Goal: Task Accomplishment & Management: Complete application form

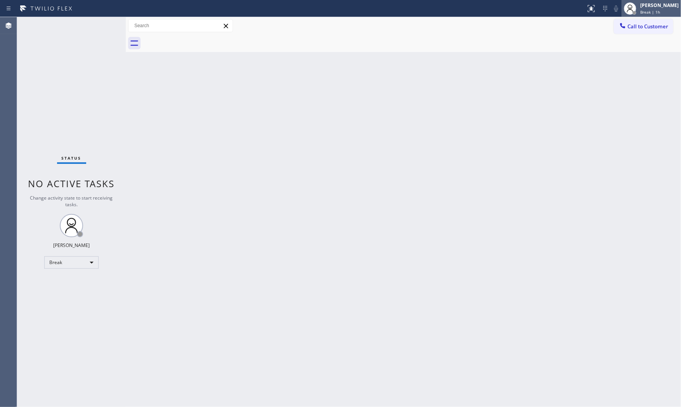
click at [657, 3] on div "[PERSON_NAME]" at bounding box center [659, 5] width 38 height 7
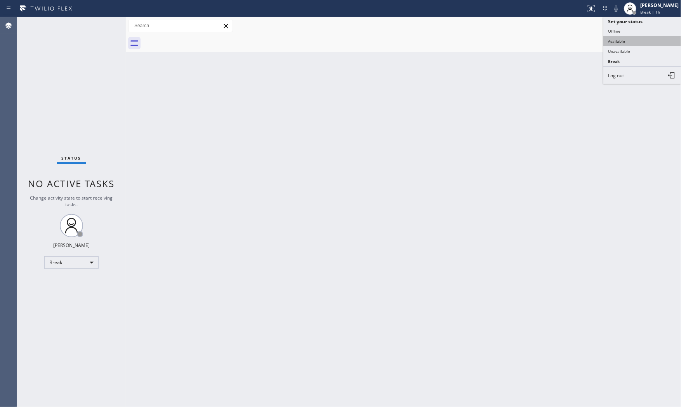
click at [631, 40] on button "Available" at bounding box center [642, 41] width 78 height 10
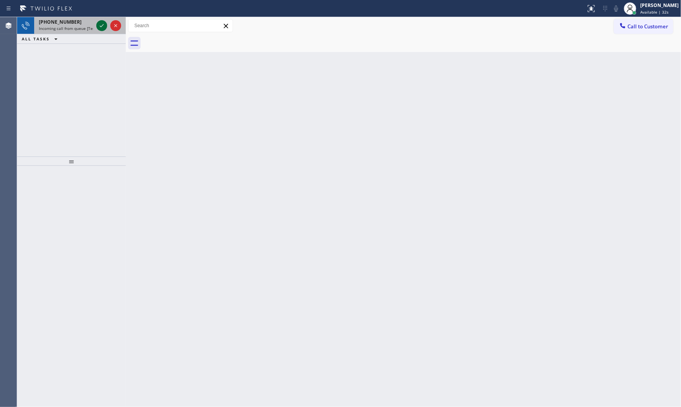
click at [102, 23] on icon at bounding box center [101, 25] width 9 height 9
click at [100, 26] on icon at bounding box center [102, 25] width 4 height 3
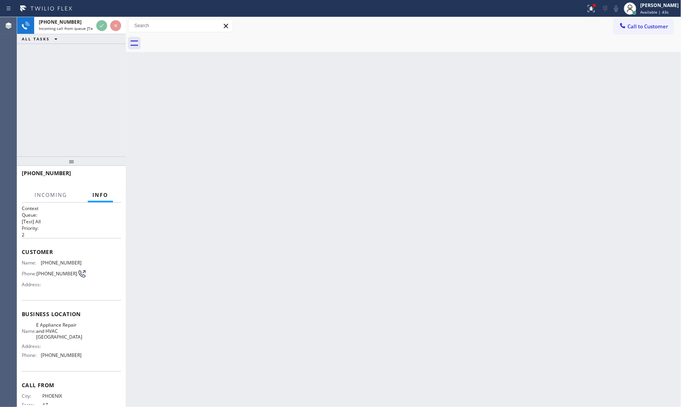
click at [57, 126] on div "+16025352722 Incoming call from queue [Test] All ALL TASKS ALL TASKS ACTIVE TAS…" at bounding box center [71, 86] width 109 height 139
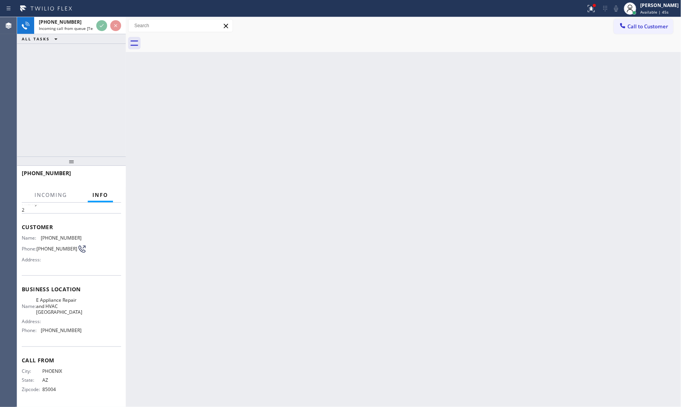
scroll to position [26, 0]
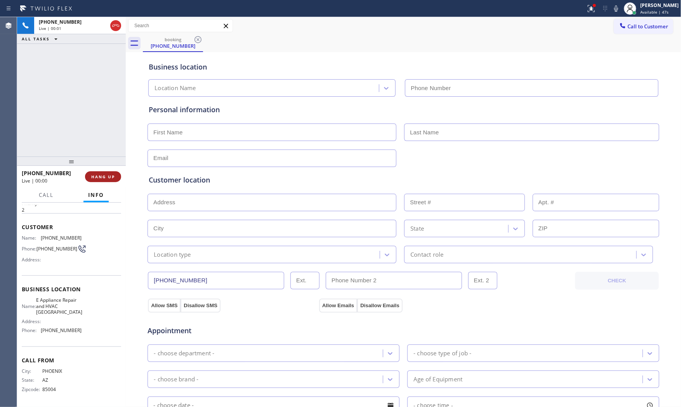
type input "(602) 932-6990"
click at [112, 176] on span "HANG UP" at bounding box center [103, 176] width 24 height 5
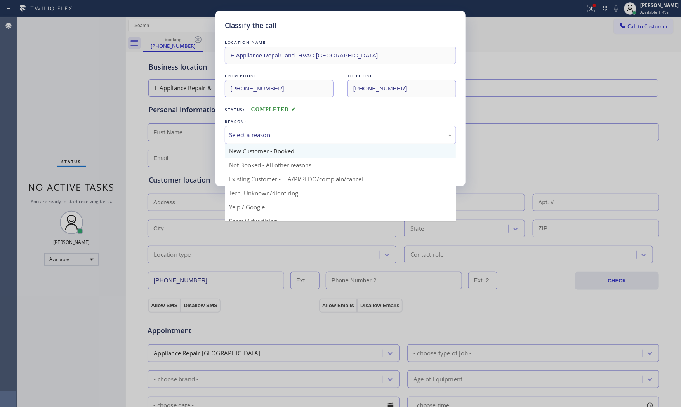
drag, startPoint x: 314, startPoint y: 137, endPoint x: 272, endPoint y: 157, distance: 46.7
click at [313, 137] on div "Select a reason" at bounding box center [340, 134] width 223 height 9
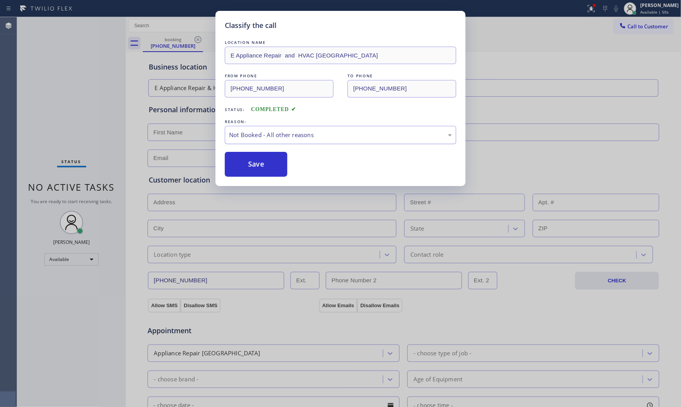
click at [270, 134] on div "Not Booked - All other reasons" at bounding box center [340, 134] width 223 height 9
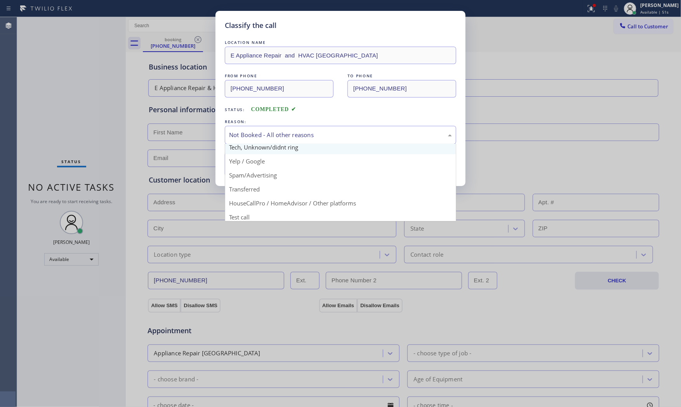
scroll to position [49, 0]
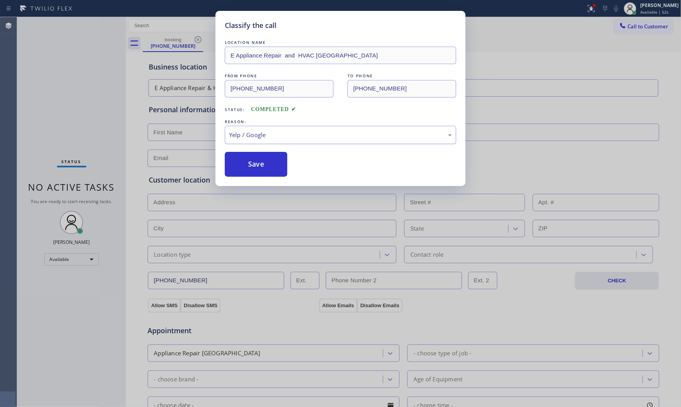
click at [262, 134] on div "Yelp / Google" at bounding box center [340, 134] width 223 height 9
click at [262, 156] on button "Save" at bounding box center [256, 164] width 62 height 25
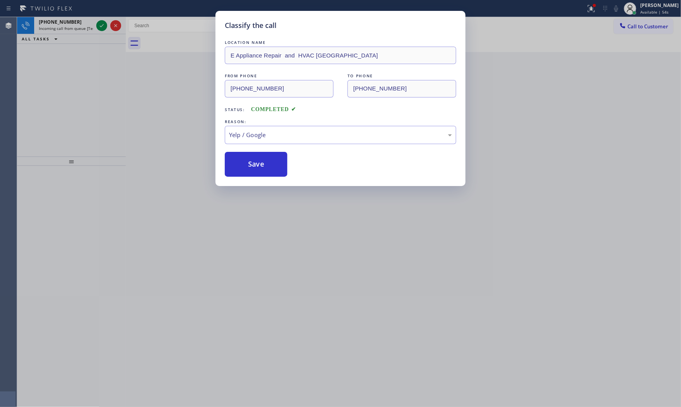
click at [262, 156] on button "Save" at bounding box center [256, 164] width 62 height 25
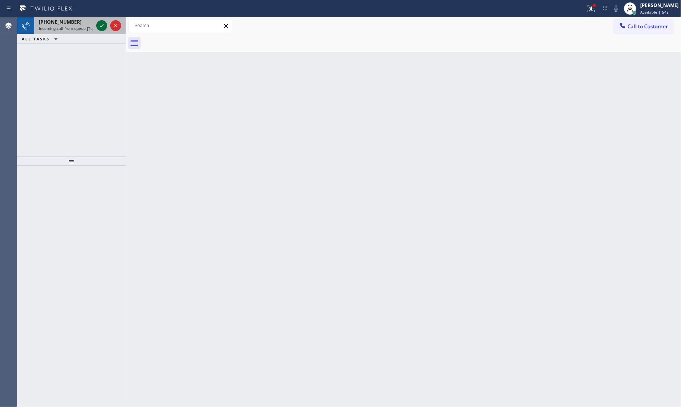
click at [102, 28] on icon at bounding box center [101, 25] width 9 height 9
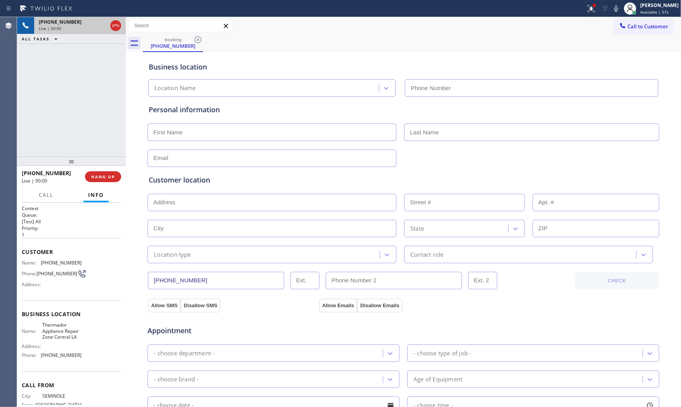
scroll to position [33, 0]
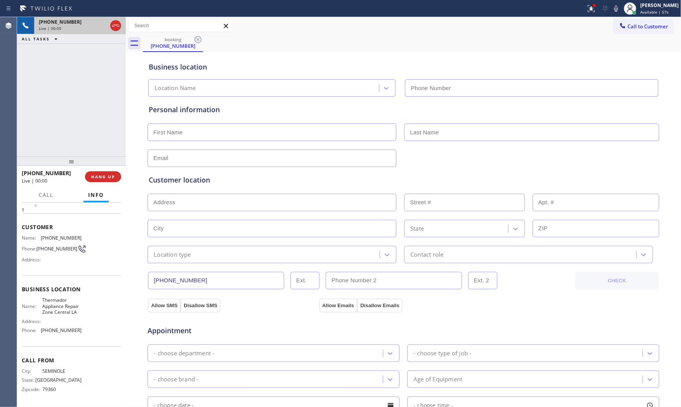
type input "(323) 616-1668"
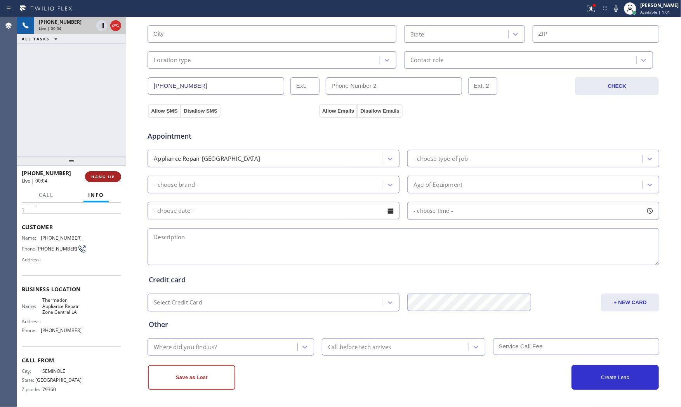
click at [114, 174] on span "HANG UP" at bounding box center [103, 176] width 24 height 5
click at [114, 174] on span "COMPLETE" at bounding box center [101, 176] width 27 height 5
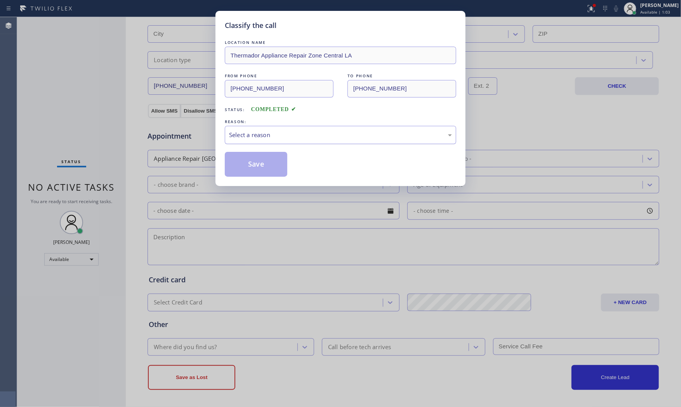
click at [297, 136] on div "Select a reason" at bounding box center [340, 134] width 223 height 9
click at [262, 162] on button "Save" at bounding box center [256, 164] width 62 height 25
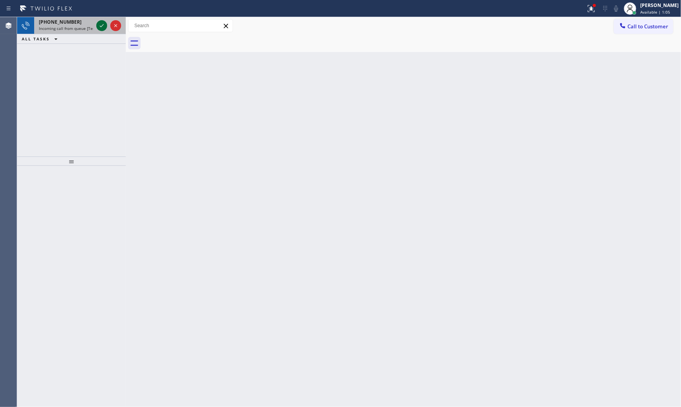
click at [99, 26] on icon at bounding box center [101, 25] width 9 height 9
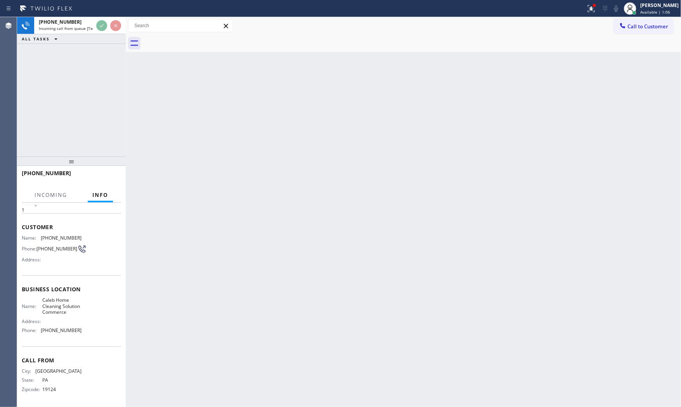
scroll to position [33, 0]
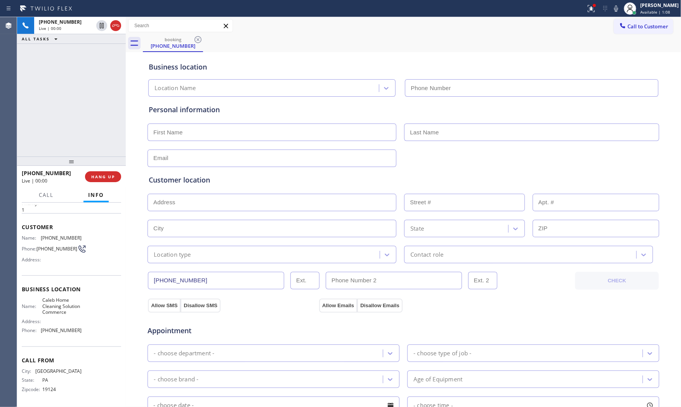
type input "(323) 629-8398"
click at [106, 180] on button "HANG UP" at bounding box center [103, 176] width 36 height 11
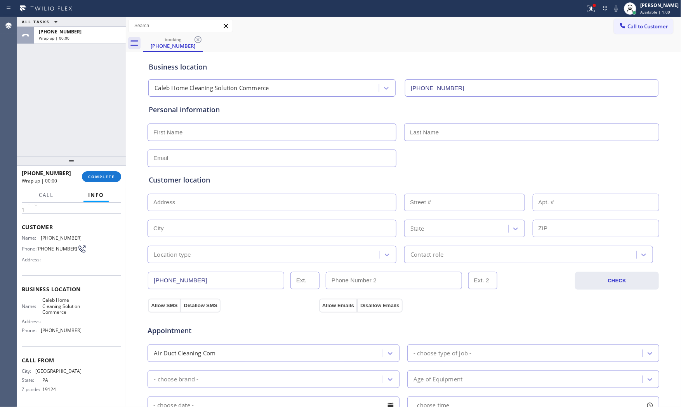
scroll to position [43, 0]
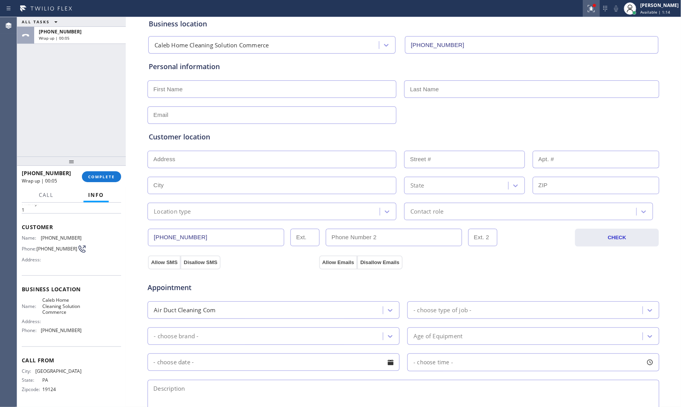
click at [587, 13] on icon at bounding box center [590, 8] width 9 height 9
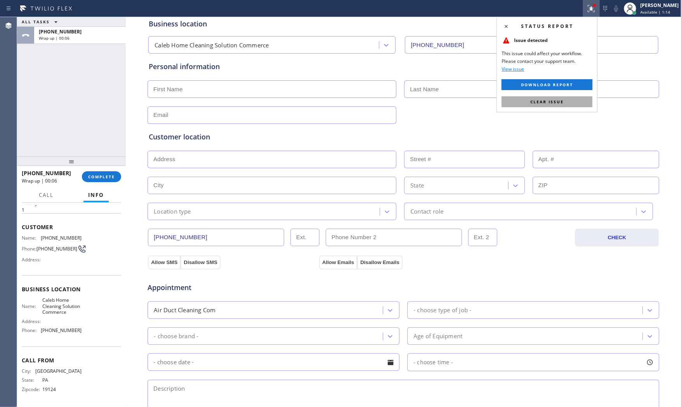
click at [562, 101] on span "Clear issue" at bounding box center [546, 101] width 33 height 5
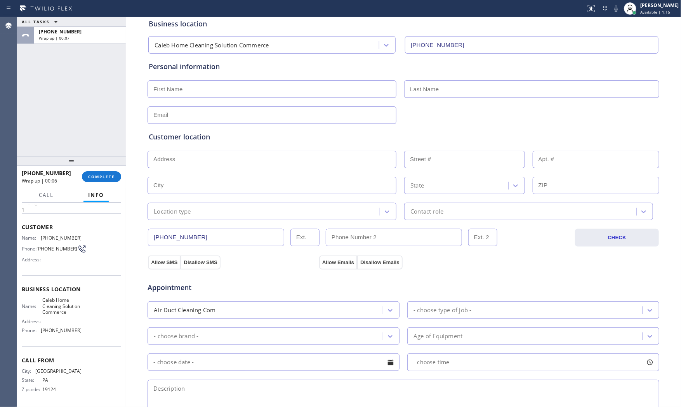
click at [105, 183] on div "+12153443137 Wrap up | 00:06 COMPLETE" at bounding box center [71, 176] width 99 height 20
click at [105, 182] on div "+12153443137 Wrap up | 00:07 COMPLETE" at bounding box center [71, 176] width 99 height 20
click at [105, 180] on button "COMPLETE" at bounding box center [101, 176] width 39 height 11
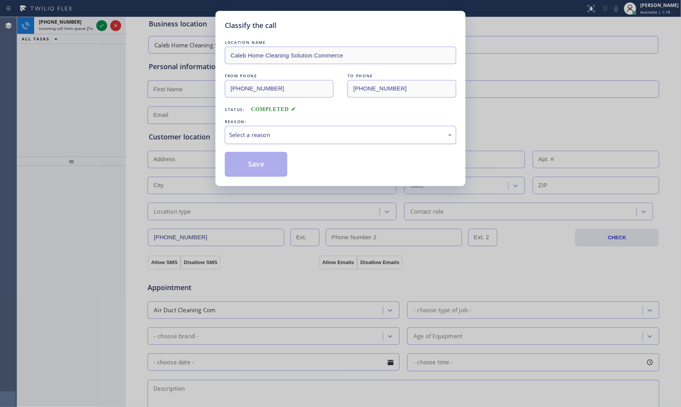
click at [266, 133] on div "Select a reason" at bounding box center [340, 134] width 223 height 9
click at [260, 164] on button "Save" at bounding box center [256, 164] width 62 height 25
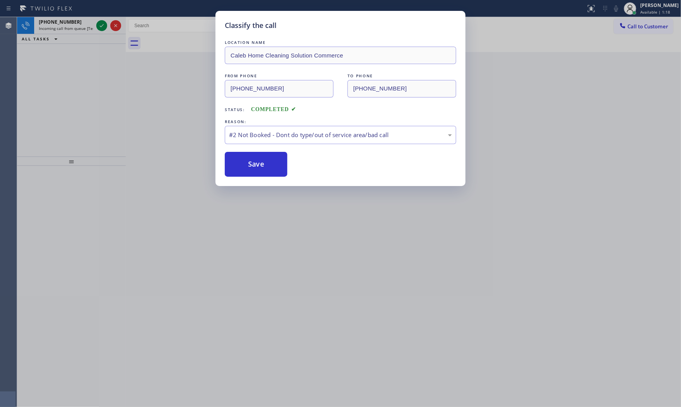
click at [260, 164] on button "Save" at bounding box center [256, 164] width 62 height 25
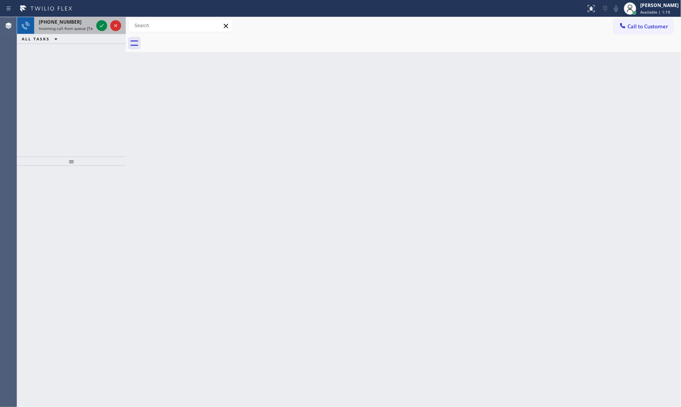
click at [84, 26] on span "Incoming call from queue [Test] All" at bounding box center [71, 28] width 64 height 5
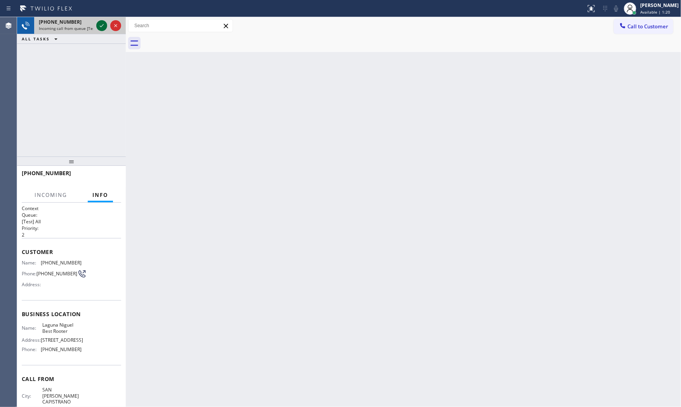
click at [98, 24] on icon at bounding box center [101, 25] width 9 height 9
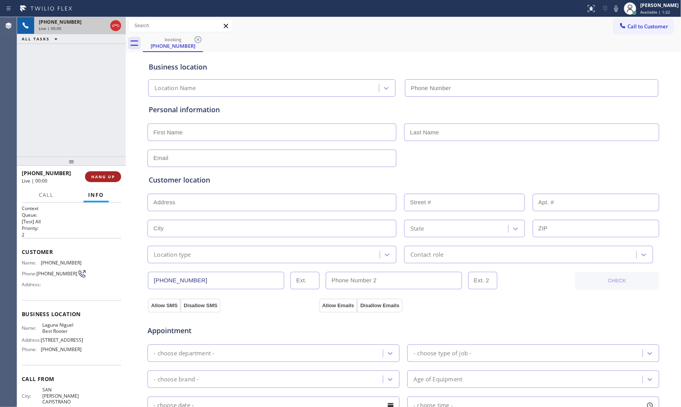
type input "(949) 523-2801"
click at [102, 171] on button "HANG UP" at bounding box center [103, 176] width 36 height 11
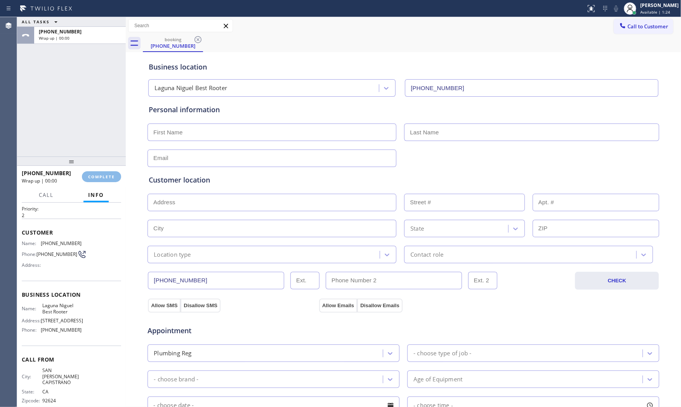
scroll to position [39, 0]
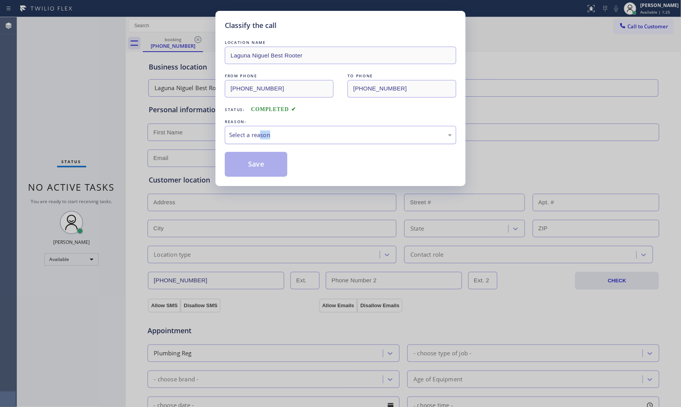
click at [262, 144] on div "LOCATION NAME Laguna Niguel Best Rooter FROM PHONE (949) 547-8032 TO PHONE (949…" at bounding box center [340, 107] width 231 height 138
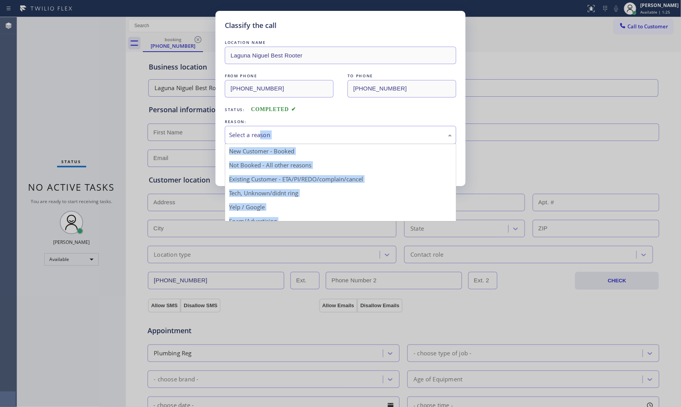
click at [259, 140] on div "Select a reason" at bounding box center [340, 135] width 231 height 18
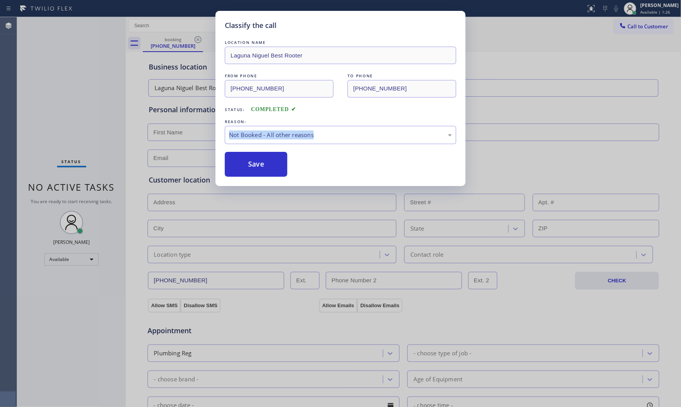
click at [247, 160] on button "Save" at bounding box center [256, 164] width 62 height 25
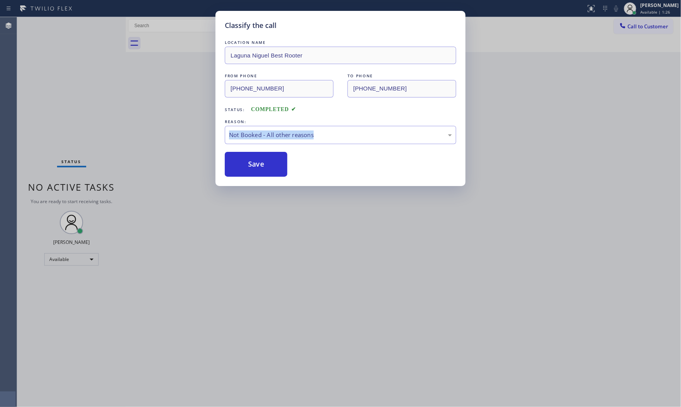
click at [247, 160] on button "Save" at bounding box center [256, 164] width 62 height 25
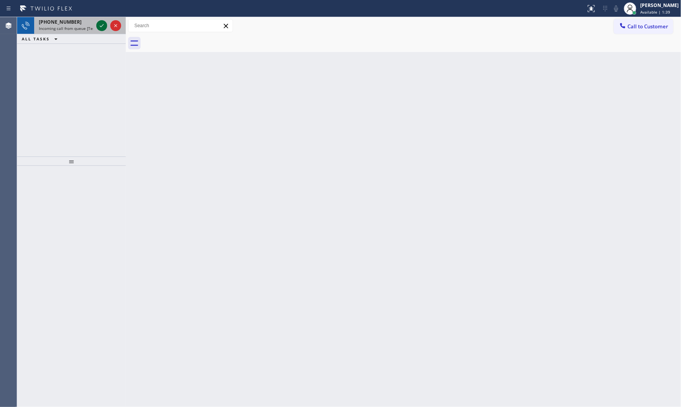
click at [101, 26] on icon at bounding box center [101, 25] width 9 height 9
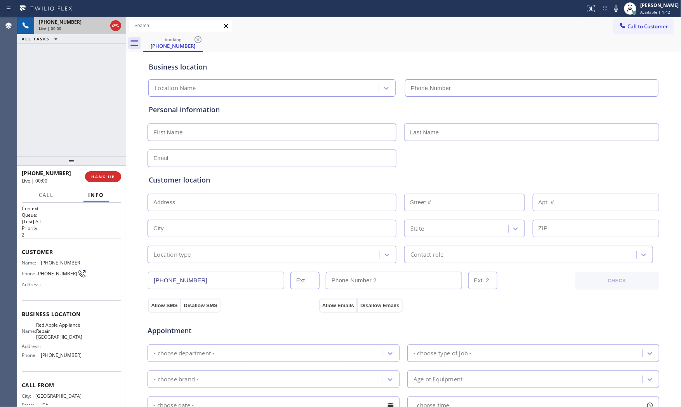
type input "(714) 276-8010"
click at [113, 181] on button "HANG UP" at bounding box center [103, 176] width 36 height 11
click at [113, 180] on button "HANG UP" at bounding box center [103, 176] width 36 height 11
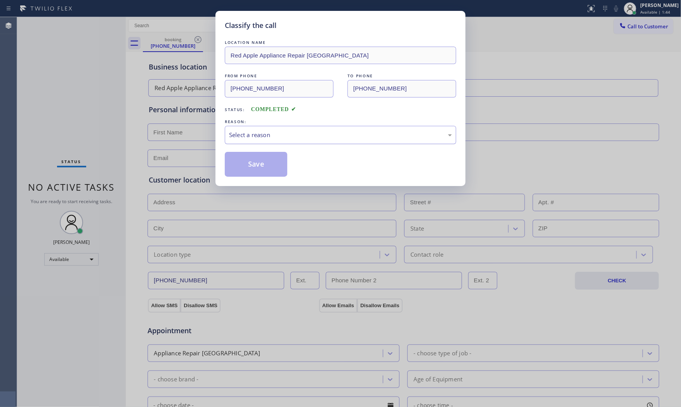
click at [253, 134] on div "Select a reason" at bounding box center [340, 134] width 223 height 9
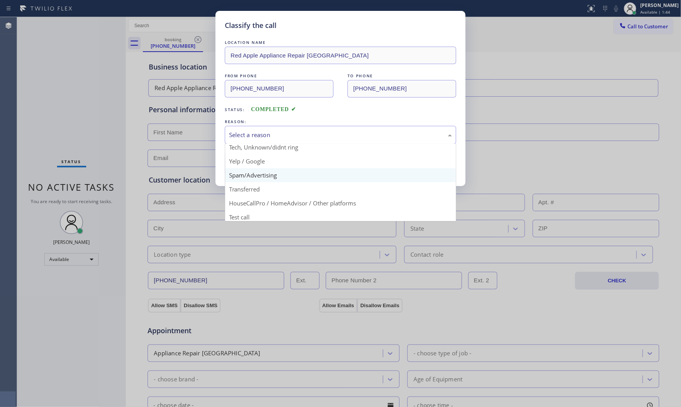
scroll to position [49, 0]
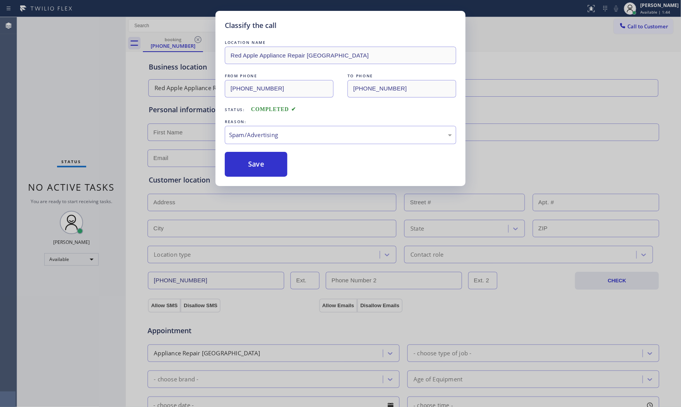
click at [251, 169] on button "Save" at bounding box center [256, 164] width 62 height 25
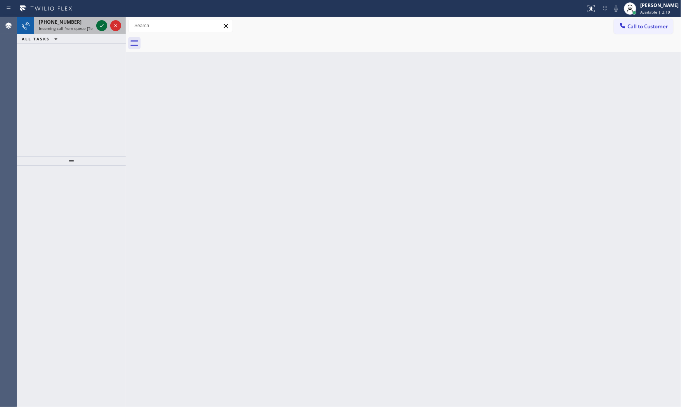
click at [100, 24] on icon at bounding box center [101, 25] width 9 height 9
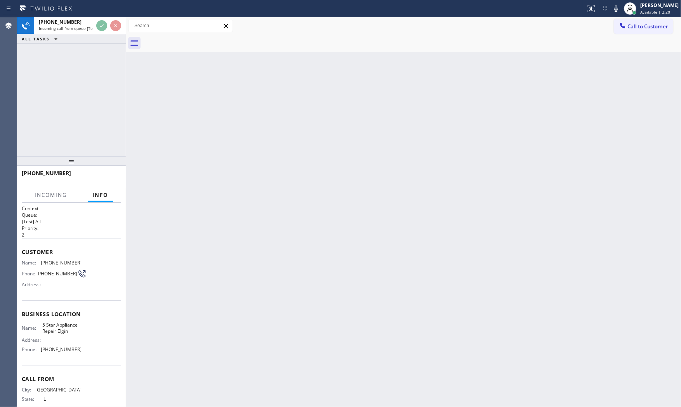
scroll to position [26, 0]
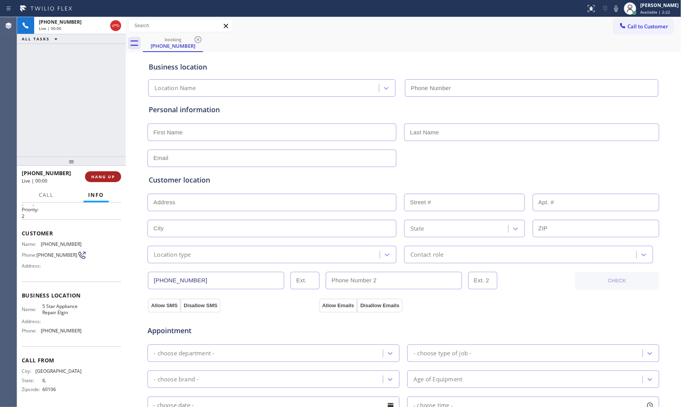
type input "(847) 908-9093"
click at [107, 177] on span "HANG UP" at bounding box center [103, 176] width 24 height 5
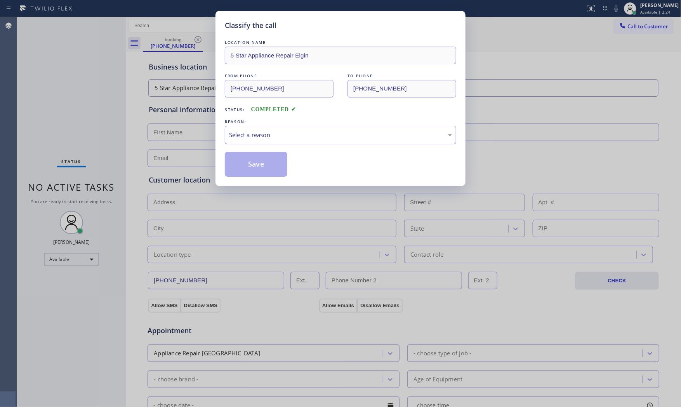
click at [253, 137] on div "Select a reason" at bounding box center [340, 134] width 223 height 9
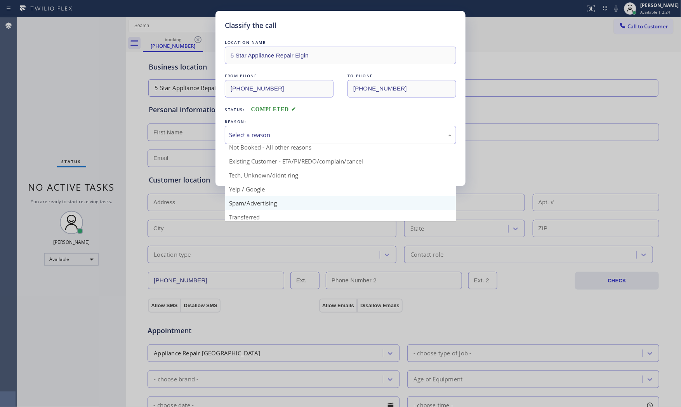
scroll to position [43, 0]
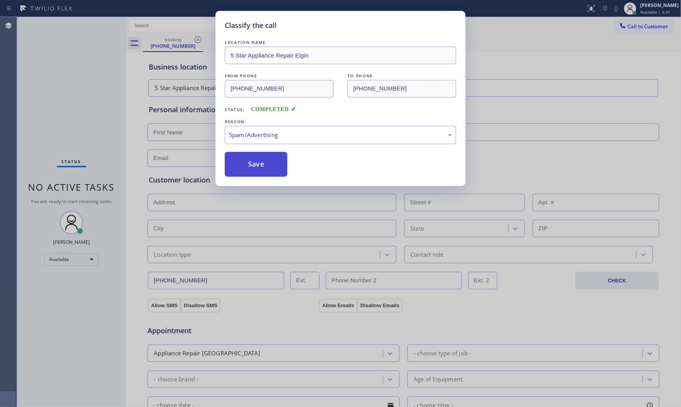
click at [258, 168] on button "Save" at bounding box center [256, 164] width 62 height 25
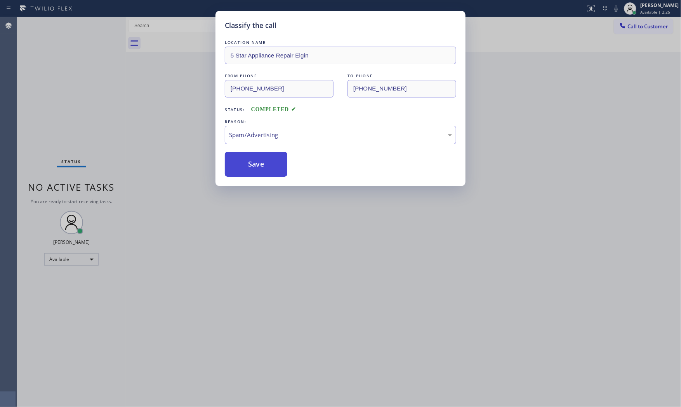
click at [258, 168] on button "Save" at bounding box center [256, 164] width 62 height 25
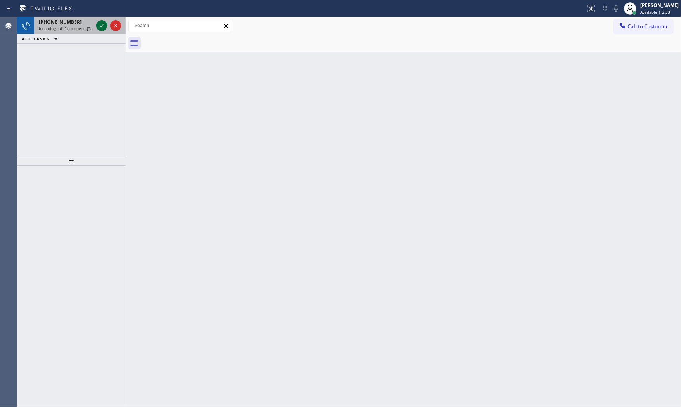
click at [105, 29] on icon at bounding box center [101, 25] width 9 height 9
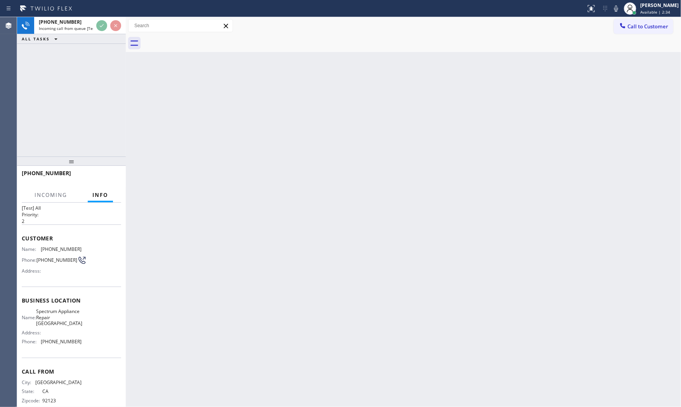
scroll to position [26, 0]
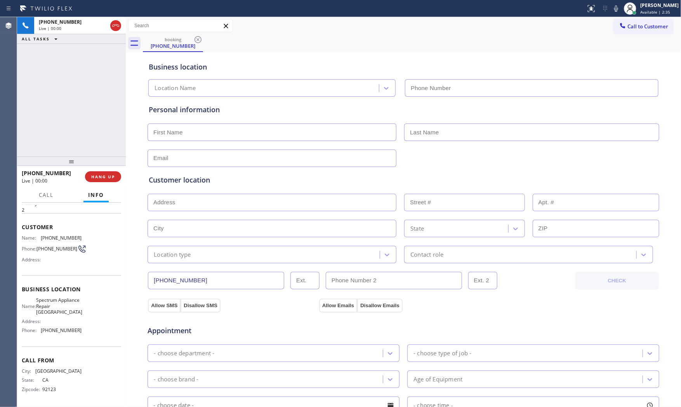
type input "(619) 505-0808"
click at [612, 7] on icon at bounding box center [615, 8] width 9 height 9
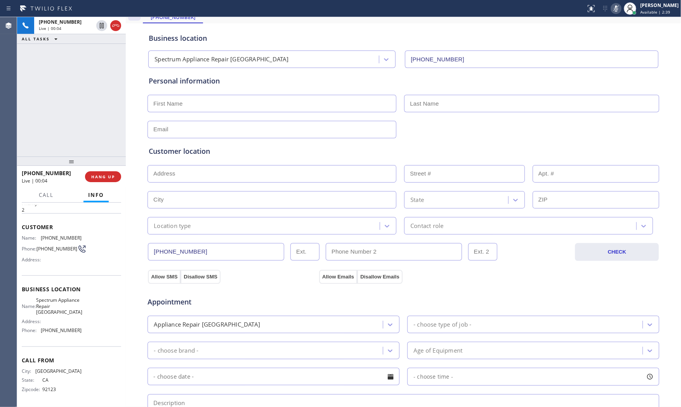
scroll to position [129, 0]
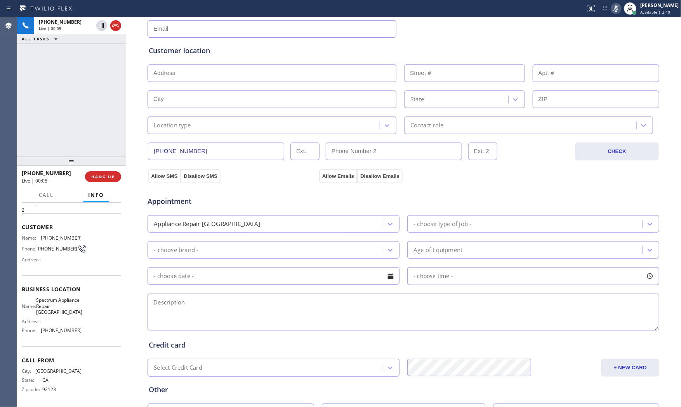
click at [105, 183] on div "+16195303555 Live | 00:05 HANG UP" at bounding box center [71, 176] width 99 height 20
click at [105, 180] on button "HANG UP" at bounding box center [103, 176] width 36 height 11
click at [101, 177] on span "COMPLETE" at bounding box center [101, 176] width 27 height 5
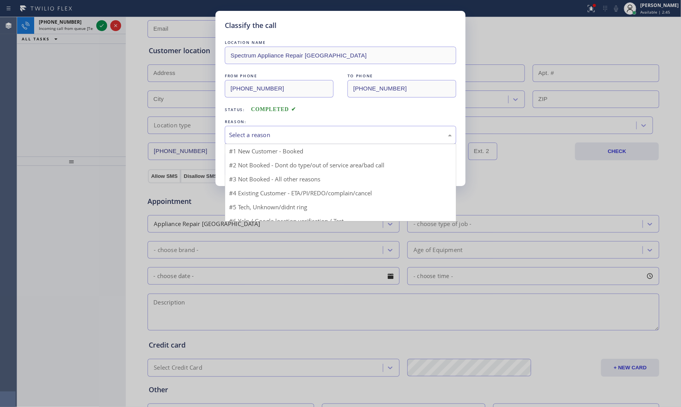
click at [270, 143] on div "Select a reason" at bounding box center [340, 135] width 231 height 18
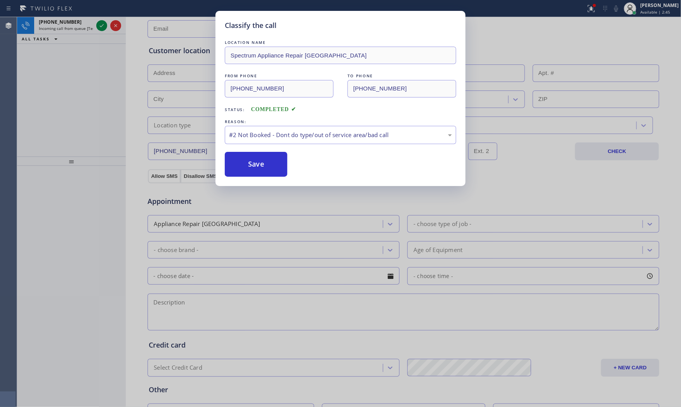
click at [262, 167] on button "Save" at bounding box center [256, 164] width 62 height 25
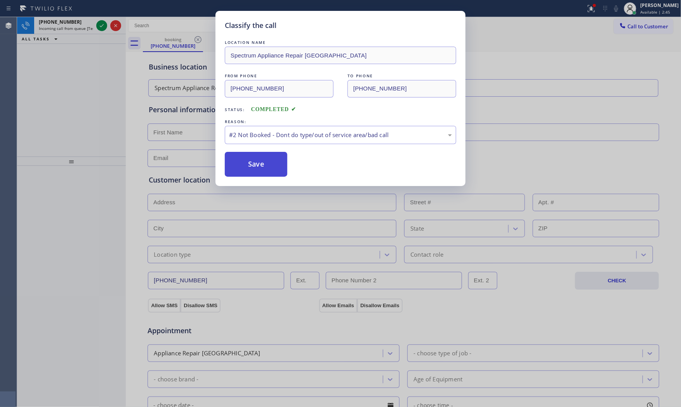
drag, startPoint x: 262, startPoint y: 167, endPoint x: 257, endPoint y: 165, distance: 4.7
click at [261, 167] on button "Save" at bounding box center [256, 164] width 62 height 25
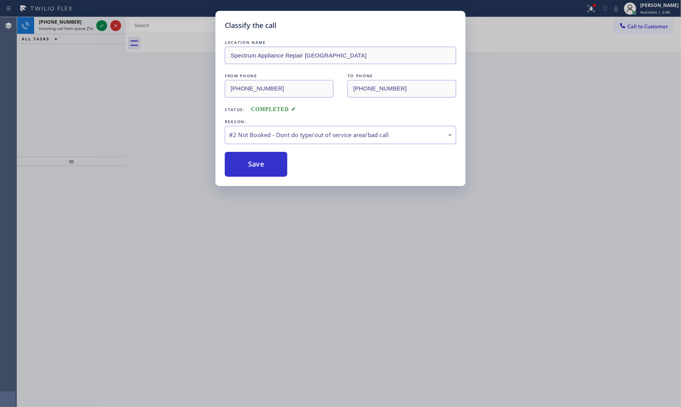
click at [91, 21] on div "Classify the call LOCATION NAME Spectrum Appliance Repair La Mesa FROM PHONE (6…" at bounding box center [340, 203] width 681 height 407
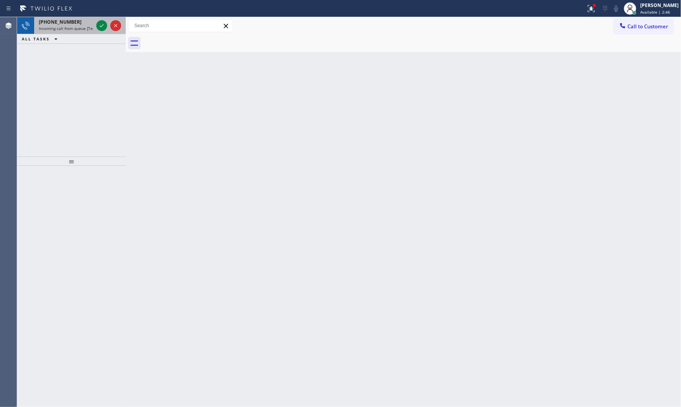
click at [92, 23] on div "+19495478032" at bounding box center [66, 22] width 54 height 7
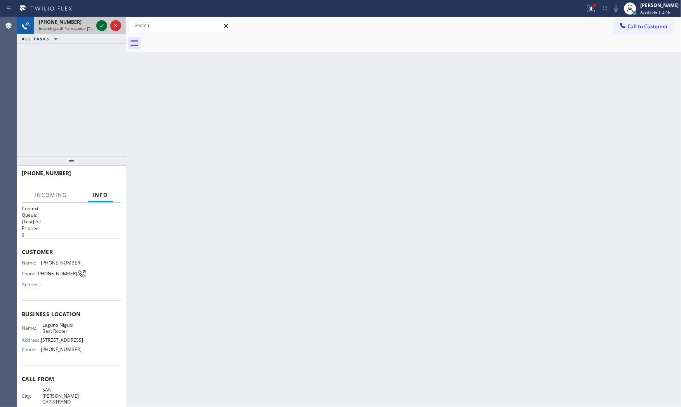
click at [100, 24] on icon at bounding box center [101, 25] width 9 height 9
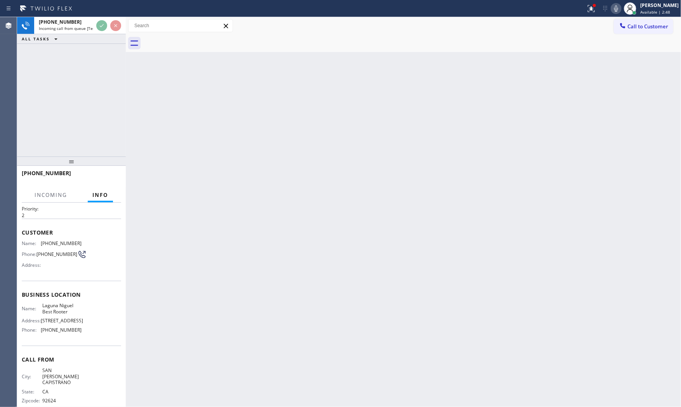
scroll to position [39, 0]
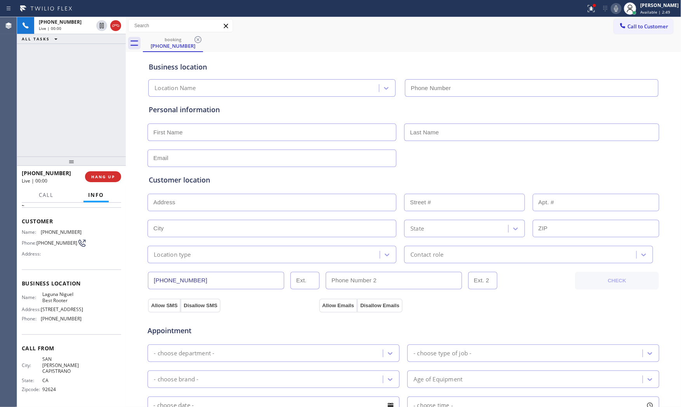
type input "(949) 523-2801"
click at [589, 9] on icon at bounding box center [591, 7] width 5 height 3
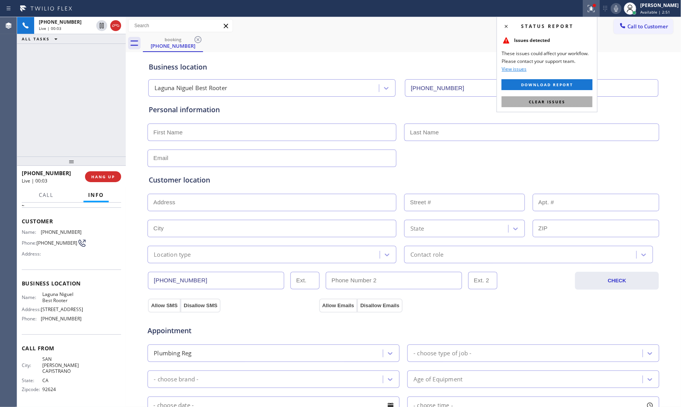
click at [549, 102] on span "Clear issues" at bounding box center [546, 101] width 36 height 5
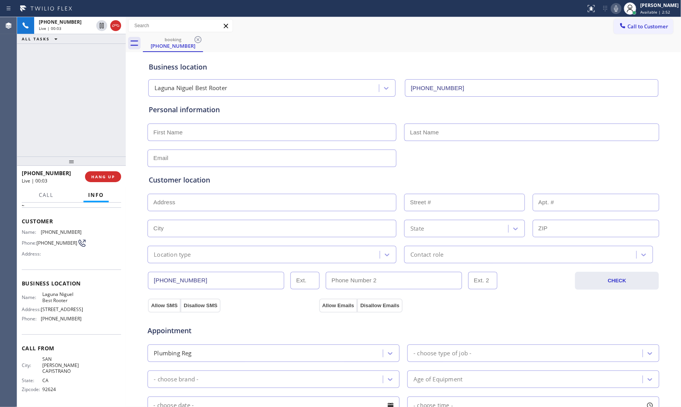
click at [613, 6] on icon at bounding box center [615, 8] width 9 height 9
click at [612, 12] on icon at bounding box center [615, 8] width 9 height 9
click at [618, 13] on div "Status report No issues detected If you experience an issue, please download th…" at bounding box center [631, 8] width 98 height 17
click at [616, 10] on icon at bounding box center [615, 8] width 9 height 9
click at [102, 24] on icon at bounding box center [102, 25] width 4 height 5
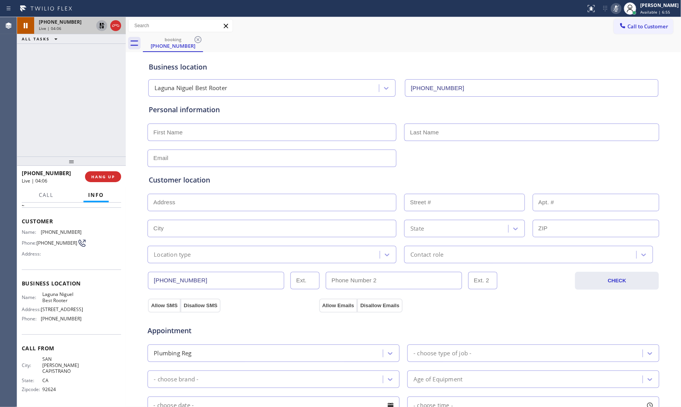
click at [615, 8] on icon at bounding box center [615, 8] width 9 height 9
click at [103, 21] on icon at bounding box center [101, 25] width 9 height 9
click at [621, 366] on div "Appointment Plumbing Reg - choose type of job - - choose brand - Age of Equipme…" at bounding box center [403, 388] width 509 height 145
click at [96, 111] on div "+19495478032 Live | 05:15 ALL TASKS ALL TASKS ACTIVE TASKS TASKS IN WRAP UP" at bounding box center [71, 86] width 109 height 139
click at [617, 10] on icon at bounding box center [615, 8] width 9 height 9
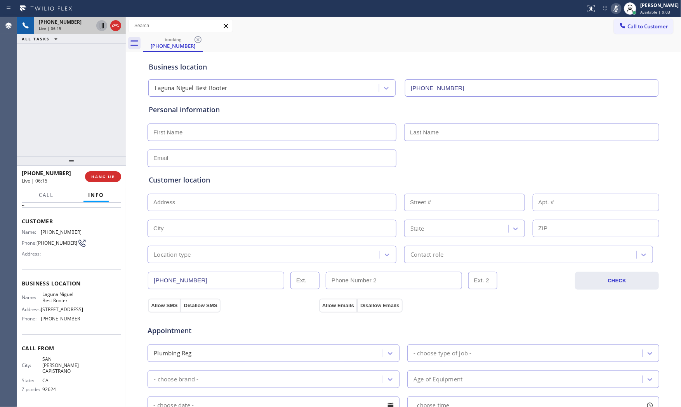
click at [87, 69] on div "+19495478032 Live | 06:15 ALL TASKS ALL TASKS ACTIVE TASKS TASKS IN WRAP UP" at bounding box center [71, 86] width 109 height 139
click at [93, 130] on div "+19495478032 Live | 06:19 ALL TASKS ALL TASKS ACTIVE TASKS TASKS IN WRAP UP" at bounding box center [71, 86] width 109 height 139
click at [613, 10] on icon at bounding box center [615, 8] width 9 height 9
click at [48, 296] on span "Laguna Niguel Best Rooter" at bounding box center [61, 297] width 39 height 12
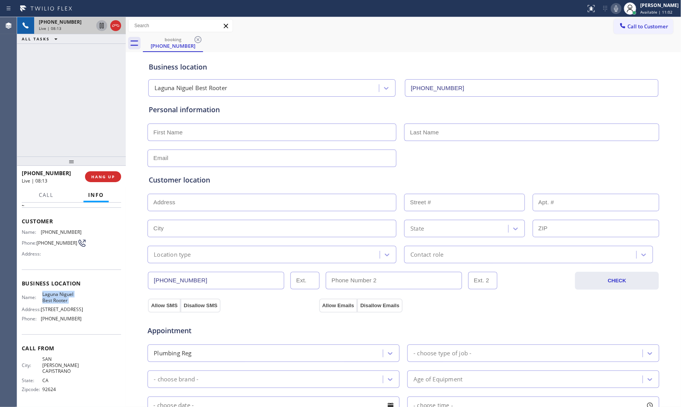
click at [48, 296] on span "Laguna Niguel Best Rooter" at bounding box center [61, 297] width 39 height 12
copy span "Laguna Niguel Best Rooter"
click at [62, 229] on span "(949) 547-8032" at bounding box center [61, 232] width 41 height 6
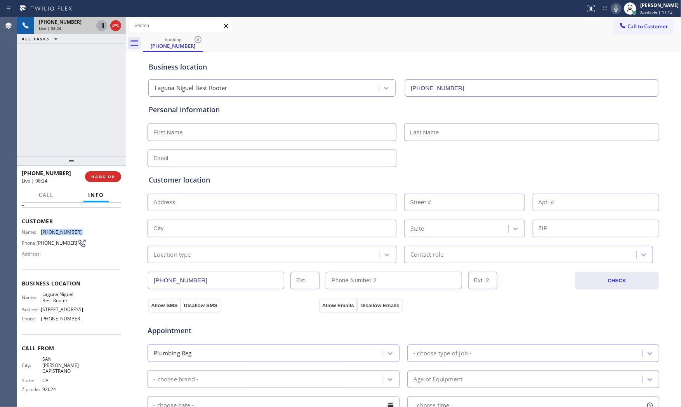
copy span "(949) 547-8032"
click at [92, 109] on div "+19495478032 Live | 09:32 ALL TASKS ALL TASKS ACTIVE TASKS TASKS IN WRAP UP" at bounding box center [71, 86] width 109 height 139
click at [107, 175] on span "HANG UP" at bounding box center [103, 176] width 24 height 5
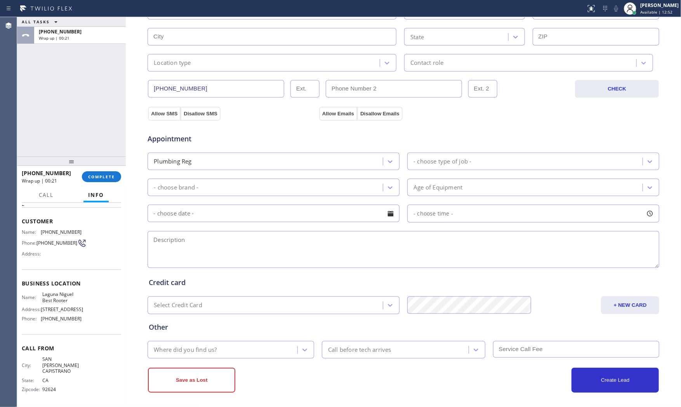
scroll to position [194, 0]
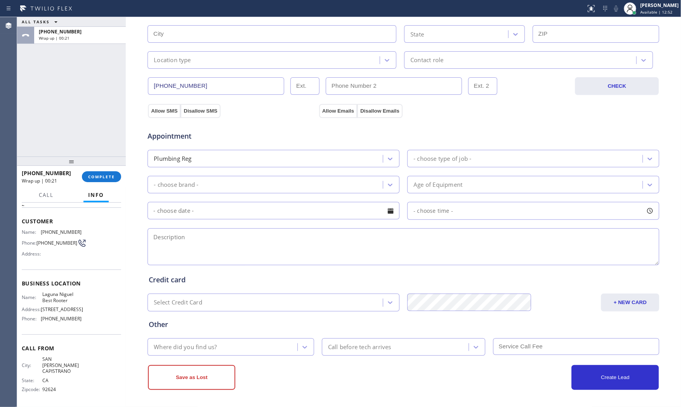
click at [237, 242] on textarea at bounding box center [402, 246] width 511 height 37
paste textarea "11-2 noscf Need some epoxy lining from the property line to the city drop | hou…"
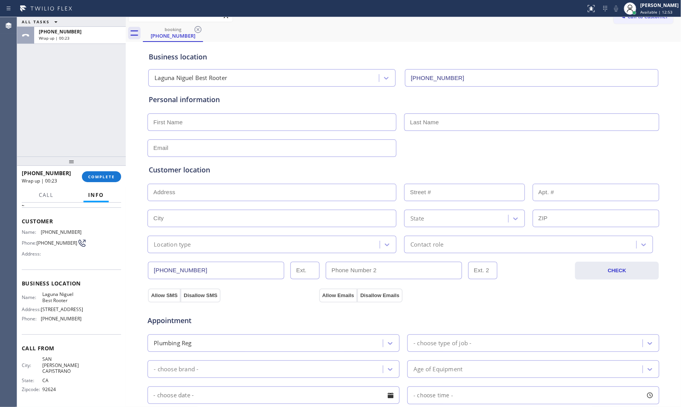
scroll to position [0, 0]
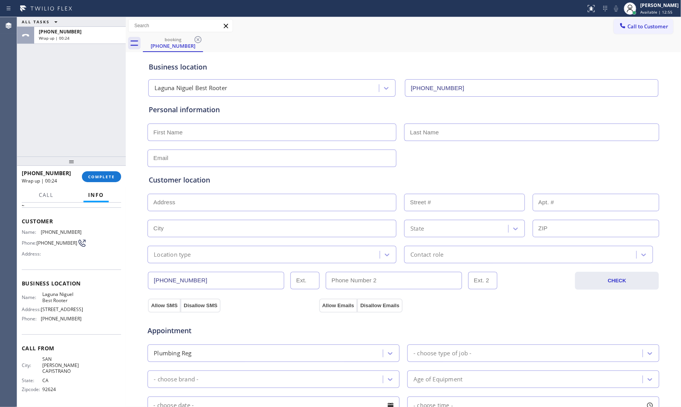
type textarea "11-2 noscf Need some epoxy lining from the property line to the city drop | hou…"
click at [276, 133] on input "text" at bounding box center [271, 131] width 249 height 17
paste input "Alex"
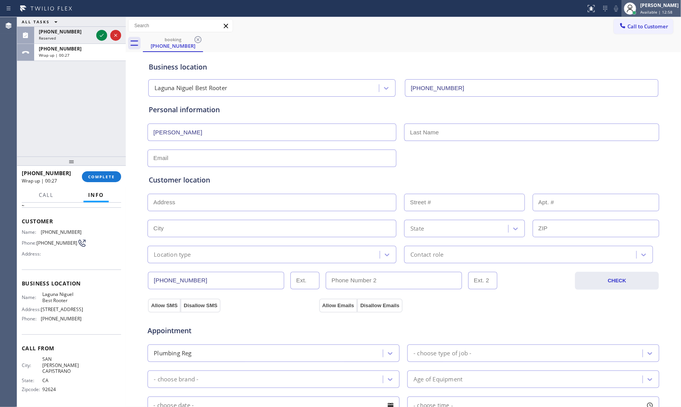
type input "Alex"
click at [425, 135] on input "text" at bounding box center [531, 131] width 255 height 17
paste input "Vago"
type input "Vago"
click at [215, 156] on input "text" at bounding box center [271, 157] width 249 height 17
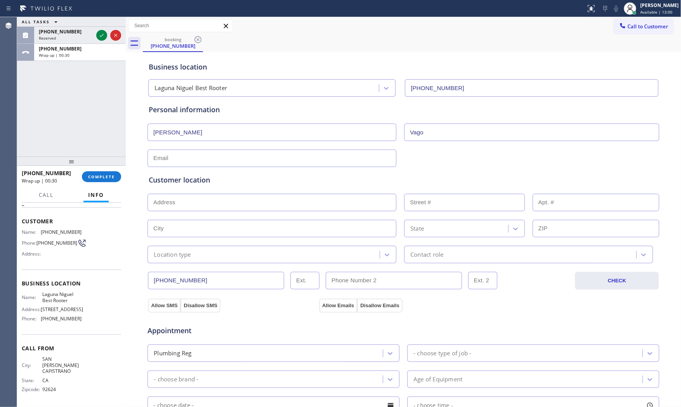
paste input "alexvago@sbcglobal.net"
type input "alexvago@sbcglobal.net"
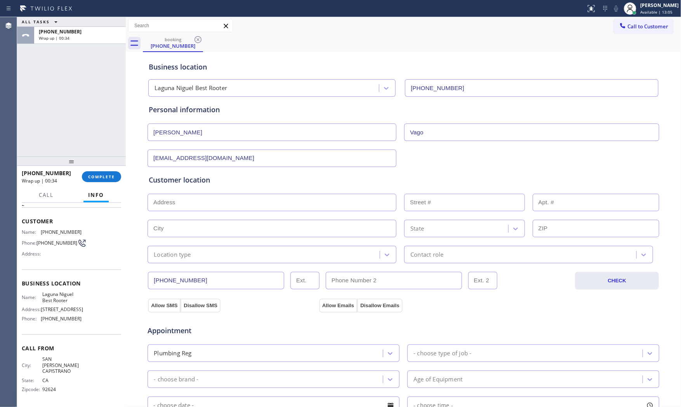
click at [173, 199] on input "text" at bounding box center [271, 202] width 249 height 17
paste input "24351 Las Naranjas DrLaguna Niguel, CA 92677, USA"
type input "24351 Las Naranjas Dr"
type input "24351"
type input "Laguna Niguel"
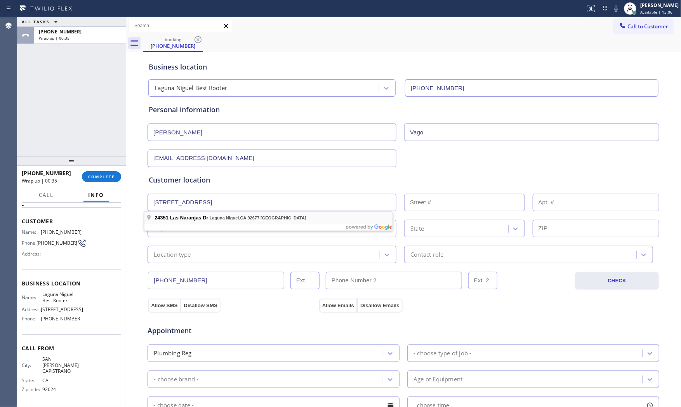
type input "92677"
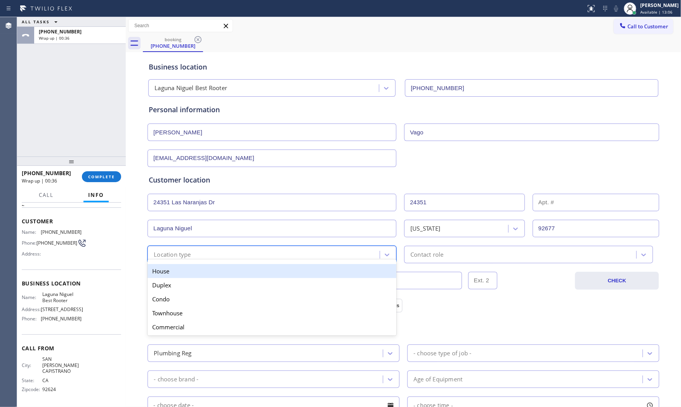
click at [178, 255] on div "Location type" at bounding box center [172, 254] width 37 height 9
click at [177, 269] on div "House" at bounding box center [271, 271] width 249 height 14
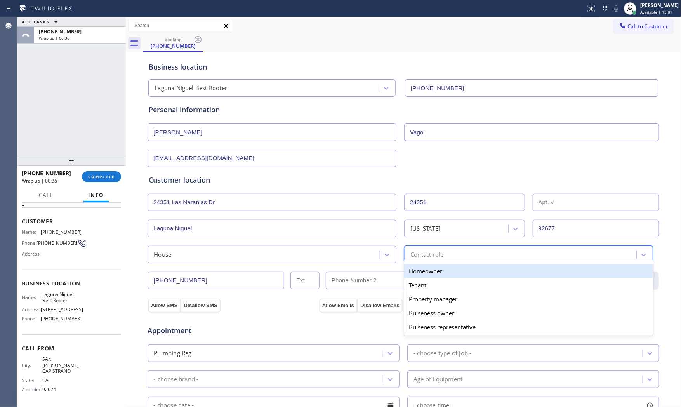
click at [428, 254] on div "Contact role" at bounding box center [426, 254] width 33 height 9
click at [422, 269] on div "Homeowner" at bounding box center [528, 271] width 249 height 14
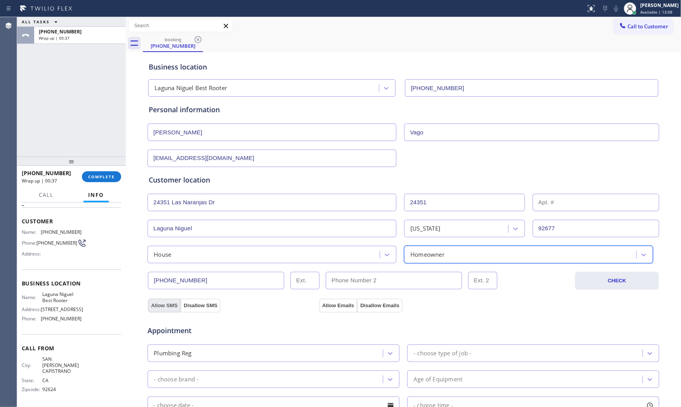
click at [153, 305] on button "Allow SMS" at bounding box center [164, 305] width 33 height 14
drag, startPoint x: 317, startPoint y: 301, endPoint x: 345, endPoint y: 314, distance: 31.2
click at [319, 301] on button "Allow Emails" at bounding box center [338, 305] width 38 height 14
click at [430, 360] on div "- choose type of job -" at bounding box center [525, 353] width 233 height 14
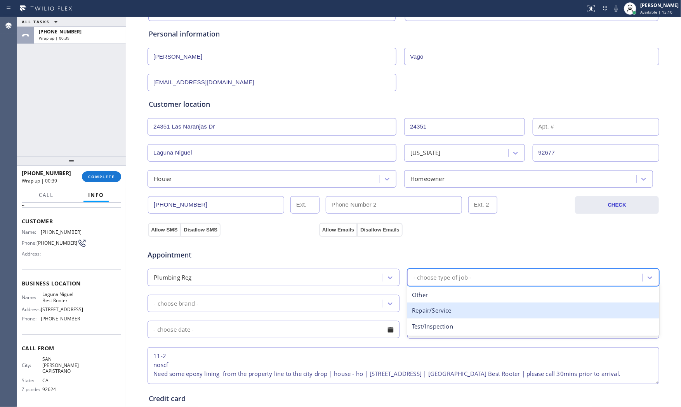
scroll to position [86, 0]
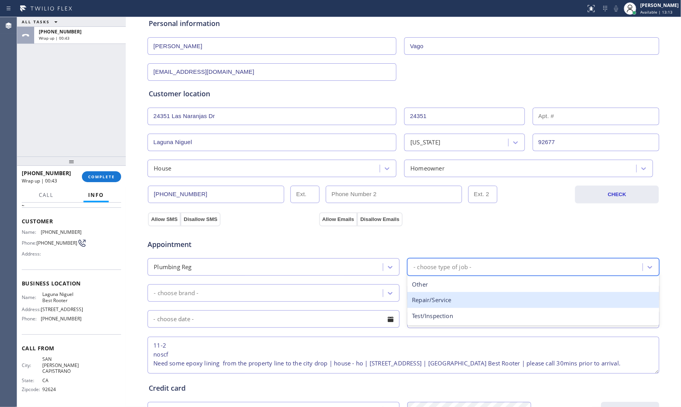
click at [442, 300] on div "Repair/Service" at bounding box center [533, 300] width 252 height 16
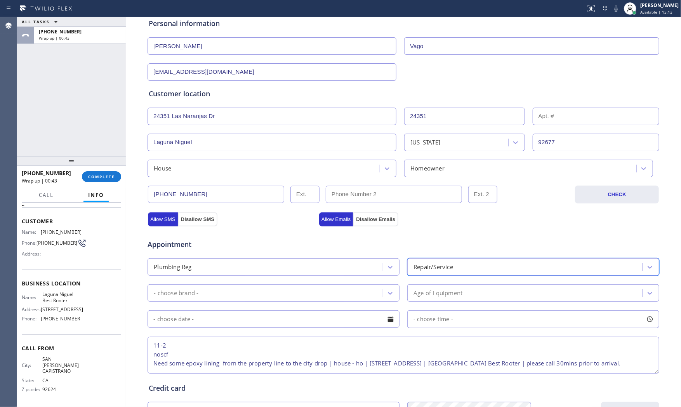
click at [296, 296] on div "- choose brand -" at bounding box center [266, 293] width 233 height 14
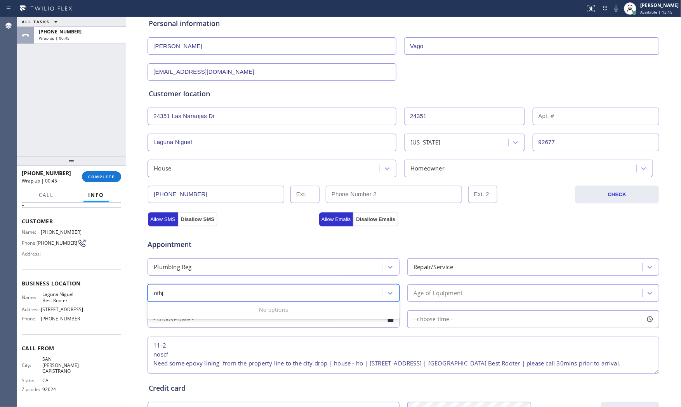
type input "oth"
click at [442, 291] on div "Age of Equipment" at bounding box center [437, 292] width 49 height 9
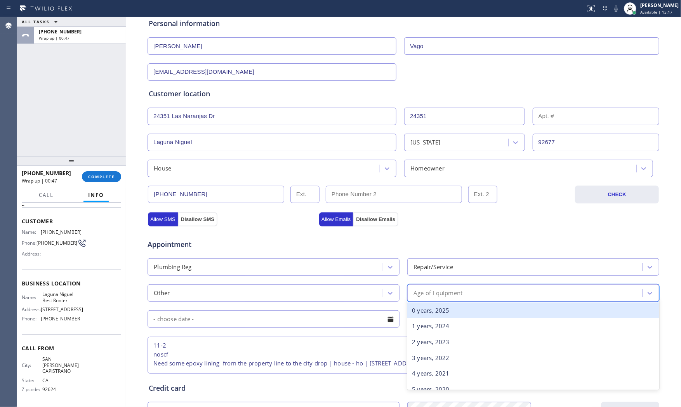
click at [429, 312] on div "0 years, 2025" at bounding box center [533, 310] width 252 height 16
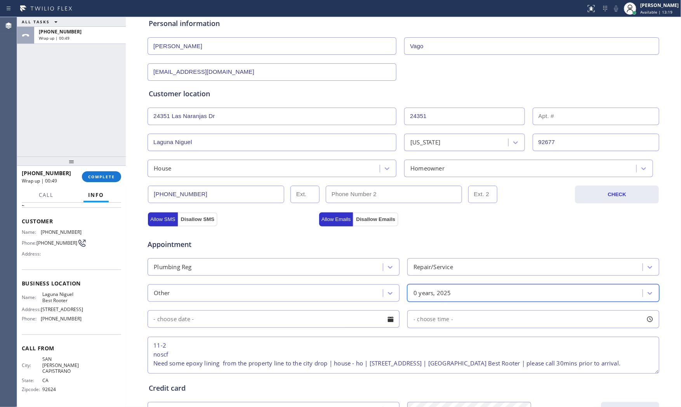
click at [206, 319] on input "text" at bounding box center [273, 318] width 252 height 17
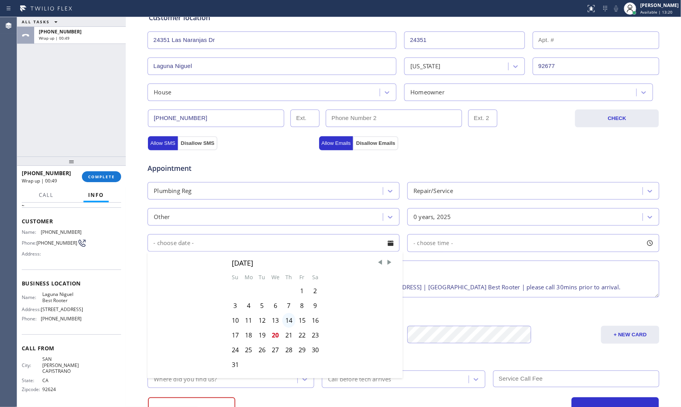
scroll to position [172, 0]
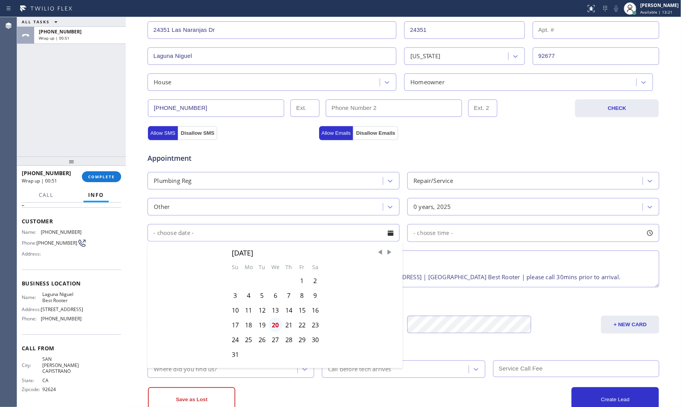
click at [268, 324] on div "20" at bounding box center [275, 324] width 14 height 15
type input "08/20/2025"
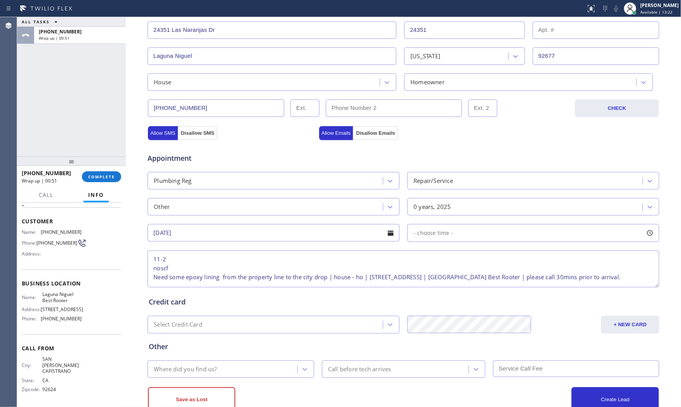
click at [450, 227] on div "- choose time -" at bounding box center [533, 233] width 252 height 18
drag, startPoint x: 411, startPoint y: 279, endPoint x: 518, endPoint y: 280, distance: 106.3
click at [521, 281] on div at bounding box center [525, 280] width 9 height 16
drag, startPoint x: 421, startPoint y: 278, endPoint x: 469, endPoint y: 280, distance: 48.1
click at [469, 280] on div at bounding box center [470, 280] width 9 height 16
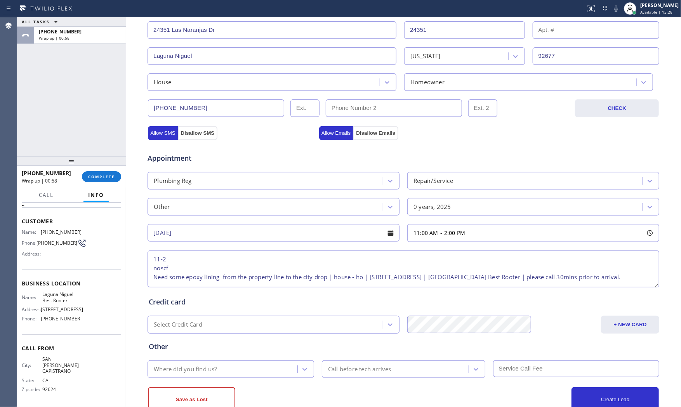
click at [337, 294] on div "Credit card Select Credit Card + NEW CARD CANCEL SAVE" at bounding box center [403, 311] width 512 height 45
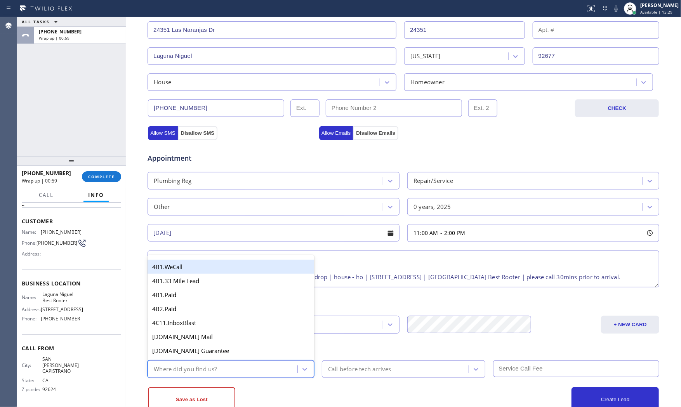
click at [218, 367] on div "Where did you find us?" at bounding box center [223, 369] width 147 height 14
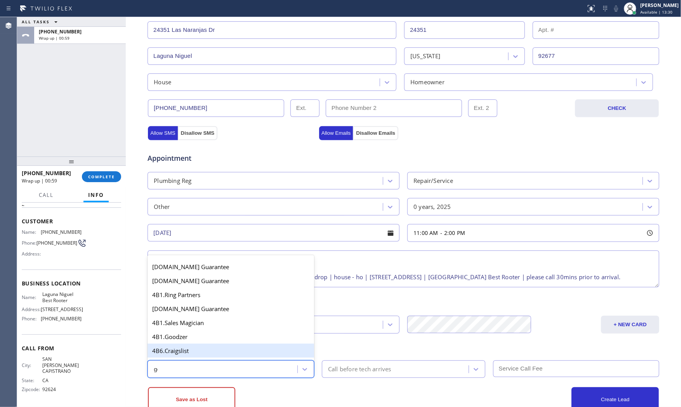
type input "goo"
click at [211, 350] on div "4A. Google/G+" at bounding box center [230, 352] width 166 height 14
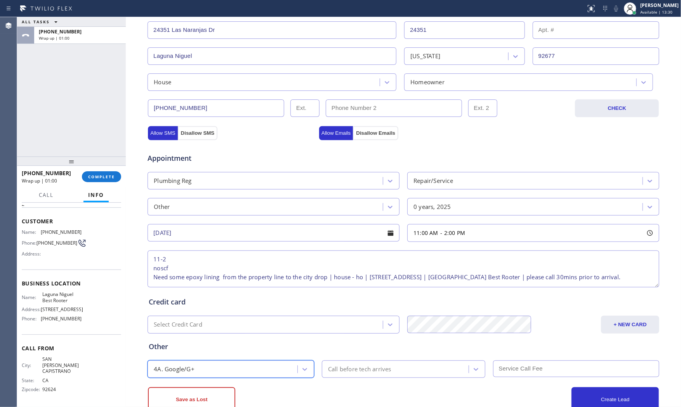
click at [355, 374] on div "Call before tech arrives" at bounding box center [396, 369] width 144 height 14
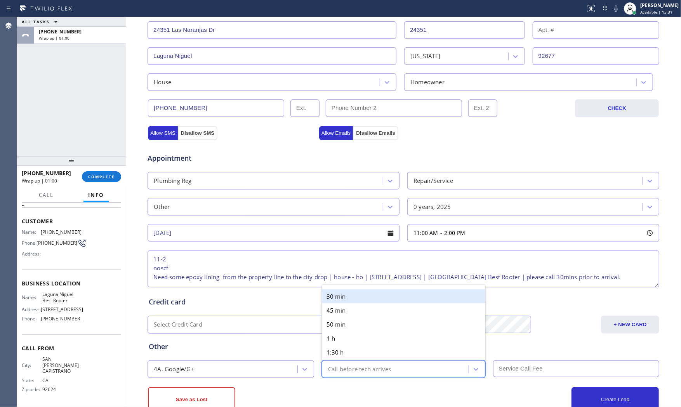
click at [362, 298] on div "30 min" at bounding box center [403, 296] width 163 height 14
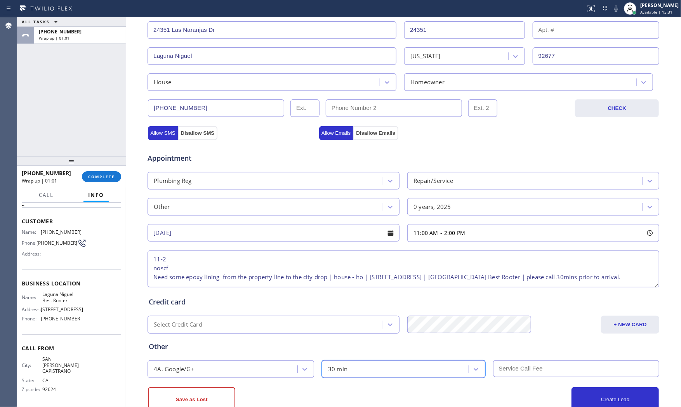
click at [498, 397] on div "Create Lead" at bounding box center [530, 399] width 255 height 25
click at [503, 367] on input "text" at bounding box center [576, 368] width 166 height 17
click at [449, 387] on div "Create Lead" at bounding box center [530, 399] width 255 height 25
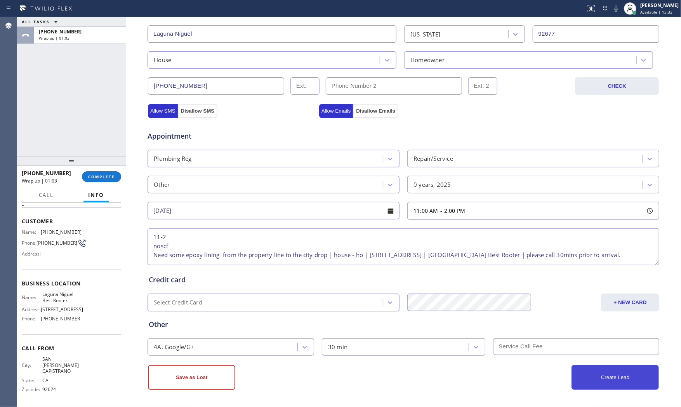
click at [577, 377] on button "Create Lead" at bounding box center [614, 377] width 87 height 25
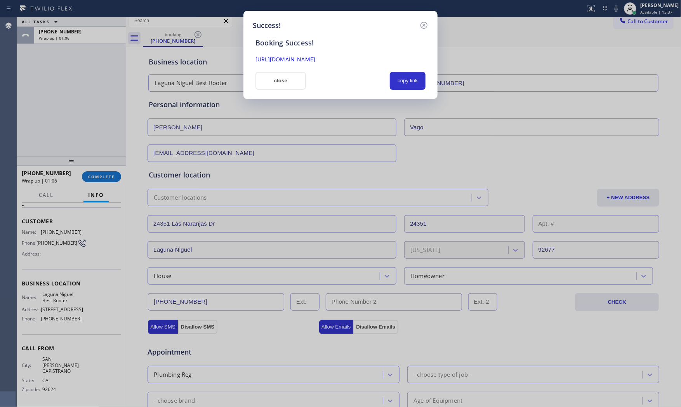
scroll to position [0, 0]
click at [405, 76] on button "copy link" at bounding box center [408, 81] width 36 height 18
click at [85, 66] on div "Success! Booking Success! https://erp.apollosoft.co/customer/758295#portlet_lea…" at bounding box center [340, 203] width 681 height 407
click at [251, 74] on div "close" at bounding box center [281, 81] width 60 height 18
click at [257, 78] on button "close" at bounding box center [280, 81] width 50 height 18
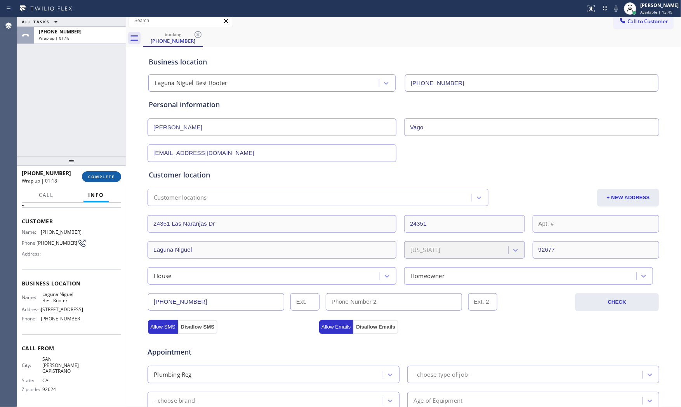
click at [95, 171] on button "COMPLETE" at bounding box center [101, 176] width 39 height 11
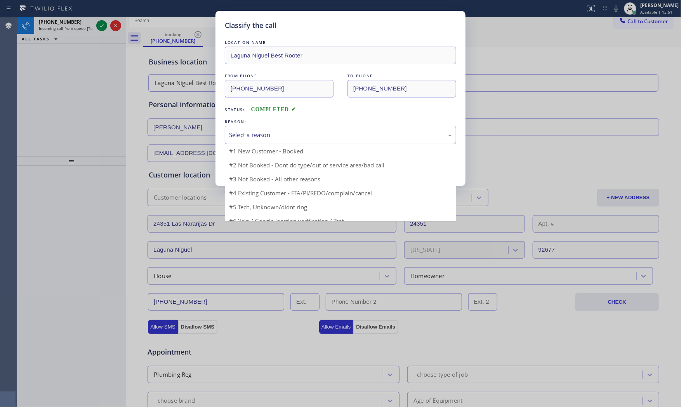
click at [307, 127] on div "Select a reason" at bounding box center [340, 135] width 231 height 18
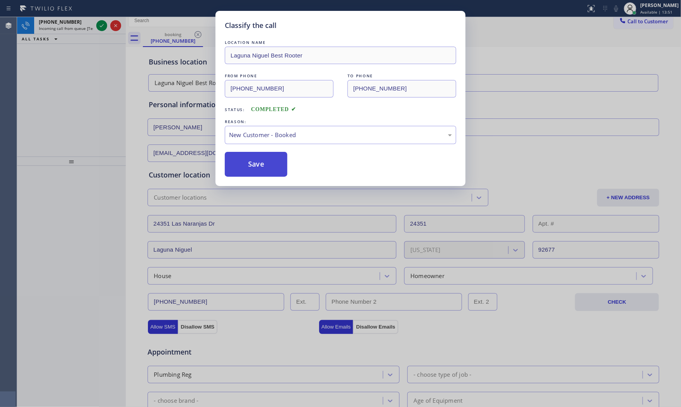
click at [262, 163] on button "Save" at bounding box center [256, 164] width 62 height 25
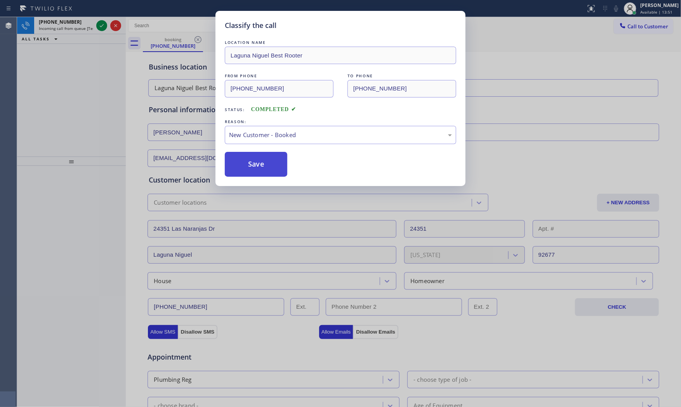
click at [262, 163] on button "Save" at bounding box center [256, 164] width 62 height 25
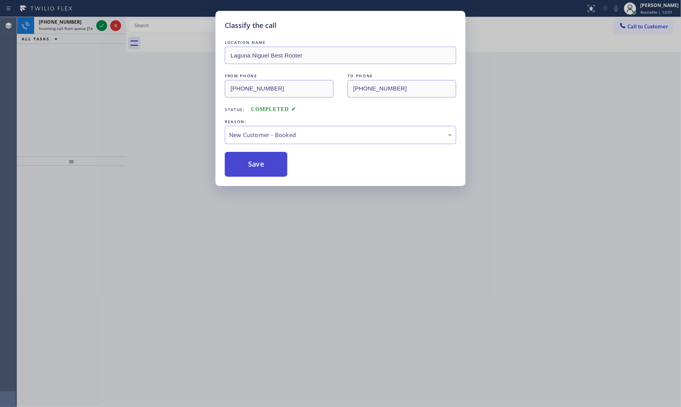
click at [262, 163] on button "Save" at bounding box center [256, 164] width 62 height 25
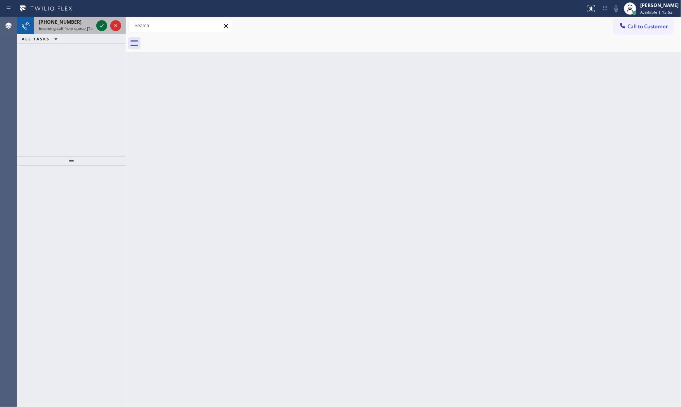
click at [106, 28] on icon at bounding box center [101, 25] width 9 height 9
click at [102, 25] on icon at bounding box center [102, 25] width 4 height 3
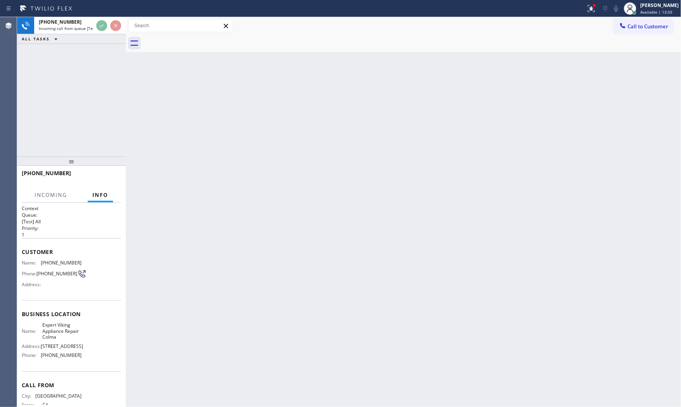
scroll to position [33, 0]
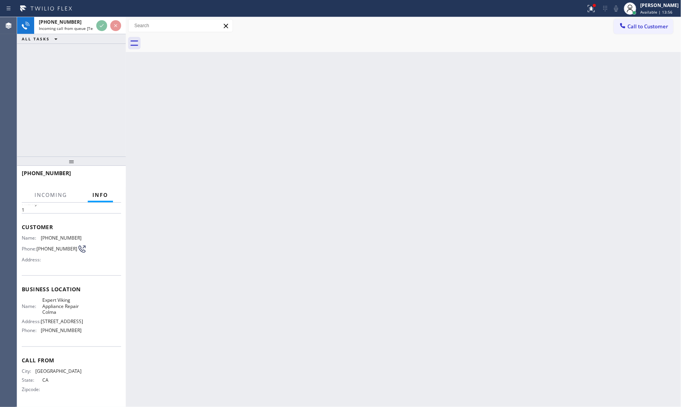
click at [230, 208] on div "Back to Dashboard Change Sender ID Customers Technicians Select a contact Outbo…" at bounding box center [403, 212] width 555 height 390
click at [95, 121] on div "+17472190616 Incoming call from queue [Test] All ALL TASKS ALL TASKS ACTIVE TAS…" at bounding box center [71, 86] width 109 height 139
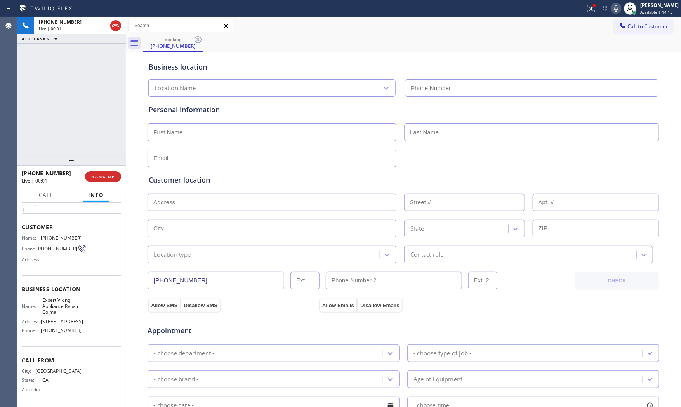
type input "(650) 880-6252"
click at [110, 175] on span "HANG UP" at bounding box center [103, 176] width 24 height 5
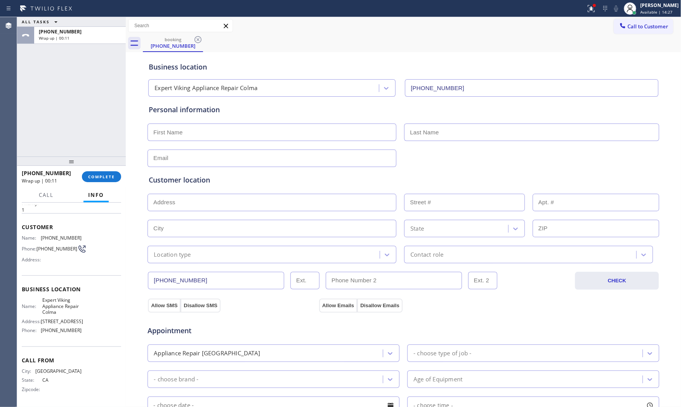
drag, startPoint x: 100, startPoint y: 130, endPoint x: 110, endPoint y: 161, distance: 33.1
click at [99, 130] on div "ALL TASKS ALL TASKS ACTIVE TASKS TASKS IN WRAP UP +17472190616 Wrap up | 00:11" at bounding box center [71, 86] width 109 height 139
click at [111, 171] on button "COMPLETE" at bounding box center [101, 176] width 39 height 11
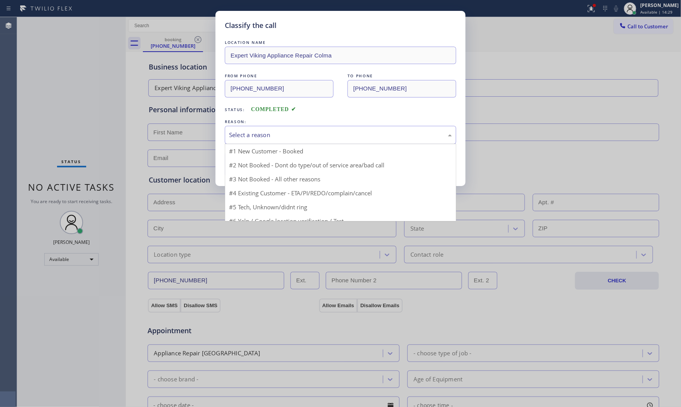
click at [304, 139] on div "Select a reason" at bounding box center [340, 135] width 231 height 18
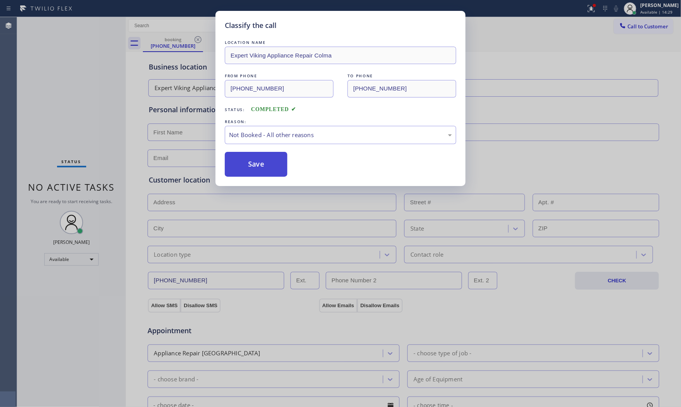
drag, startPoint x: 290, startPoint y: 165, endPoint x: 282, endPoint y: 164, distance: 8.2
click at [289, 165] on div "Save" at bounding box center [340, 164] width 231 height 25
click at [280, 165] on button "Save" at bounding box center [256, 164] width 62 height 25
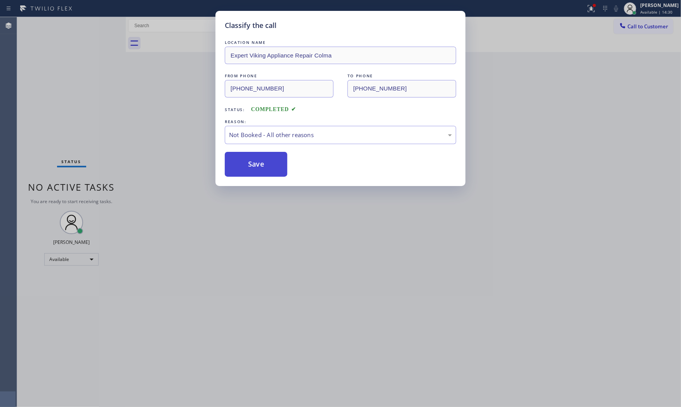
click at [280, 165] on button "Save" at bounding box center [256, 164] width 62 height 25
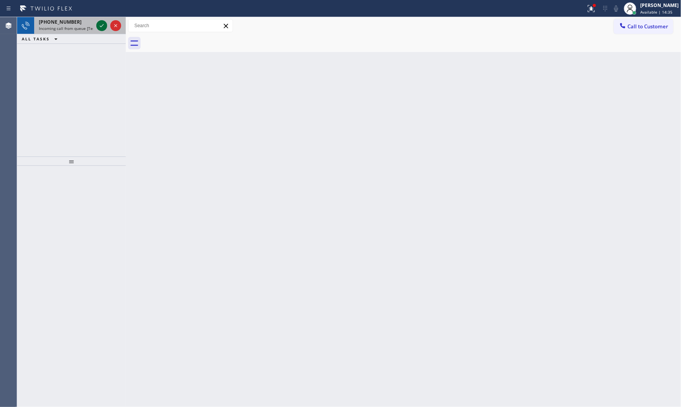
click at [102, 23] on icon at bounding box center [101, 25] width 9 height 9
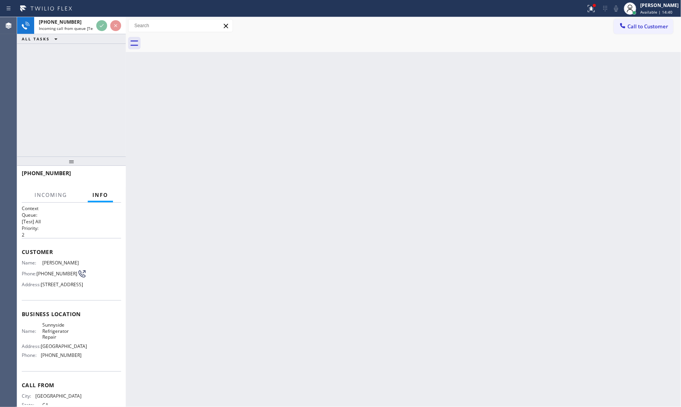
click at [162, 238] on div "Back to Dashboard Change Sender ID Customers Technicians Select a contact Outbo…" at bounding box center [403, 212] width 555 height 390
click at [187, 213] on div "Back to Dashboard Change Sender ID Customers Technicians Select a contact Outbo…" at bounding box center [403, 212] width 555 height 390
click at [151, 151] on div "Back to Dashboard Change Sender ID Customers Technicians Select a contact Outbo…" at bounding box center [403, 212] width 555 height 390
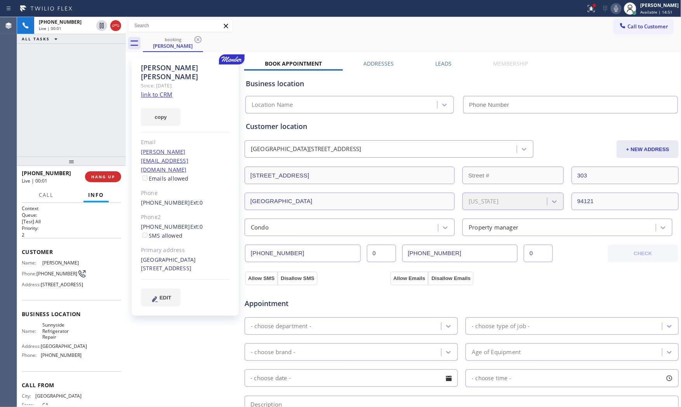
type input "(415) 841-2488"
click at [100, 120] on div "+14159220178 Live | 00:02 ALL TASKS ALL TASKS ACTIVE TASKS TASKS IN WRAP UP" at bounding box center [71, 86] width 109 height 139
click at [169, 90] on link "link to CRM" at bounding box center [156, 94] width 31 height 8
click at [591, 9] on icon at bounding box center [590, 8] width 9 height 9
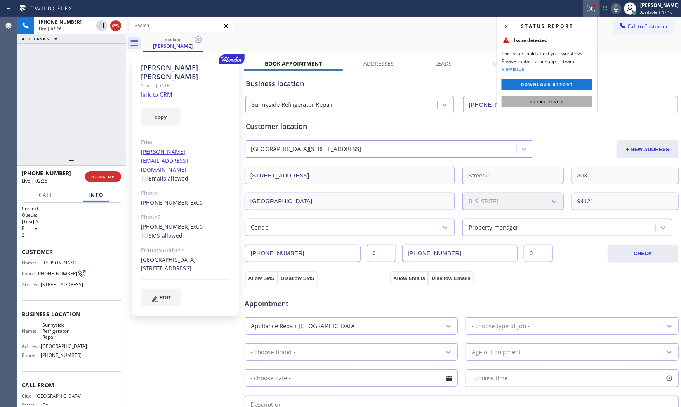
click at [565, 100] on button "Clear issue" at bounding box center [546, 101] width 91 height 11
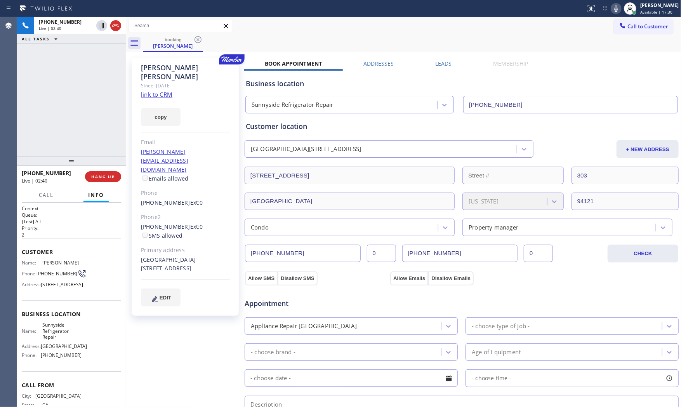
click at [612, 8] on icon at bounding box center [615, 8] width 9 height 9
click at [611, 9] on icon at bounding box center [615, 8] width 9 height 9
click at [615, 10] on icon at bounding box center [615, 8] width 9 height 9
drag, startPoint x: 107, startPoint y: 174, endPoint x: 157, endPoint y: 158, distance: 52.6
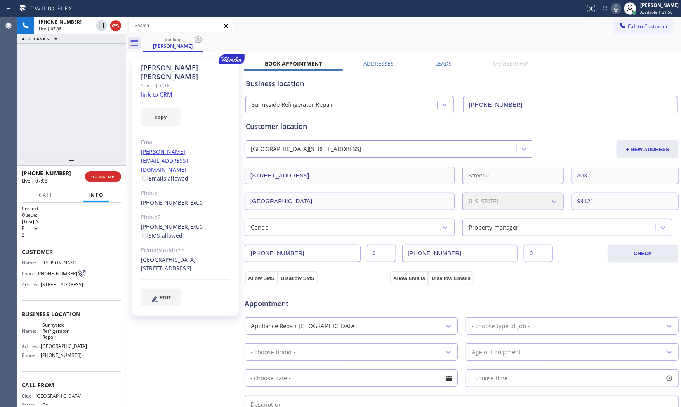
click at [109, 174] on span "HANG UP" at bounding box center [103, 176] width 24 height 5
click at [47, 276] on span "(415) 922-0178" at bounding box center [56, 273] width 41 height 6
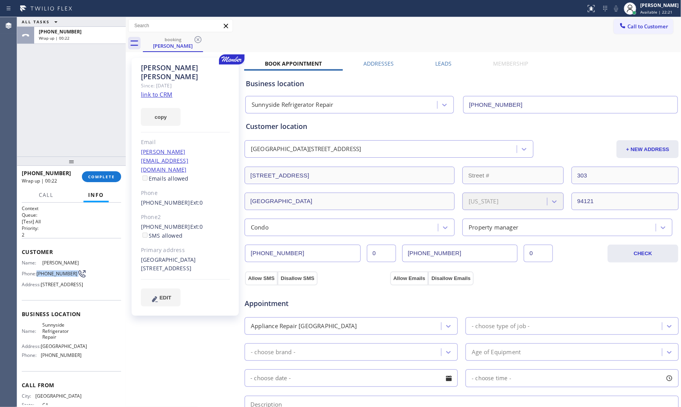
click at [47, 276] on span "(415) 922-0178" at bounding box center [56, 273] width 41 height 6
copy div "(415) 922-0178"
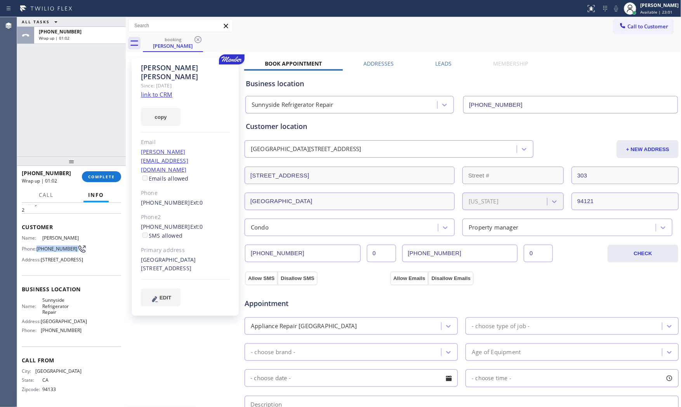
scroll to position [57, 0]
click at [60, 331] on span "(415) 841-2488" at bounding box center [61, 330] width 41 height 6
drag, startPoint x: 60, startPoint y: 331, endPoint x: 90, endPoint y: 301, distance: 42.0
click at [61, 331] on span "(415) 841-2488" at bounding box center [61, 330] width 41 height 6
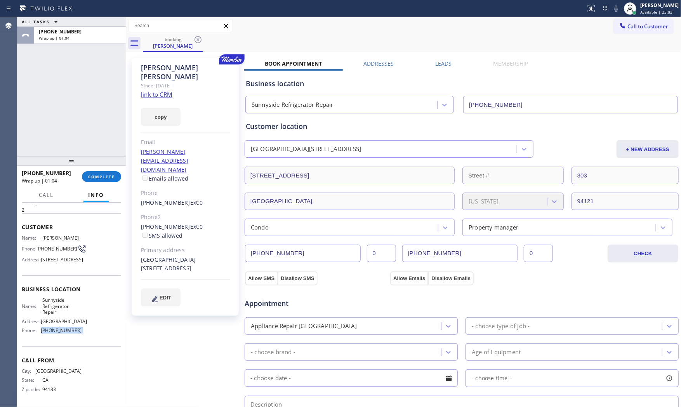
copy span "(415) 841-2488"
click at [53, 299] on span "Sunnyside Refrigerator Repair" at bounding box center [61, 306] width 39 height 18
click at [53, 298] on span "Sunnyside Refrigerator Repair" at bounding box center [61, 306] width 39 height 18
copy span "Sunnyside Refrigerator Repair"
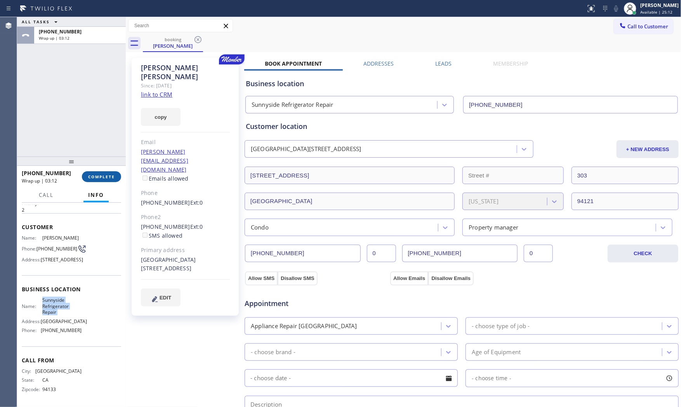
click at [97, 176] on span "COMPLETE" at bounding box center [101, 176] width 27 height 5
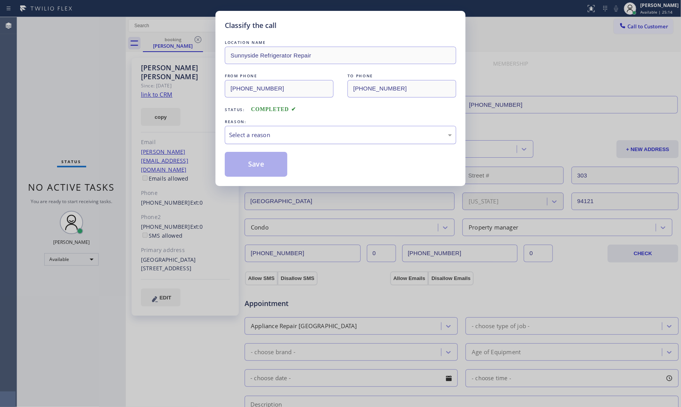
click at [263, 138] on div "Select a reason" at bounding box center [340, 134] width 223 height 9
click at [256, 162] on button "Save" at bounding box center [256, 164] width 62 height 25
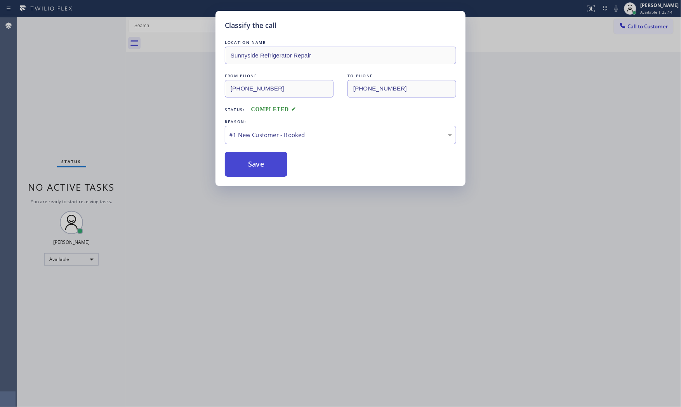
click at [256, 162] on button "Save" at bounding box center [256, 164] width 62 height 25
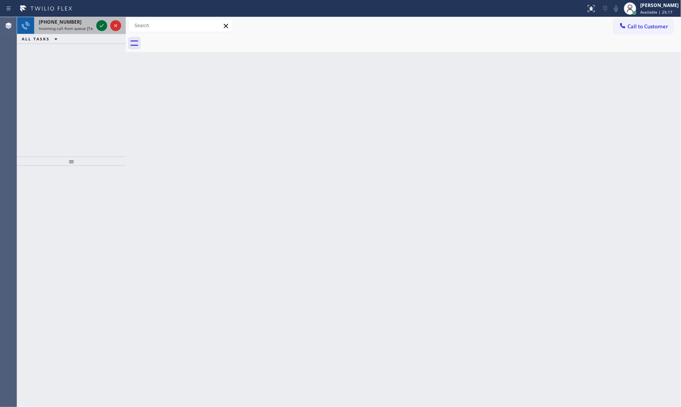
click at [101, 25] on icon at bounding box center [101, 25] width 9 height 9
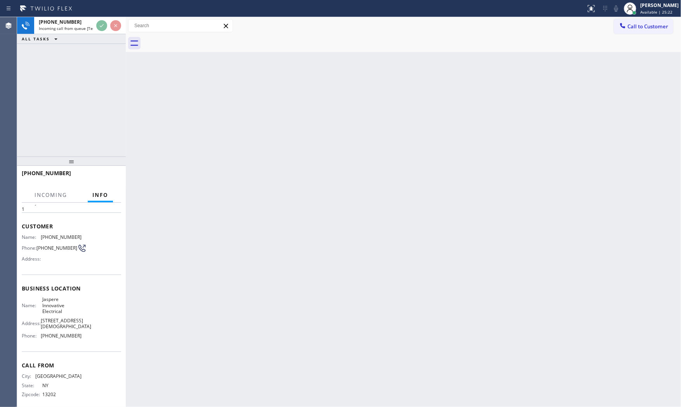
scroll to position [26, 0]
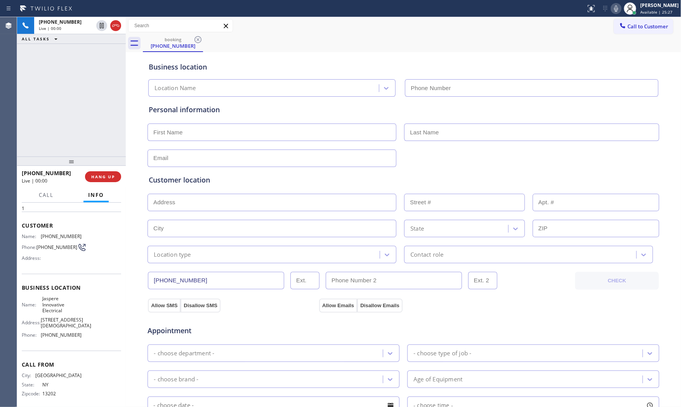
type input "(516) 613-5291"
click at [106, 171] on button "HANG UP" at bounding box center [103, 176] width 36 height 11
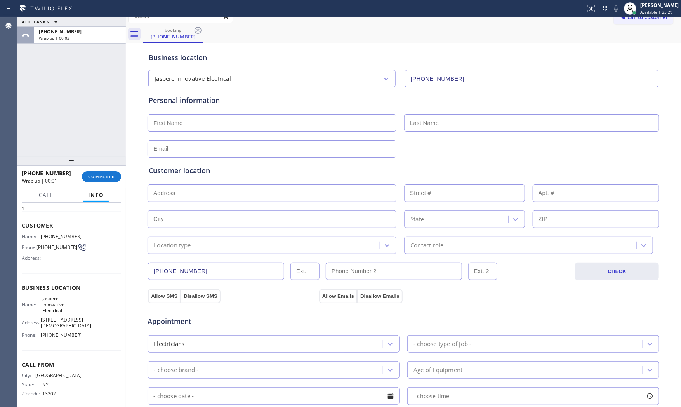
scroll to position [0, 0]
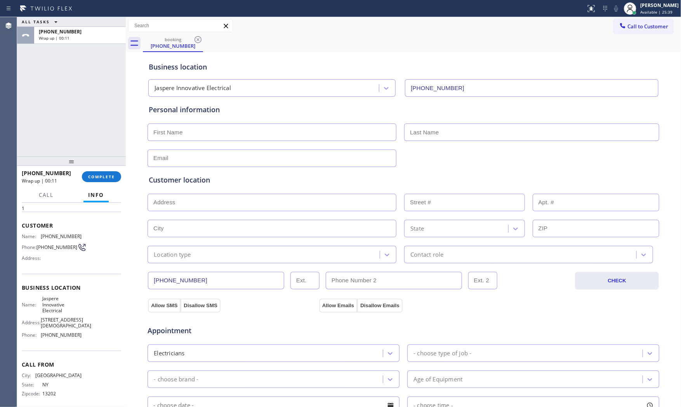
click at [66, 120] on div "ALL TASKS ALL TASKS ACTIVE TASKS TASKS IN WRAP UP +13155472529 Wrap up | 00:11" at bounding box center [71, 86] width 109 height 139
click at [109, 172] on button "COMPLETE" at bounding box center [101, 176] width 39 height 11
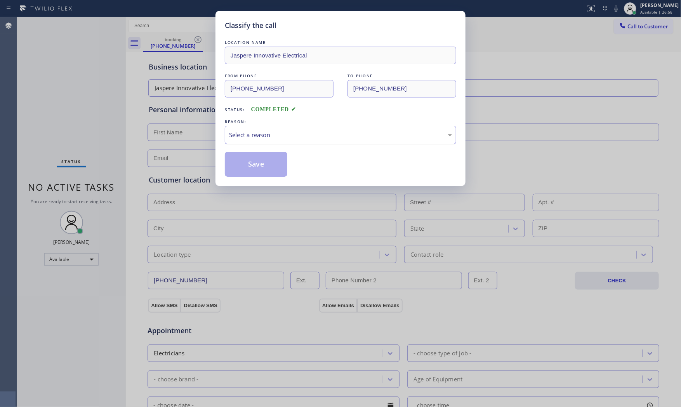
click at [255, 137] on div "Select a reason" at bounding box center [340, 134] width 223 height 9
click at [250, 161] on button "Save" at bounding box center [256, 164] width 62 height 25
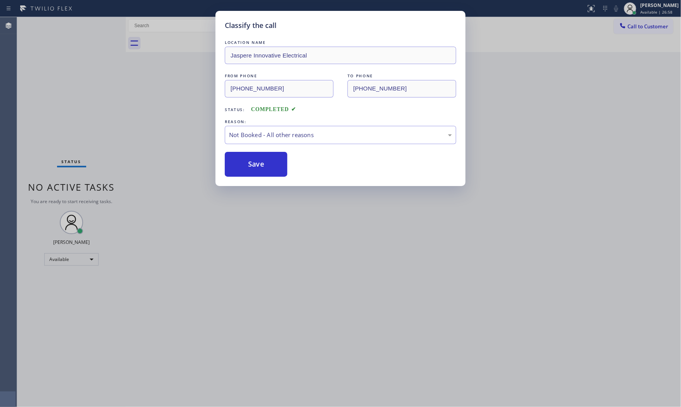
drag, startPoint x: 250, startPoint y: 161, endPoint x: 224, endPoint y: 80, distance: 84.5
click at [251, 159] on button "Save" at bounding box center [256, 164] width 62 height 25
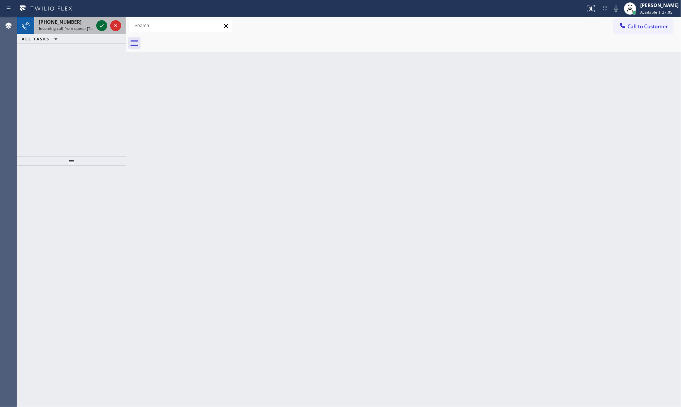
click at [100, 25] on icon at bounding box center [101, 25] width 9 height 9
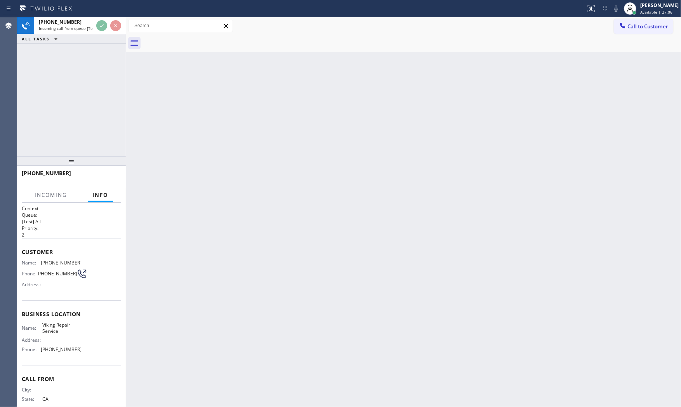
scroll to position [21, 0]
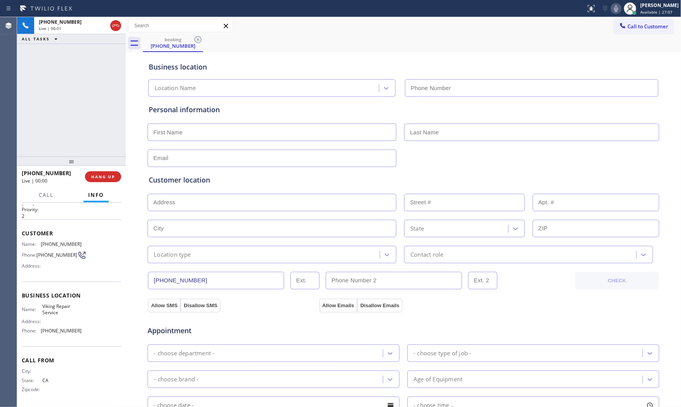
type input "(949) 239-1524"
click at [614, 10] on icon at bounding box center [616, 8] width 4 height 6
click at [613, 9] on rect at bounding box center [615, 7] width 5 height 5
click at [617, 10] on icon at bounding box center [615, 8] width 9 height 9
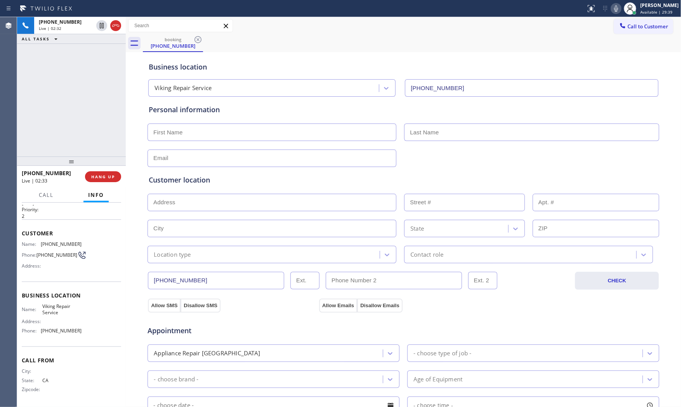
click at [611, 5] on icon at bounding box center [615, 8] width 9 height 9
click at [611, 7] on icon at bounding box center [615, 8] width 9 height 9
drag, startPoint x: 621, startPoint y: 5, endPoint x: 616, endPoint y: 5, distance: 5.0
click at [621, 5] on div at bounding box center [629, 8] width 17 height 17
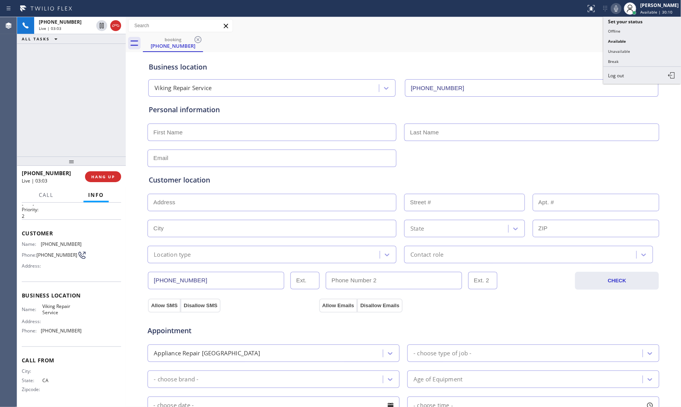
click at [613, 6] on icon at bounding box center [615, 8] width 9 height 9
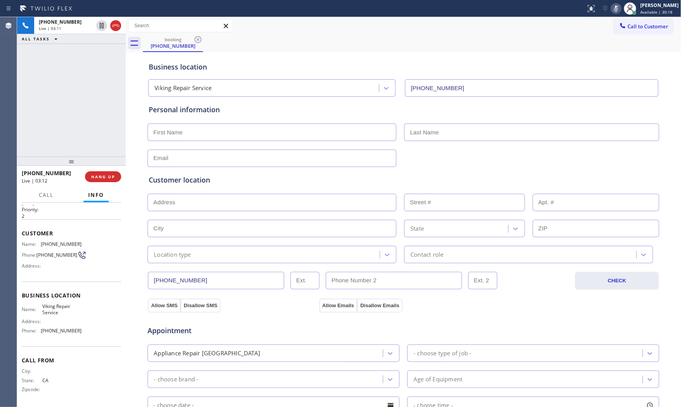
click at [612, 9] on icon at bounding box center [615, 8] width 9 height 9
click at [611, 9] on icon at bounding box center [615, 8] width 9 height 9
click at [610, 10] on div at bounding box center [615, 8] width 11 height 9
click at [615, 10] on icon at bounding box center [615, 8] width 9 height 9
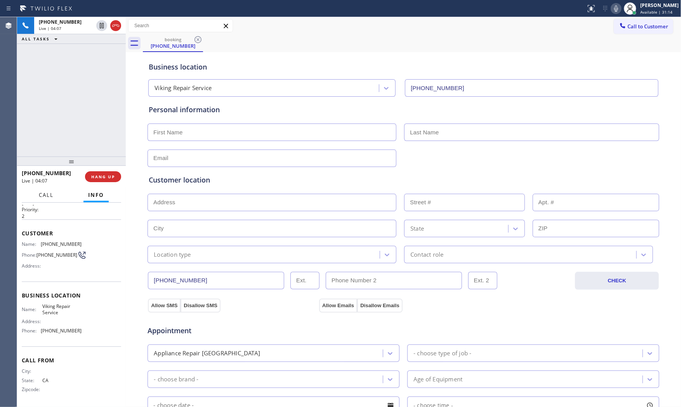
click at [54, 196] on button "Call" at bounding box center [46, 194] width 24 height 15
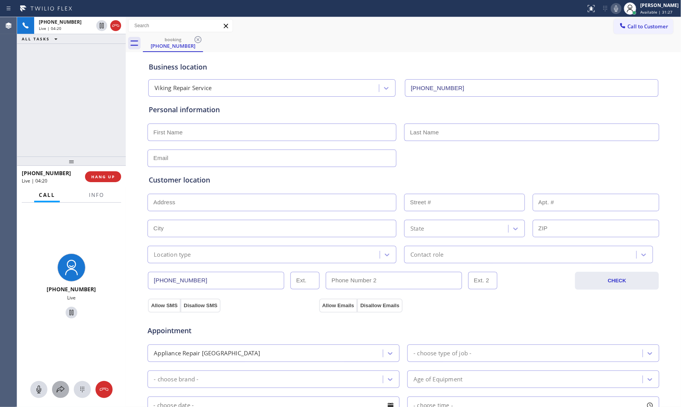
click at [60, 386] on icon at bounding box center [60, 389] width 9 height 9
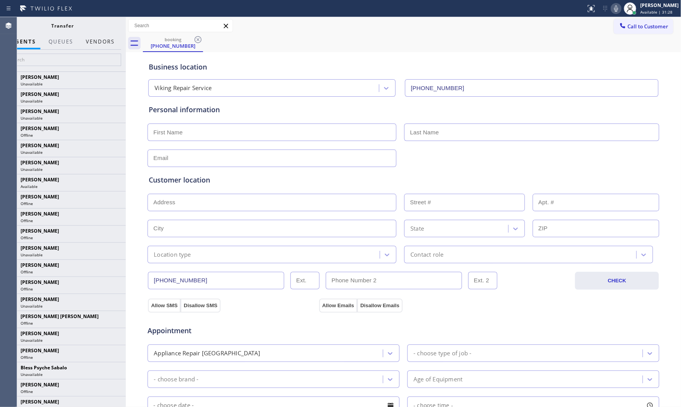
click at [96, 43] on button "Vendors" at bounding box center [100, 41] width 38 height 15
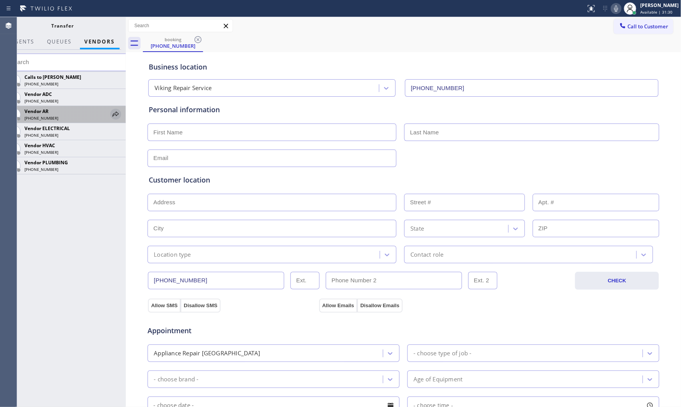
click at [115, 114] on icon at bounding box center [116, 113] width 6 height 5
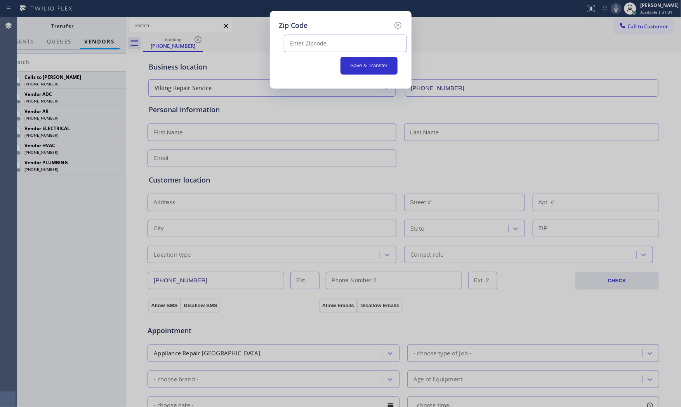
click at [312, 34] on div at bounding box center [340, 41] width 123 height 21
click at [312, 40] on input "text" at bounding box center [345, 43] width 123 height 17
paste input "92344"
type input "92344"
click at [352, 63] on button "Save & Transfer" at bounding box center [368, 66] width 57 height 18
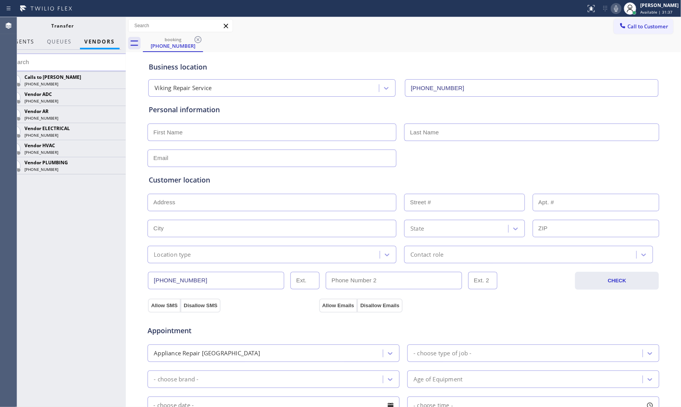
click at [22, 40] on span "AGENTS" at bounding box center [23, 41] width 24 height 7
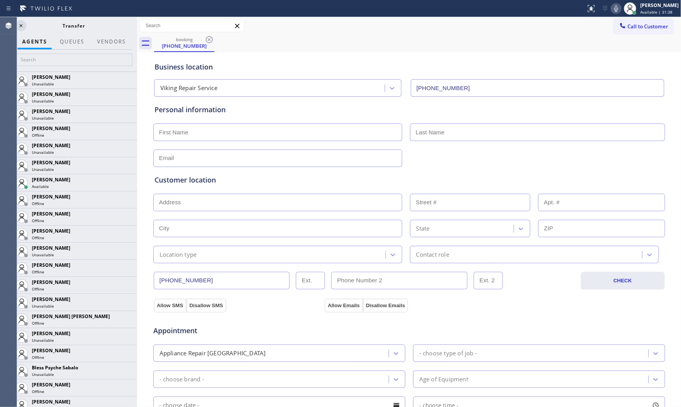
scroll to position [12, 0]
drag, startPoint x: 137, startPoint y: 111, endPoint x: 148, endPoint y: 109, distance: 11.4
click at [137, 112] on div at bounding box center [137, 212] width 0 height 390
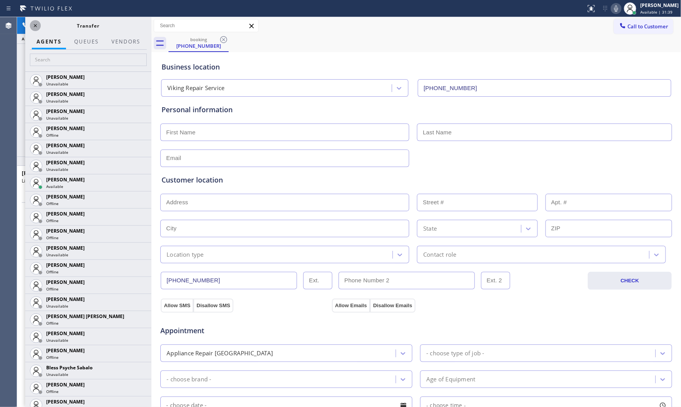
click at [33, 27] on icon at bounding box center [35, 25] width 9 height 9
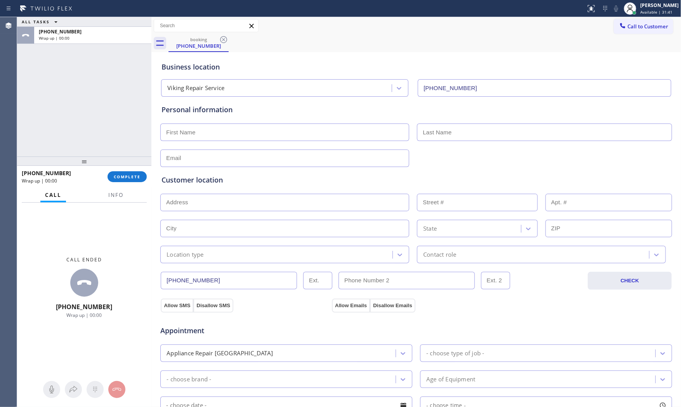
drag, startPoint x: 151, startPoint y: 101, endPoint x: 104, endPoint y: 95, distance: 47.7
click at [111, 94] on div "ALL TASKS ALL TASKS ACTIVE TASKS TASKS IN WRAP UP +19094548098 Wrap up | 00:00 …" at bounding box center [348, 212] width 663 height 390
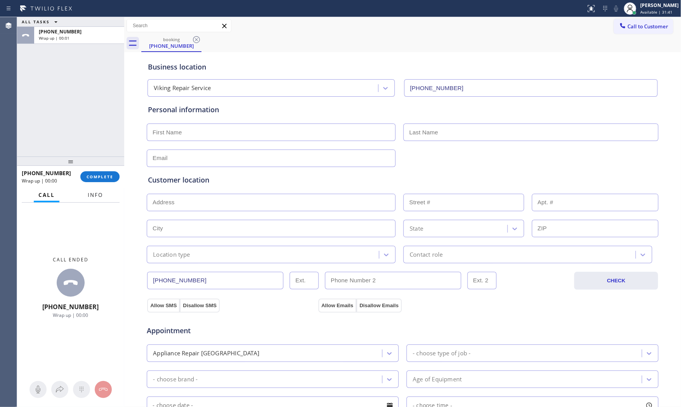
scroll to position [21, 0]
click at [107, 199] on button "Info" at bounding box center [95, 194] width 24 height 15
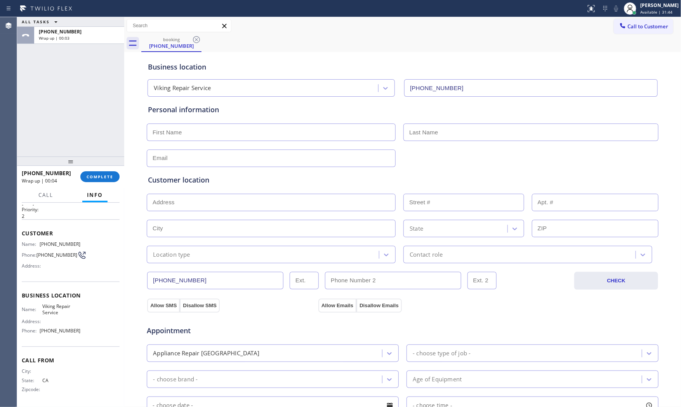
click at [243, 135] on input "text" at bounding box center [271, 131] width 249 height 17
paste input "John"
type input "John"
click at [458, 129] on input "text" at bounding box center [530, 131] width 255 height 17
paste input "Spencer"
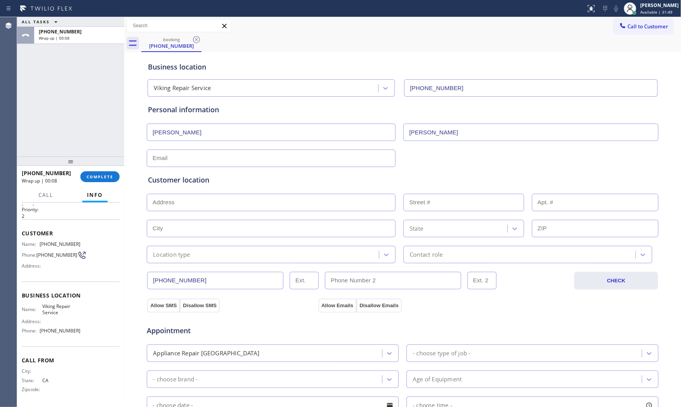
type input "Spencer"
click at [272, 162] on input "text" at bounding box center [271, 157] width 249 height 17
type input "no@gmail.com"
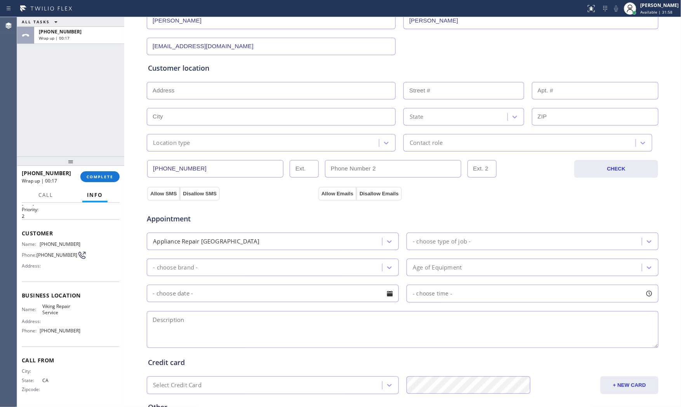
scroll to position [129, 0]
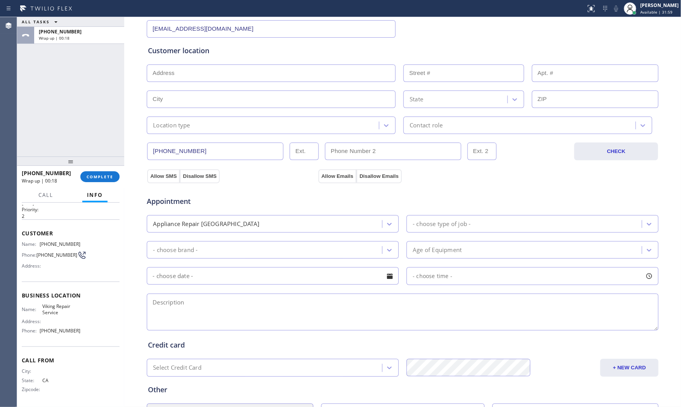
drag, startPoint x: 198, startPoint y: 288, endPoint x: 196, endPoint y: 292, distance: 5.0
click at [197, 292] on div "Appointment Appliance Repair High End - choose type of job - - choose brand - A…" at bounding box center [402, 259] width 509 height 145
drag, startPoint x: 196, startPoint y: 302, endPoint x: 195, endPoint y: 306, distance: 4.1
click at [196, 306] on textarea at bounding box center [402, 311] width 511 height 37
paste textarea "Viking | fridgeFS | the top is not blowing and not keeping cool | 2008 | house …"
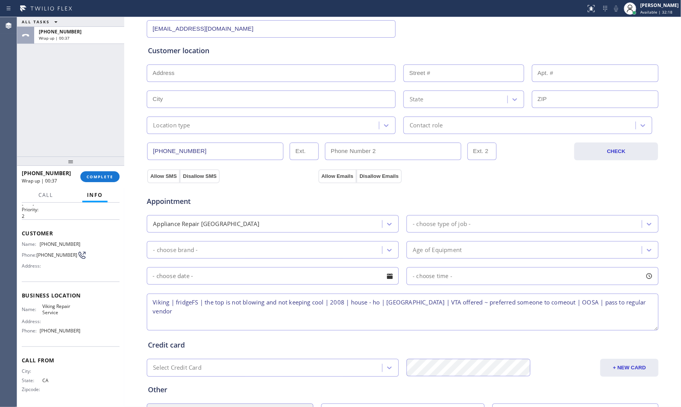
scroll to position [0, 0]
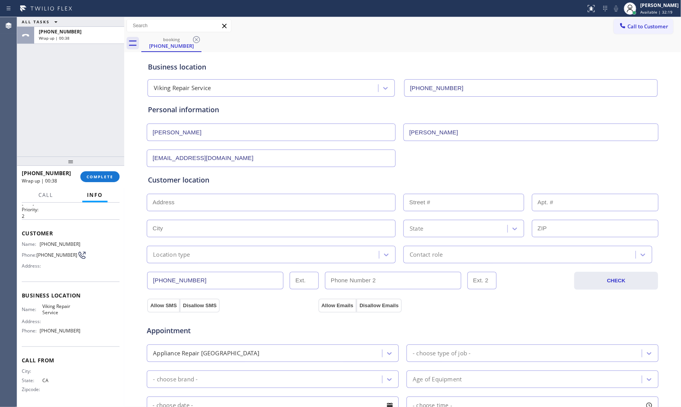
type textarea "Viking | fridgeFS | the top is not blowing and not keeping cool | 2008 | house …"
click at [258, 204] on input "text" at bounding box center [271, 202] width 249 height 17
paste input "Hesperia, CA 92344"
type input "Hesperia, CA 92344, USA"
type input "Hesperia"
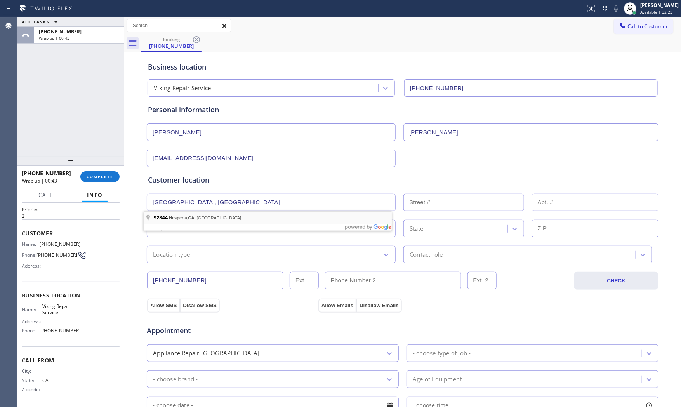
type input "92344"
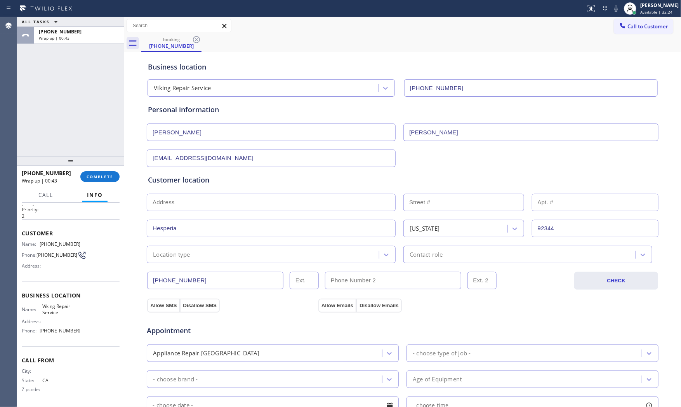
drag, startPoint x: 203, startPoint y: 253, endPoint x: 199, endPoint y: 258, distance: 6.1
click at [203, 253] on div "Location type" at bounding box center [264, 255] width 230 height 14
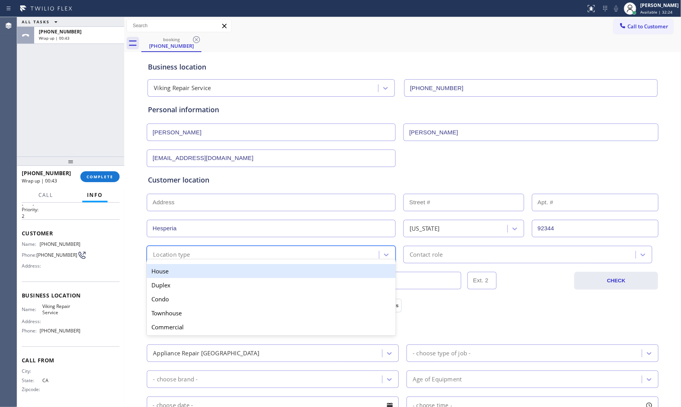
click at [188, 272] on div "House" at bounding box center [271, 271] width 249 height 14
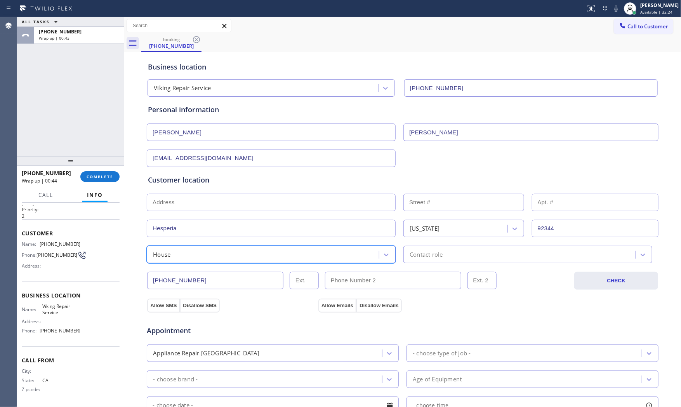
click at [420, 254] on div "Contact role" at bounding box center [425, 254] width 33 height 9
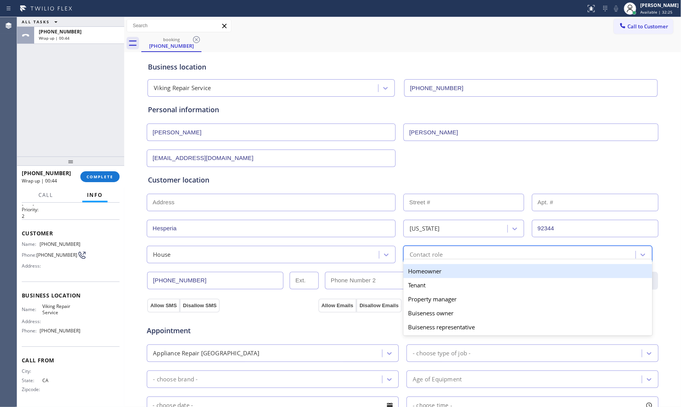
click at [411, 272] on div "Homeowner" at bounding box center [527, 271] width 249 height 14
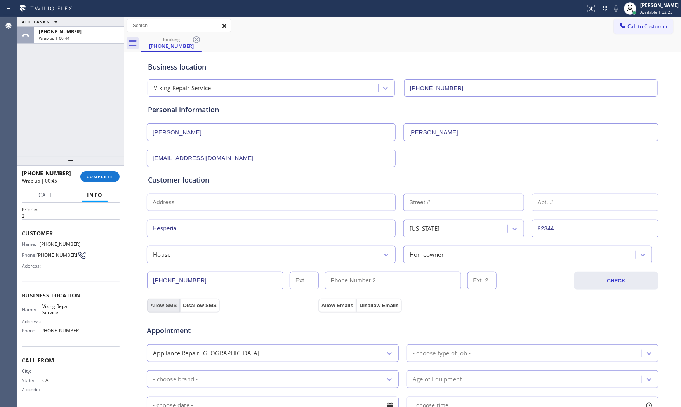
click at [165, 301] on button "Allow SMS" at bounding box center [163, 305] width 33 height 14
click at [324, 305] on button "Allow Emails" at bounding box center [337, 305] width 38 height 14
drag, startPoint x: 420, startPoint y: 342, endPoint x: 422, endPoint y: 347, distance: 5.6
click at [421, 344] on div "Appointment Appliance Repair High End - choose type of job - - choose brand - A…" at bounding box center [402, 388] width 509 height 145
click at [425, 352] on div "- choose type of job -" at bounding box center [441, 352] width 58 height 9
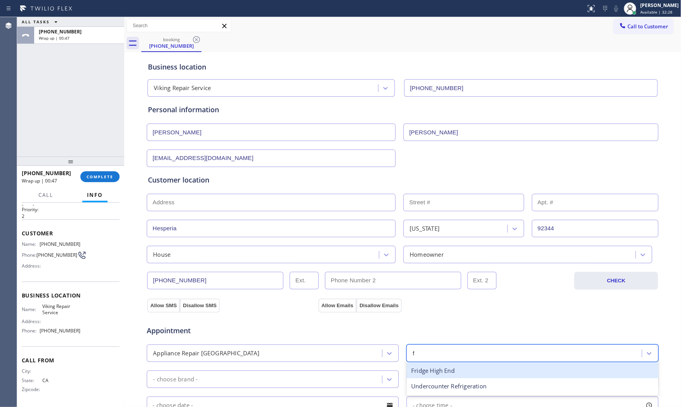
type input "fr"
drag, startPoint x: 435, startPoint y: 374, endPoint x: 424, endPoint y: 372, distance: 11.2
click at [435, 374] on div "Fridge High End" at bounding box center [532, 370] width 252 height 16
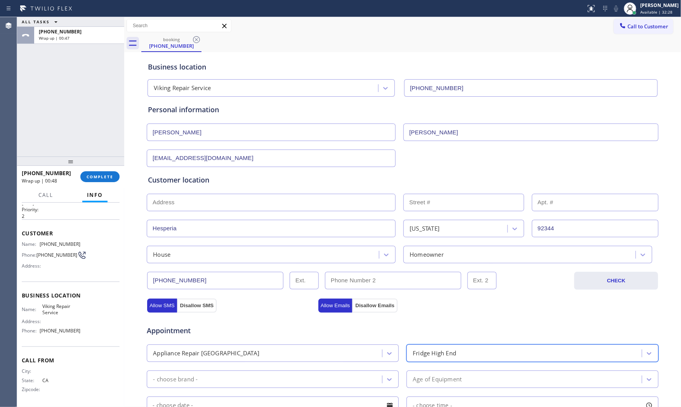
click at [289, 375] on div "- choose brand -" at bounding box center [265, 379] width 233 height 14
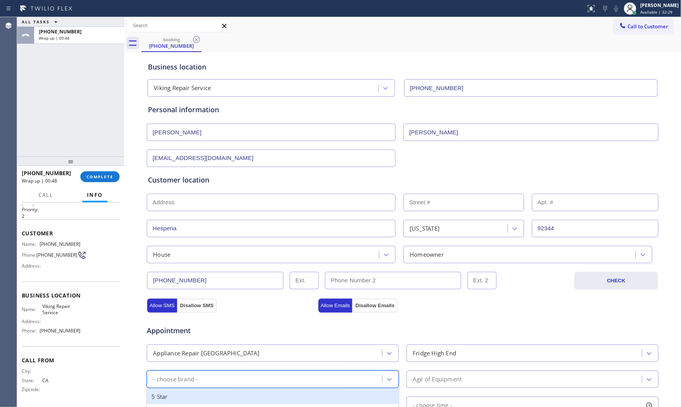
type input "v"
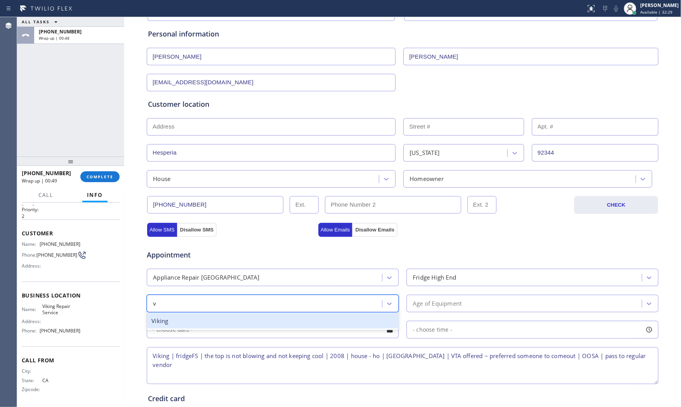
scroll to position [86, 0]
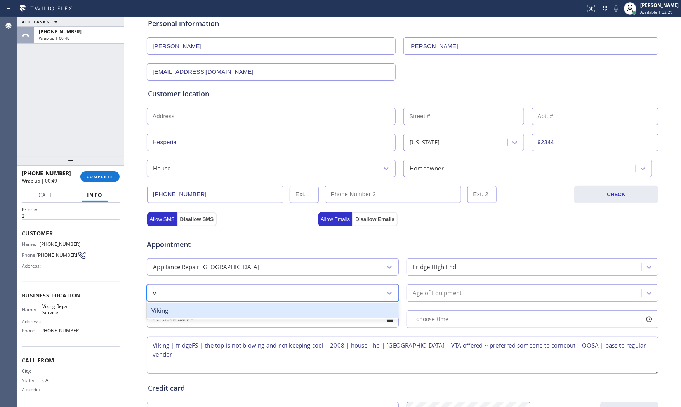
click at [226, 311] on div "Viking" at bounding box center [273, 310] width 252 height 16
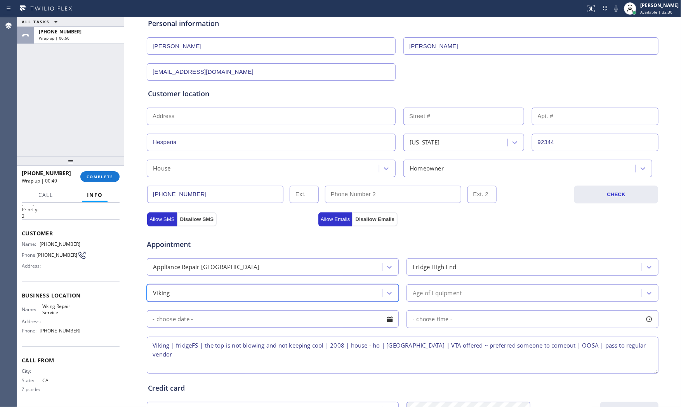
click at [448, 292] on div "Age of Equipment" at bounding box center [436, 292] width 49 height 9
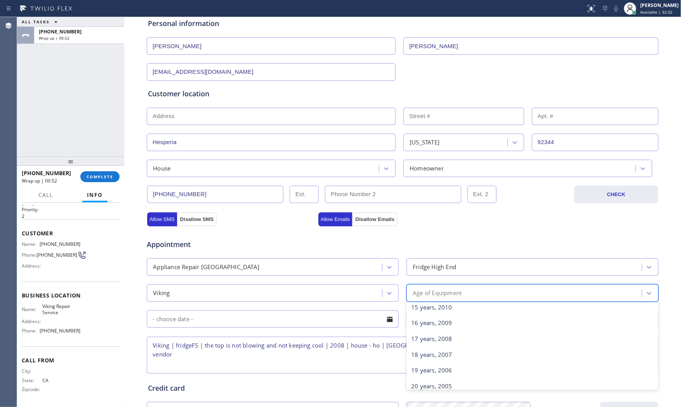
scroll to position [258, 0]
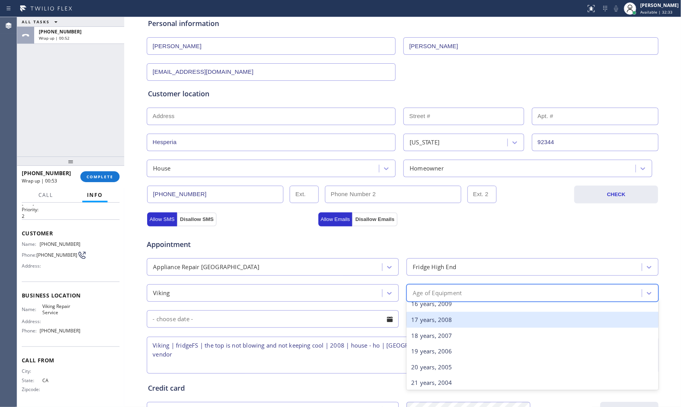
click at [450, 323] on div "17 years, 2008" at bounding box center [532, 320] width 252 height 16
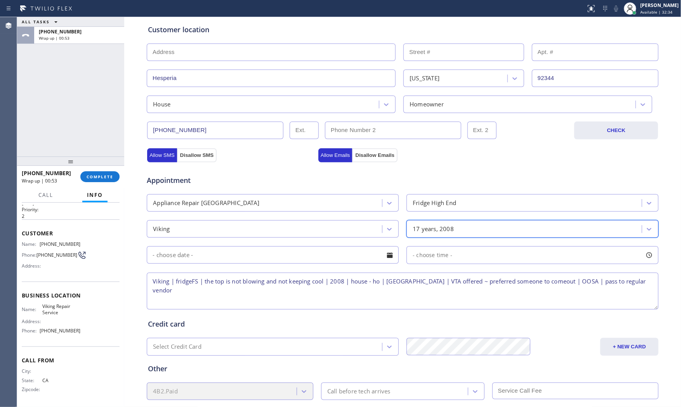
scroll to position [172, 0]
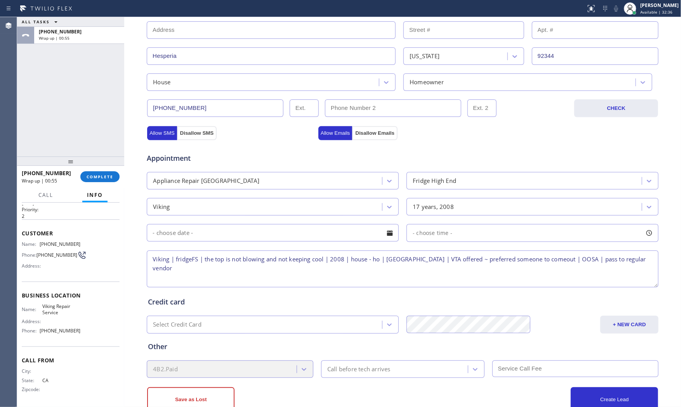
click at [371, 385] on div "Save as Lost Create Lead" at bounding box center [402, 395] width 512 height 34
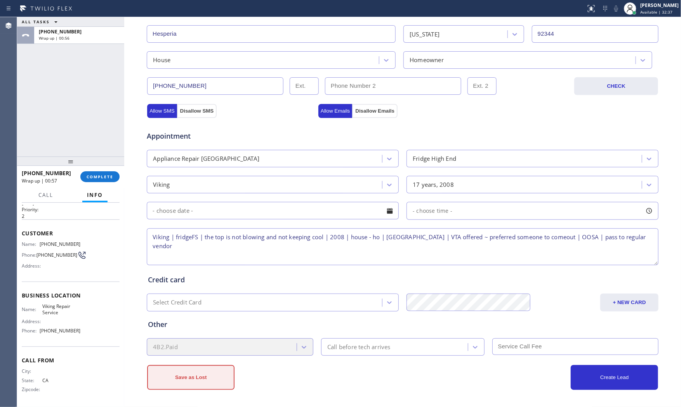
click at [206, 379] on button "Save as Lost" at bounding box center [190, 377] width 87 height 25
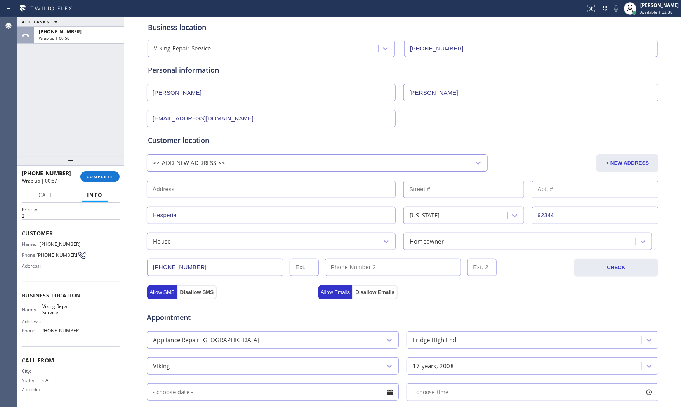
scroll to position [5, 0]
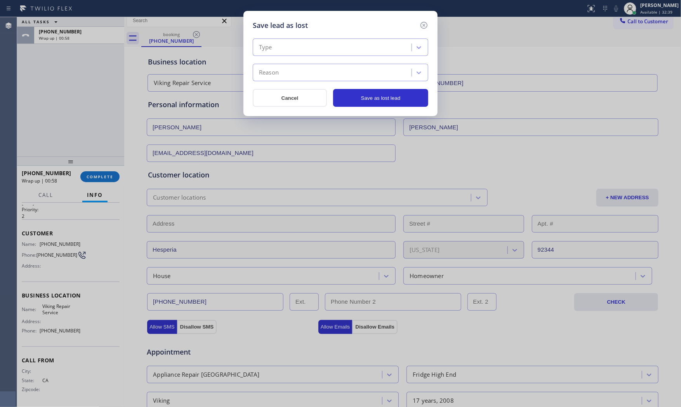
click at [269, 45] on div "Type" at bounding box center [265, 47] width 13 height 9
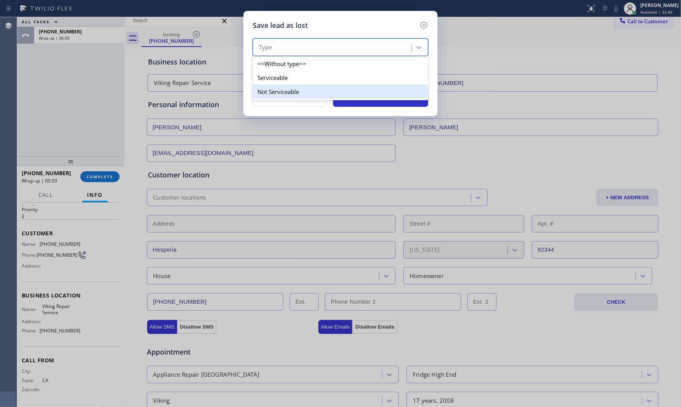
click at [278, 87] on div "Not Serviceable" at bounding box center [340, 92] width 175 height 14
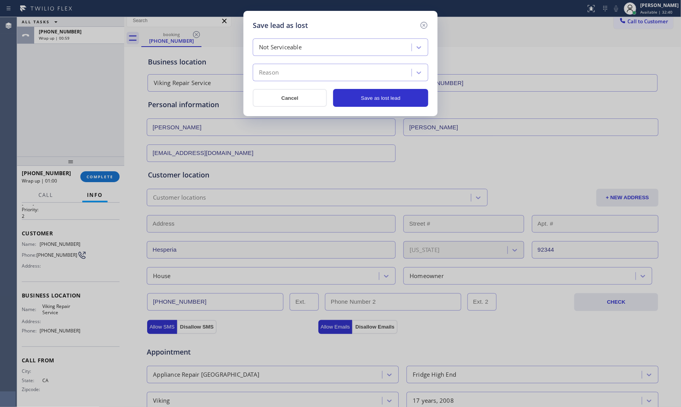
click at [279, 80] on div "Reason" at bounding box center [340, 72] width 175 height 17
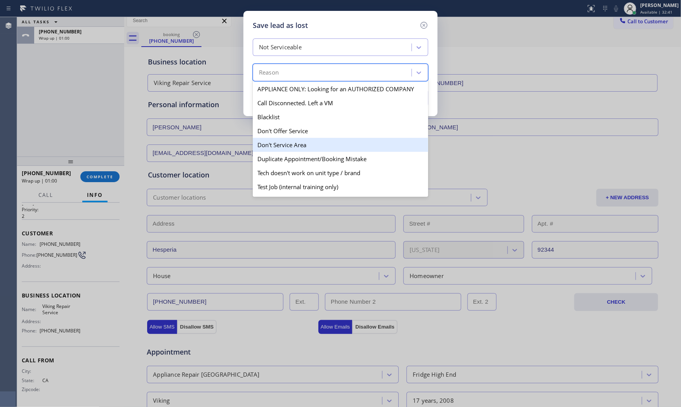
click at [287, 141] on div "Don't Service Area" at bounding box center [340, 145] width 175 height 14
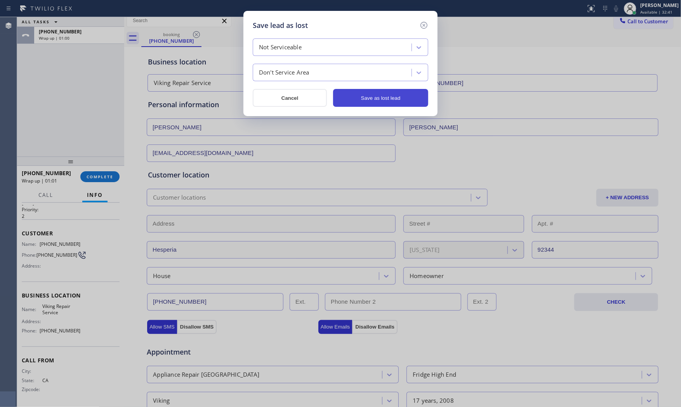
click at [371, 91] on button "Save as lost lead" at bounding box center [380, 98] width 95 height 18
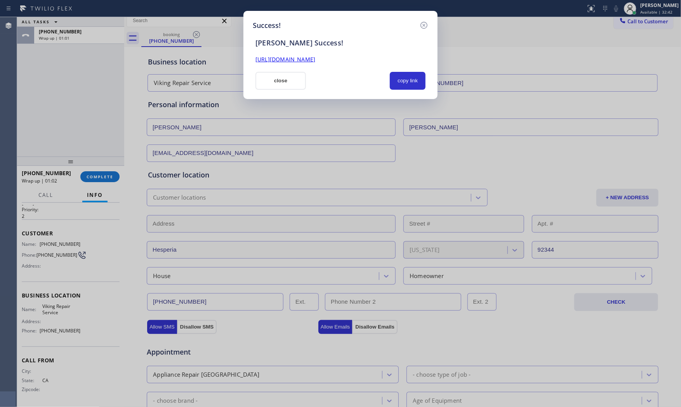
drag, startPoint x: 284, startPoint y: 82, endPoint x: 204, endPoint y: 130, distance: 92.2
click at [283, 82] on button "close" at bounding box center [280, 81] width 50 height 18
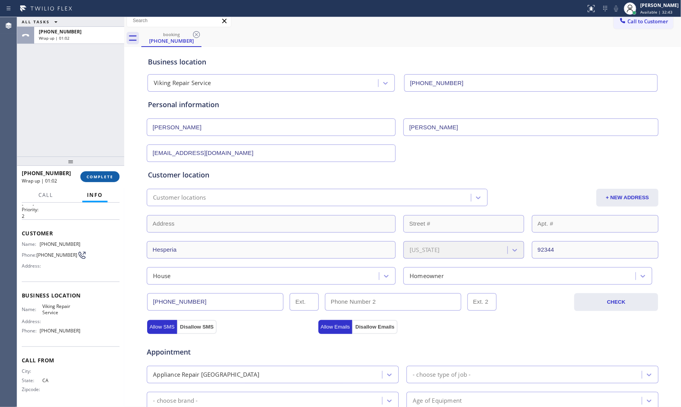
click at [113, 175] on button "COMPLETE" at bounding box center [99, 176] width 39 height 11
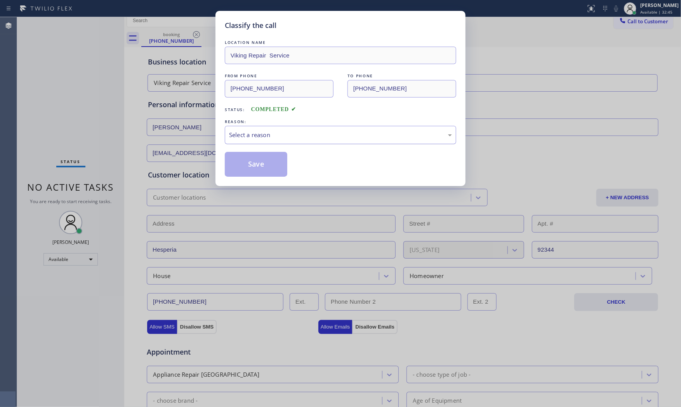
drag, startPoint x: 304, startPoint y: 131, endPoint x: 296, endPoint y: 141, distance: 12.4
click at [303, 133] on div "Select a reason" at bounding box center [340, 134] width 223 height 9
click at [263, 163] on button "Save" at bounding box center [256, 164] width 62 height 25
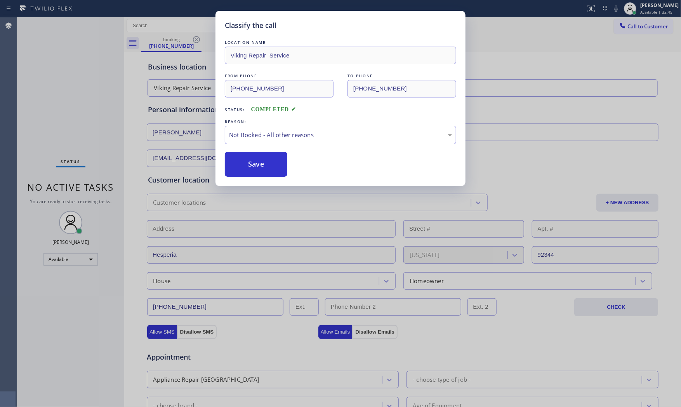
click at [263, 163] on button "Save" at bounding box center [256, 164] width 62 height 25
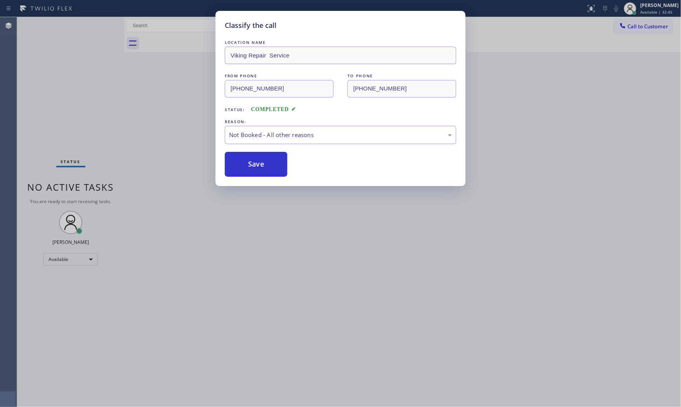
drag, startPoint x: 263, startPoint y: 163, endPoint x: 231, endPoint y: 51, distance: 116.5
click at [263, 163] on button "Save" at bounding box center [256, 164] width 62 height 25
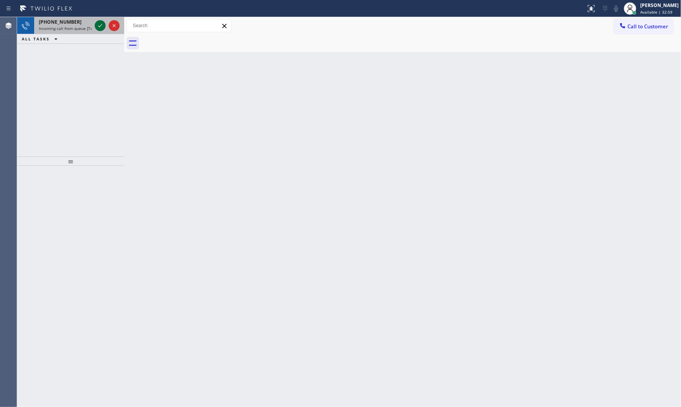
click at [99, 29] on icon at bounding box center [99, 25] width 9 height 9
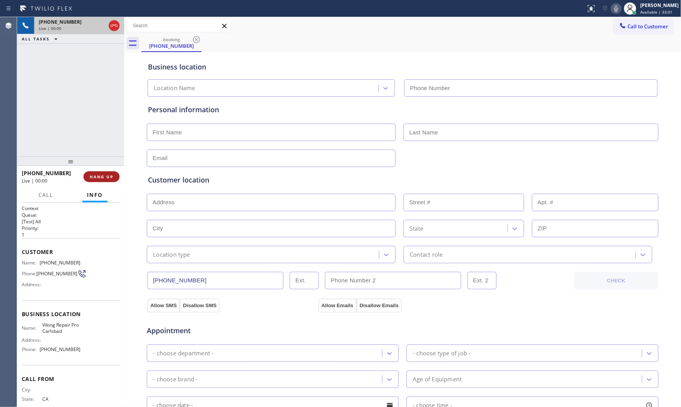
type input "(760) 389-3688"
click at [101, 180] on button "HANG UP" at bounding box center [101, 176] width 36 height 11
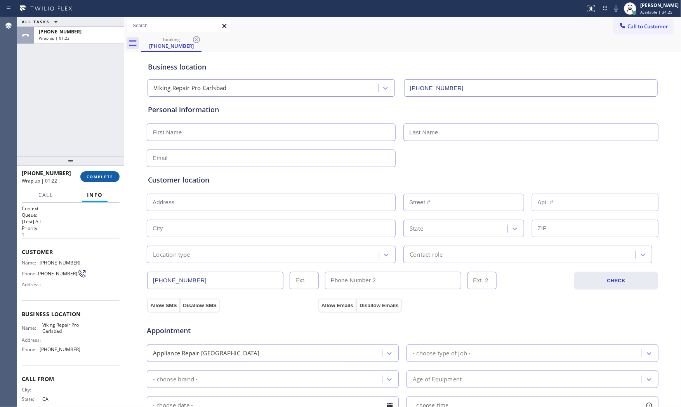
click at [111, 175] on span "COMPLETE" at bounding box center [100, 176] width 27 height 5
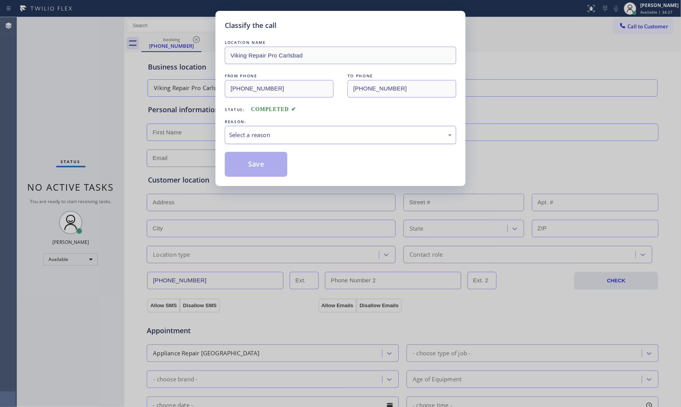
click at [307, 140] on div "Select a reason" at bounding box center [340, 135] width 231 height 18
click at [274, 167] on button "Save" at bounding box center [256, 164] width 62 height 25
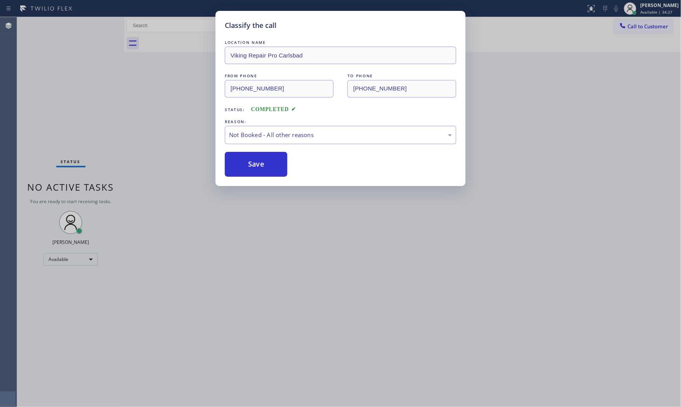
click at [274, 167] on button "Save" at bounding box center [256, 164] width 62 height 25
click at [277, 166] on button "Save" at bounding box center [256, 164] width 62 height 25
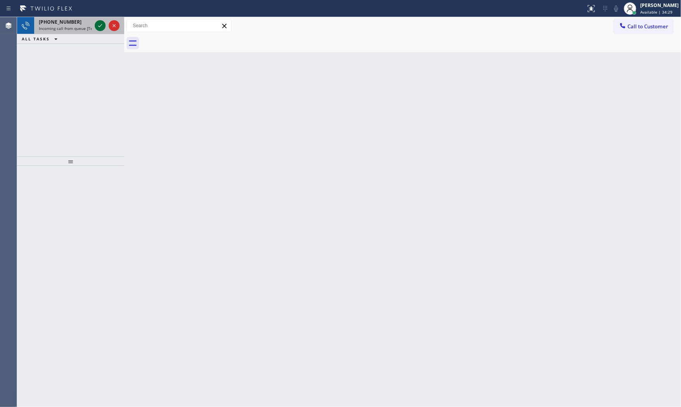
click at [98, 25] on icon at bounding box center [99, 25] width 9 height 9
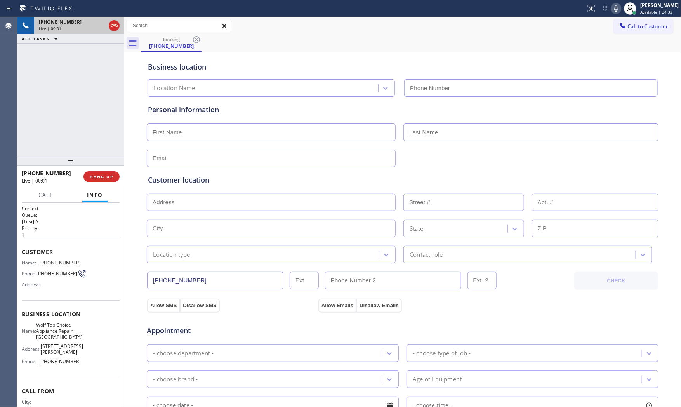
type input "(510) 851-8434"
click at [107, 175] on span "HANG UP" at bounding box center [102, 176] width 24 height 5
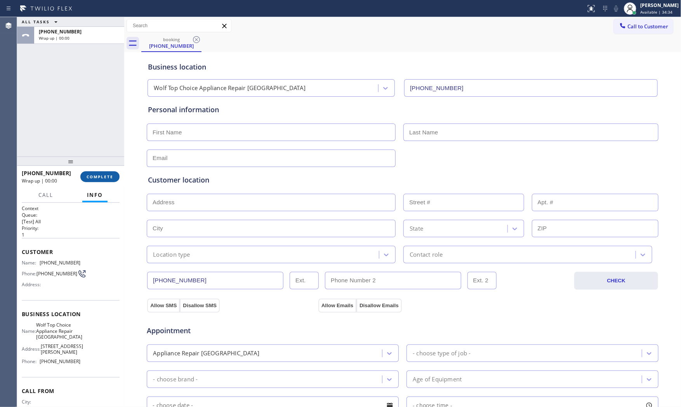
click at [106, 175] on span "COMPLETE" at bounding box center [100, 176] width 27 height 5
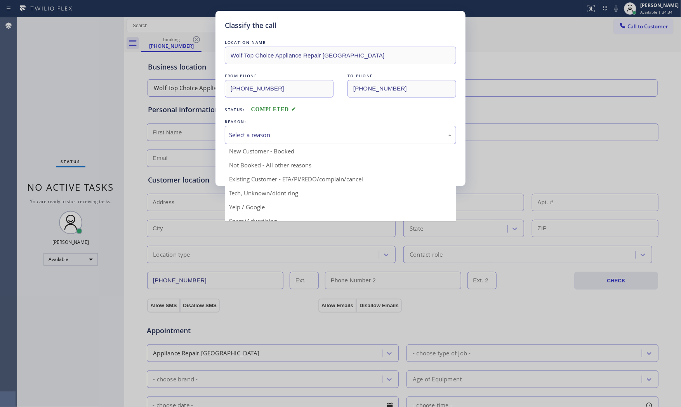
click at [272, 141] on div "Select a reason" at bounding box center [340, 135] width 231 height 18
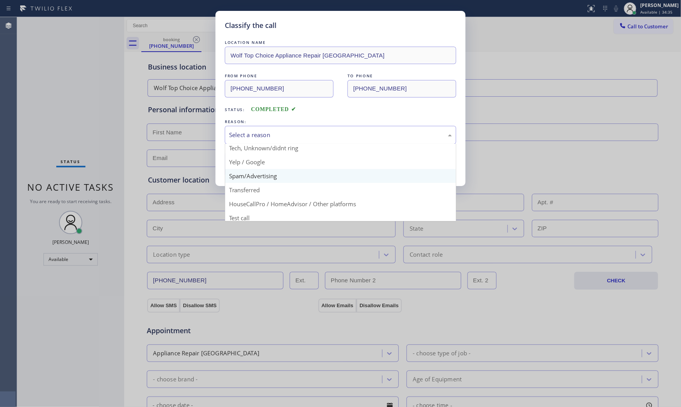
scroll to position [49, 0]
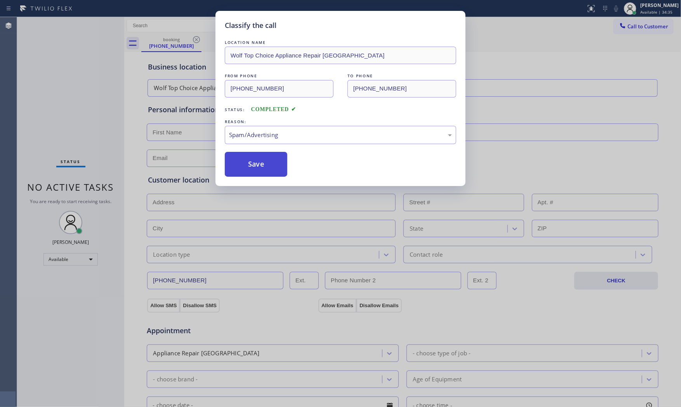
click at [263, 167] on button "Save" at bounding box center [256, 164] width 62 height 25
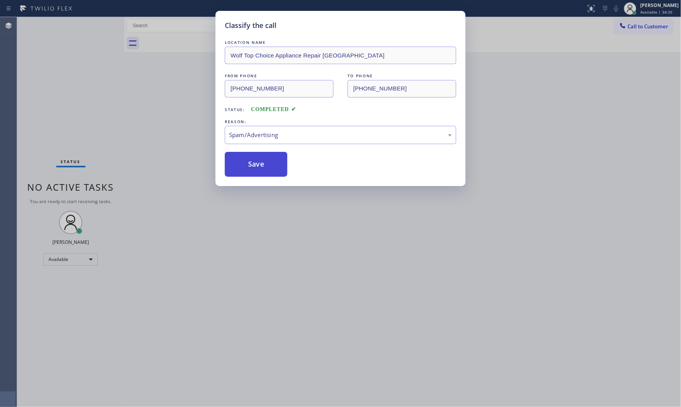
click at [263, 167] on button "Save" at bounding box center [256, 164] width 62 height 25
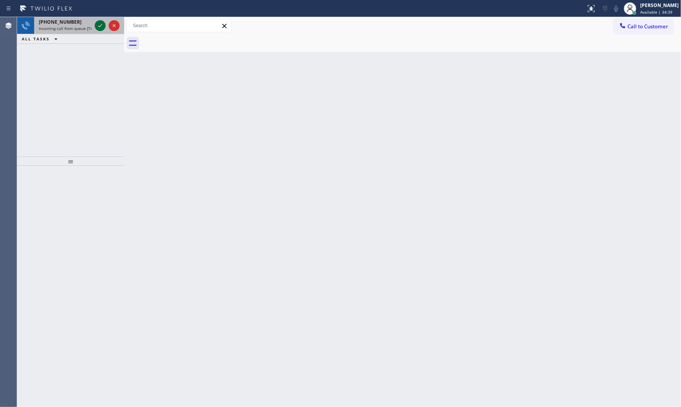
click at [97, 26] on icon at bounding box center [99, 25] width 9 height 9
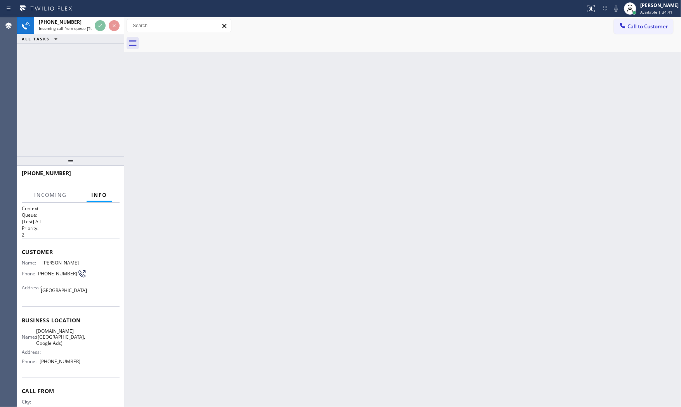
click at [99, 165] on div at bounding box center [70, 160] width 107 height 9
click at [100, 165] on div at bounding box center [70, 160] width 107 height 9
click at [101, 165] on div at bounding box center [70, 160] width 107 height 9
click at [103, 165] on div at bounding box center [70, 160] width 107 height 9
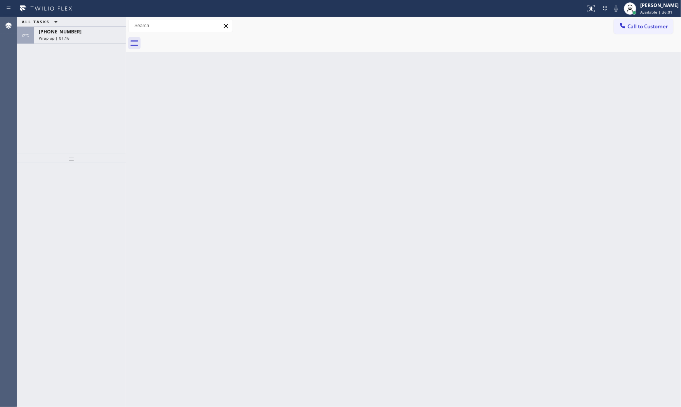
drag, startPoint x: 59, startPoint y: 34, endPoint x: 64, endPoint y: 62, distance: 28.7
click at [60, 34] on span "[PHONE_NUMBER]" at bounding box center [60, 31] width 43 height 7
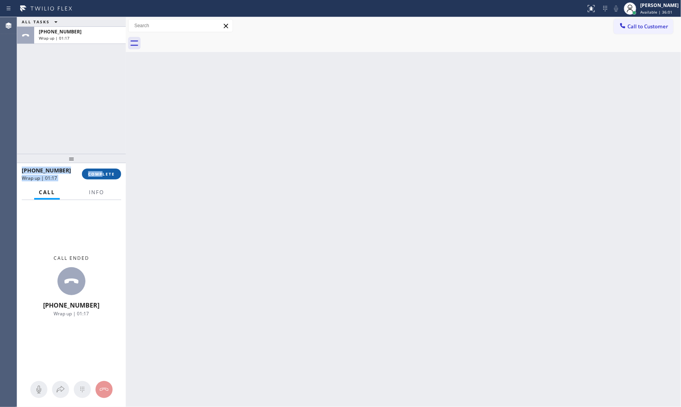
drag, startPoint x: 102, startPoint y: 165, endPoint x: 100, endPoint y: 178, distance: 13.5
click at [103, 165] on div "+19094548098 Wrap up | 01:17 COMPLETE" at bounding box center [71, 174] width 99 height 20
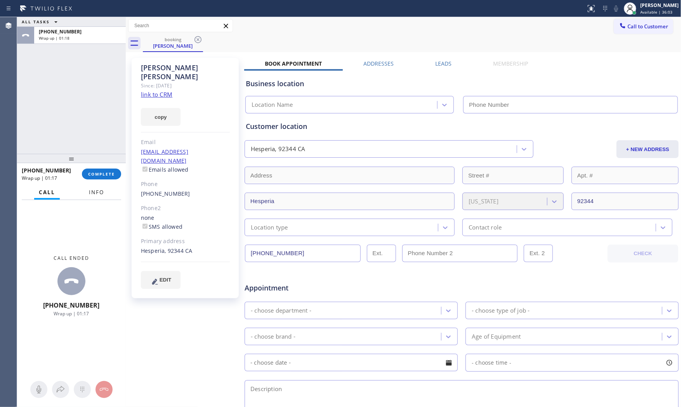
click at [101, 190] on span "Info" at bounding box center [96, 192] width 15 height 7
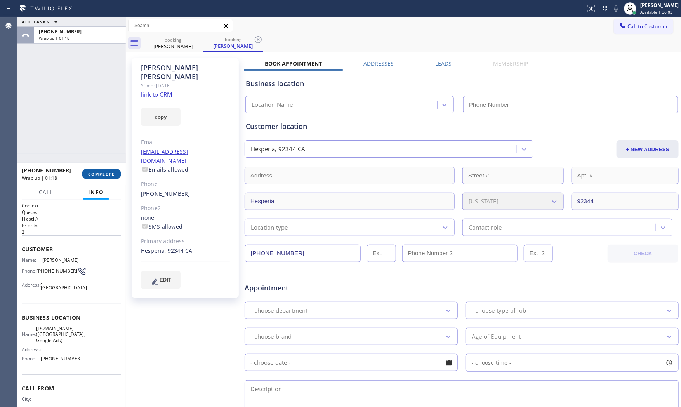
click at [106, 171] on span "COMPLETE" at bounding box center [101, 173] width 27 height 5
type input "(949) 844-5074"
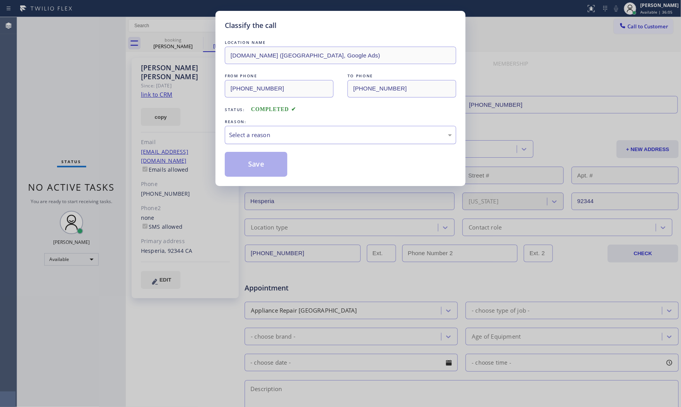
drag, startPoint x: 266, startPoint y: 133, endPoint x: 266, endPoint y: 142, distance: 9.3
click at [267, 133] on div "Select a reason" at bounding box center [340, 134] width 223 height 9
click at [263, 166] on button "Save" at bounding box center [256, 164] width 62 height 25
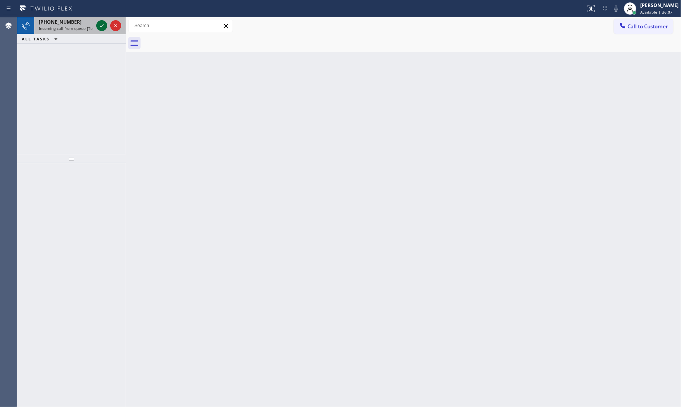
click at [99, 25] on icon at bounding box center [101, 25] width 9 height 9
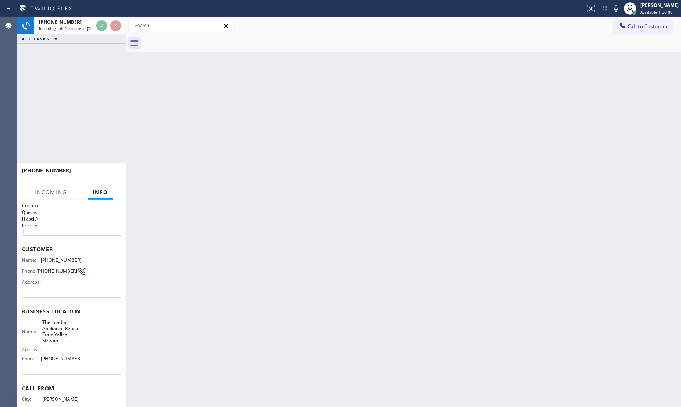
scroll to position [30, 0]
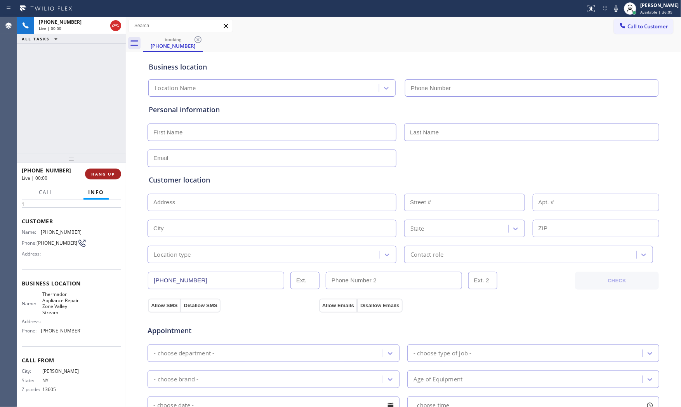
type input "(516) 588-8008"
click at [114, 173] on span "HANG UP" at bounding box center [103, 173] width 24 height 5
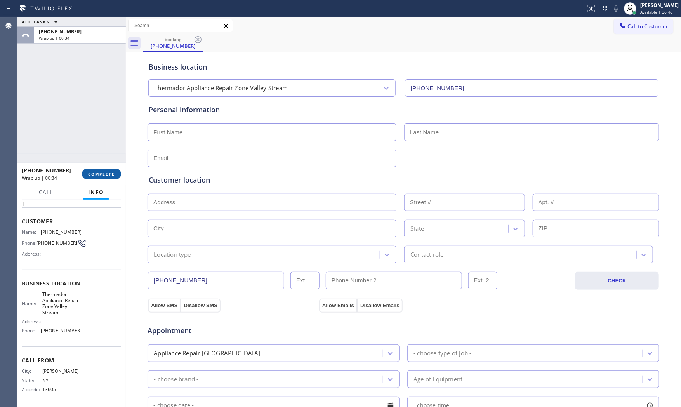
click at [114, 173] on span "COMPLETE" at bounding box center [101, 173] width 27 height 5
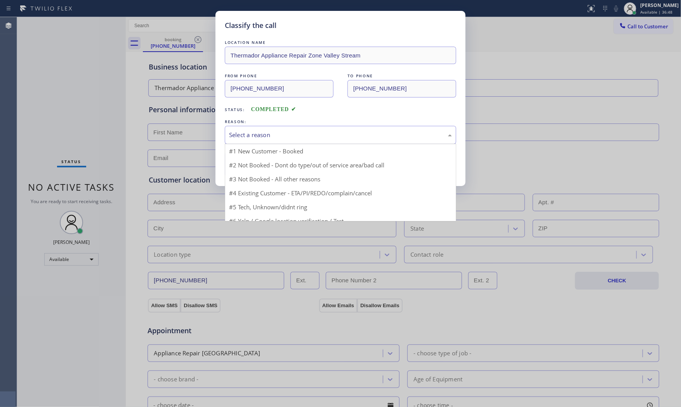
click at [272, 138] on div "Select a reason" at bounding box center [340, 134] width 223 height 9
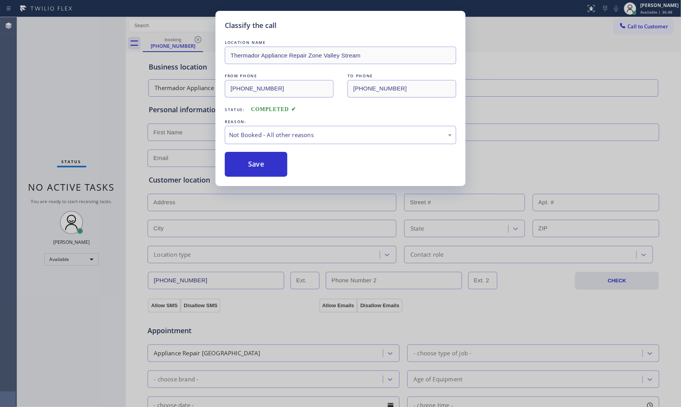
click at [258, 162] on button "Save" at bounding box center [256, 164] width 62 height 25
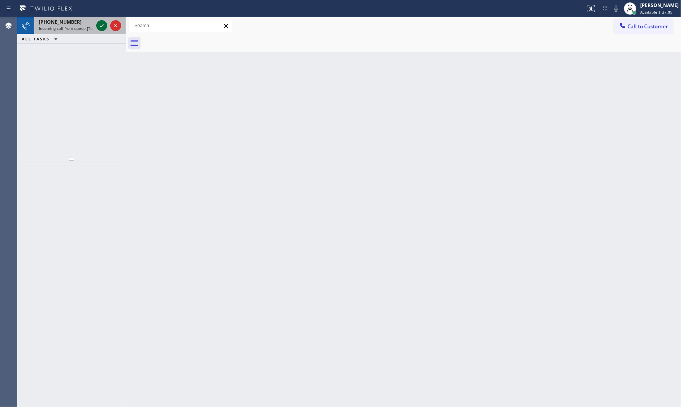
click at [101, 26] on icon at bounding box center [101, 25] width 9 height 9
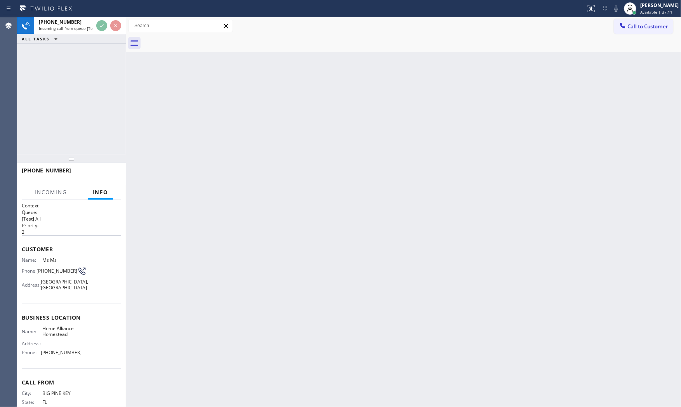
drag, startPoint x: 187, startPoint y: 245, endPoint x: 191, endPoint y: 246, distance: 3.9
click at [191, 246] on div "Back to Dashboard Change Sender ID Customers Technicians Select a contact Outbo…" at bounding box center [403, 212] width 555 height 390
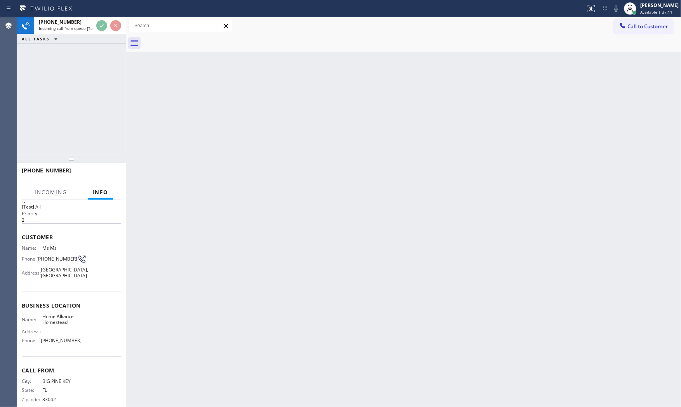
scroll to position [24, 0]
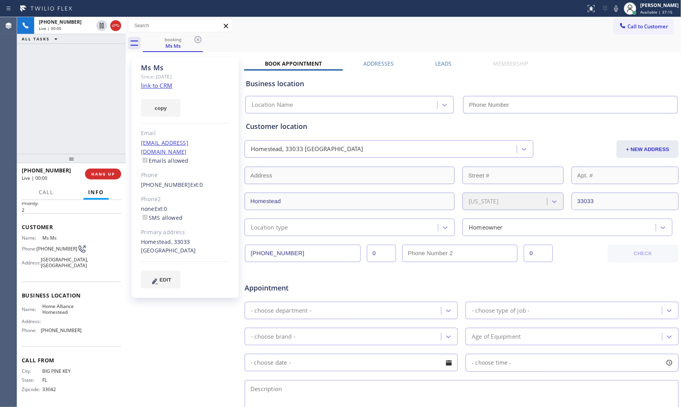
type input "(305) 501-8647"
click at [163, 88] on link "link to CRM" at bounding box center [156, 85] width 31 height 8
click at [611, 11] on icon at bounding box center [615, 8] width 9 height 9
click at [46, 187] on button "Call" at bounding box center [46, 192] width 24 height 15
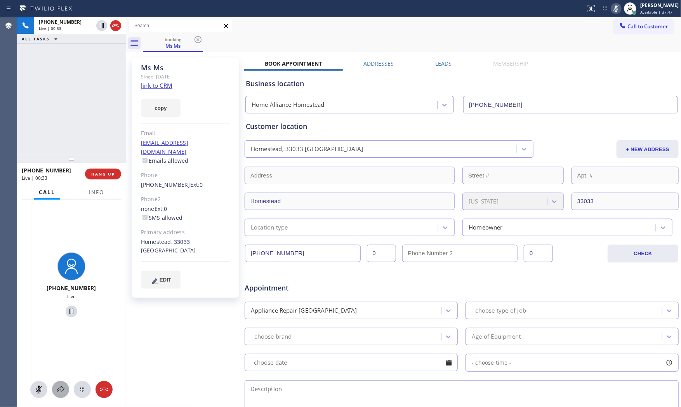
click at [55, 390] on div at bounding box center [60, 389] width 17 height 9
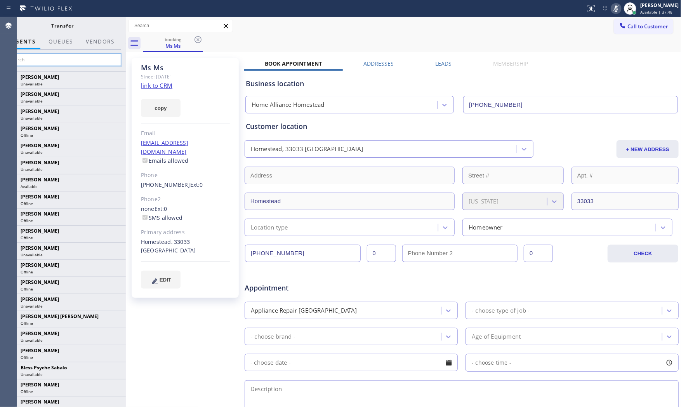
click at [43, 64] on input "text" at bounding box center [62, 60] width 117 height 12
drag, startPoint x: 127, startPoint y: 96, endPoint x: 149, endPoint y: 95, distance: 21.7
click at [126, 96] on div at bounding box center [126, 212] width 0 height 390
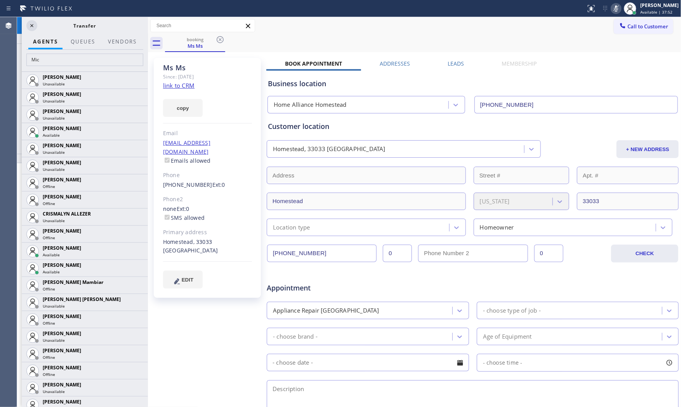
scroll to position [21, 0]
click at [75, 62] on input "Mic" at bounding box center [84, 60] width 117 height 12
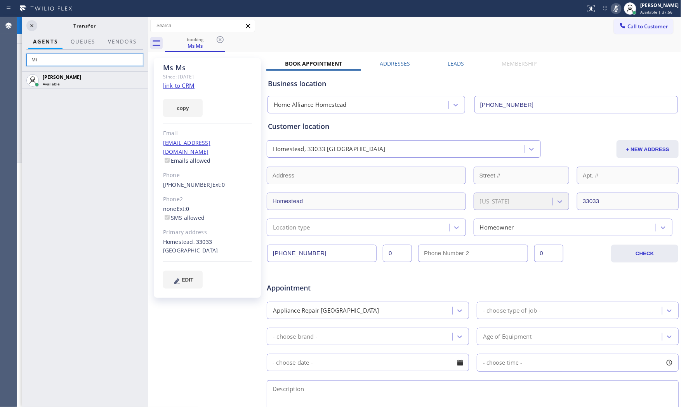
type input "M"
type input "jav"
click at [137, 80] on icon at bounding box center [137, 79] width 9 height 9
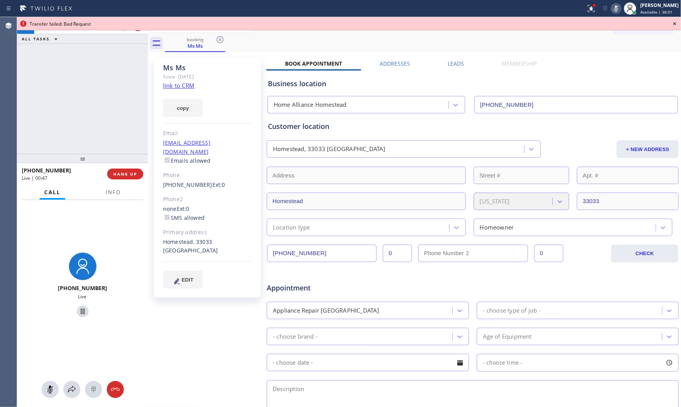
click at [676, 24] on icon at bounding box center [674, 23] width 9 height 9
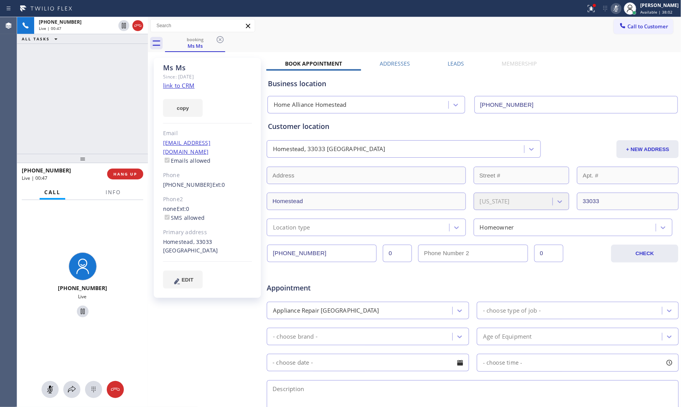
click at [121, 198] on div at bounding box center [113, 199] width 24 height 2
click at [118, 195] on span "Info" at bounding box center [113, 192] width 15 height 7
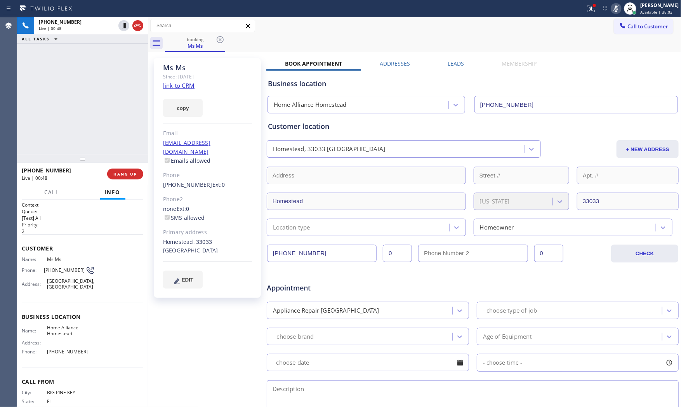
scroll to position [0, 0]
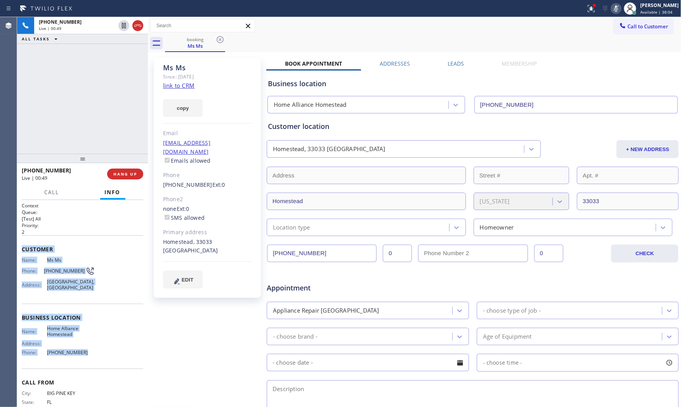
drag, startPoint x: 23, startPoint y: 249, endPoint x: 103, endPoint y: 353, distance: 131.2
click at [103, 353] on div "Context Queue: [Test] All Priority: 2 Customer Name: Ms Ms Phone: (305) 647-908…" at bounding box center [82, 314] width 121 height 225
copy div "Customer Name: Ms Ms Phone: (305) 647-9083 Address: Homestead, FL 33033, USA Bu…"
click at [61, 193] on button "Call" at bounding box center [52, 192] width 24 height 15
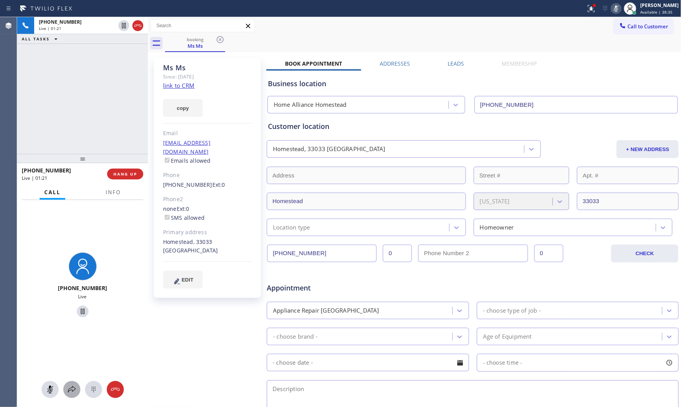
click at [68, 390] on icon at bounding box center [72, 389] width 8 height 7
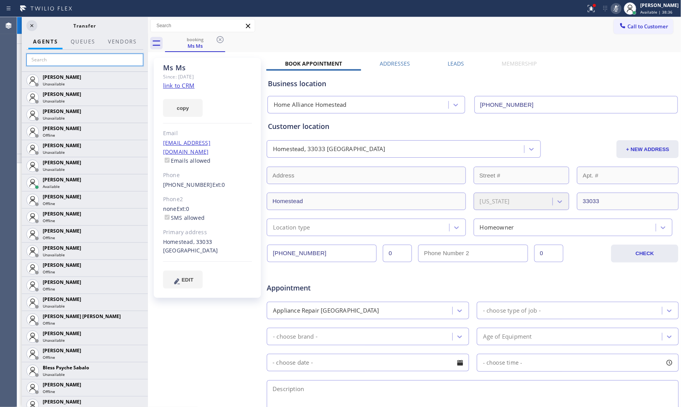
click at [79, 61] on input "text" at bounding box center [84, 60] width 117 height 12
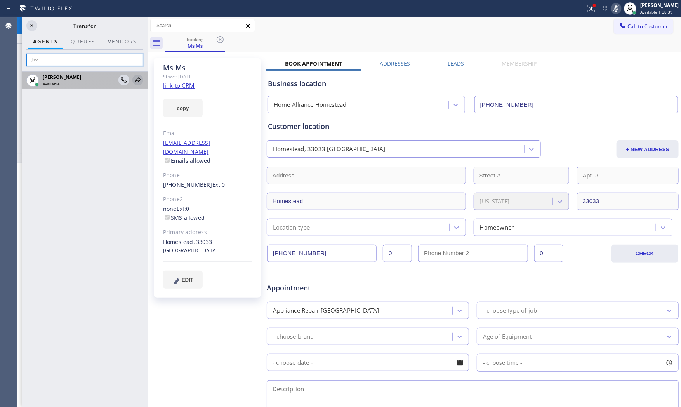
type input "Jav"
click at [137, 80] on icon at bounding box center [138, 79] width 6 height 5
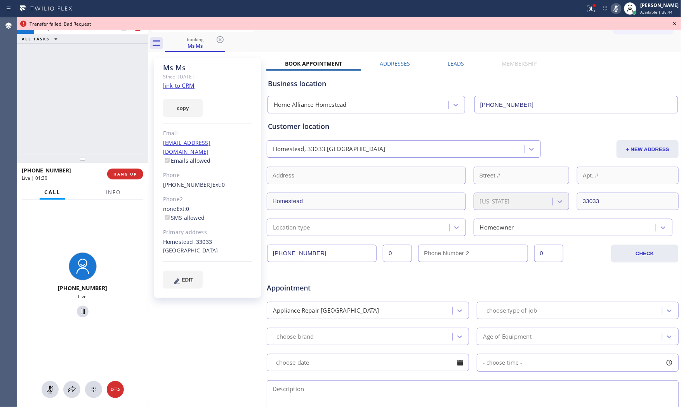
click at [671, 24] on div "Transfer failed: Bad Request" at bounding box center [348, 23] width 663 height 13
click at [673, 24] on icon at bounding box center [674, 23] width 3 height 3
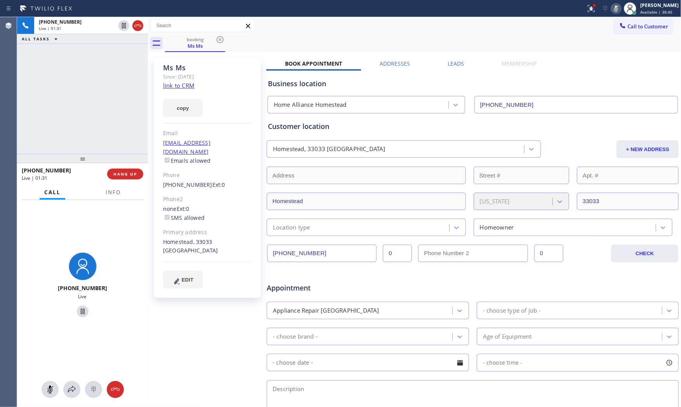
click at [617, 9] on icon at bounding box center [615, 8] width 9 height 9
click at [101, 195] on button "Info" at bounding box center [113, 192] width 24 height 15
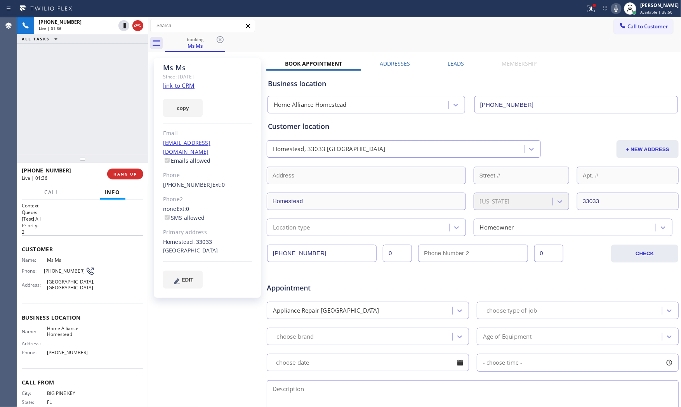
click at [82, 125] on div "+13056479083 Live | 01:36 ALL TASKS ALL TASKS ACTIVE TASKS TASKS IN WRAP UP" at bounding box center [82, 85] width 131 height 137
click at [87, 111] on div "+13056479083 Live | 01:41 ALL TASKS ALL TASKS ACTIVE TASKS TASKS IN WRAP UP" at bounding box center [82, 85] width 131 height 137
click at [587, 5] on icon at bounding box center [589, 7] width 5 height 5
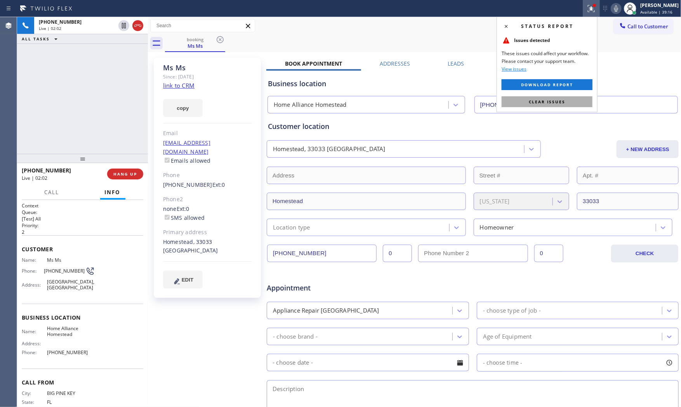
click at [565, 106] on button "Clear issues" at bounding box center [546, 101] width 91 height 11
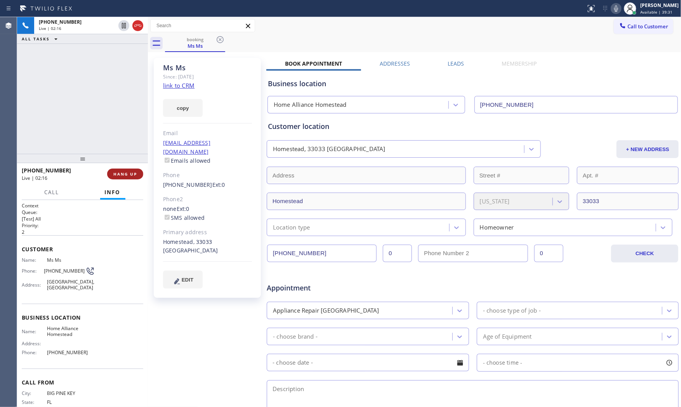
click at [122, 173] on span "HANG UP" at bounding box center [125, 173] width 24 height 5
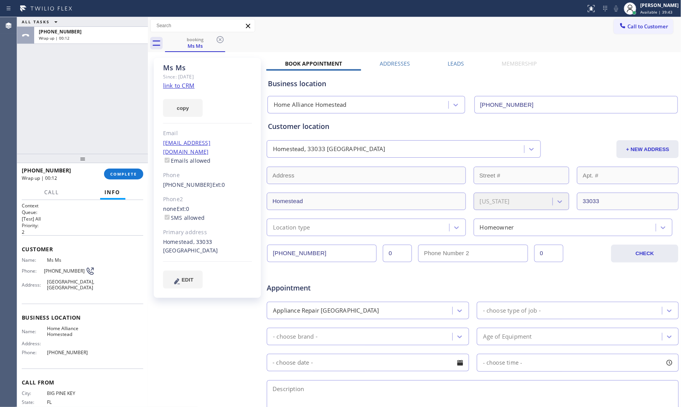
click at [113, 116] on div "ALL TASKS ALL TASKS ACTIVE TASKS TASKS IN WRAP UP +13056479083 Wrap up | 00:12" at bounding box center [82, 85] width 131 height 137
click at [112, 166] on div "+13056479083 Wrap up | 00:12 COMPLETE" at bounding box center [82, 174] width 121 height 20
click at [118, 173] on span "COMPLETE" at bounding box center [123, 173] width 27 height 5
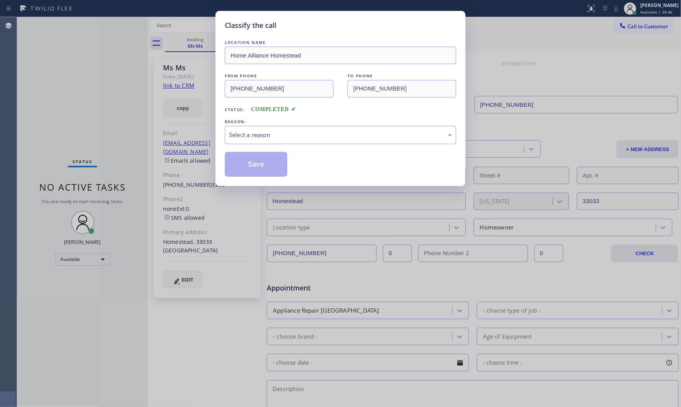
click at [286, 137] on div "Select a reason" at bounding box center [340, 134] width 223 height 9
click at [254, 165] on button "Save" at bounding box center [256, 164] width 62 height 25
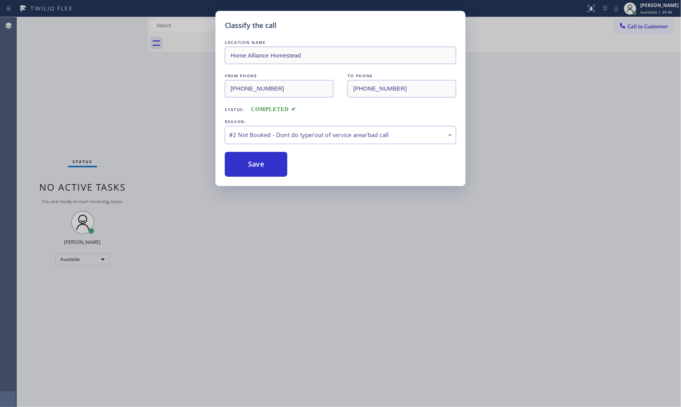
click at [254, 165] on button "Save" at bounding box center [256, 164] width 62 height 25
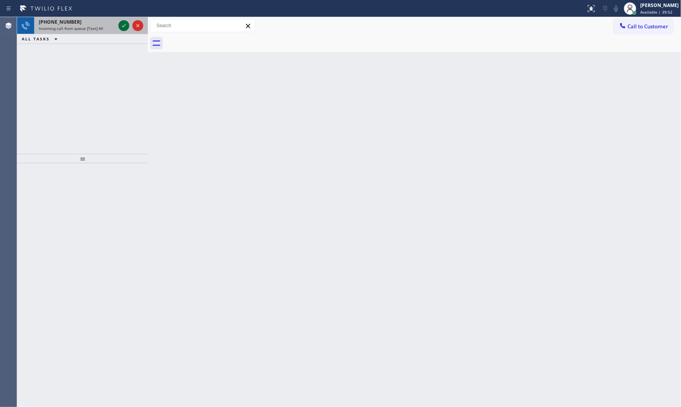
click at [121, 26] on icon at bounding box center [123, 25] width 9 height 9
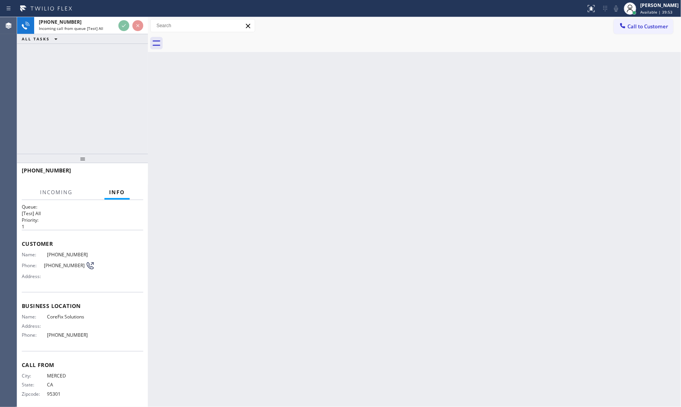
scroll to position [9, 0]
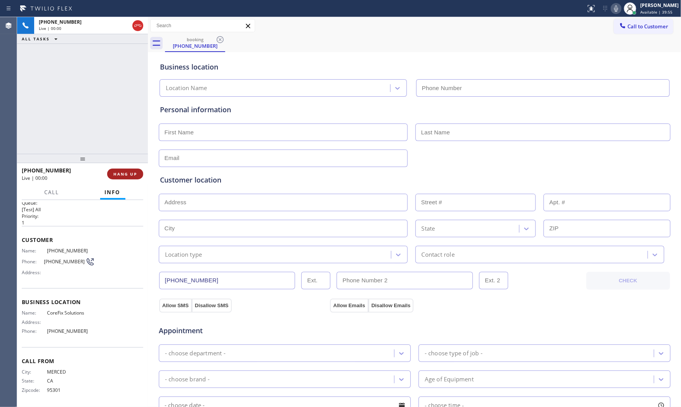
type input "(909) 637-4306"
click at [128, 172] on span "HANG UP" at bounding box center [125, 173] width 24 height 5
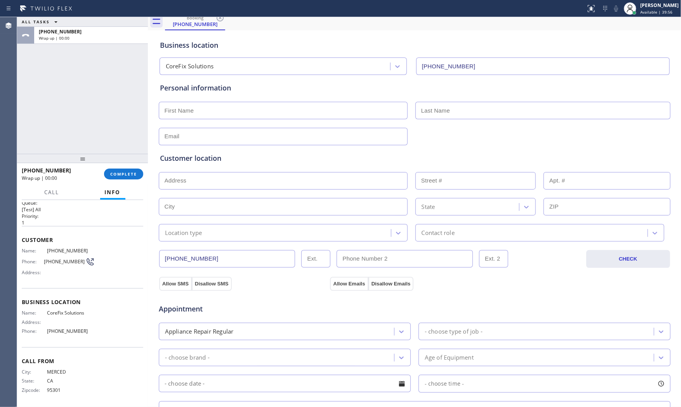
scroll to position [43, 0]
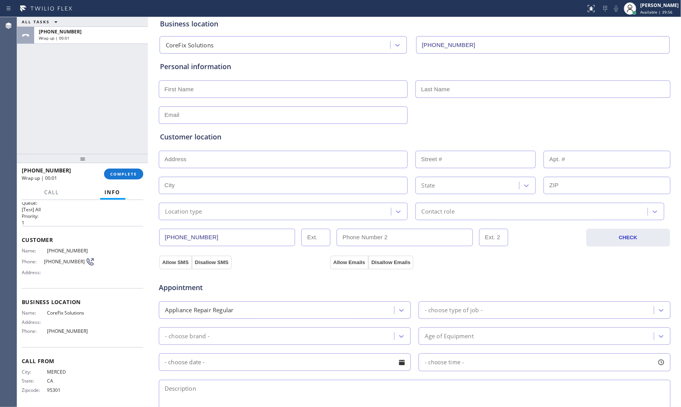
click at [129, 180] on div "+12092010319 Wrap up | 00:01 COMPLETE" at bounding box center [82, 174] width 121 height 20
click at [128, 175] on span "COMPLETE" at bounding box center [123, 173] width 27 height 5
click at [116, 162] on div at bounding box center [82, 158] width 131 height 9
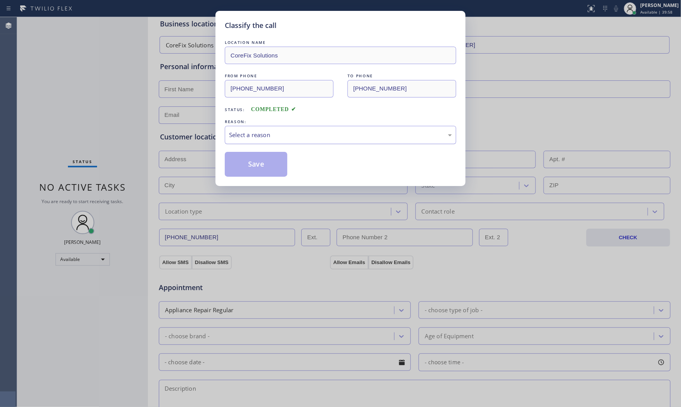
click at [302, 137] on div "Select a reason" at bounding box center [340, 134] width 223 height 9
click at [276, 160] on button "Save" at bounding box center [256, 164] width 62 height 25
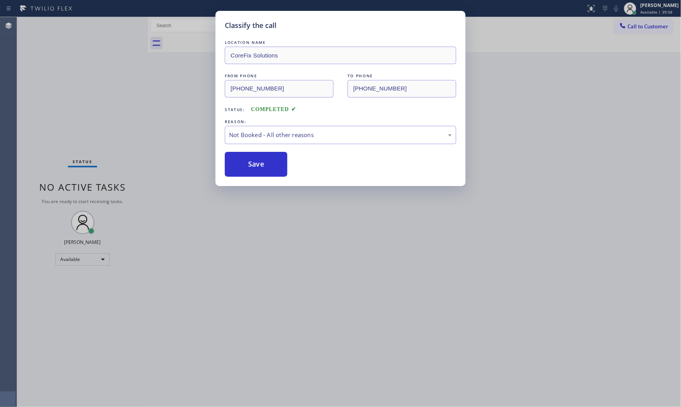
click at [276, 160] on button "Save" at bounding box center [256, 164] width 62 height 25
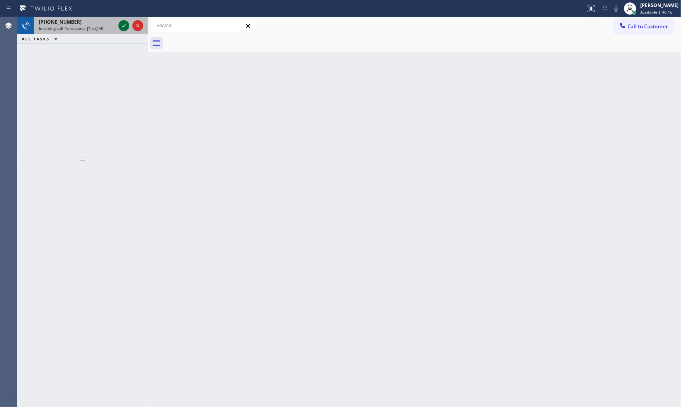
click at [123, 26] on icon at bounding box center [124, 25] width 4 height 3
click at [122, 22] on icon at bounding box center [123, 25] width 9 height 9
click at [121, 21] on icon at bounding box center [123, 25] width 9 height 9
click at [119, 28] on icon at bounding box center [123, 25] width 9 height 9
click at [116, 25] on div "+14152644160 Incoming call from queue [Test] All" at bounding box center [75, 25] width 83 height 17
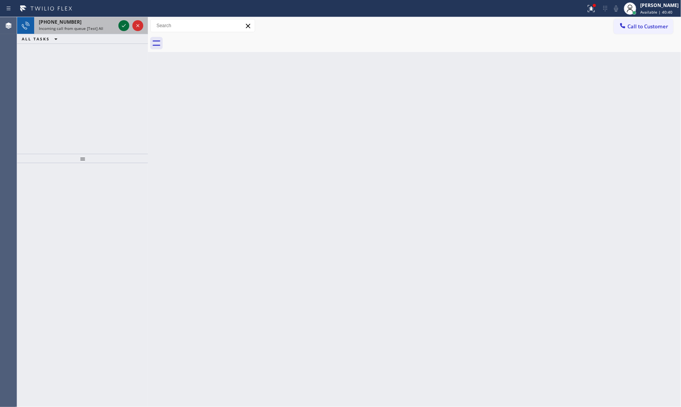
click at [120, 26] on div at bounding box center [123, 25] width 11 height 9
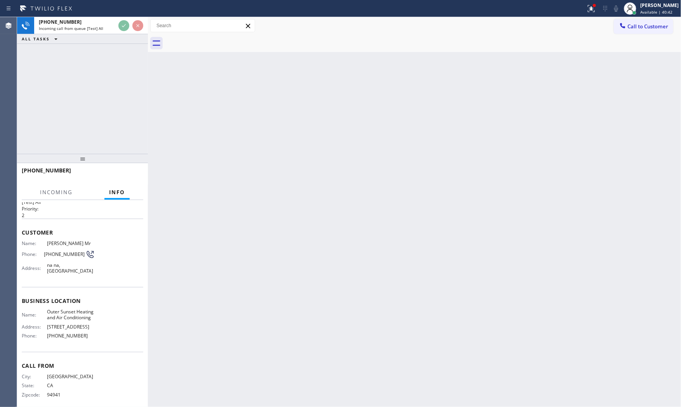
scroll to position [33, 0]
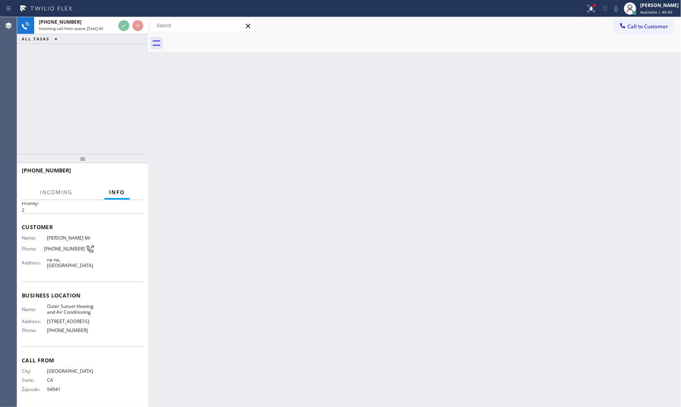
click at [221, 209] on div "Back to Dashboard Change Sender ID Customers Technicians Select a contact Outbo…" at bounding box center [414, 212] width 533 height 390
click at [174, 148] on div "Back to Dashboard Change Sender ID Customers Technicians Select a contact Outbo…" at bounding box center [414, 212] width 533 height 390
click at [188, 170] on div "Back to Dashboard Change Sender ID Customers Technicians Select a contact Outbo…" at bounding box center [414, 212] width 533 height 390
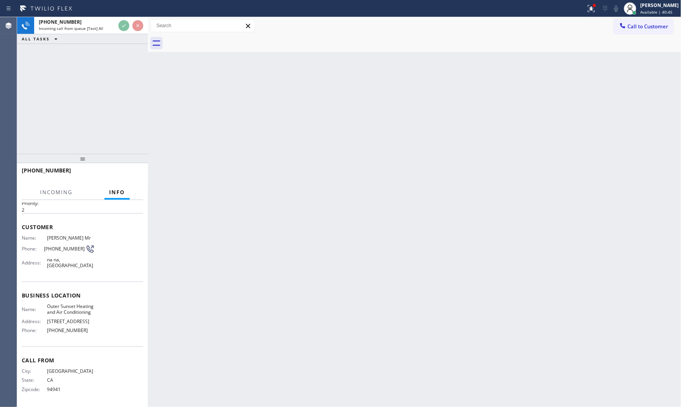
click at [188, 170] on div "Back to Dashboard Change Sender ID Customers Technicians Select a contact Outbo…" at bounding box center [414, 212] width 533 height 390
click at [104, 91] on div "+14152644160 Incoming call from queue [Test] All ALL TASKS ALL TASKS ACTIVE TAS…" at bounding box center [82, 85] width 131 height 137
click at [589, 6] on icon at bounding box center [590, 8] width 9 height 9
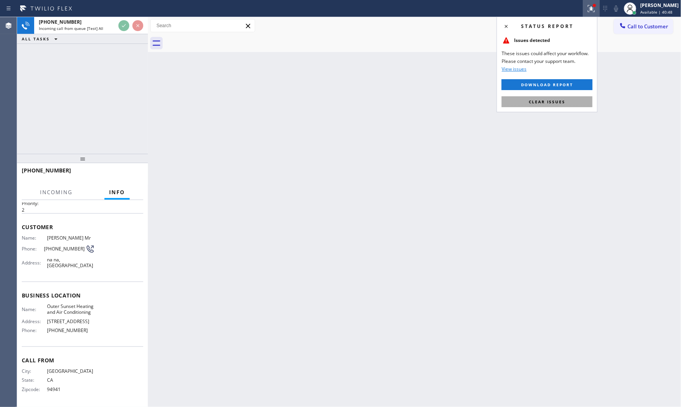
click at [556, 97] on button "Clear issues" at bounding box center [546, 101] width 91 height 11
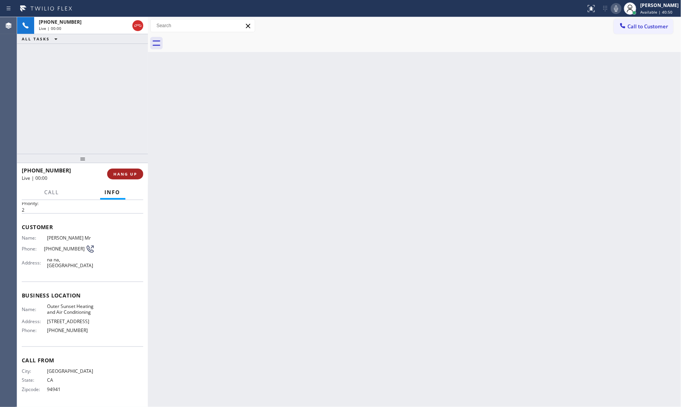
click at [133, 171] on span "HANG UP" at bounding box center [125, 173] width 24 height 5
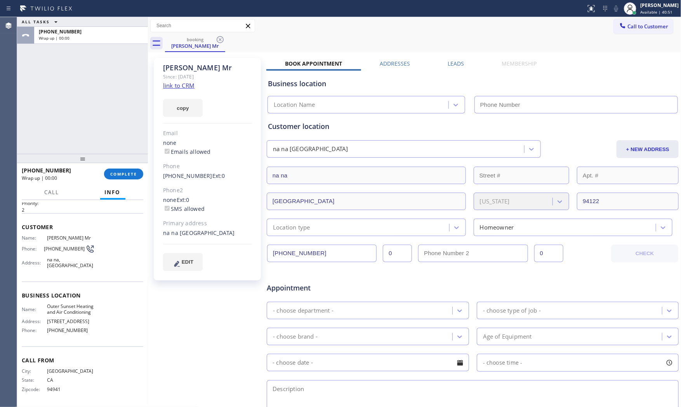
type input "(415) 942-0557"
click at [118, 178] on button "COMPLETE" at bounding box center [123, 173] width 39 height 11
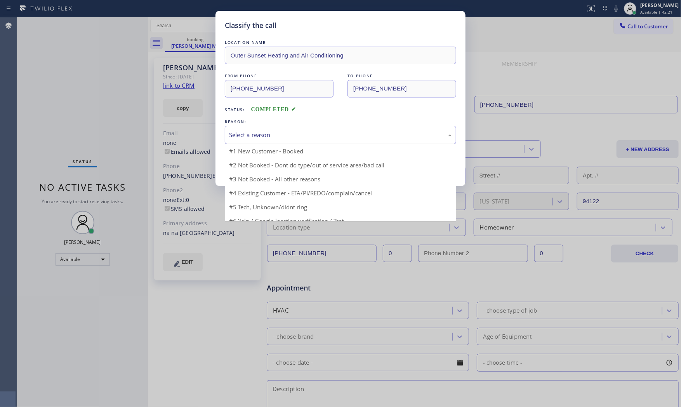
click at [245, 138] on div "Select a reason" at bounding box center [340, 134] width 223 height 9
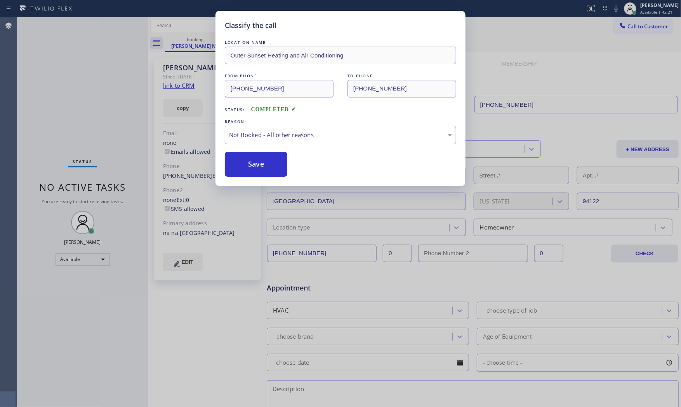
click at [248, 168] on button "Save" at bounding box center [256, 164] width 62 height 25
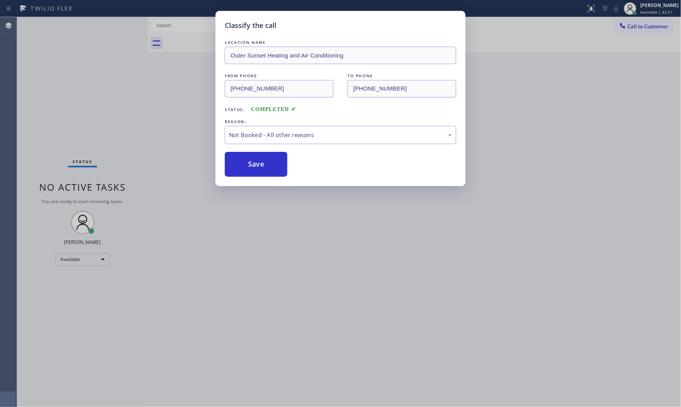
click at [248, 168] on button "Save" at bounding box center [256, 164] width 62 height 25
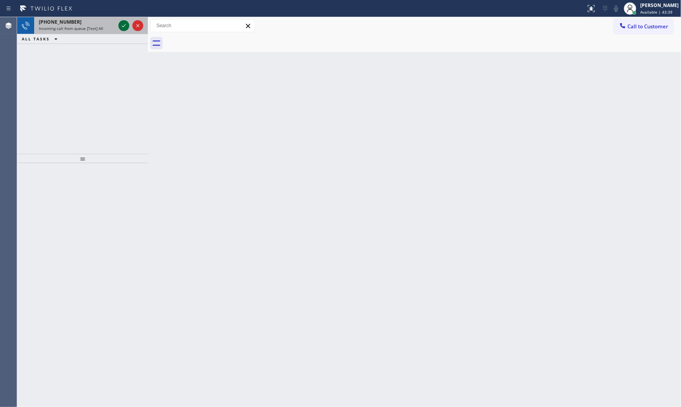
click at [126, 28] on icon at bounding box center [123, 25] width 9 height 9
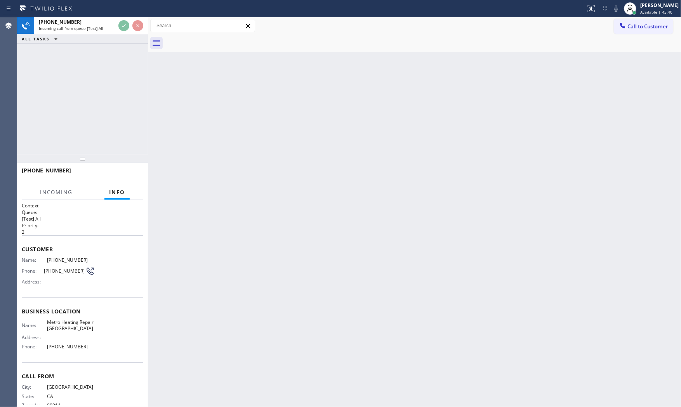
scroll to position [16, 0]
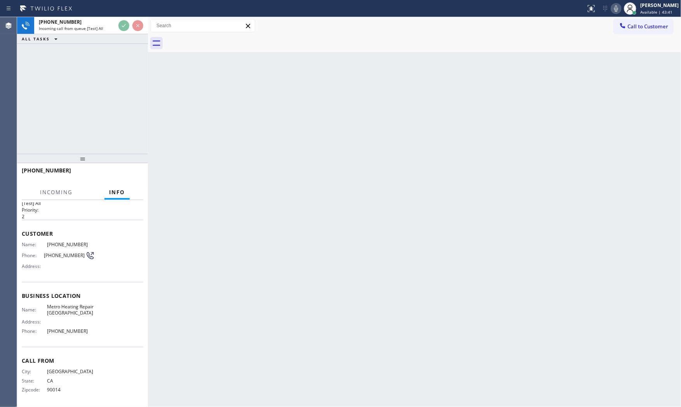
drag, startPoint x: 149, startPoint y: 175, endPoint x: 137, endPoint y: 172, distance: 12.8
click at [148, 172] on div at bounding box center [148, 212] width 0 height 390
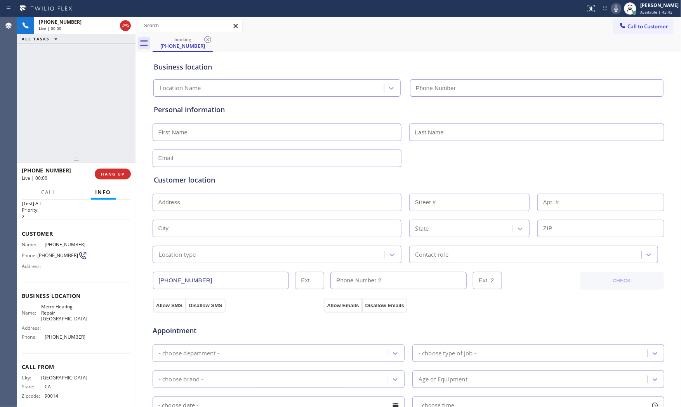
type input "(562) 268-4888"
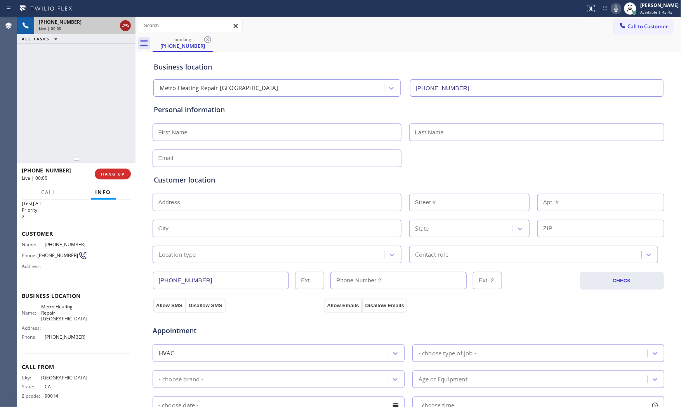
click at [126, 27] on icon at bounding box center [125, 25] width 9 height 9
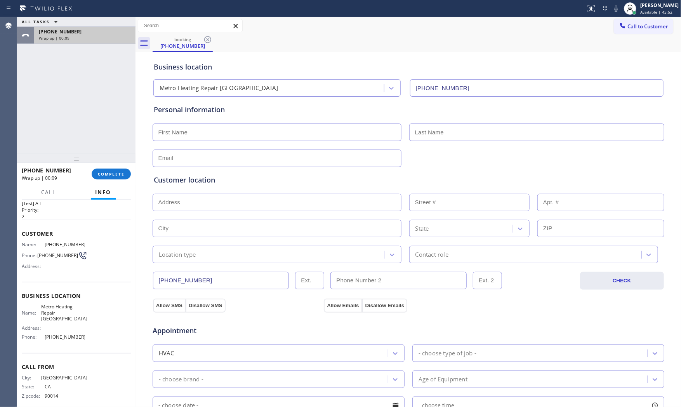
click at [72, 36] on div "Wrap up | 00:09" at bounding box center [85, 37] width 92 height 5
click at [109, 177] on button "COMPLETE" at bounding box center [111, 173] width 39 height 11
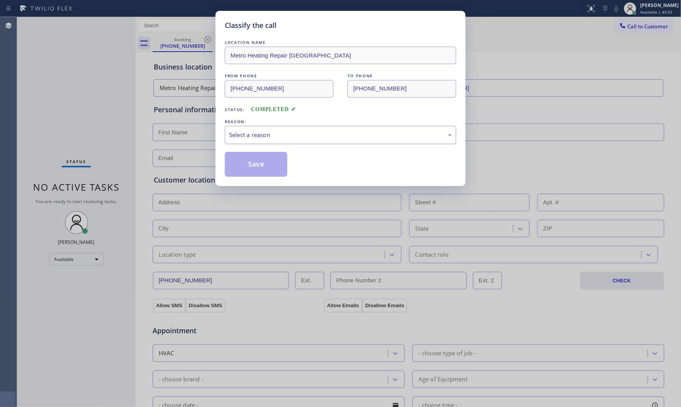
click at [246, 140] on div "Select a reason" at bounding box center [340, 135] width 231 height 18
click at [247, 165] on button "Save" at bounding box center [256, 164] width 62 height 25
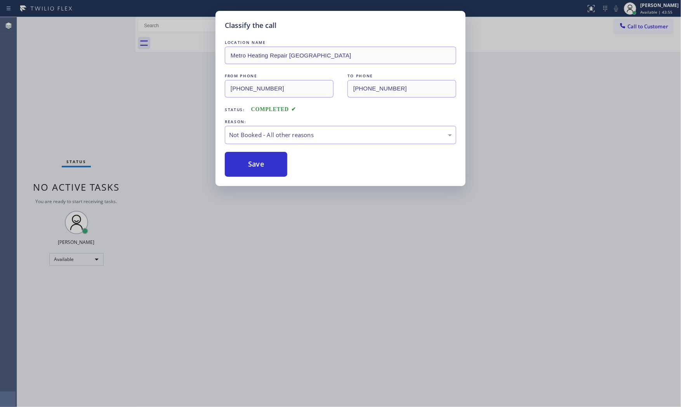
click at [247, 165] on button "Save" at bounding box center [256, 164] width 62 height 25
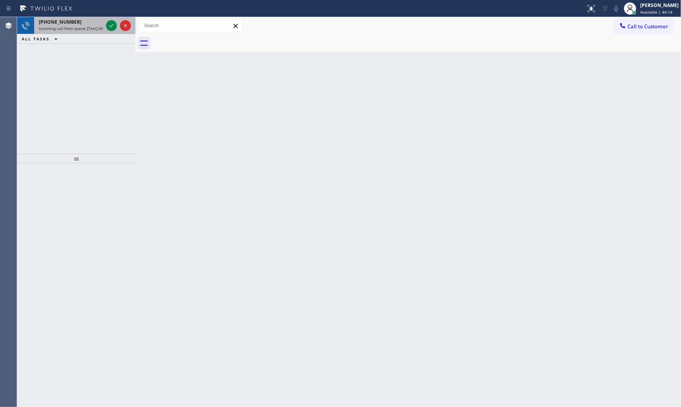
click at [94, 29] on span "Incoming call from queue [Test] All" at bounding box center [71, 28] width 64 height 5
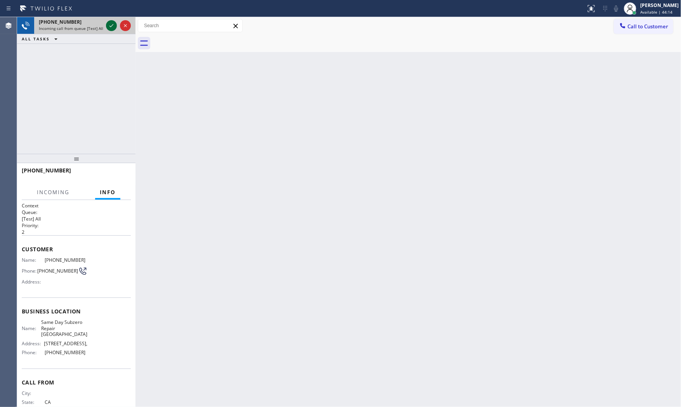
click at [110, 28] on icon at bounding box center [111, 25] width 9 height 9
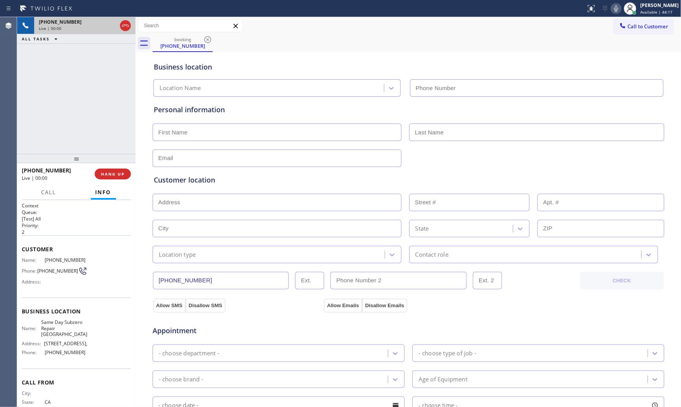
type input "(949) 649-6323"
click at [106, 172] on span "HANG UP" at bounding box center [113, 173] width 24 height 5
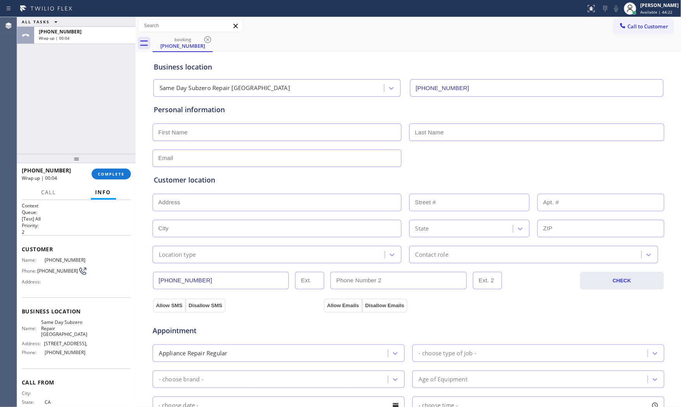
drag, startPoint x: 61, startPoint y: 125, endPoint x: 71, endPoint y: 139, distance: 17.2
click at [61, 127] on div "ALL TASKS ALL TASKS ACTIVE TASKS TASKS IN WRAP UP +19496205968 Wrap up | 00:04" at bounding box center [76, 85] width 118 height 137
click at [105, 171] on span "COMPLETE" at bounding box center [111, 173] width 27 height 5
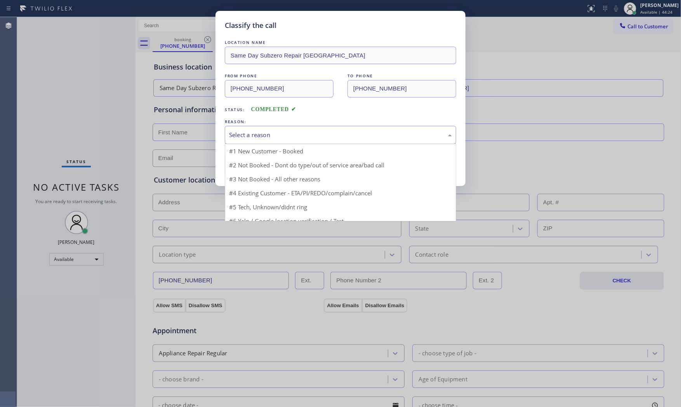
click at [253, 140] on div "Select a reason" at bounding box center [340, 135] width 231 height 18
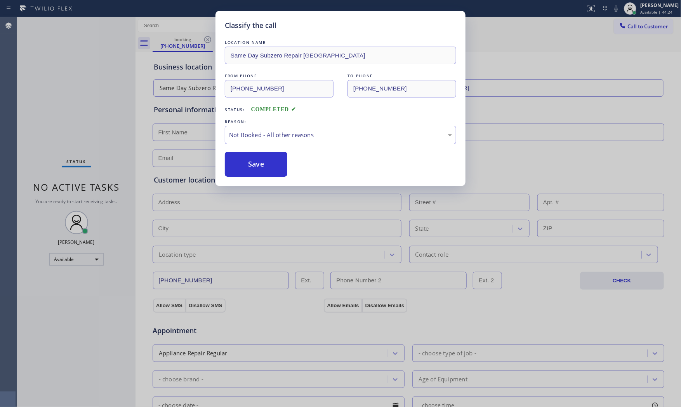
click at [252, 168] on button "Save" at bounding box center [256, 164] width 62 height 25
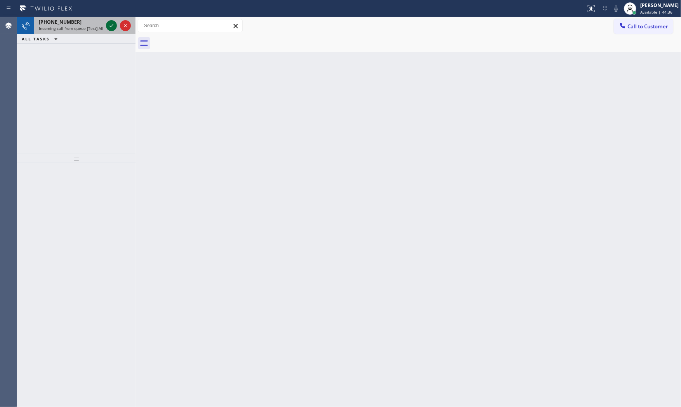
click at [109, 26] on icon at bounding box center [111, 25] width 9 height 9
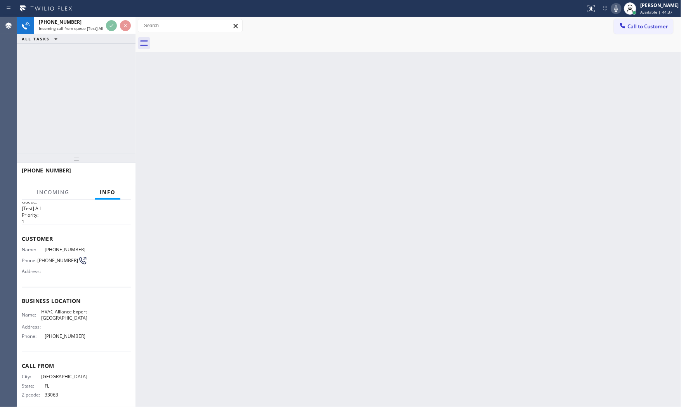
scroll to position [21, 0]
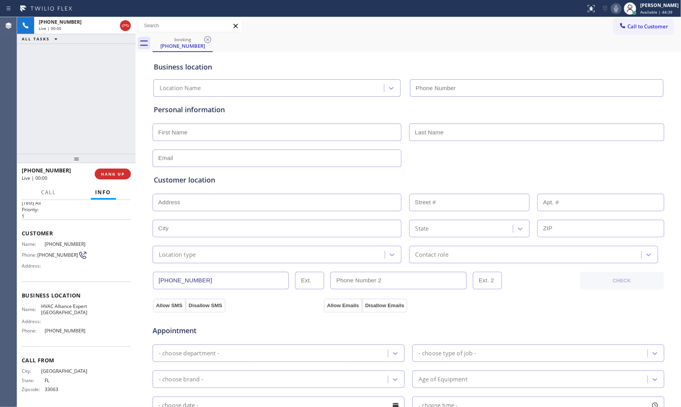
type input "(786) 465-5241"
click at [114, 171] on span "HANG UP" at bounding box center [113, 173] width 24 height 5
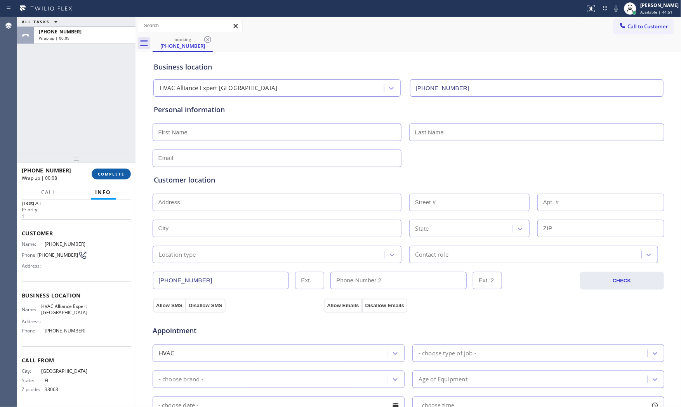
click at [98, 168] on button "COMPLETE" at bounding box center [111, 173] width 39 height 11
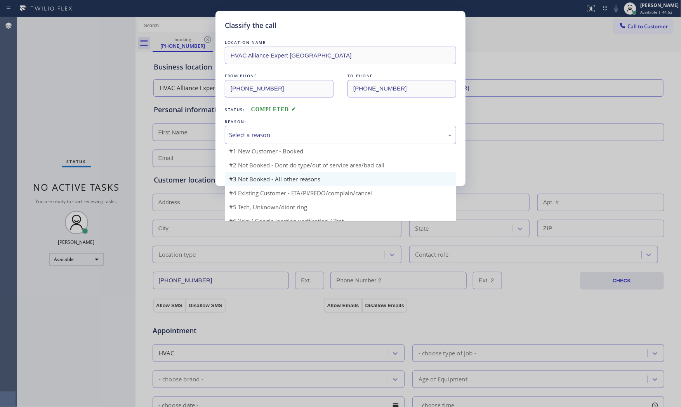
drag, startPoint x: 262, startPoint y: 128, endPoint x: 251, endPoint y: 161, distance: 34.0
click at [262, 129] on div "Select a reason" at bounding box center [340, 135] width 231 height 18
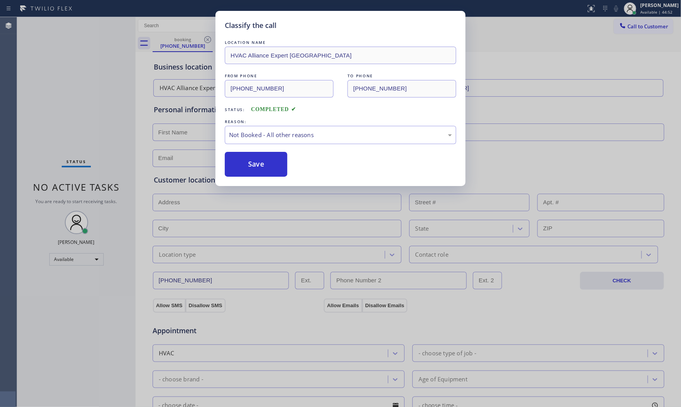
click at [252, 161] on button "Save" at bounding box center [256, 164] width 62 height 25
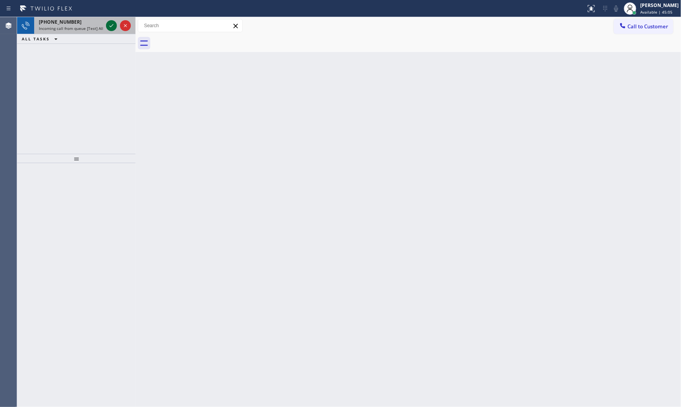
click at [108, 24] on icon at bounding box center [111, 25] width 9 height 9
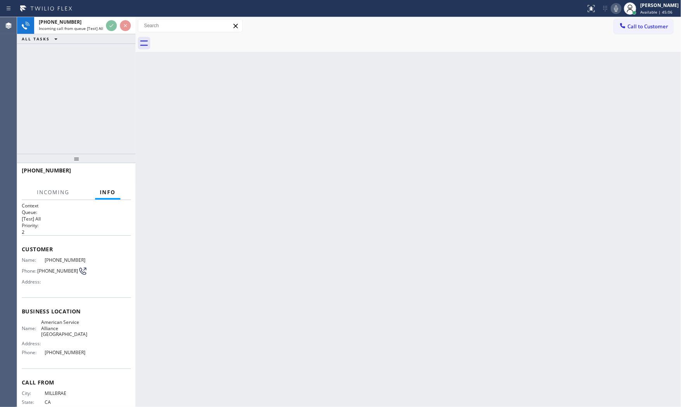
scroll to position [21, 0]
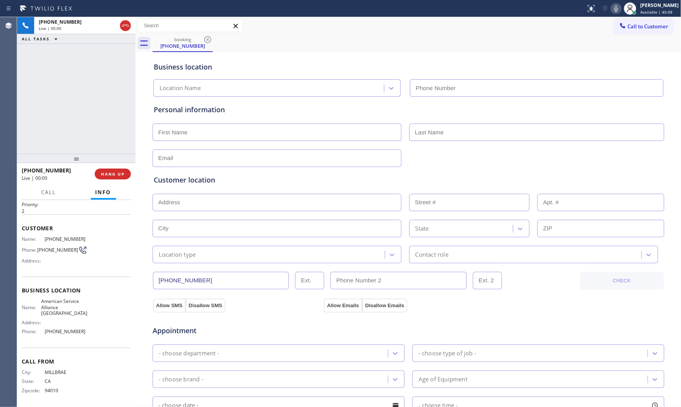
type input "(650) 885-9586"
click at [107, 169] on button "HANG UP" at bounding box center [113, 173] width 36 height 11
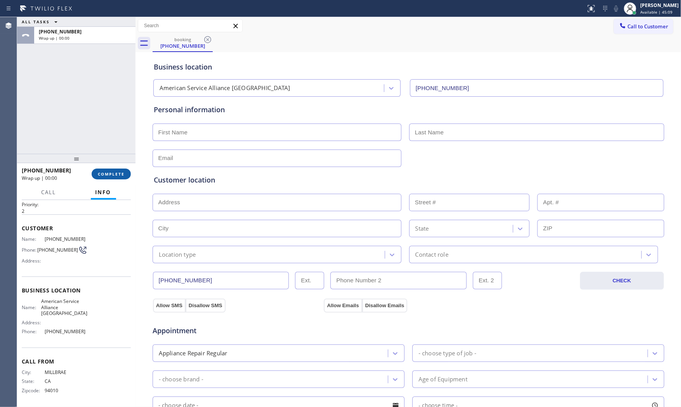
click at [107, 169] on button "COMPLETE" at bounding box center [111, 173] width 39 height 11
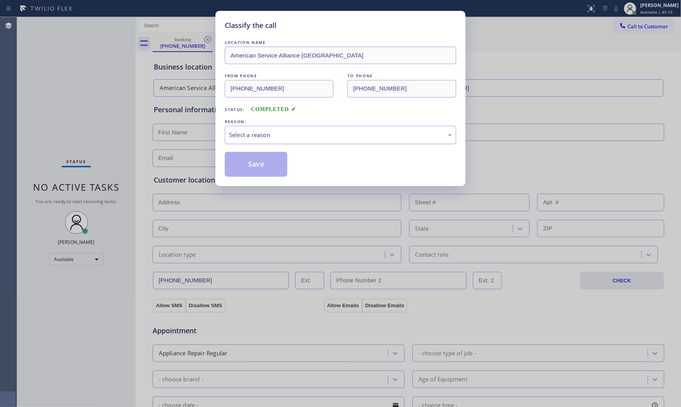
click at [258, 137] on div "Select a reason" at bounding box center [340, 134] width 223 height 9
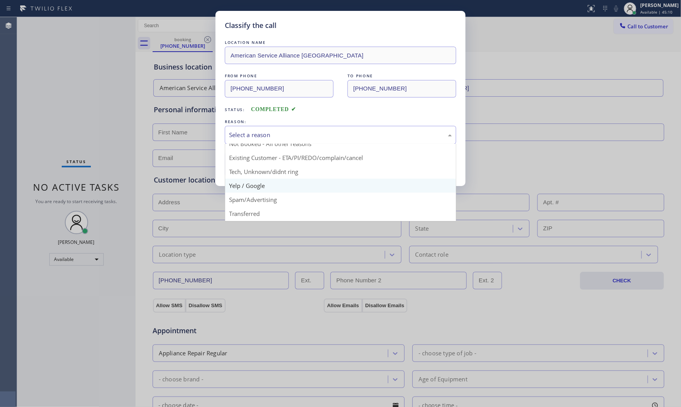
scroll to position [43, 0]
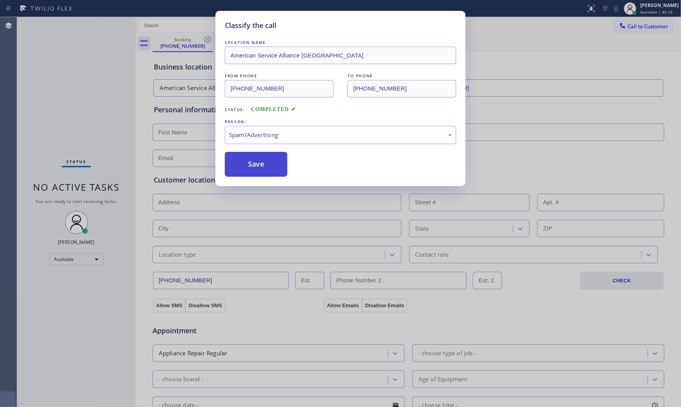
click at [260, 164] on button "Save" at bounding box center [256, 164] width 62 height 25
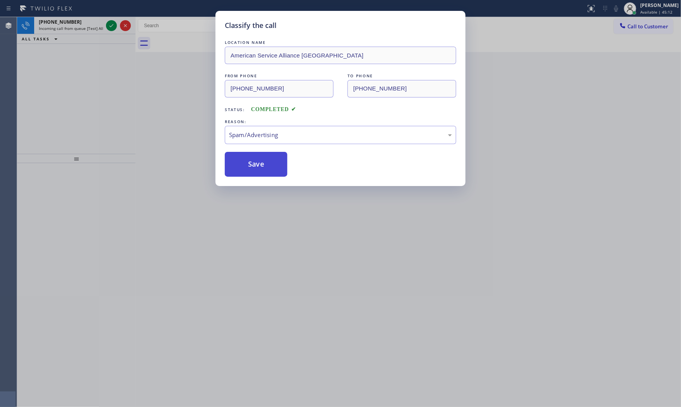
click at [260, 164] on button "Save" at bounding box center [256, 164] width 62 height 25
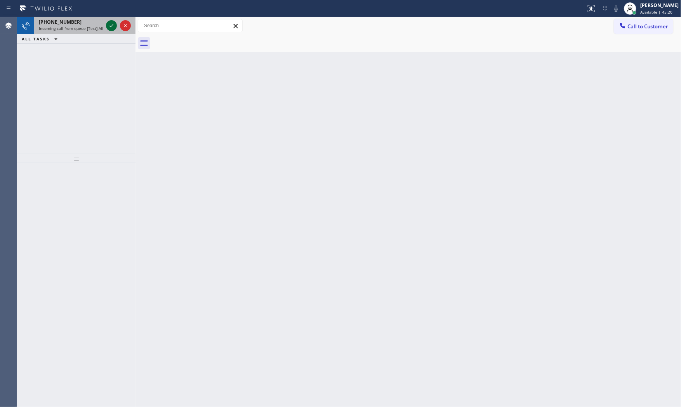
click at [107, 27] on icon at bounding box center [111, 25] width 9 height 9
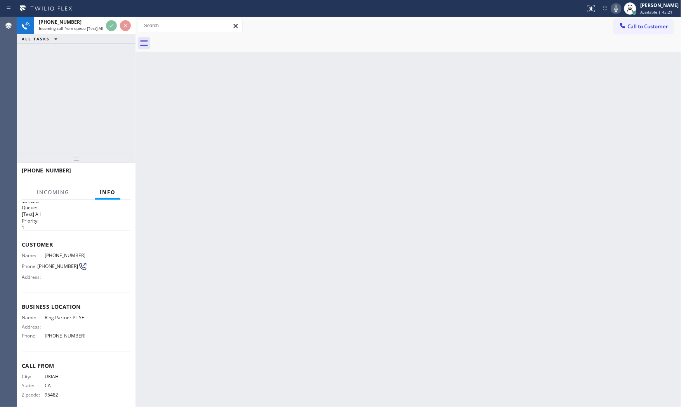
scroll to position [9, 0]
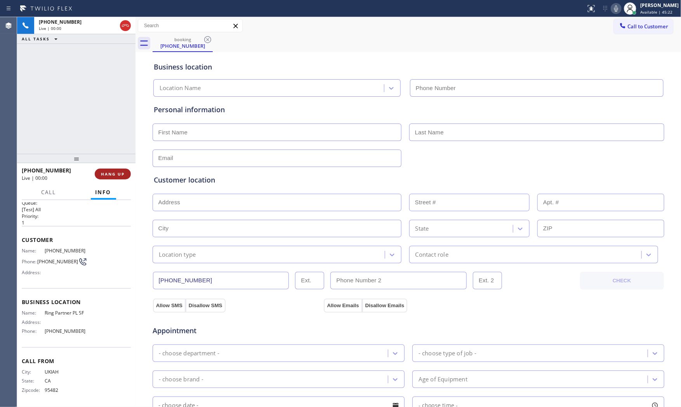
type input "[PHONE_NUMBER]"
click at [109, 177] on button "HANG UP" at bounding box center [113, 173] width 36 height 11
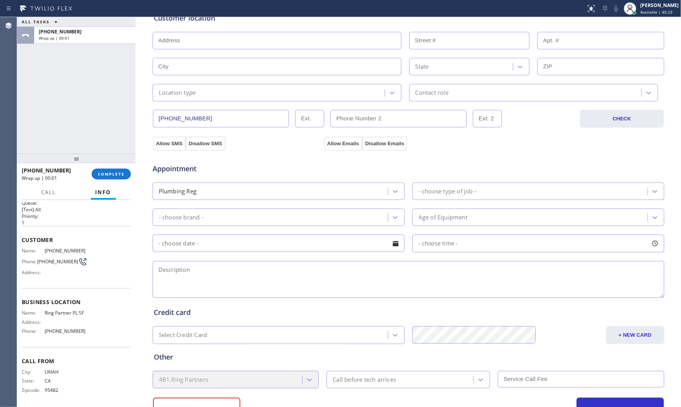
scroll to position [194, 0]
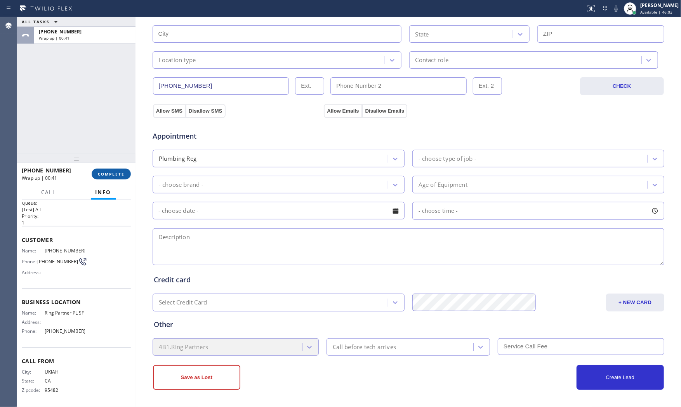
click at [96, 175] on button "COMPLETE" at bounding box center [111, 173] width 39 height 11
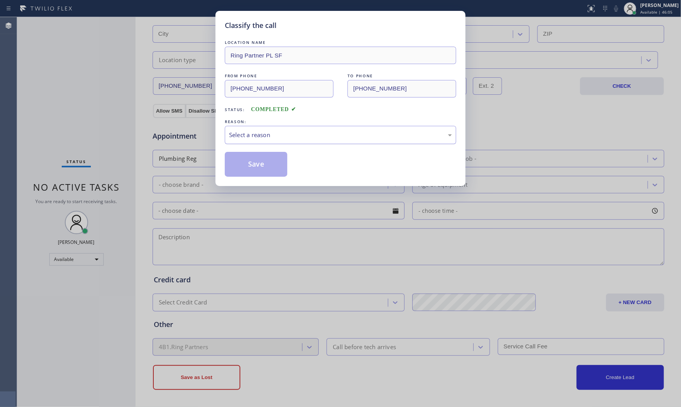
click at [260, 137] on div "Select a reason" at bounding box center [340, 134] width 223 height 9
click at [257, 158] on button "Save" at bounding box center [256, 164] width 62 height 25
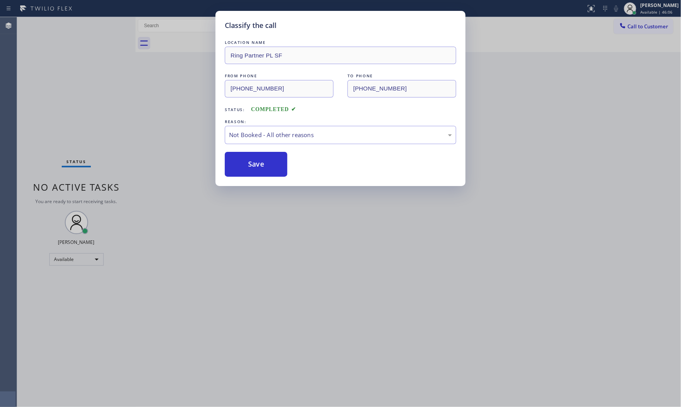
click at [257, 158] on button "Save" at bounding box center [256, 164] width 62 height 25
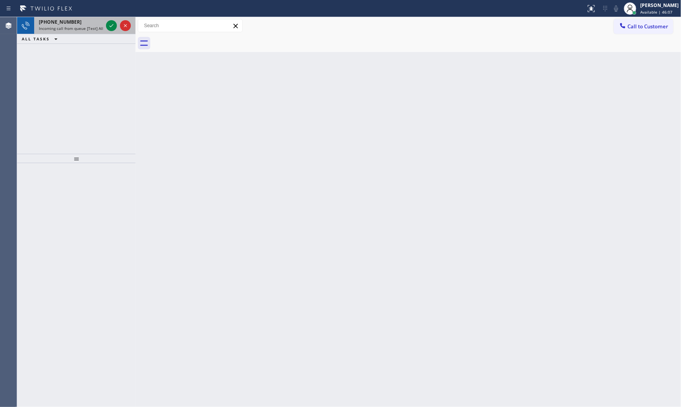
click at [88, 26] on span "Incoming call from queue [Test] All" at bounding box center [71, 28] width 64 height 5
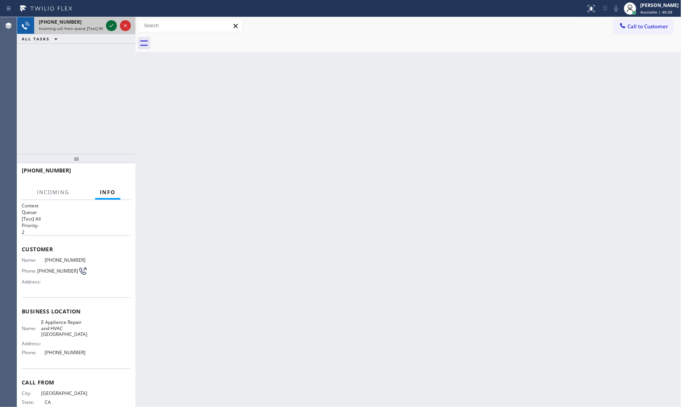
click at [111, 26] on icon at bounding box center [111, 25] width 9 height 9
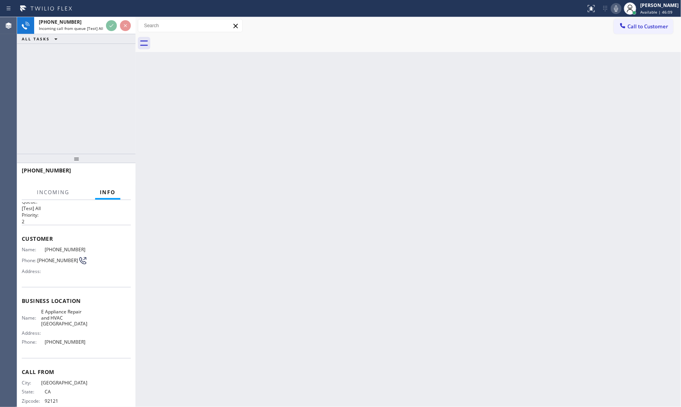
scroll to position [21, 0]
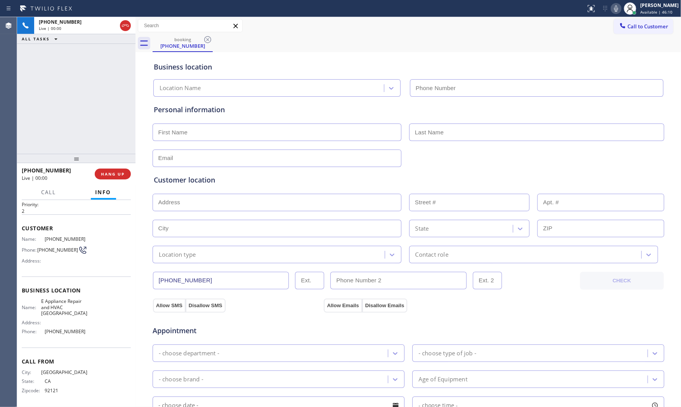
type input "(619) 639-8658"
click at [121, 173] on span "HANG UP" at bounding box center [113, 173] width 24 height 5
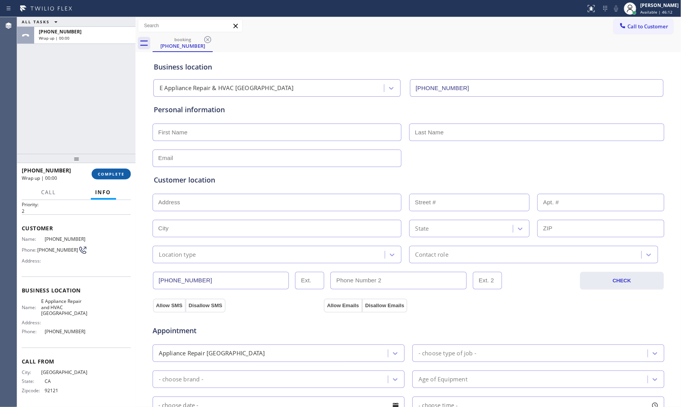
click at [121, 173] on span "COMPLETE" at bounding box center [111, 173] width 27 height 5
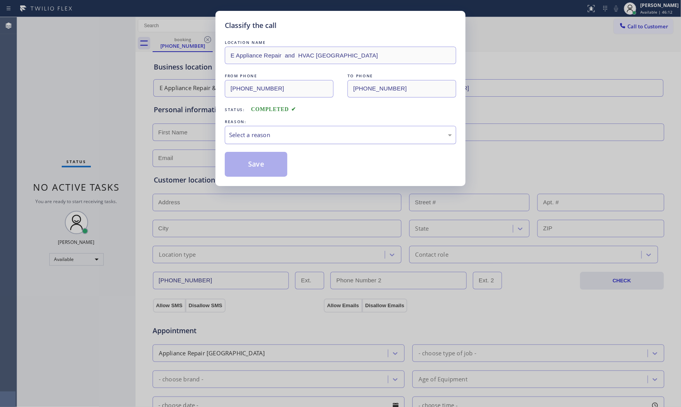
click at [357, 134] on div "Select a reason" at bounding box center [340, 134] width 223 height 9
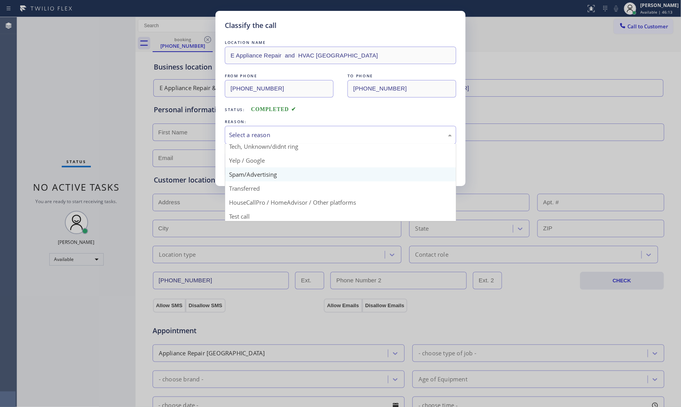
scroll to position [49, 0]
drag, startPoint x: 280, startPoint y: 170, endPoint x: 274, endPoint y: 167, distance: 6.6
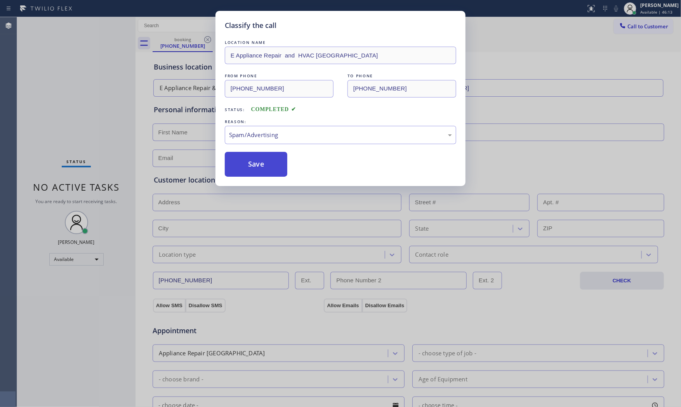
click at [274, 167] on button "Save" at bounding box center [256, 164] width 62 height 25
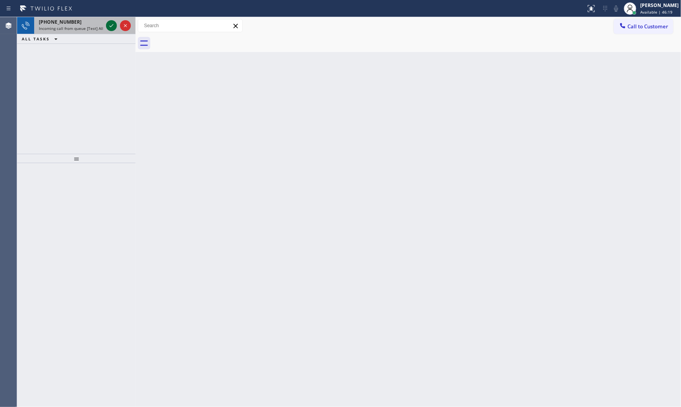
click at [111, 23] on icon at bounding box center [111, 25] width 9 height 9
click at [111, 28] on icon at bounding box center [111, 25] width 9 height 9
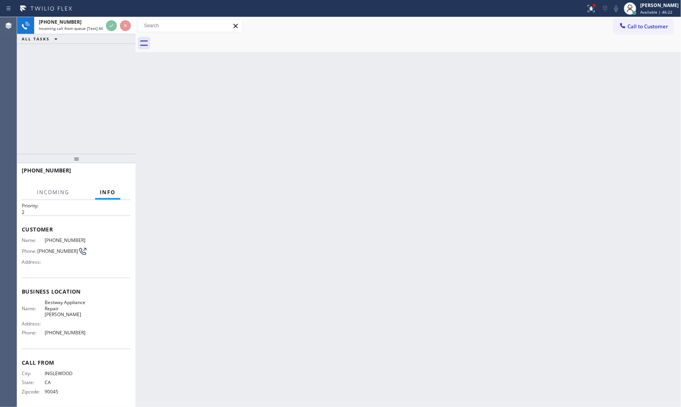
scroll to position [21, 0]
click at [294, 254] on div "Back to Dashboard Change Sender ID Customers Technicians Select a contact Outbo…" at bounding box center [407, 212] width 545 height 390
click at [587, 9] on icon at bounding box center [590, 8] width 9 height 9
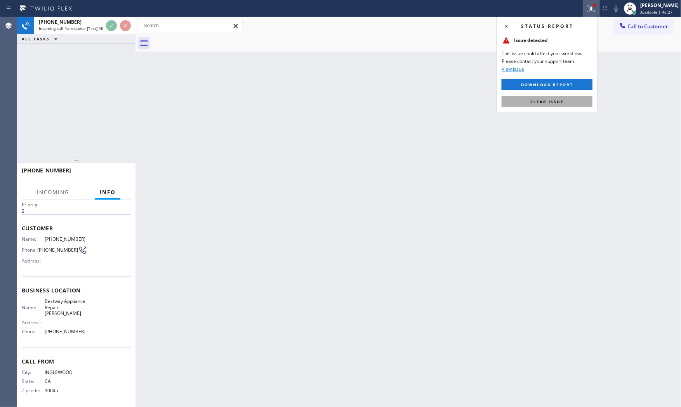
click at [561, 100] on span "Clear issue" at bounding box center [546, 101] width 33 height 5
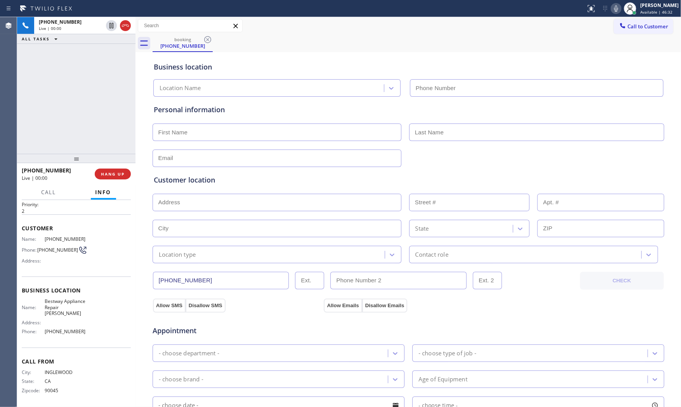
type input "(310) 362-9197"
click at [123, 172] on span "HANG UP" at bounding box center [113, 173] width 24 height 5
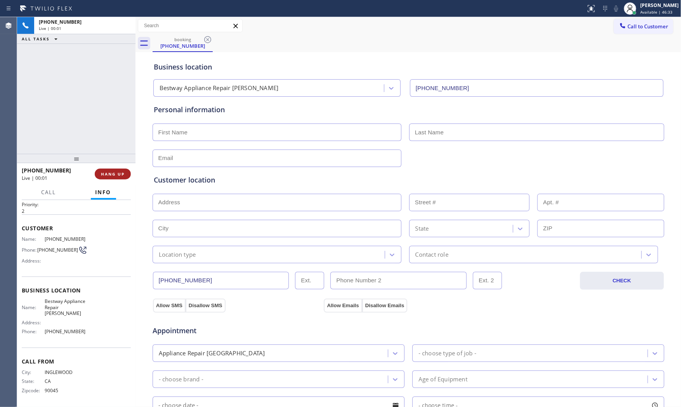
click at [122, 172] on span "HANG UP" at bounding box center [113, 173] width 24 height 5
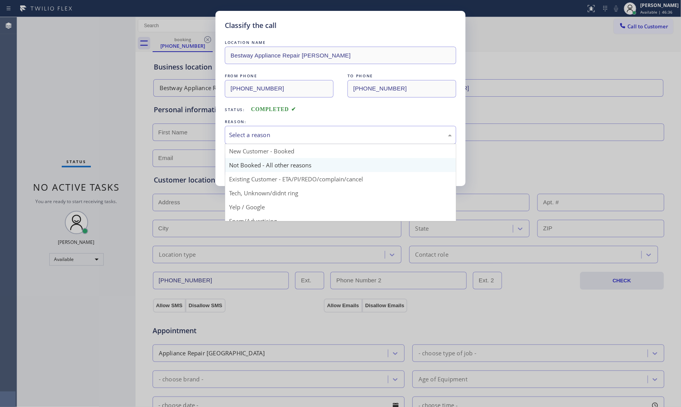
drag, startPoint x: 286, startPoint y: 132, endPoint x: 284, endPoint y: 165, distance: 33.4
click at [285, 133] on div "Select a reason" at bounding box center [340, 134] width 223 height 9
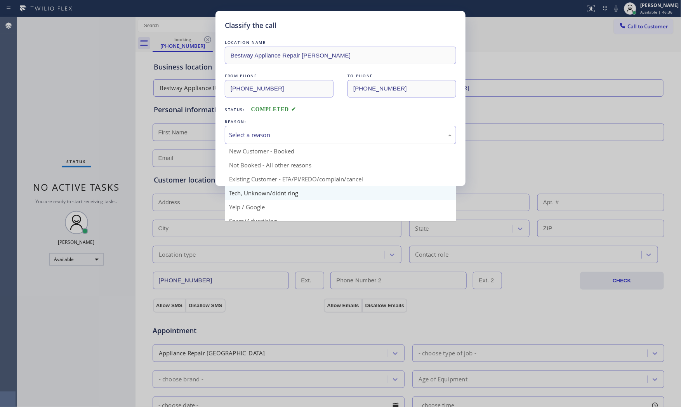
scroll to position [43, 0]
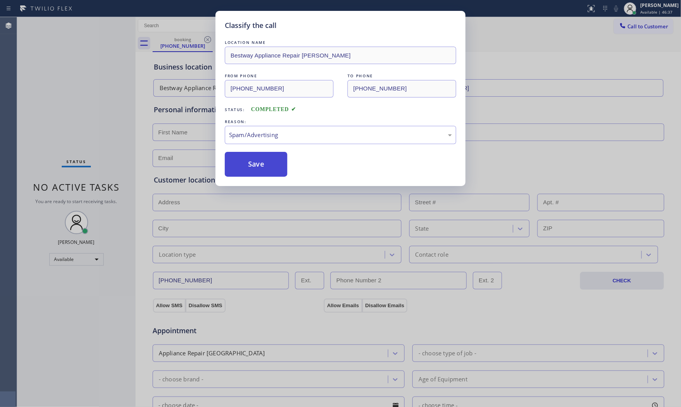
click at [255, 170] on button "Save" at bounding box center [256, 164] width 62 height 25
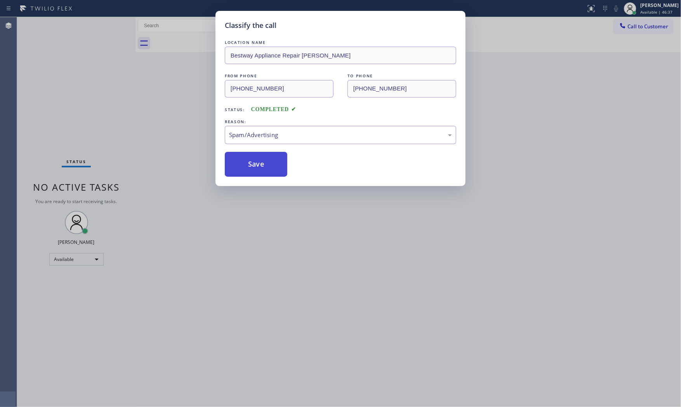
click at [255, 170] on button "Save" at bounding box center [256, 164] width 62 height 25
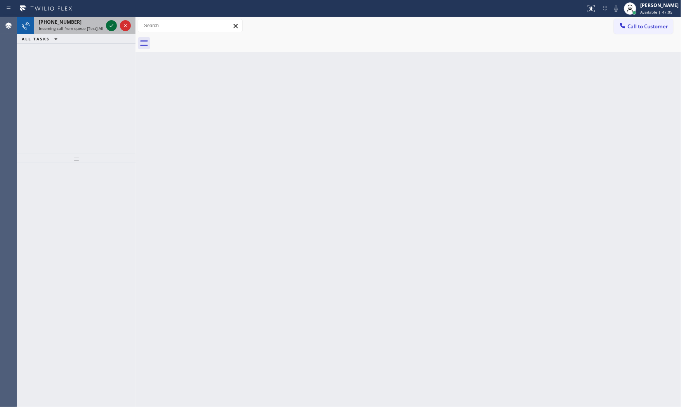
click at [109, 26] on icon at bounding box center [111, 25] width 9 height 9
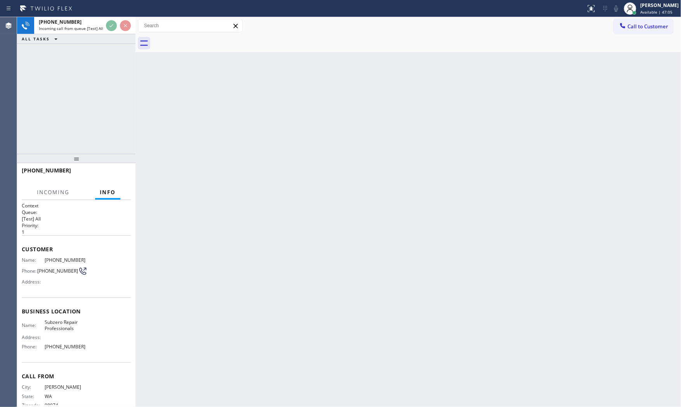
scroll to position [16, 0]
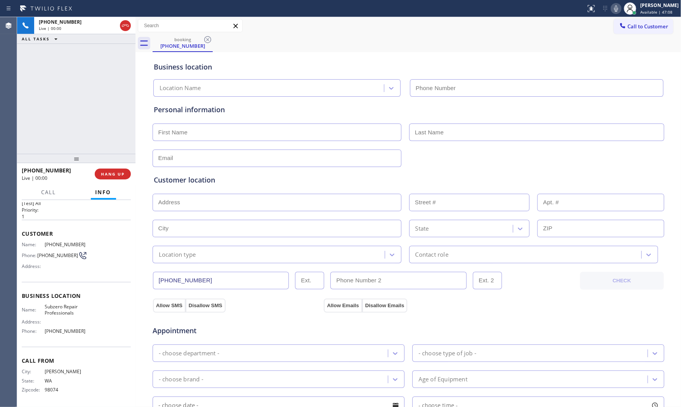
type input "(206) 429-4415"
click at [621, 5] on div at bounding box center [629, 8] width 17 height 17
click at [616, 6] on icon at bounding box center [615, 8] width 9 height 9
click at [615, 10] on icon at bounding box center [615, 8] width 9 height 9
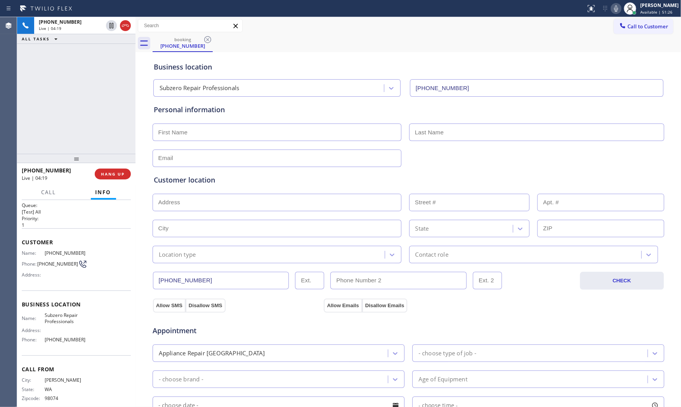
scroll to position [0, 0]
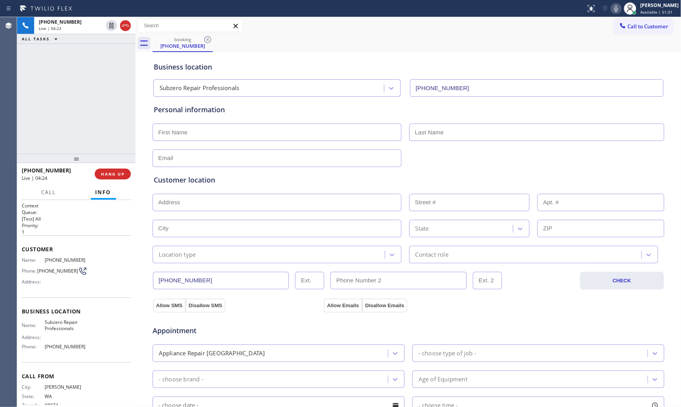
click at [61, 259] on span "(425) 256-1190" at bounding box center [66, 260] width 43 height 6
copy span "(425) 256-1190"
click at [207, 130] on input "text" at bounding box center [276, 131] width 249 height 17
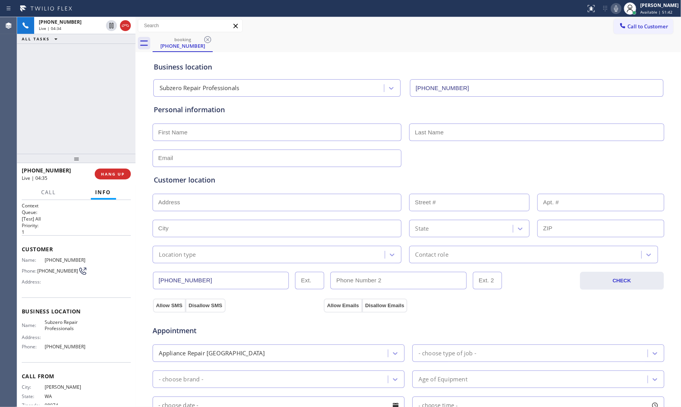
paste input "Matt"
type input "Matt"
click at [440, 130] on input "text" at bounding box center [536, 131] width 255 height 17
paste input "Powell"
type input "Powell"
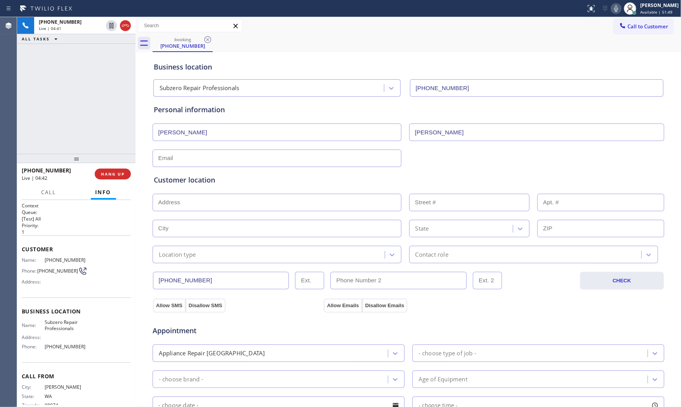
click at [237, 156] on input "text" at bounding box center [276, 157] width 249 height 17
paste input "mattpow@live.com"
type input "mattpow@live.com"
click at [244, 207] on input "text" at bounding box center [276, 202] width 249 height 17
paste input "24228 Crystal Lake PlWoodinville, WA 98077, USA"
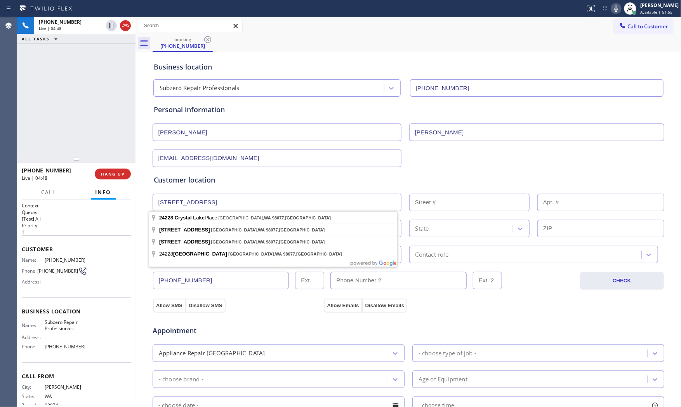
type input "24228 Crystal Lake Pl"
type input "24228"
type input "Woodinville"
type input "98077"
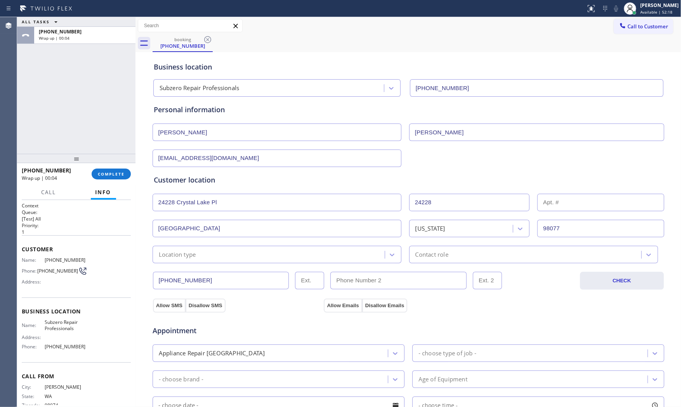
click at [59, 330] on span "Subzero Repair Professionals" at bounding box center [66, 325] width 43 height 12
copy span "Subzero Repair Professionals"
click at [114, 210] on h2 "Queue:" at bounding box center [76, 212] width 109 height 7
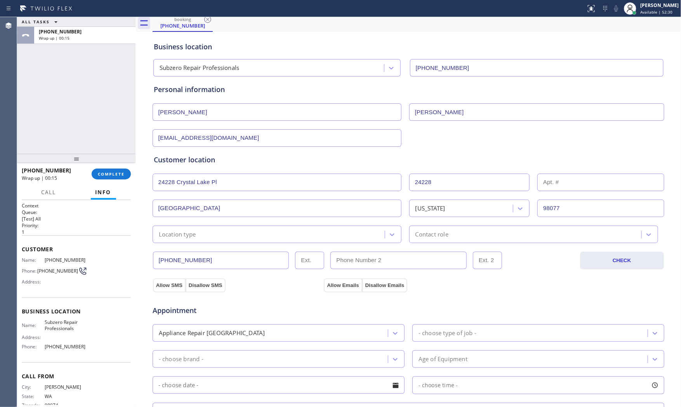
scroll to position [194, 0]
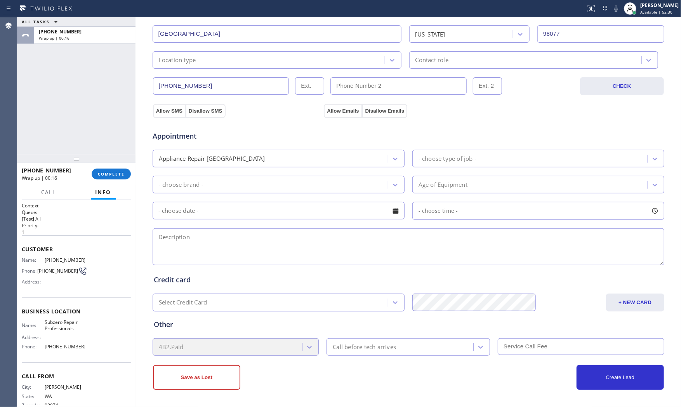
click at [216, 248] on textarea at bounding box center [407, 246] width 511 height 37
paste textarea "9-12 $85 Subzero | FridgeBI | one of the valve is leaking on the back | more 10…"
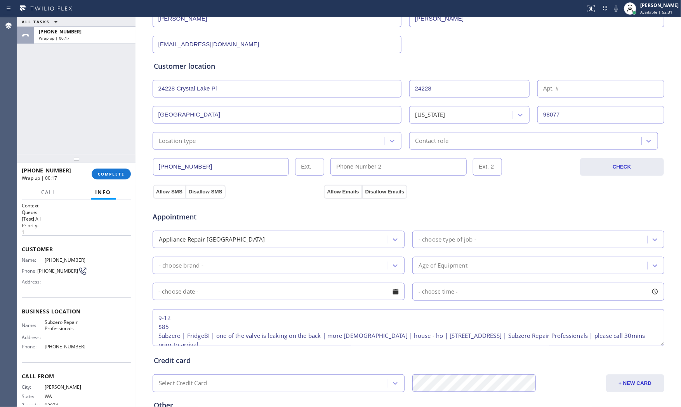
scroll to position [108, 0]
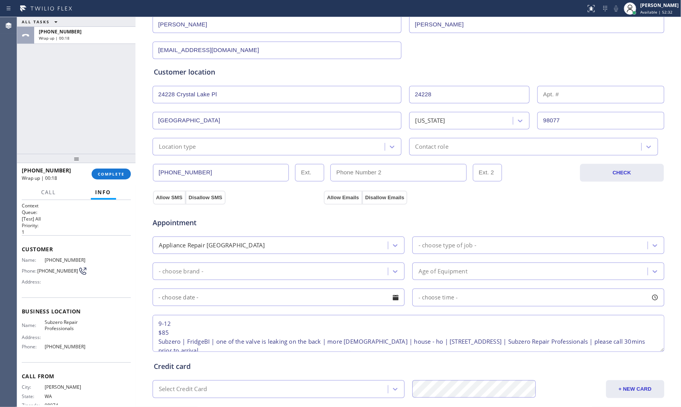
type textarea "9-12 $85 Subzero | FridgeBI | one of the valve is leaking on the back | more 10…"
click at [220, 149] on div "Location type" at bounding box center [270, 147] width 230 height 14
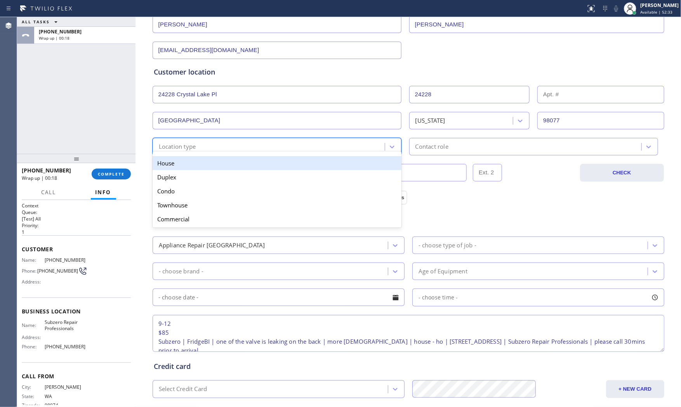
click at [215, 168] on div "House" at bounding box center [276, 163] width 249 height 14
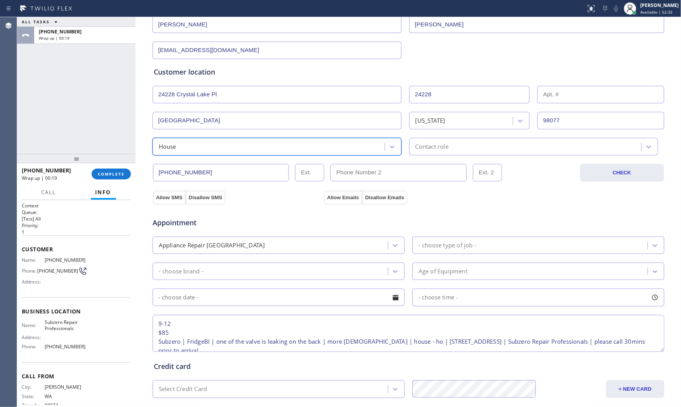
click at [463, 151] on div "Contact role" at bounding box center [533, 146] width 249 height 17
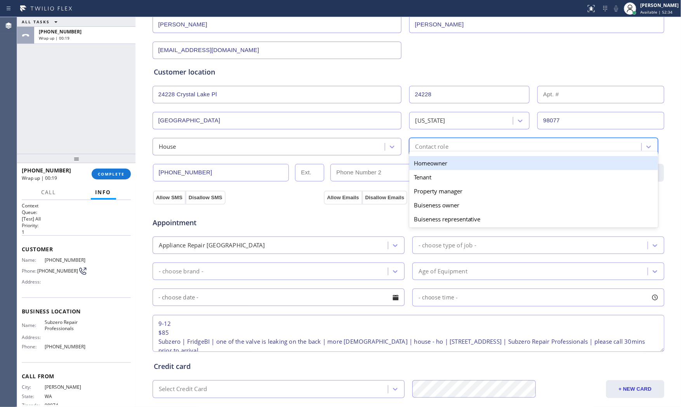
click at [446, 160] on div "Homeowner" at bounding box center [533, 163] width 249 height 14
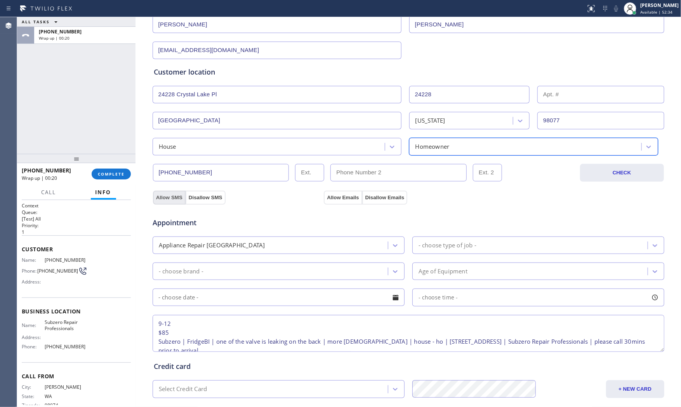
drag, startPoint x: 161, startPoint y: 199, endPoint x: 233, endPoint y: 199, distance: 72.2
click at [161, 199] on button "Allow SMS" at bounding box center [169, 198] width 33 height 14
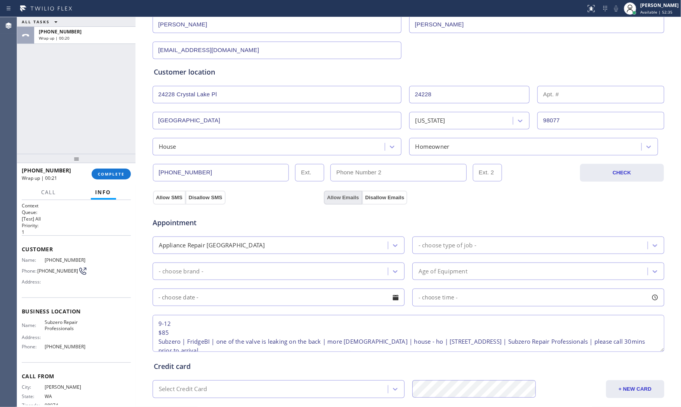
click at [334, 199] on button "Allow Emails" at bounding box center [343, 198] width 38 height 14
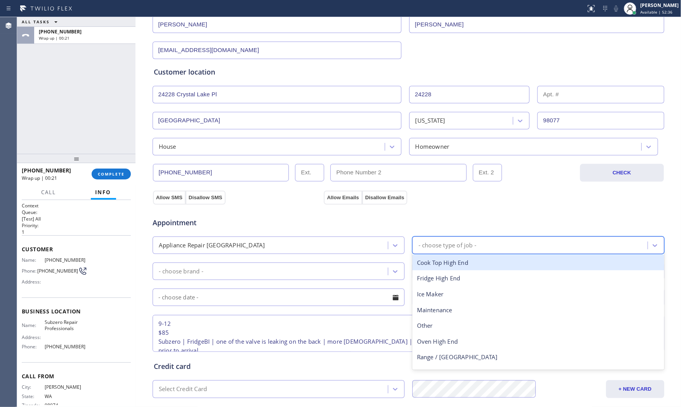
click at [448, 243] on div "- choose type of job -" at bounding box center [447, 245] width 58 height 9
type input "f"
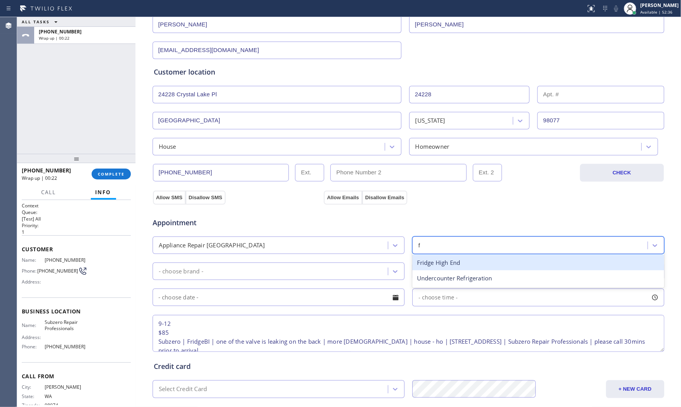
drag, startPoint x: 433, startPoint y: 262, endPoint x: 401, endPoint y: 264, distance: 32.7
click at [424, 264] on div "Fridge High End" at bounding box center [538, 263] width 252 height 16
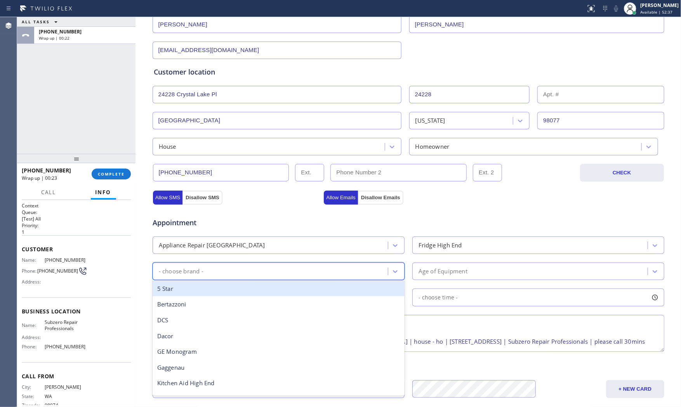
click at [296, 268] on div "- choose brand -" at bounding box center [271, 271] width 233 height 14
type input "s"
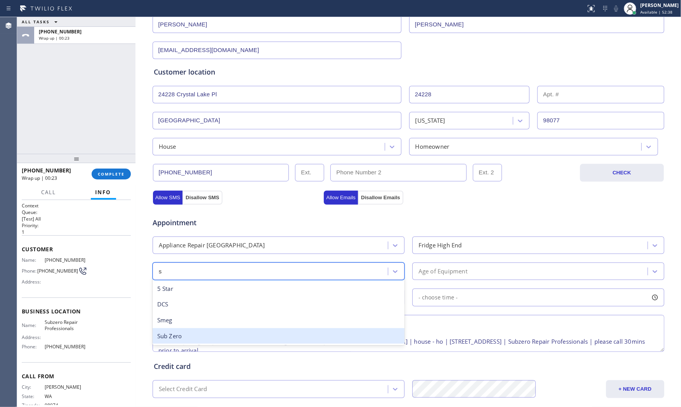
click at [196, 333] on div "Sub Zero" at bounding box center [278, 336] width 252 height 16
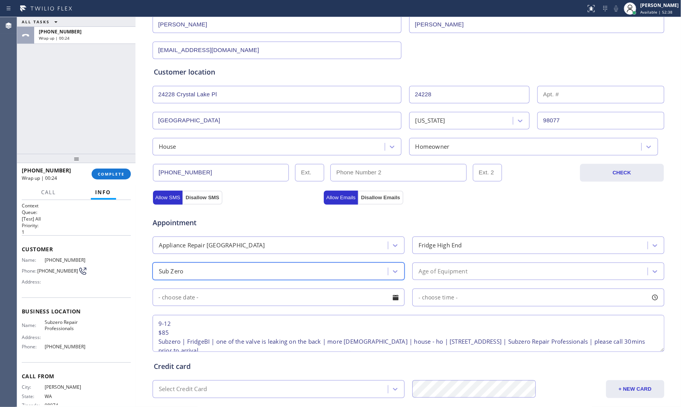
click at [443, 280] on div "Appointment Appliance Repair High End Fridge High End option Sub Zero, selected…" at bounding box center [408, 280] width 509 height 145
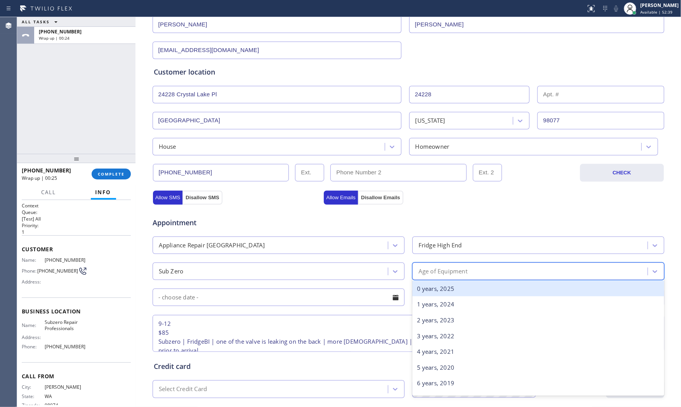
click at [443, 276] on div "Age of Equipment" at bounding box center [530, 271] width 233 height 14
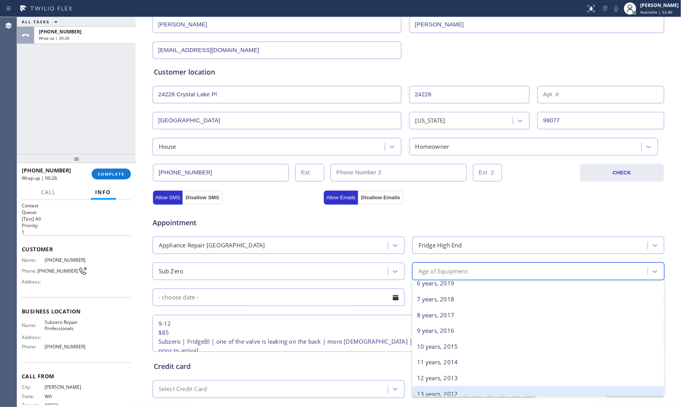
scroll to position [86, 0]
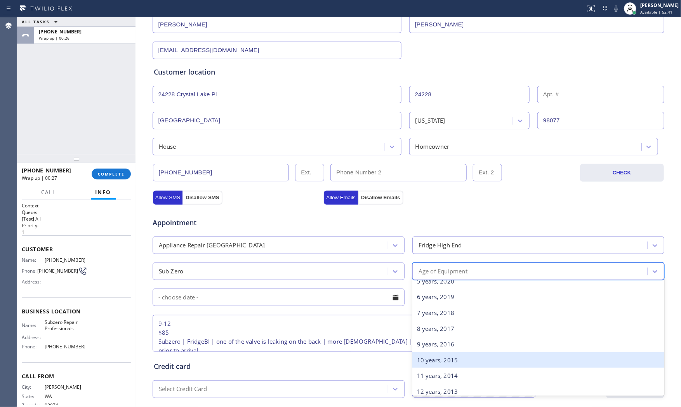
click at [435, 361] on div "10 years, 2015" at bounding box center [538, 360] width 252 height 16
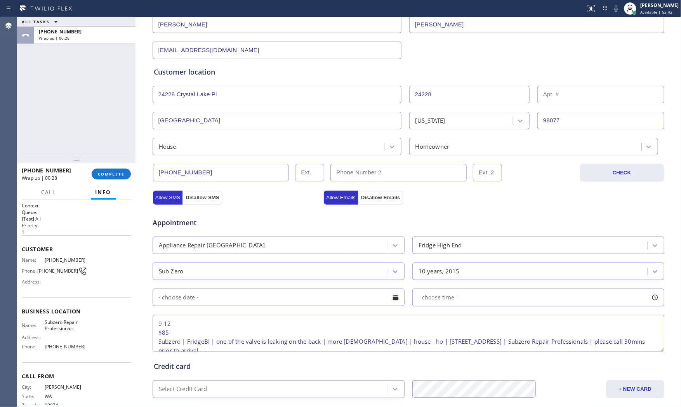
click at [322, 301] on input "text" at bounding box center [278, 296] width 252 height 17
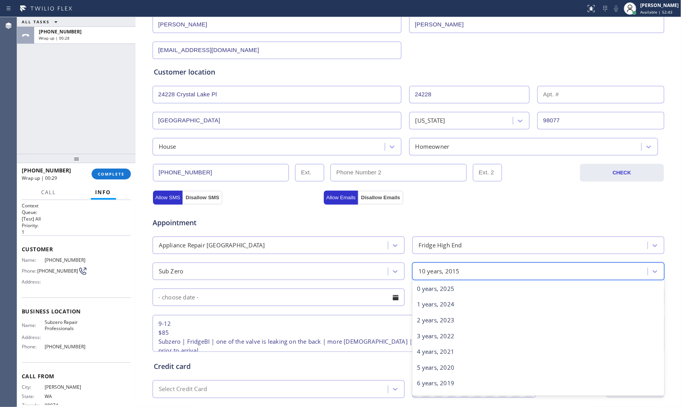
click at [447, 273] on div "10 years, 2015" at bounding box center [438, 271] width 41 height 9
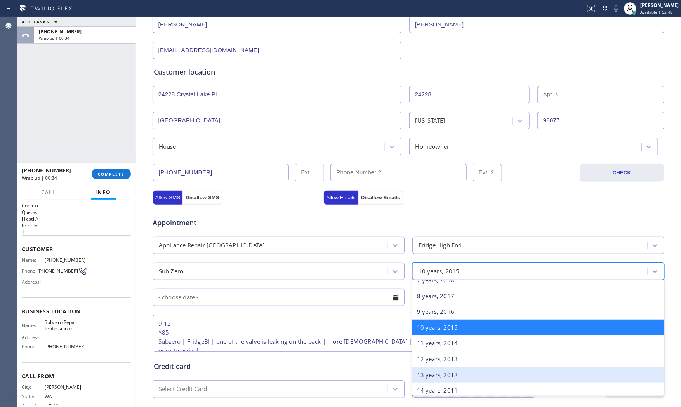
scroll to position [116, 0]
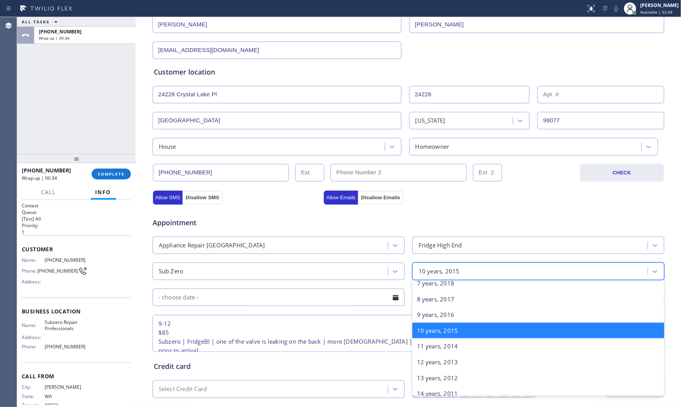
click at [436, 328] on div "10 years, 2015" at bounding box center [538, 330] width 252 height 16
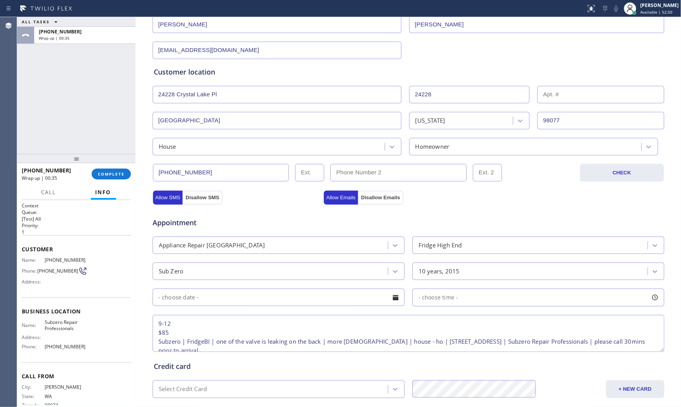
drag, startPoint x: 304, startPoint y: 298, endPoint x: 289, endPoint y: 304, distance: 15.6
click at [303, 298] on input "text" at bounding box center [278, 296] width 252 height 17
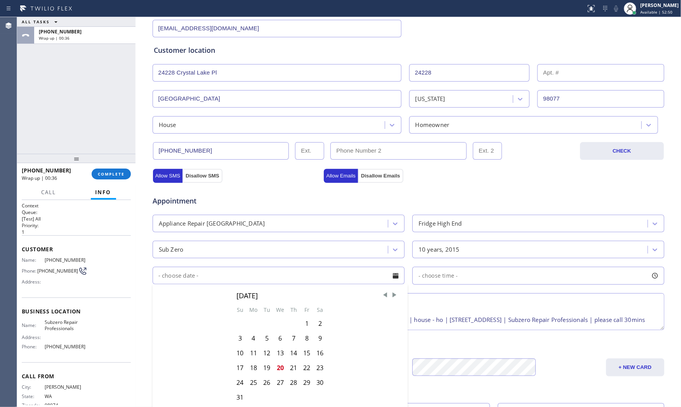
scroll to position [151, 0]
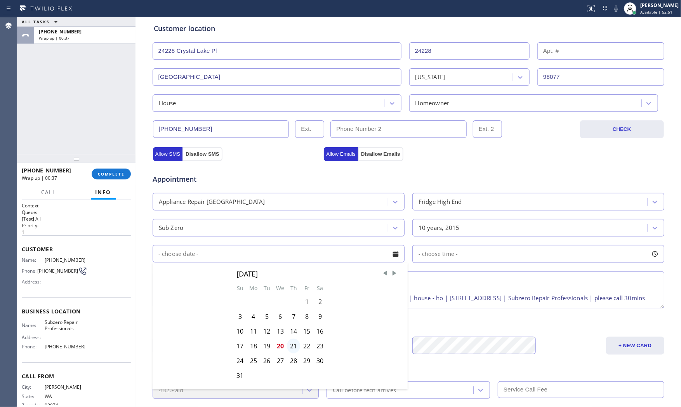
click at [289, 344] on div "21" at bounding box center [293, 345] width 13 height 15
type input "[DATE]"
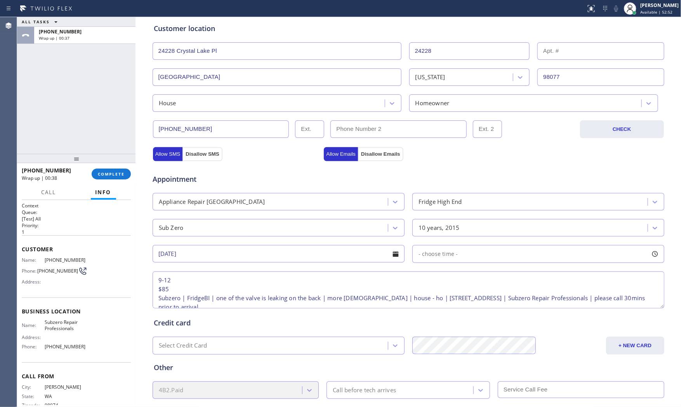
click at [440, 256] on span "- choose time -" at bounding box center [438, 253] width 40 height 7
drag, startPoint x: 418, startPoint y: 301, endPoint x: 489, endPoint y: 298, distance: 71.5
click at [489, 298] on div at bounding box center [493, 301] width 9 height 16
drag, startPoint x: 416, startPoint y: 301, endPoint x: 433, endPoint y: 301, distance: 16.7
click at [434, 301] on div at bounding box center [438, 301] width 9 height 16
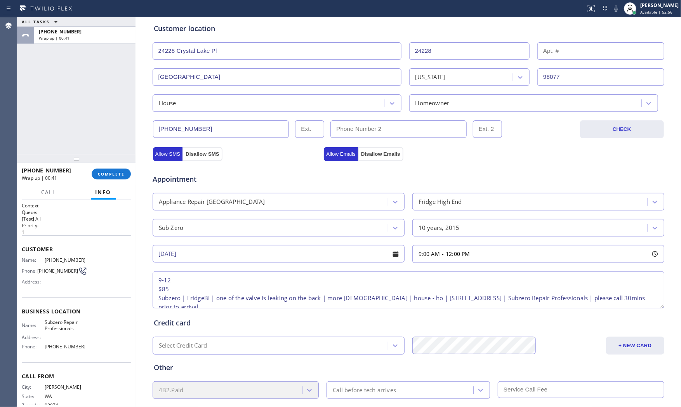
click at [317, 325] on div "Credit card" at bounding box center [408, 322] width 509 height 10
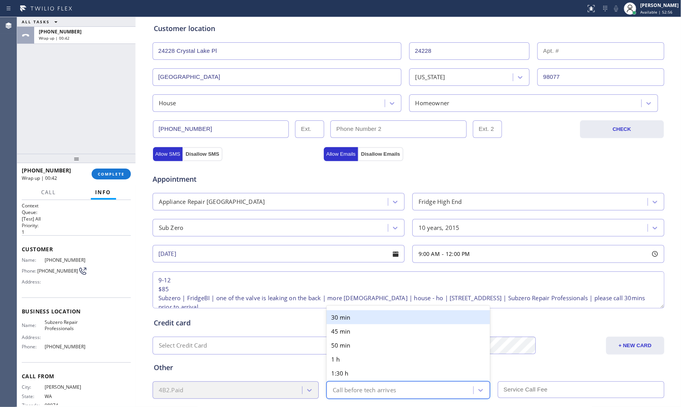
click at [348, 385] on div "Call before tech arrives" at bounding box center [364, 389] width 63 height 9
click at [360, 317] on div "30 min" at bounding box center [407, 317] width 163 height 14
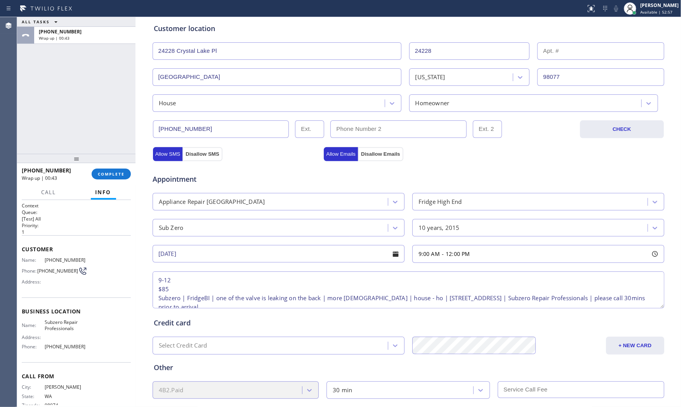
click at [530, 386] on input "text" at bounding box center [580, 389] width 166 height 17
type input "85"
click at [532, 369] on div "Other" at bounding box center [408, 367] width 509 height 10
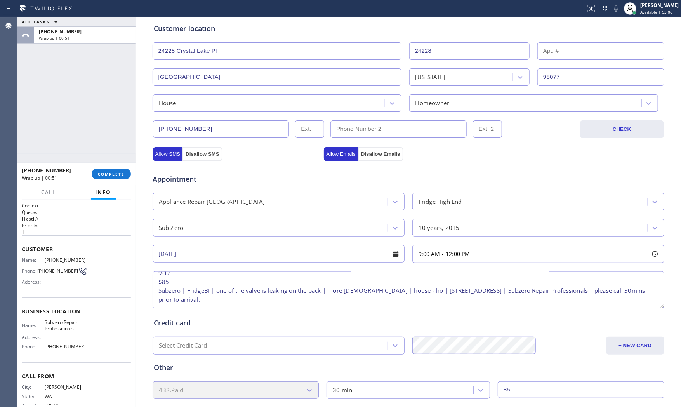
click at [161, 301] on textarea "9-12 $85 Subzero | FridgeBI | one of the valve is leaking on the back | more 10…" at bounding box center [407, 289] width 511 height 37
paste textarea "Gate: Code#1636"
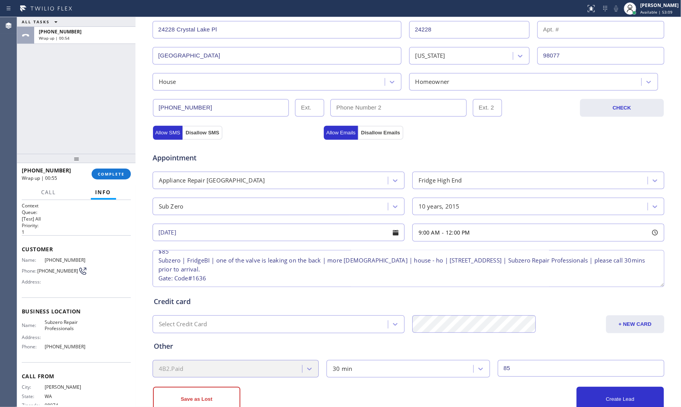
scroll to position [194, 0]
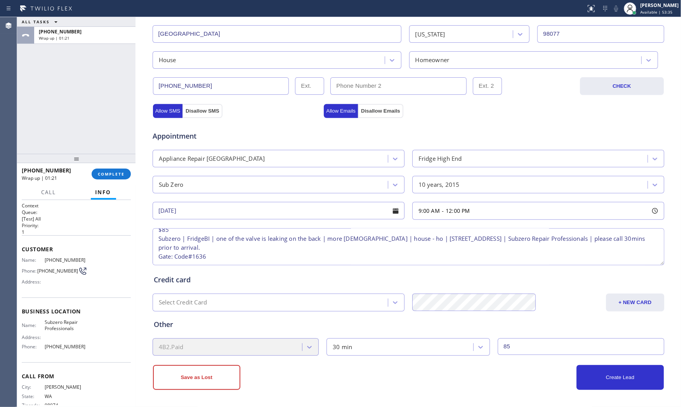
click at [185, 247] on textarea "9-12 $85 Subzero | FridgeBI | one of the valve is leaking on the back | more 10…" at bounding box center [407, 246] width 511 height 37
type textarea "9-12 $85 Subzero | FridgeBI | one of the valve is leaking on the back | more 10…"
drag, startPoint x: 419, startPoint y: 374, endPoint x: 414, endPoint y: 370, distance: 6.5
click at [419, 374] on div "Create Lead" at bounding box center [535, 377] width 255 height 25
click at [596, 385] on button "Create Lead" at bounding box center [619, 377] width 87 height 25
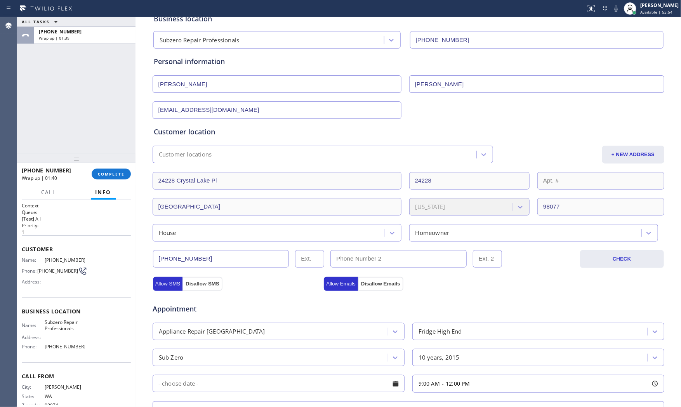
scroll to position [0, 0]
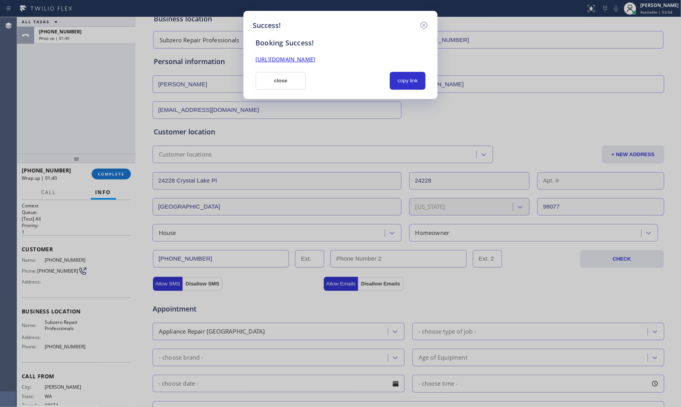
click at [388, 81] on div "copy link" at bounding box center [407, 81] width 45 height 18
drag, startPoint x: 404, startPoint y: 84, endPoint x: 369, endPoint y: 88, distance: 35.6
click at [404, 84] on button "copy link" at bounding box center [408, 81] width 36 height 18
click at [268, 89] on button "close" at bounding box center [280, 81] width 50 height 18
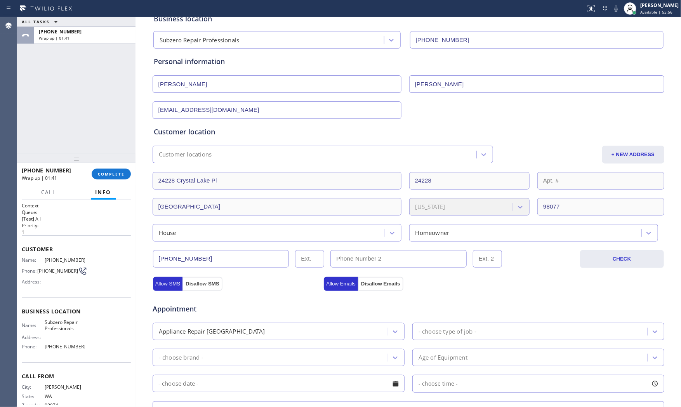
click at [121, 167] on div "+14252561190 Wrap up | 01:41 COMPLETE" at bounding box center [76, 174] width 109 height 20
click at [121, 171] on span "COMPLETE" at bounding box center [111, 173] width 27 height 5
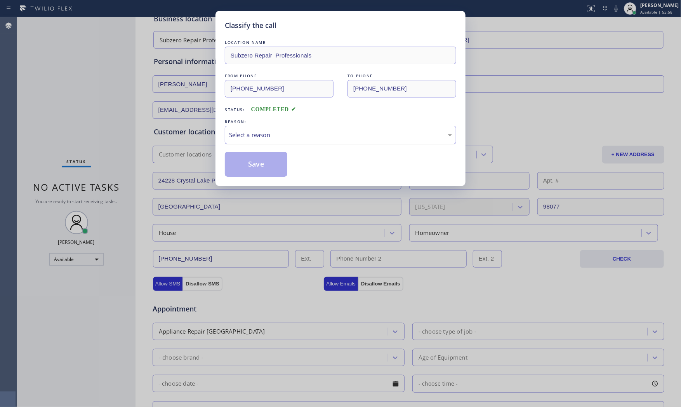
click at [290, 137] on div "Select a reason" at bounding box center [340, 134] width 223 height 9
click at [250, 164] on button "Save" at bounding box center [256, 164] width 62 height 25
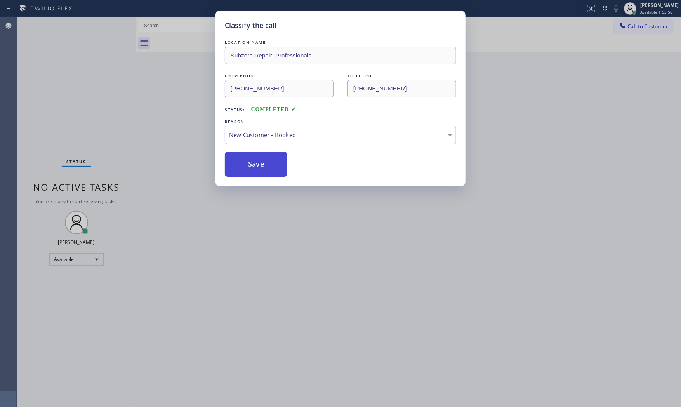
click at [250, 164] on button "Save" at bounding box center [256, 164] width 62 height 25
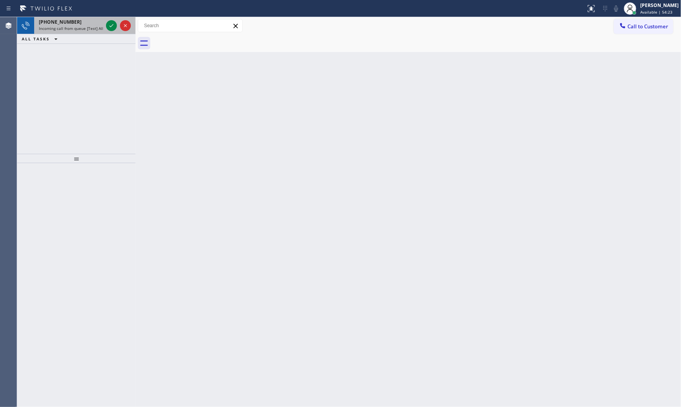
drag, startPoint x: 80, startPoint y: 30, endPoint x: 100, endPoint y: 29, distance: 20.2
click at [80, 30] on span "Incoming call from queue [Test] All" at bounding box center [71, 28] width 64 height 5
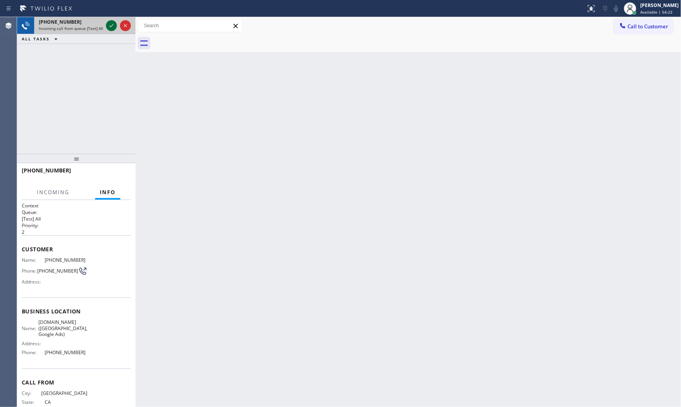
click at [111, 28] on icon at bounding box center [111, 25] width 9 height 9
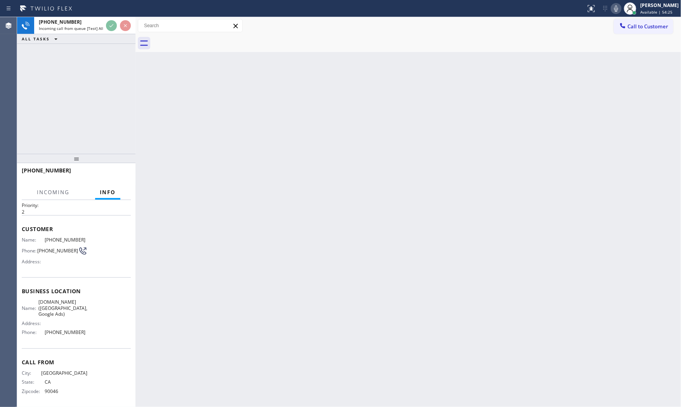
scroll to position [21, 0]
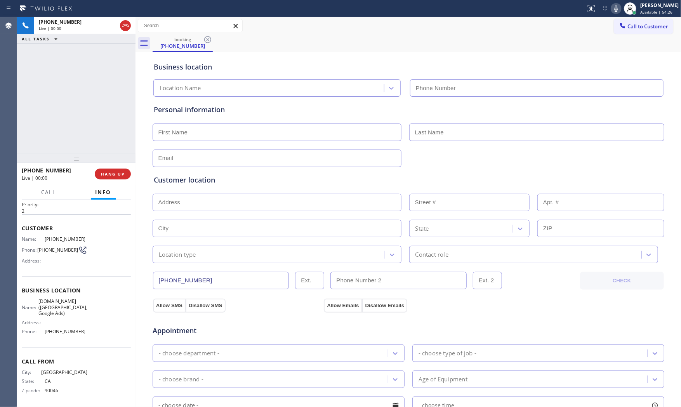
type input "(323) 897-1991"
click at [611, 12] on icon at bounding box center [615, 8] width 9 height 9
click at [88, 132] on div "+13234970496 Live | 00:06 ALL TASKS ALL TASKS ACTIVE TASKS TASKS IN WRAP UP" at bounding box center [76, 85] width 118 height 137
click at [611, 12] on icon at bounding box center [615, 8] width 9 height 9
click at [610, 8] on div at bounding box center [615, 8] width 11 height 9
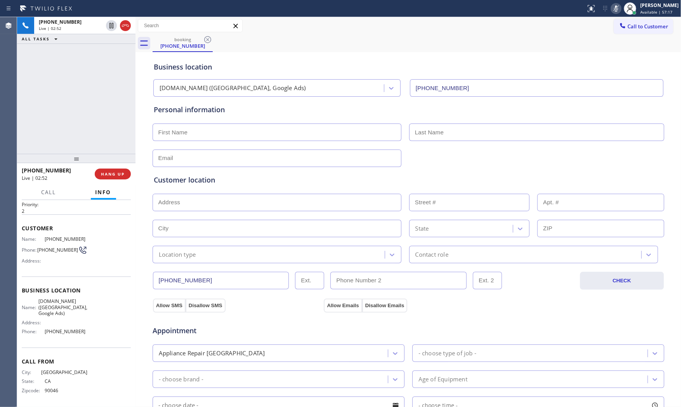
click at [611, 8] on icon at bounding box center [615, 8] width 9 height 9
click at [616, 16] on div "Status report No issues detected If you experience an issue, please download th…" at bounding box center [631, 8] width 98 height 17
click at [615, 14] on div "Status report No issues detected If you experience an issue, please download th…" at bounding box center [631, 8] width 98 height 17
click at [614, 10] on icon at bounding box center [616, 8] width 4 height 6
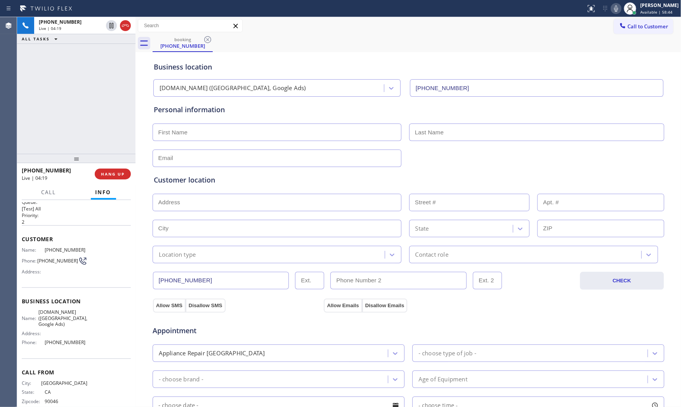
scroll to position [0, 0]
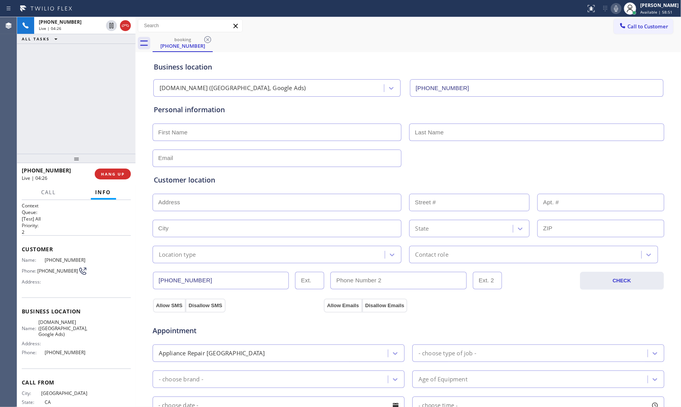
click at [54, 255] on div "Customer Name: (323) 497-0496 Phone: (323) 497-0496 Address:" at bounding box center [76, 266] width 109 height 62
copy span "(323) 497-0496"
click at [64, 326] on span "VikingTechs.online (Los Angeles, Google Ads)" at bounding box center [62, 328] width 49 height 18
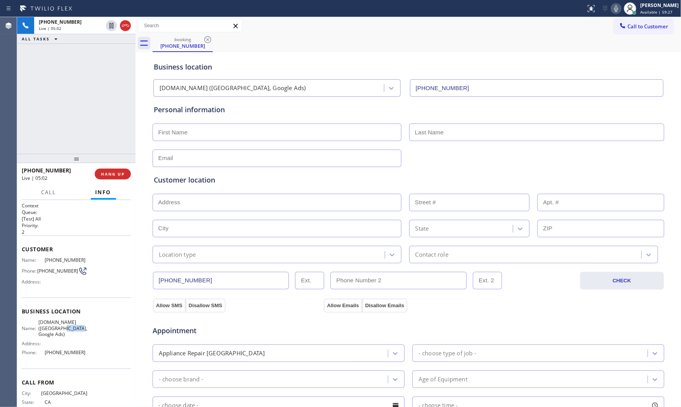
click at [64, 326] on span "VikingTechs.online (Los Angeles, Google Ads)" at bounding box center [62, 328] width 49 height 18
copy span "VikingTechs.online (Los Angeles, Google Ads)"
click at [122, 171] on span "HANG UP" at bounding box center [113, 173] width 24 height 5
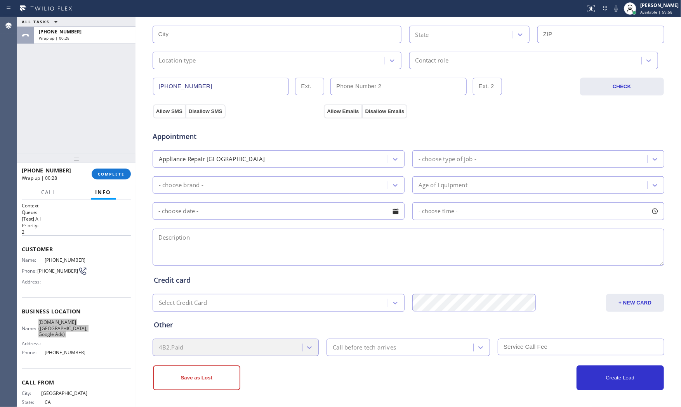
scroll to position [194, 0]
click at [252, 234] on textarea at bounding box center [407, 246] width 511 height 37
paste textarea "9-12 $69 Viking | dishwasher | not completing any cycles | 6-7yo | house - ho |…"
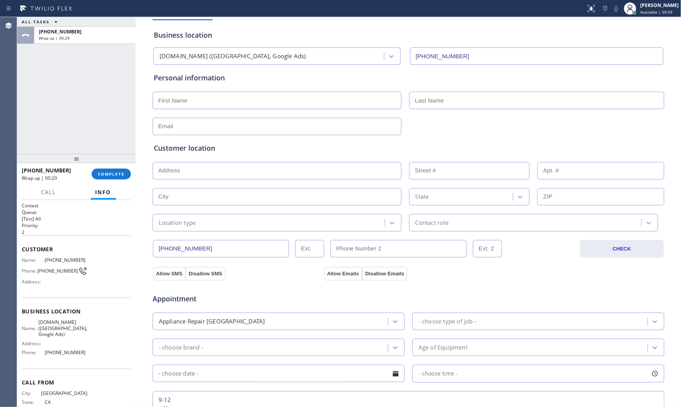
scroll to position [0, 0]
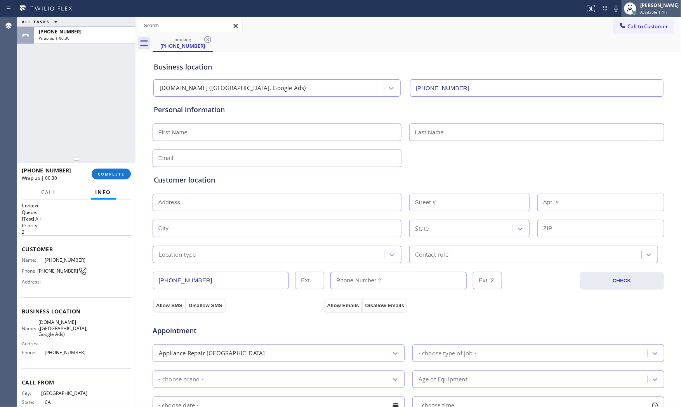
type textarea "9-12 $69 Viking | dishwasher | not completing any cycles | 6-7yo | house - ho |…"
click at [218, 135] on input "text" at bounding box center [276, 131] width 249 height 17
paste input "Andy"
type input "Andy"
click at [469, 125] on input "text" at bounding box center [536, 131] width 255 height 17
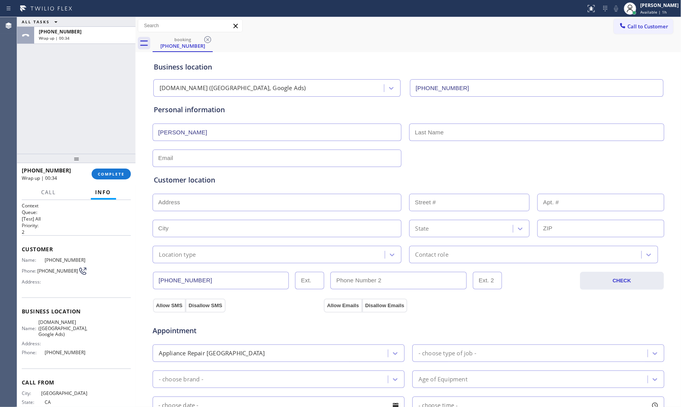
paste input "Barrios"
type input "Barrios"
click at [242, 157] on input "text" at bounding box center [276, 157] width 249 height 17
paste input "barrios@me.com"
type input "barrios@me.com"
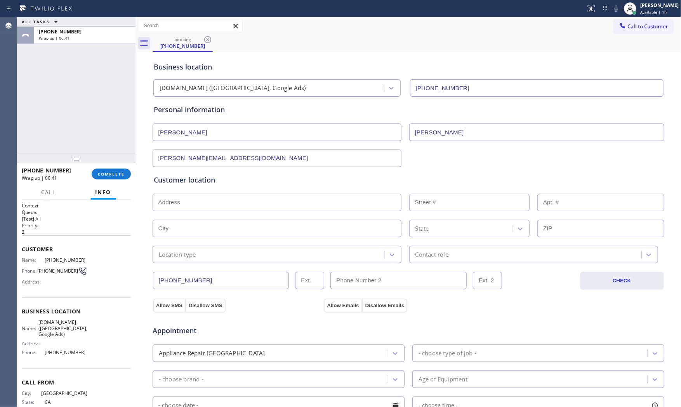
click at [241, 210] on input "text" at bounding box center [276, 202] width 249 height 17
paste input "1435 Montecito DrLos Angeles, CA 90031, USA"
type input "1435 Montecito Dr"
type input "1435"
type input "Los Angeles"
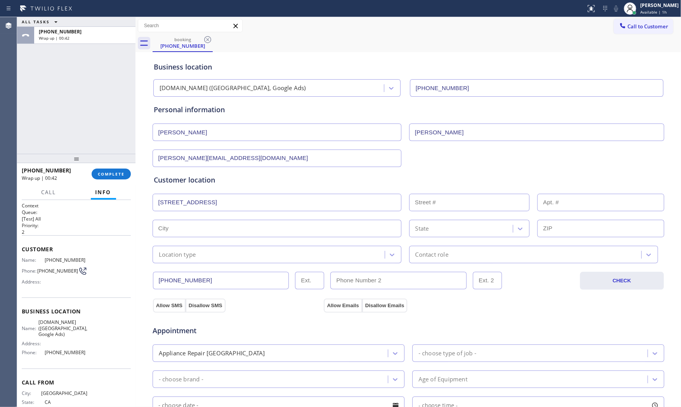
type input "90031"
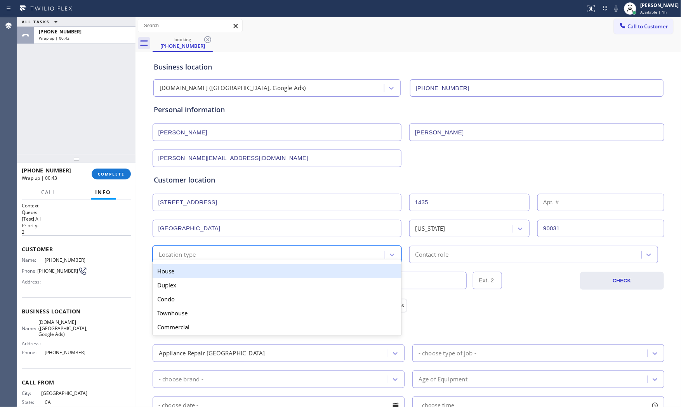
click at [196, 254] on div "Location type" at bounding box center [270, 255] width 230 height 14
click at [187, 273] on div "House" at bounding box center [276, 271] width 249 height 14
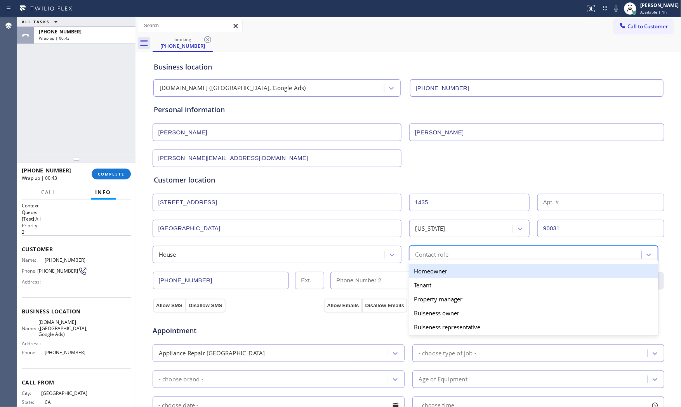
click at [424, 251] on div "Contact role" at bounding box center [431, 254] width 33 height 9
click at [414, 276] on div "Homeowner" at bounding box center [533, 271] width 249 height 14
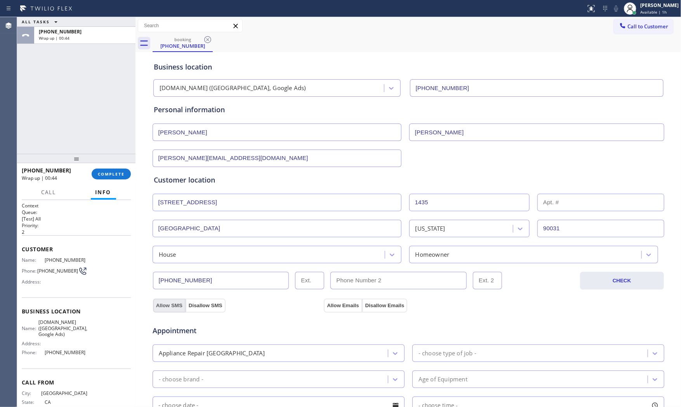
click at [173, 303] on button "Allow SMS" at bounding box center [169, 305] width 33 height 14
drag, startPoint x: 336, startPoint y: 303, endPoint x: 353, endPoint y: 301, distance: 17.2
click at [336, 303] on button "Allow Emails" at bounding box center [343, 305] width 38 height 14
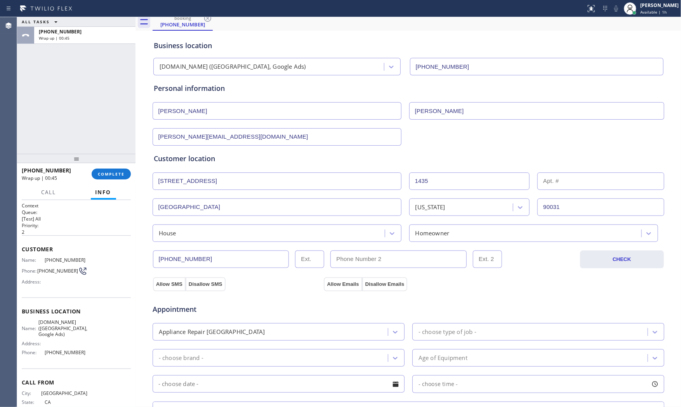
scroll to position [43, 0]
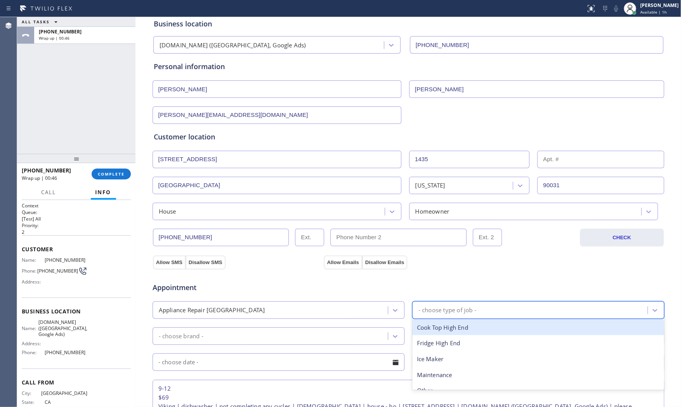
drag, startPoint x: 438, startPoint y: 311, endPoint x: 354, endPoint y: 316, distance: 83.6
click at [435, 311] on div "- choose type of job -" at bounding box center [447, 309] width 58 height 9
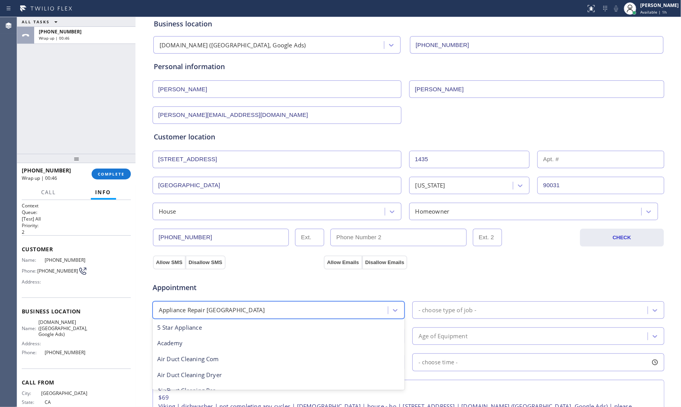
click at [347, 316] on div "Appliance Repair [GEOGRAPHIC_DATA]" at bounding box center [271, 310] width 233 height 14
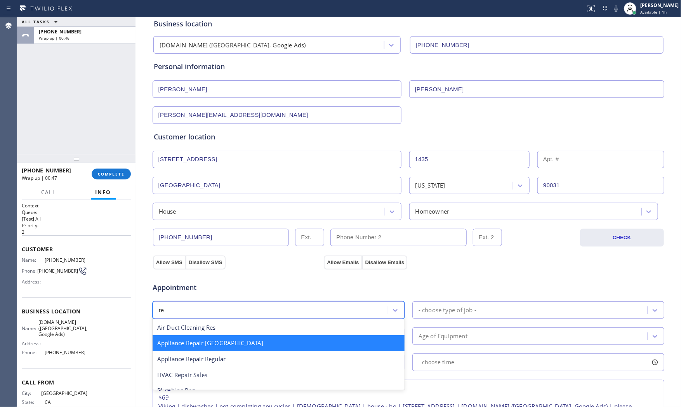
type input "reg"
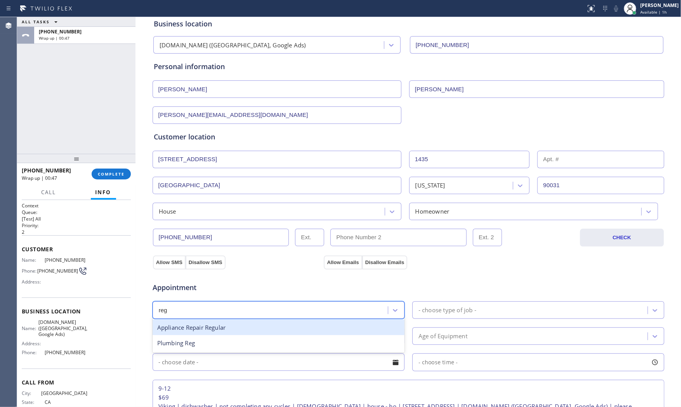
click at [249, 326] on div "Appliance Repair Regular" at bounding box center [278, 327] width 252 height 16
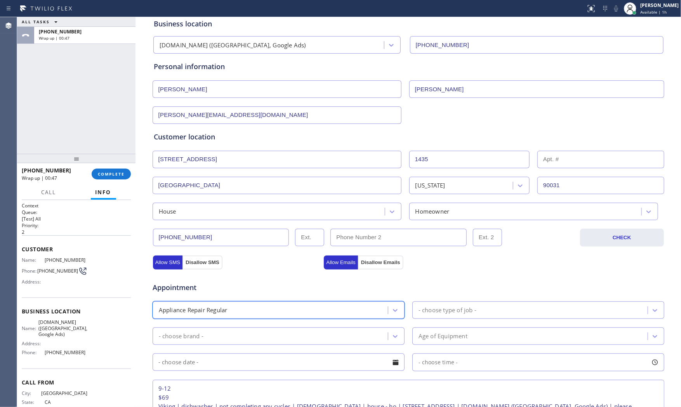
click at [434, 303] on div "- choose type of job -" at bounding box center [538, 309] width 252 height 17
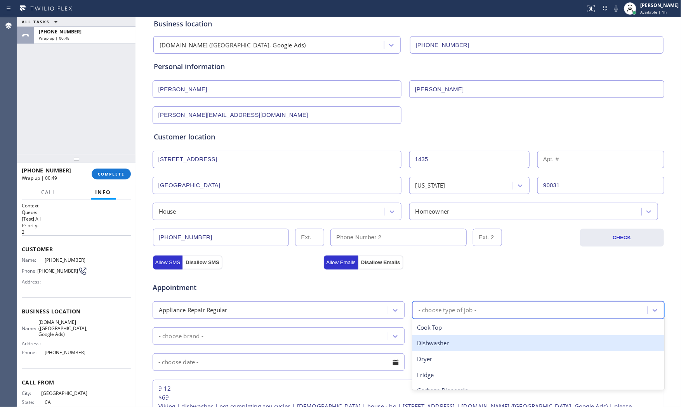
drag, startPoint x: 429, startPoint y: 346, endPoint x: 372, endPoint y: 343, distance: 57.5
click at [429, 346] on div "Dishwasher" at bounding box center [538, 343] width 252 height 16
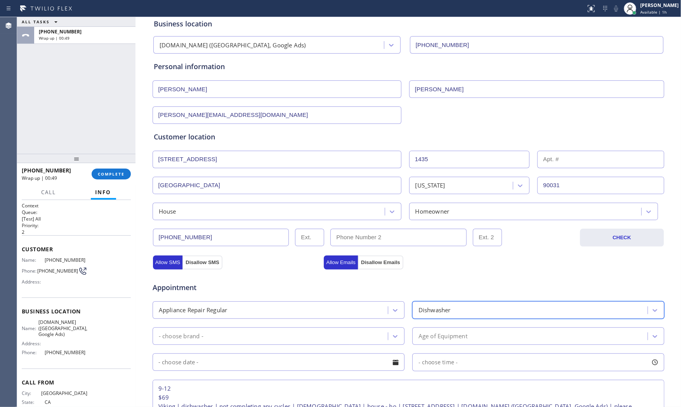
click at [302, 335] on div "- choose brand -" at bounding box center [271, 336] width 233 height 14
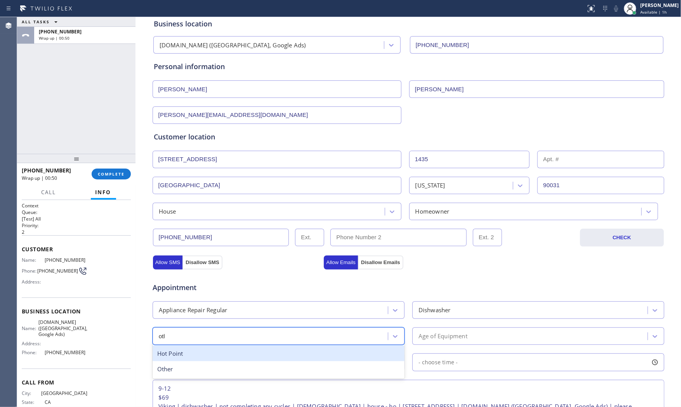
type input "other"
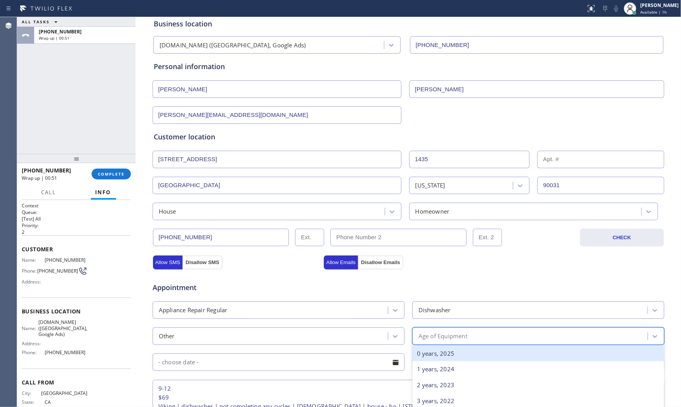
click at [428, 338] on div "Age of Equipment" at bounding box center [442, 335] width 49 height 9
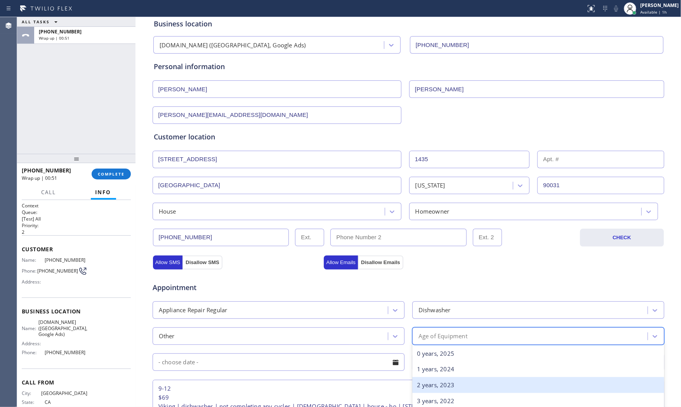
scroll to position [86, 0]
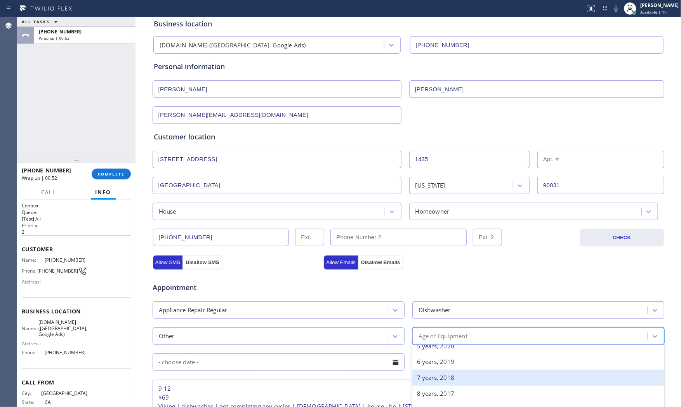
click at [426, 377] on div "7 years, 2018" at bounding box center [538, 377] width 252 height 16
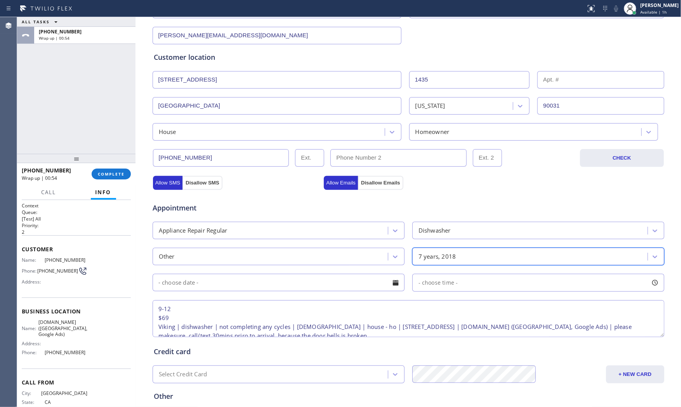
scroll to position [129, 0]
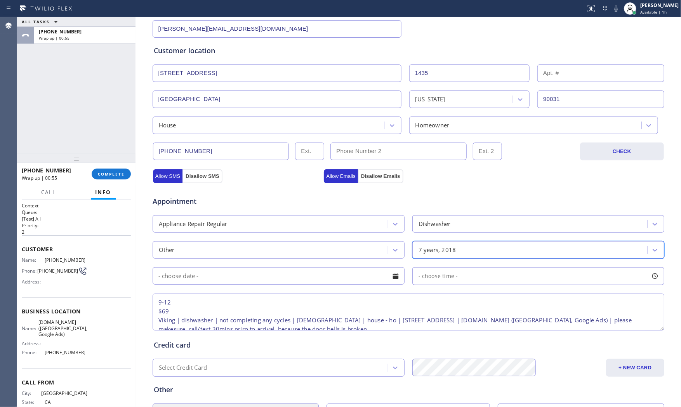
click at [255, 281] on input "text" at bounding box center [278, 275] width 252 height 17
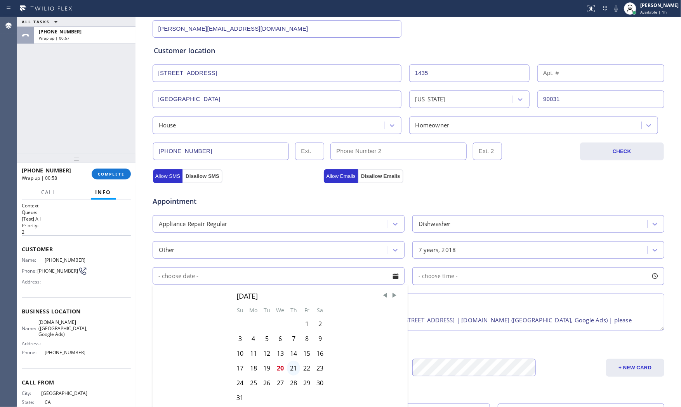
click at [287, 369] on div "21" at bounding box center [293, 367] width 13 height 15
type input "[DATE]"
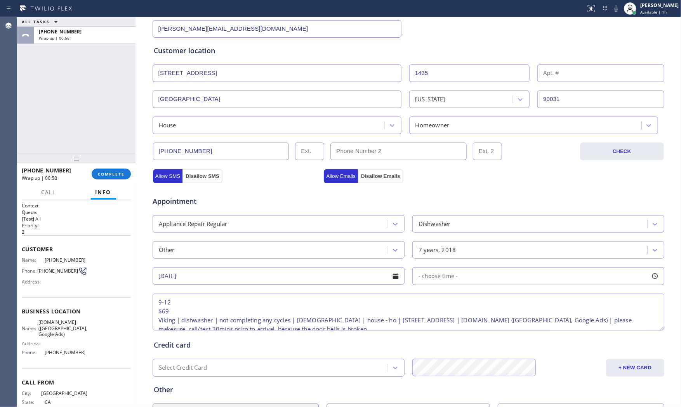
click at [434, 280] on div "- choose time -" at bounding box center [434, 276] width 45 height 9
drag, startPoint x: 419, startPoint y: 324, endPoint x: 494, endPoint y: 324, distance: 74.9
click at [494, 324] on div at bounding box center [493, 323] width 9 height 16
drag, startPoint x: 414, startPoint y: 326, endPoint x: 359, endPoint y: 336, distance: 55.6
click at [434, 326] on div at bounding box center [438, 323] width 9 height 16
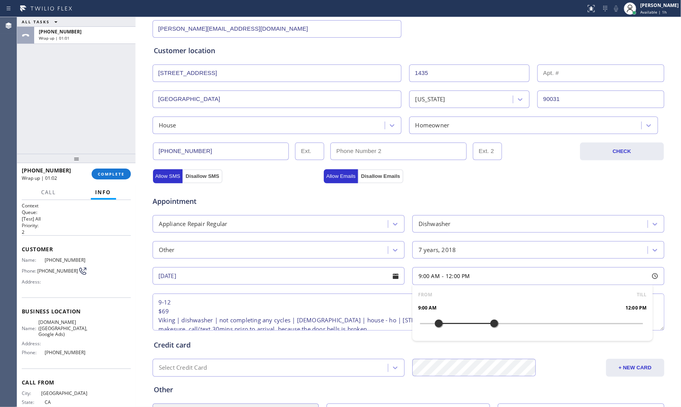
click at [341, 338] on div "Credit card Select Credit Card + NEW CARD CANCEL SAVE" at bounding box center [408, 354] width 512 height 45
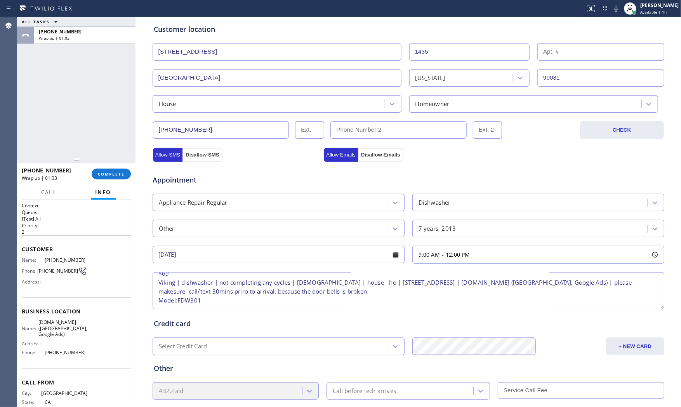
scroll to position [194, 0]
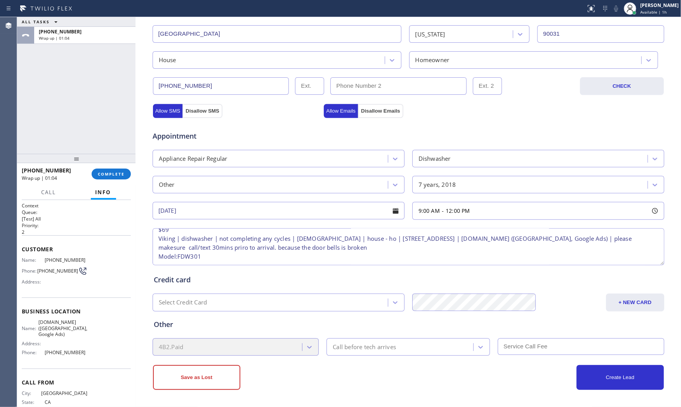
click at [383, 350] on div "Call before tech arrives" at bounding box center [364, 346] width 63 height 9
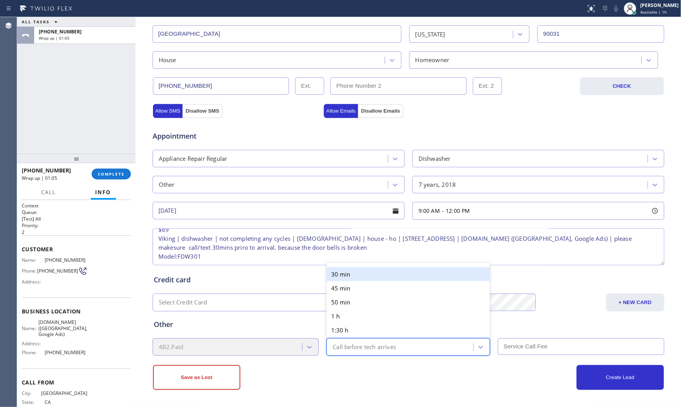
click at [373, 279] on div "30 min" at bounding box center [407, 274] width 163 height 14
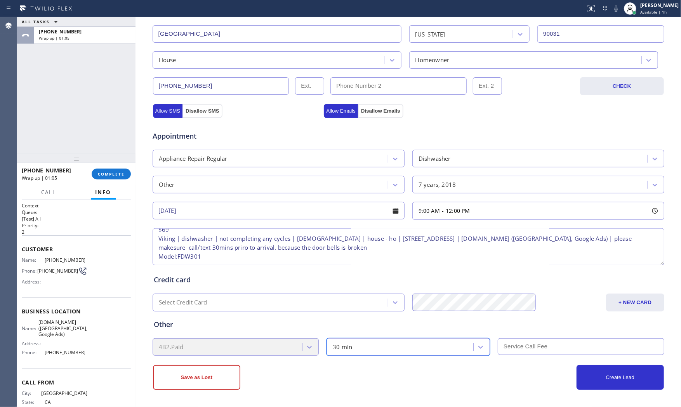
click at [513, 349] on input "text" at bounding box center [580, 346] width 166 height 17
type input "69"
click at [507, 370] on div "Create Lead" at bounding box center [535, 377] width 255 height 25
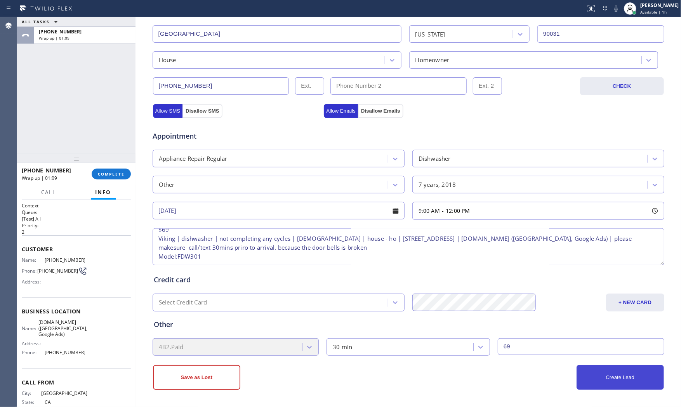
click at [604, 385] on button "Create Lead" at bounding box center [619, 377] width 87 height 25
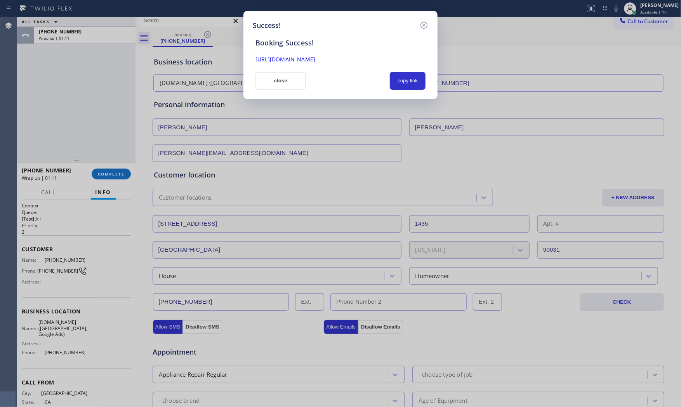
scroll to position [0, 0]
click at [414, 83] on button "copy link" at bounding box center [408, 81] width 36 height 18
click at [278, 85] on button "close" at bounding box center [280, 81] width 50 height 18
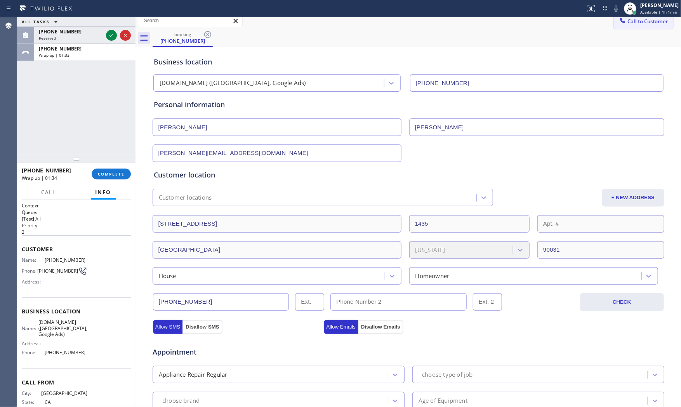
click at [634, 24] on span "Call to Customer" at bounding box center [647, 21] width 41 height 7
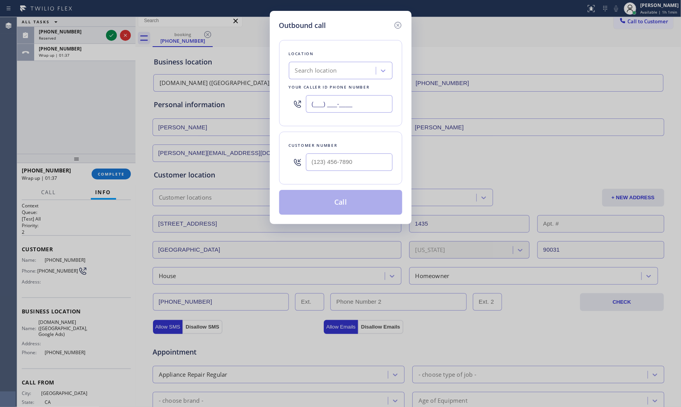
click at [354, 108] on input "(___) ___-____" at bounding box center [349, 103] width 87 height 17
paste input "909) 454-8098"
type input "(909) 454-8098"
click at [341, 171] on input "(___) ___-____" at bounding box center [349, 161] width 87 height 17
paste input "909) 454-8098"
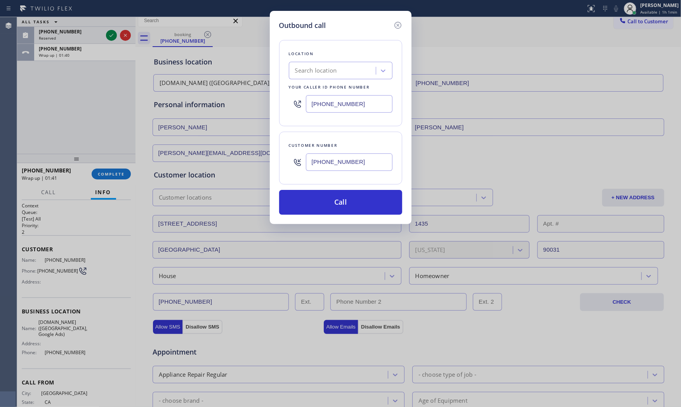
type input "(909) 454-8098"
click at [374, 100] on input "(909) 454-8098" at bounding box center [349, 103] width 87 height 17
paste input "49) 239-1524"
type input "(949) 239-1524"
click at [334, 206] on button "Call" at bounding box center [340, 202] width 123 height 25
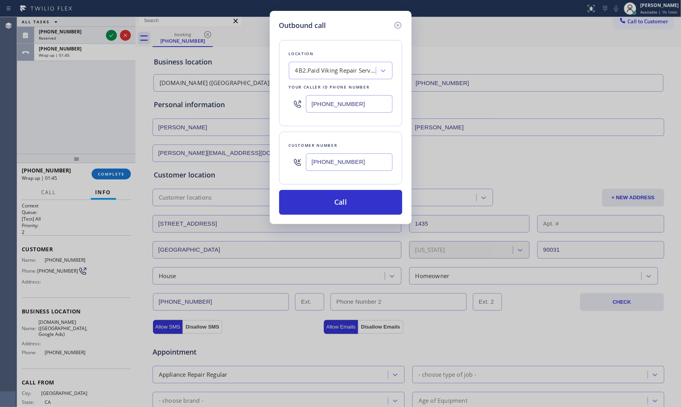
click at [299, 206] on div "Customer locations" at bounding box center [322, 197] width 340 height 17
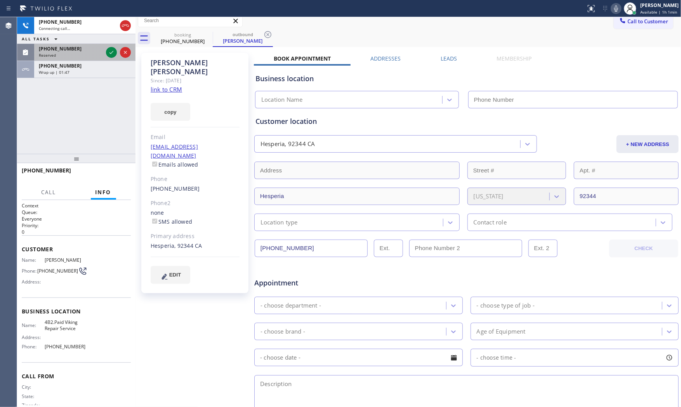
click at [88, 55] on div "Reserved" at bounding box center [71, 54] width 64 height 5
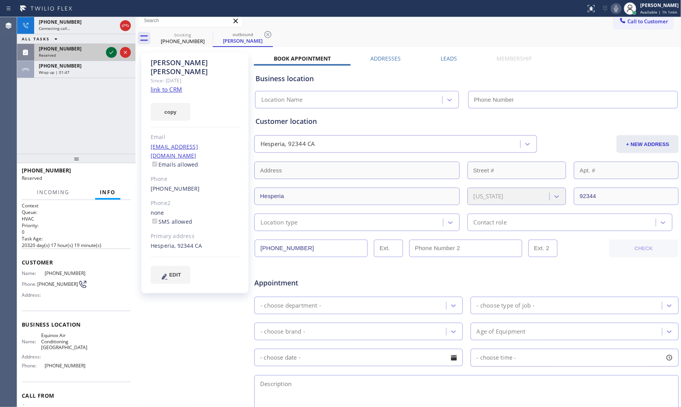
click at [113, 53] on icon at bounding box center [111, 52] width 9 height 9
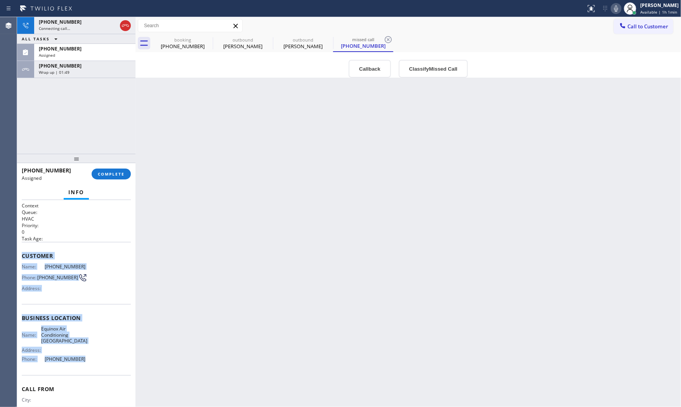
drag, startPoint x: 19, startPoint y: 253, endPoint x: 88, endPoint y: 366, distance: 132.2
click at [88, 366] on div "Context Queue: HVAC Priority: 0 Task Age: Customer Name: (510) 256-8560 Phone: …" at bounding box center [76, 303] width 118 height 207
copy div "Customer Name: (510) 256-8560 Phone: (510) 256-8560 Address: Business location …"
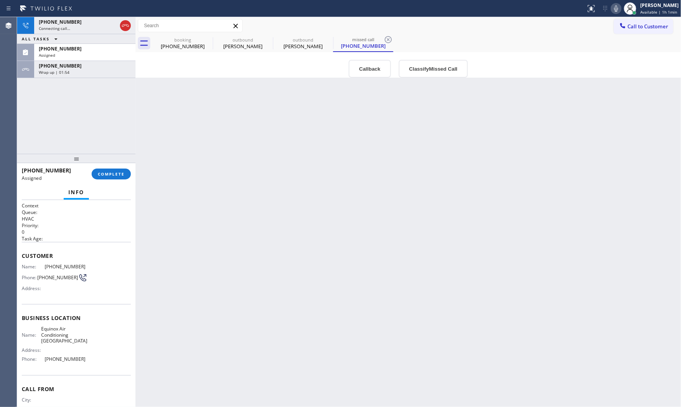
click at [71, 126] on div "+19094548098 Connecting call… ALL TASKS ALL TASKS ACTIVE TASKS TASKS IN WRAP UP…" at bounding box center [76, 85] width 118 height 137
click at [77, 74] on div "Wrap up | 01:55" at bounding box center [85, 71] width 92 height 5
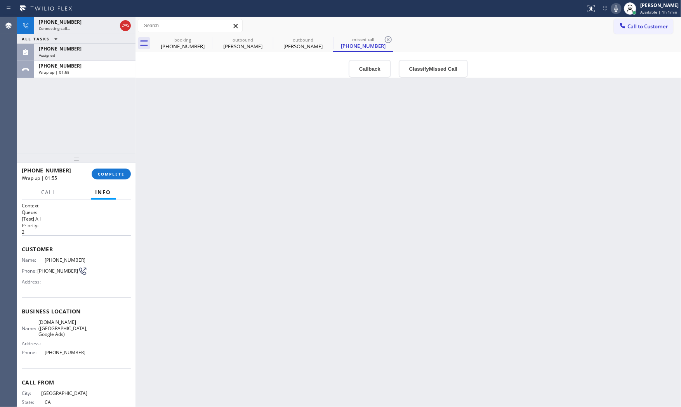
click at [121, 161] on div at bounding box center [76, 158] width 118 height 9
click at [121, 173] on span "COMPLETE" at bounding box center [111, 173] width 27 height 5
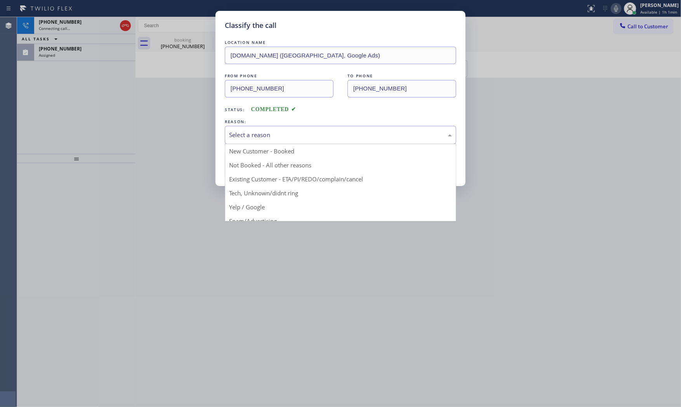
click at [270, 143] on div "Select a reason" at bounding box center [340, 135] width 231 height 18
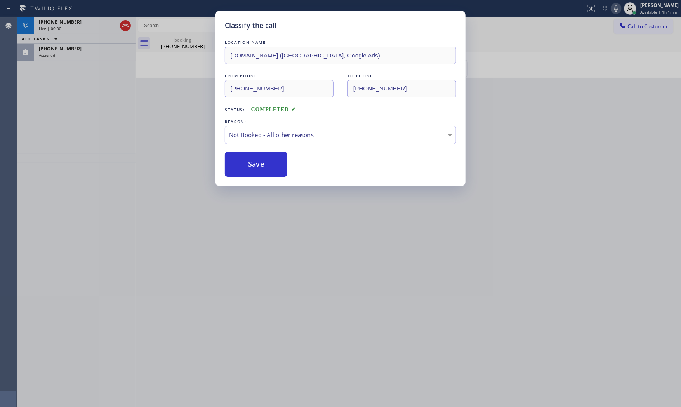
click at [266, 165] on button "Save" at bounding box center [256, 164] width 62 height 25
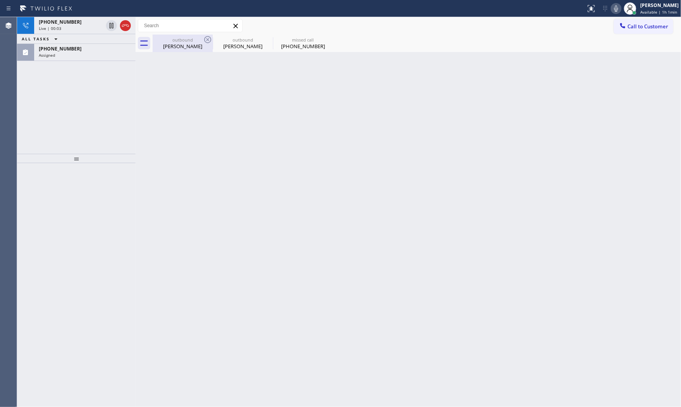
click at [170, 45] on div "John Spencer" at bounding box center [182, 46] width 59 height 7
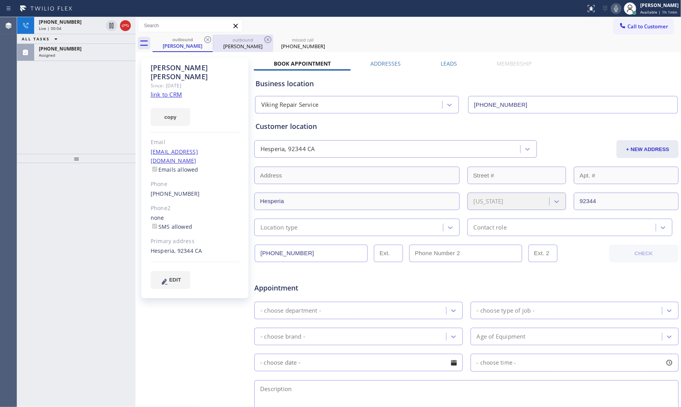
click at [236, 50] on div "outbound John Spencer" at bounding box center [242, 43] width 59 height 17
click at [312, 45] on div "(510) 256-8560" at bounding box center [303, 46] width 59 height 7
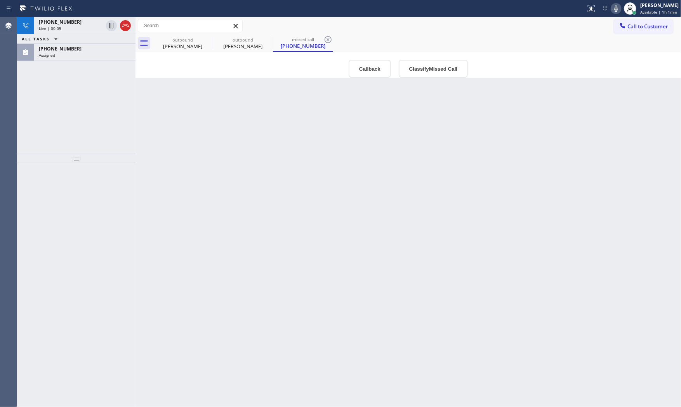
click at [329, 36] on icon at bounding box center [327, 39] width 9 height 9
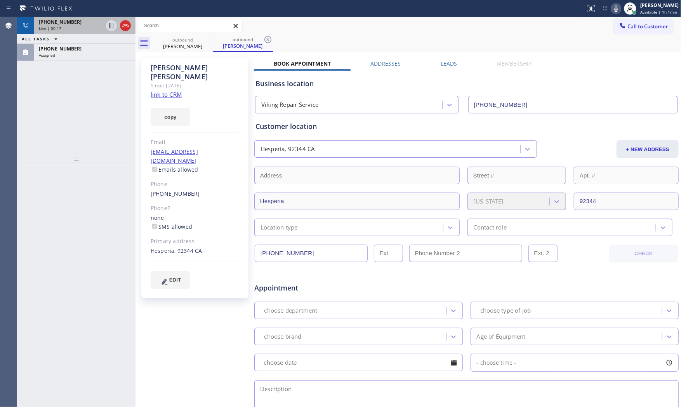
click at [60, 29] on span "Live | 00:17" at bounding box center [50, 28] width 23 height 5
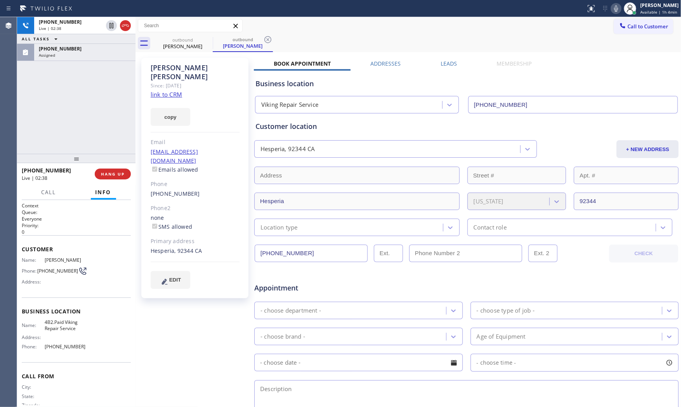
click at [51, 272] on span "(909) 454-8098" at bounding box center [57, 271] width 41 height 6
copy div "(909) 454-8098"
click at [105, 154] on div at bounding box center [76, 158] width 118 height 9
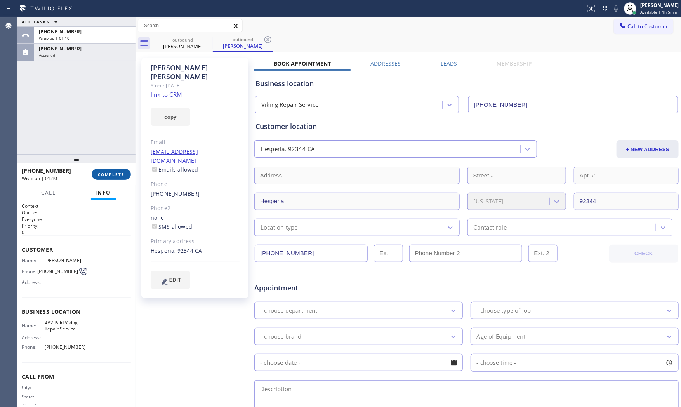
click at [115, 170] on button "COMPLETE" at bounding box center [111, 174] width 39 height 11
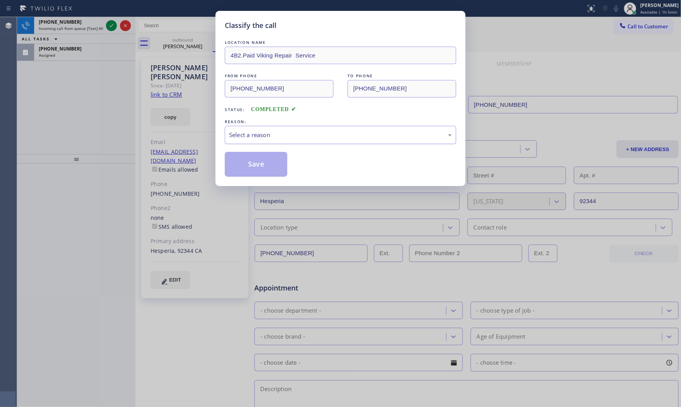
click at [239, 142] on div "Select a reason" at bounding box center [340, 135] width 231 height 18
click at [243, 164] on button "Save" at bounding box center [256, 164] width 62 height 25
drag, startPoint x: 243, startPoint y: 163, endPoint x: 236, endPoint y: 135, distance: 29.2
click at [243, 162] on button "Save" at bounding box center [256, 164] width 62 height 25
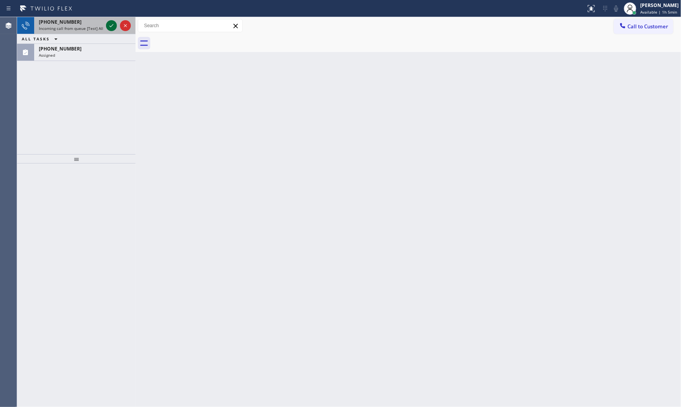
click at [107, 25] on div at bounding box center [111, 25] width 11 height 9
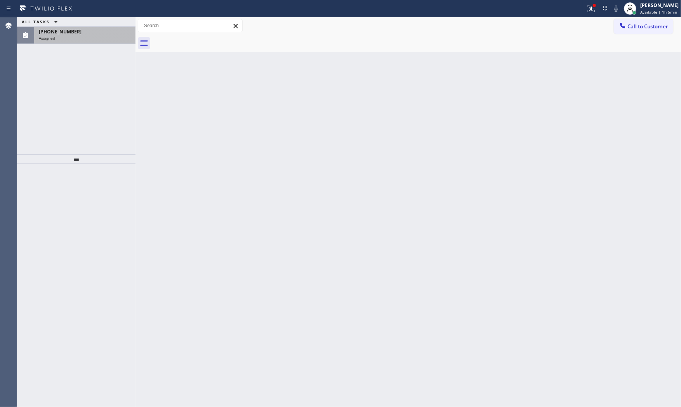
click at [102, 38] on div "Assigned" at bounding box center [85, 37] width 92 height 5
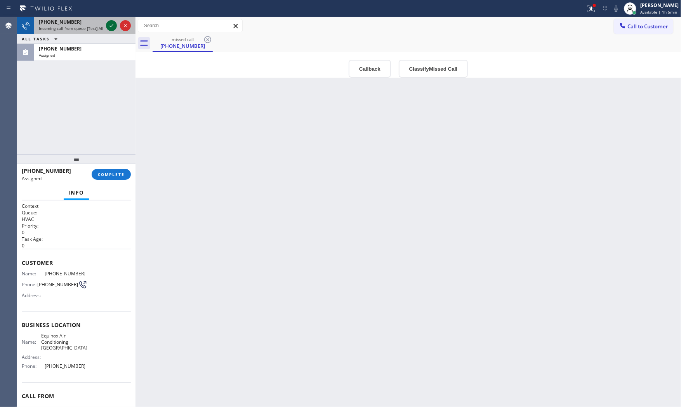
click at [115, 26] on icon at bounding box center [111, 25] width 9 height 9
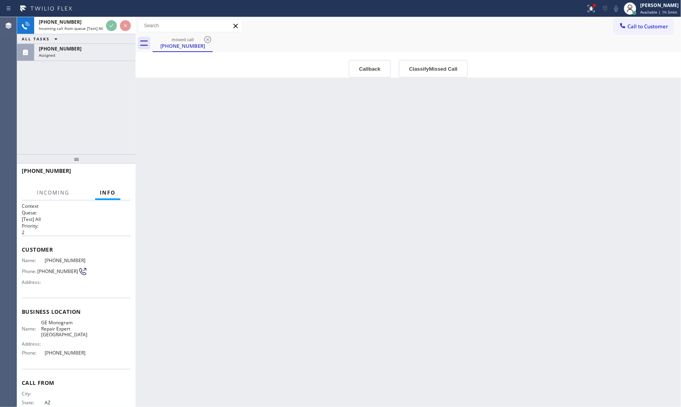
scroll to position [21, 0]
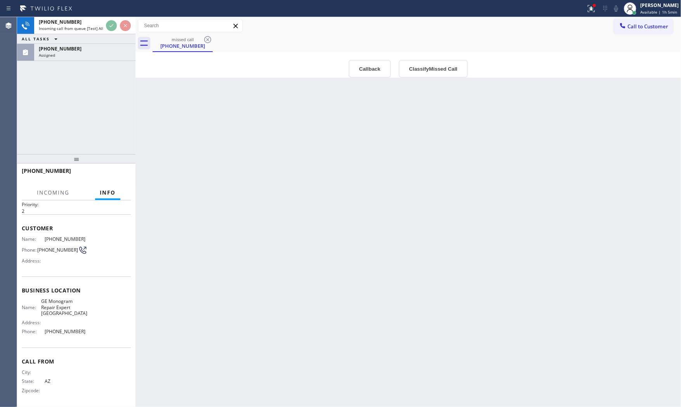
click at [125, 134] on div "+15205416316 Incoming call from queue [Test] All ALL TASKS ALL TASKS ACTIVE TAS…" at bounding box center [76, 85] width 118 height 137
click at [126, 134] on div "+15205416316 Incoming call from queue [Test] All ALL TASKS ALL TASKS ACTIVE TAS…" at bounding box center [76, 85] width 118 height 137
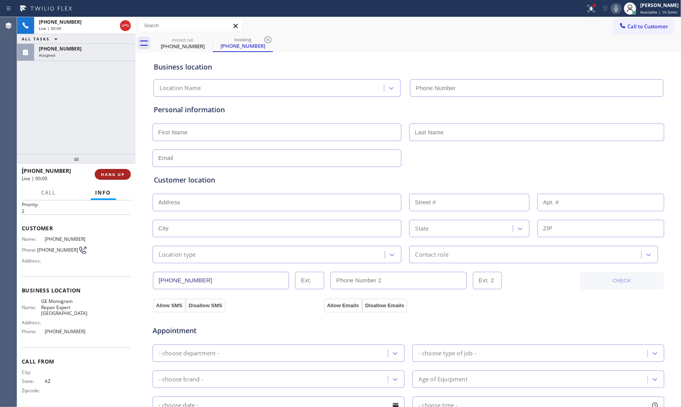
click at [121, 169] on button "HANG UP" at bounding box center [113, 174] width 36 height 11
type input "(623) 323-7393"
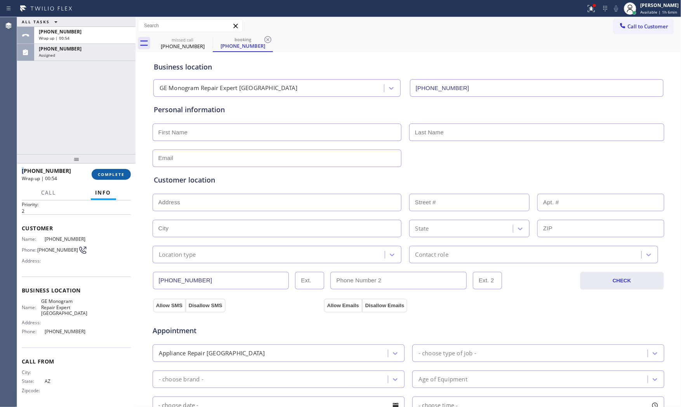
click at [111, 179] on button "COMPLETE" at bounding box center [111, 174] width 39 height 11
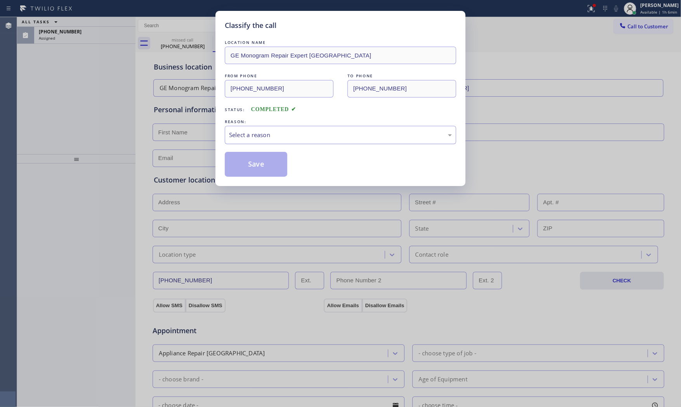
click at [251, 133] on div "Select a reason" at bounding box center [340, 134] width 223 height 9
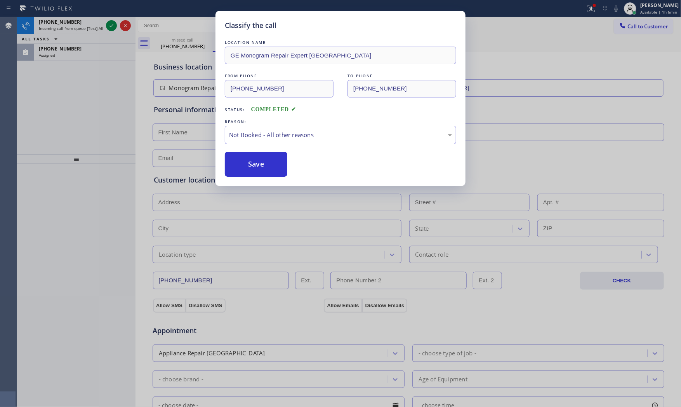
click at [250, 161] on button "Save" at bounding box center [256, 164] width 62 height 25
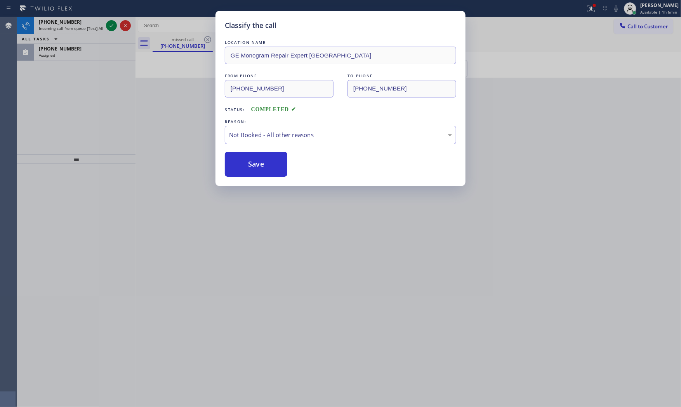
click at [250, 161] on button "Save" at bounding box center [256, 164] width 62 height 25
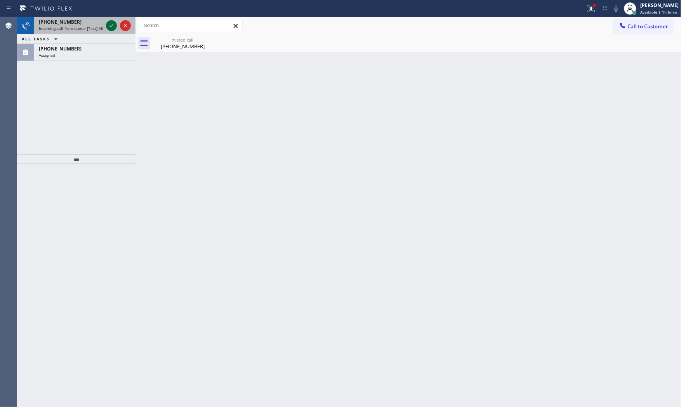
click at [109, 26] on icon at bounding box center [111, 25] width 9 height 9
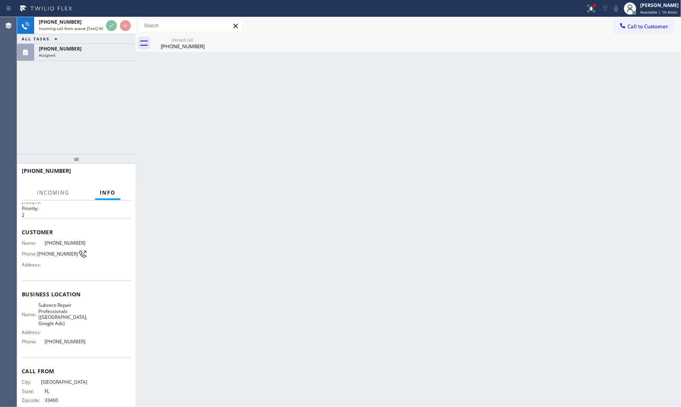
scroll to position [33, 0]
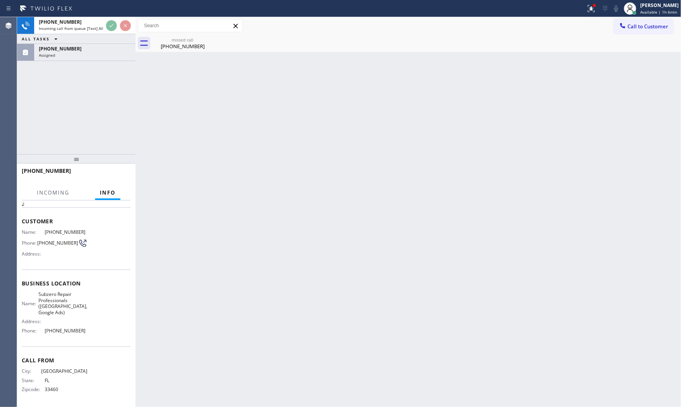
drag, startPoint x: 73, startPoint y: 55, endPoint x: 89, endPoint y: 78, distance: 28.3
click at [73, 55] on div "Assigned" at bounding box center [85, 54] width 92 height 5
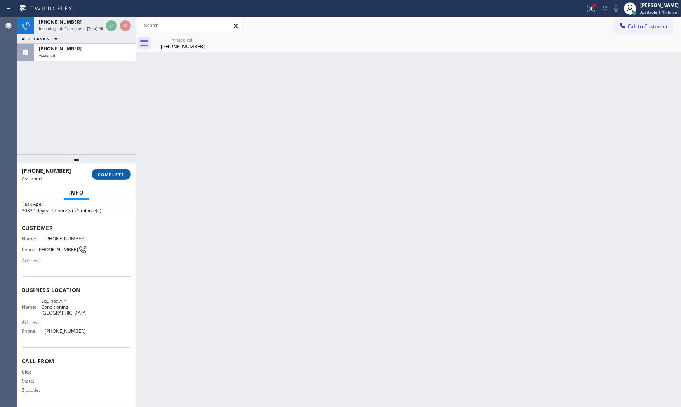
drag, startPoint x: 113, startPoint y: 184, endPoint x: 113, endPoint y: 179, distance: 4.7
click at [113, 184] on div "(510) 256-8560 Assigned COMPLETE" at bounding box center [76, 174] width 109 height 20
click at [121, 161] on div at bounding box center [76, 158] width 118 height 9
click at [123, 167] on div "(510) 256-8560 Assigned COMPLETE" at bounding box center [76, 174] width 109 height 20
click at [109, 173] on span "COMPLETE" at bounding box center [111, 173] width 27 height 5
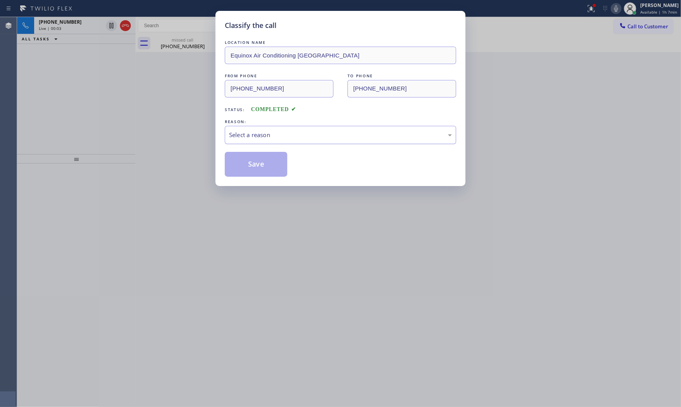
click at [228, 140] on div "Select a reason" at bounding box center [340, 135] width 231 height 18
click at [249, 161] on button "Save" at bounding box center [256, 164] width 62 height 25
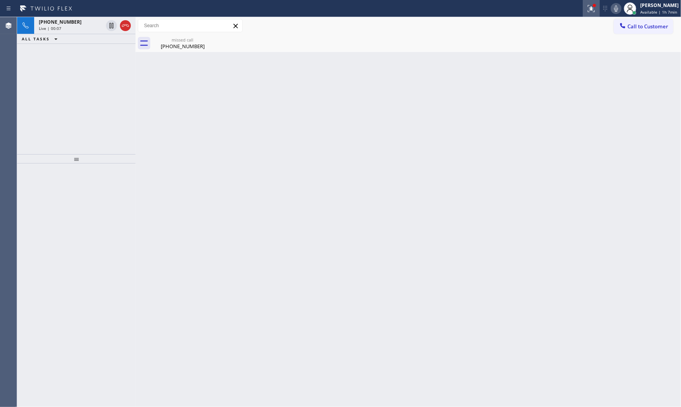
click at [594, 10] on div at bounding box center [590, 8] width 17 height 9
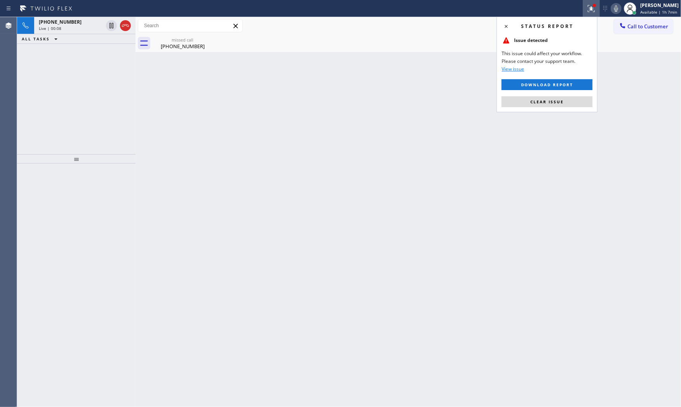
drag, startPoint x: 556, startPoint y: 98, endPoint x: 584, endPoint y: 61, distance: 46.0
click at [556, 99] on button "Clear issue" at bounding box center [546, 101] width 91 height 11
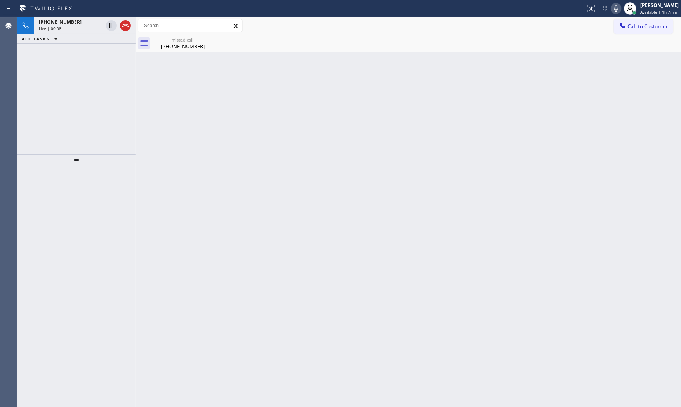
click at [613, 12] on icon at bounding box center [615, 8] width 9 height 9
click at [70, 22] on span "+15613737573" at bounding box center [60, 22] width 43 height 7
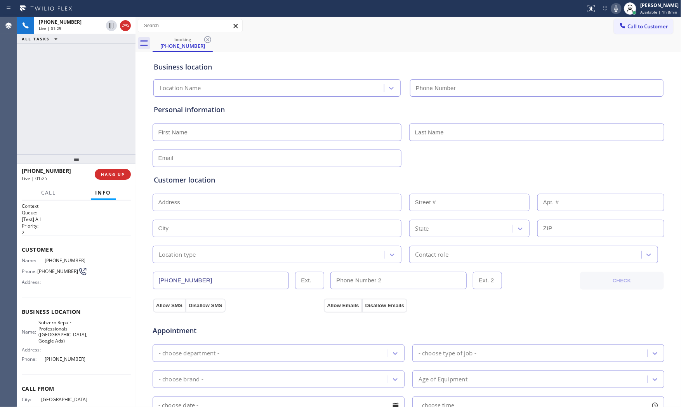
type input "(561) 763-4852"
click at [618, 9] on icon at bounding box center [615, 8] width 9 height 9
click at [615, 9] on icon at bounding box center [615, 8] width 9 height 9
click at [125, 177] on button "HANG UP" at bounding box center [113, 174] width 36 height 11
click at [190, 138] on input "text" at bounding box center [276, 131] width 249 height 17
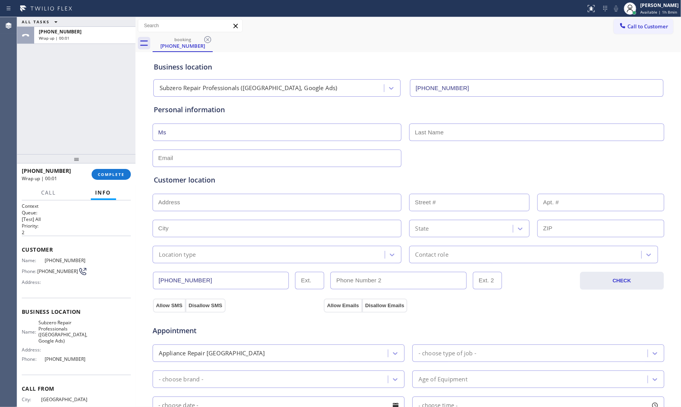
type input "Ms"
type input "no@gmail.com"
paste input "JUPITER INLET, FL 33469"
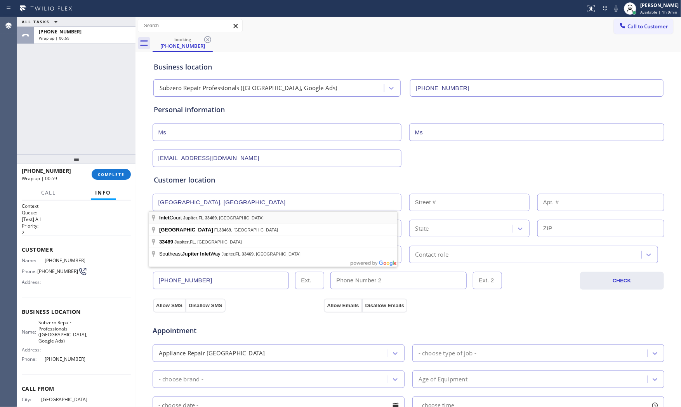
type input "Inlet Ct"
type input "JUPITER INLET"
type input "33469"
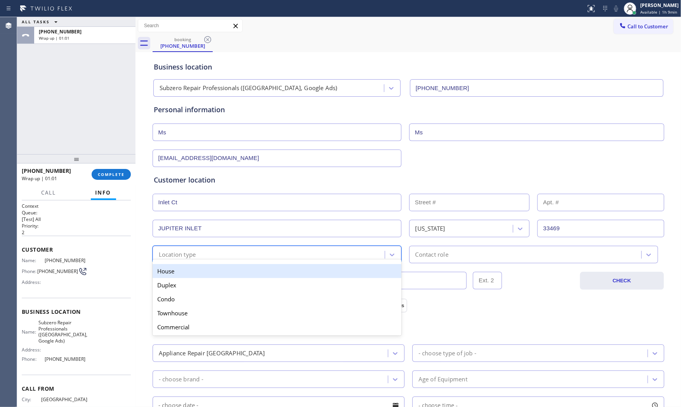
click at [199, 259] on div "option House focused, 1 of 5. 5 results available. Use Up and Down to choose op…" at bounding box center [276, 254] width 249 height 17
click at [187, 273] on div "House" at bounding box center [276, 271] width 249 height 14
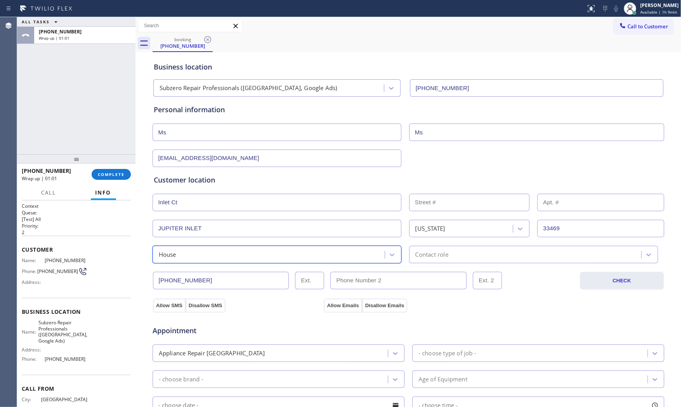
drag, startPoint x: 428, startPoint y: 250, endPoint x: 428, endPoint y: 255, distance: 5.4
click at [428, 249] on div "Contact role" at bounding box center [526, 255] width 230 height 14
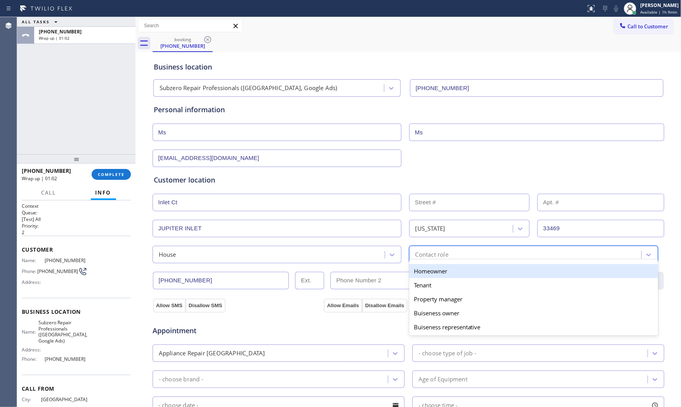
click at [427, 273] on div "Homeowner" at bounding box center [533, 271] width 249 height 14
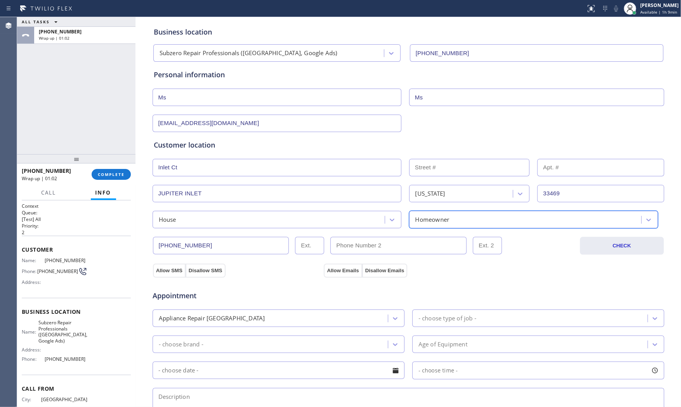
scroll to position [86, 0]
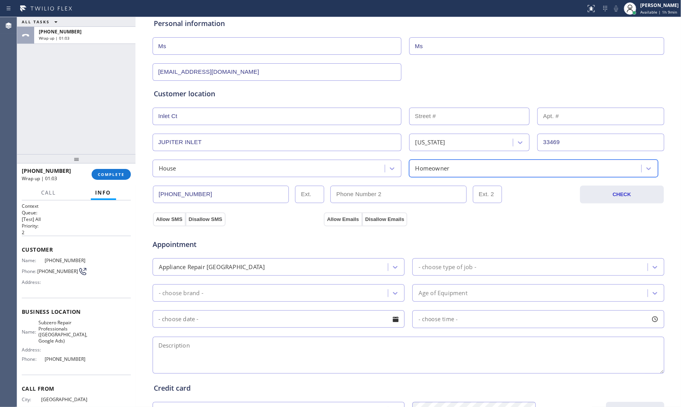
click at [449, 269] on div "- choose type of job -" at bounding box center [447, 266] width 58 height 9
type input "f"
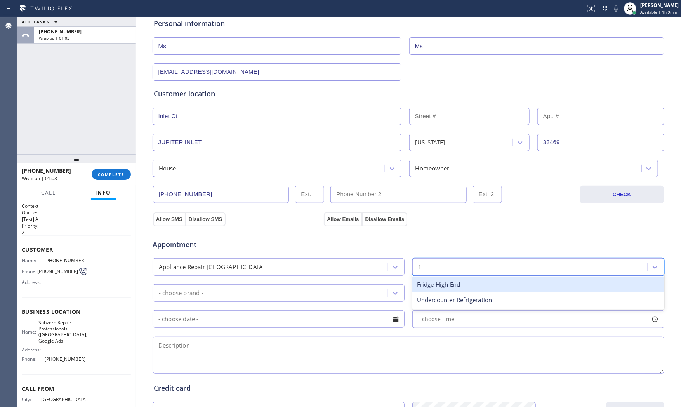
drag, startPoint x: 446, startPoint y: 288, endPoint x: 400, endPoint y: 292, distance: 46.0
click at [445, 288] on div "Fridge High End" at bounding box center [538, 284] width 252 height 16
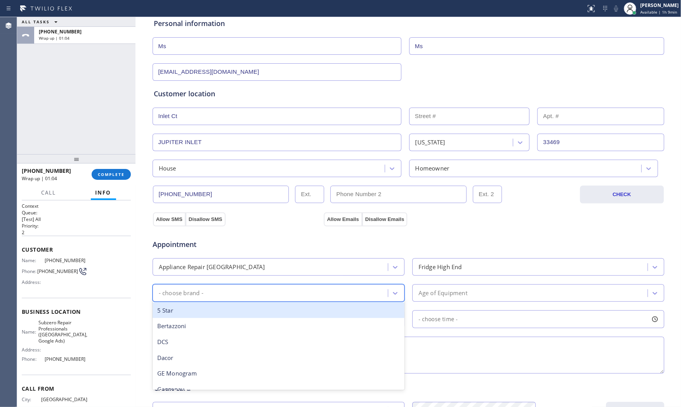
click at [298, 293] on div "- choose brand -" at bounding box center [271, 293] width 233 height 14
type input "s"
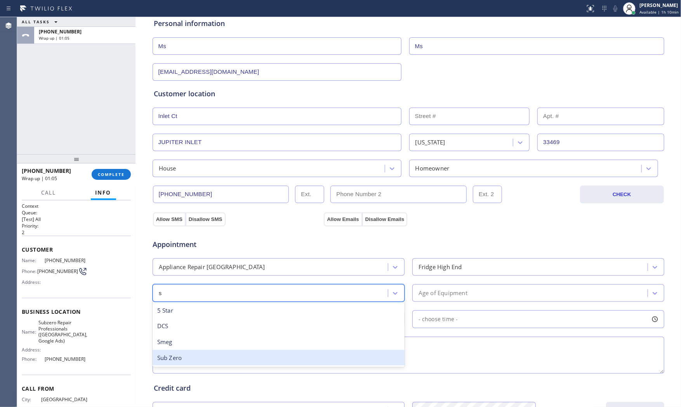
click at [210, 353] on div "Sub Zero" at bounding box center [278, 358] width 252 height 16
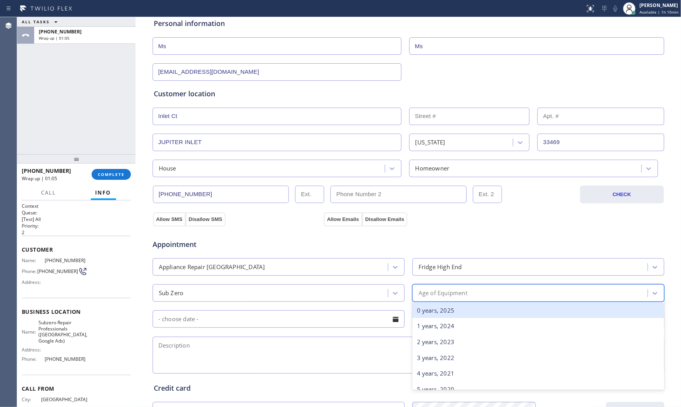
click at [447, 300] on div "Age of Equipment" at bounding box center [538, 292] width 252 height 17
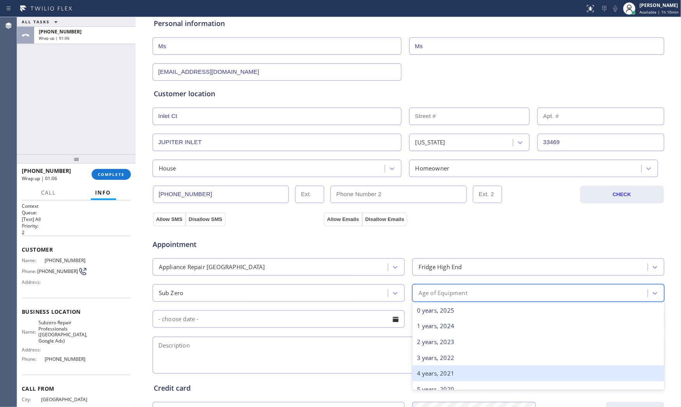
click at [435, 369] on div "4 years, 2021" at bounding box center [538, 373] width 252 height 16
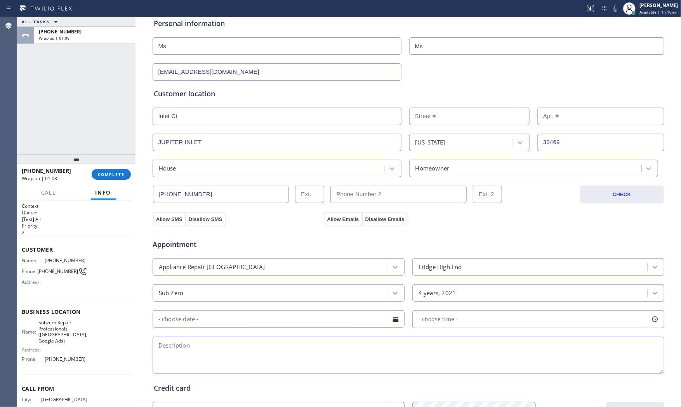
click at [237, 361] on textarea at bounding box center [407, 354] width 511 height 37
paste textarea "Subzero | fridgeBI | its making pinging sound and there tittle wrench | 4yo | h…"
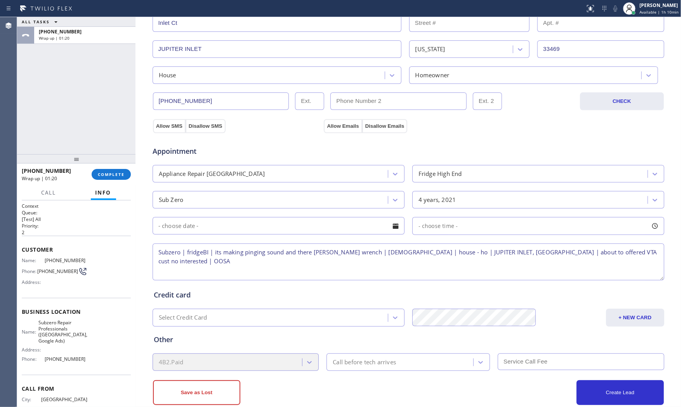
scroll to position [194, 0]
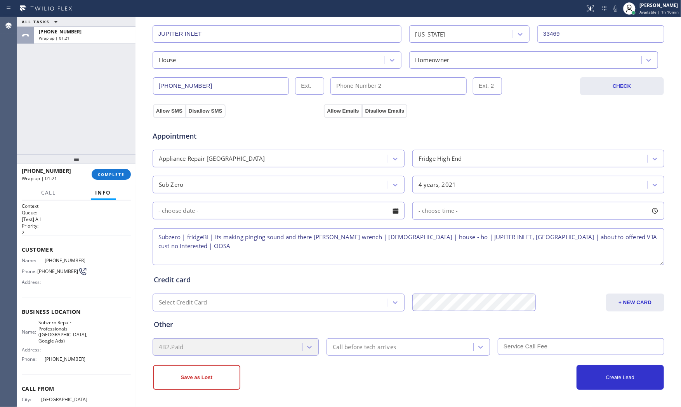
type textarea "Subzero | fridgeBI | its making pinging sound and there tittle wrench | 4yo | h…"
drag, startPoint x: 347, startPoint y: 373, endPoint x: 343, endPoint y: 373, distance: 4.7
click at [343, 373] on div "Save as Lost" at bounding box center [280, 377] width 255 height 25
click at [211, 379] on button "Save as Lost" at bounding box center [196, 377] width 87 height 25
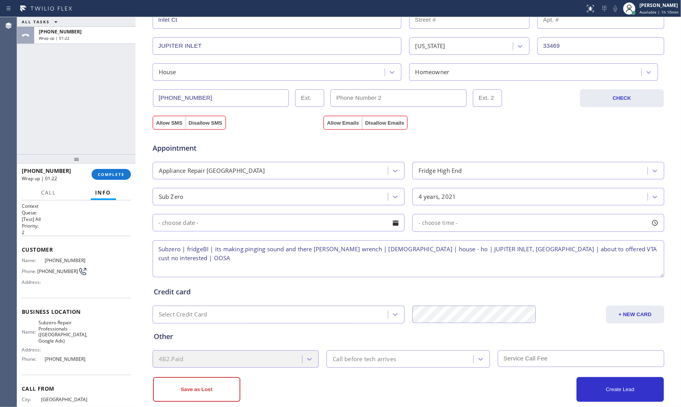
scroll to position [134, 0]
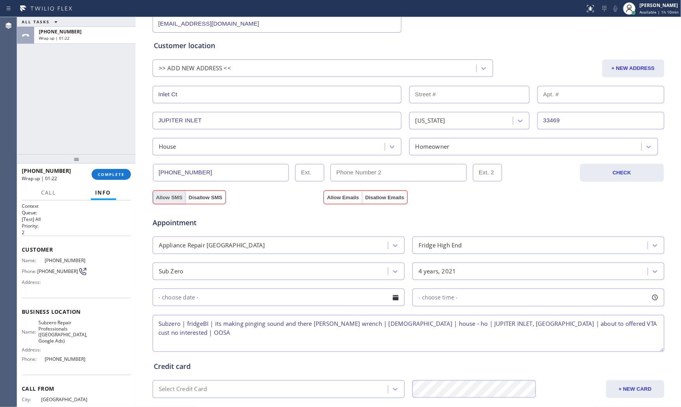
click at [161, 195] on button "Allow SMS" at bounding box center [169, 198] width 33 height 14
click at [347, 203] on div "Appointment Appliance Repair High End Fridge High End Sub Zero 4 years, 2021 - …" at bounding box center [408, 277] width 512 height 152
click at [342, 196] on button "Allow Emails" at bounding box center [343, 198] width 38 height 14
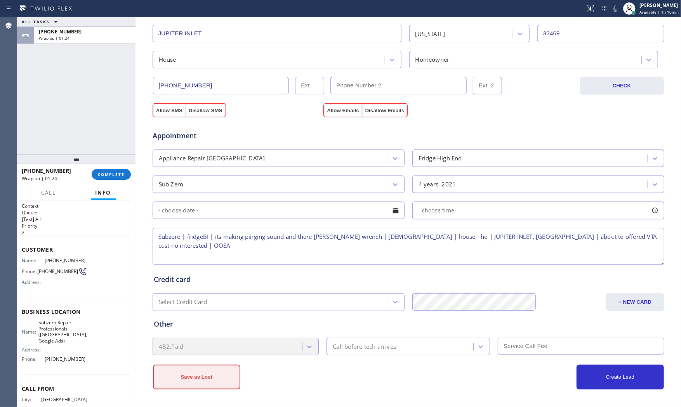
click at [204, 373] on button "Save as Lost" at bounding box center [196, 376] width 87 height 25
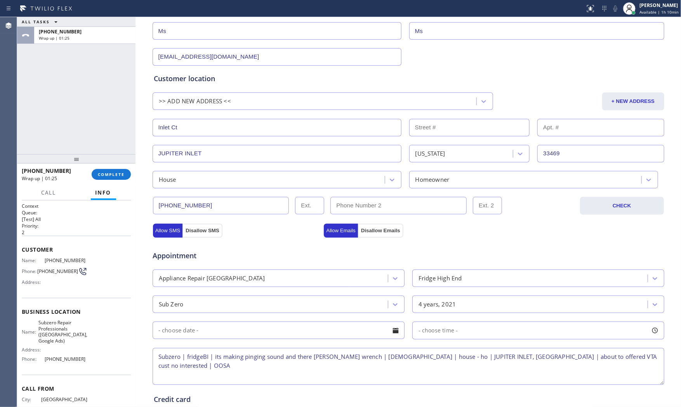
scroll to position [92, 0]
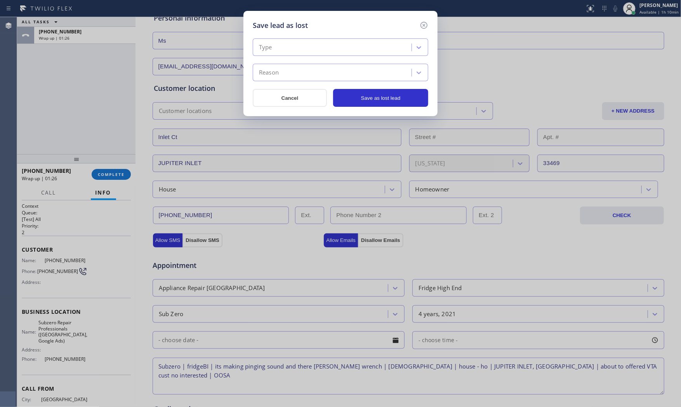
click at [302, 50] on div "Type" at bounding box center [333, 48] width 156 height 14
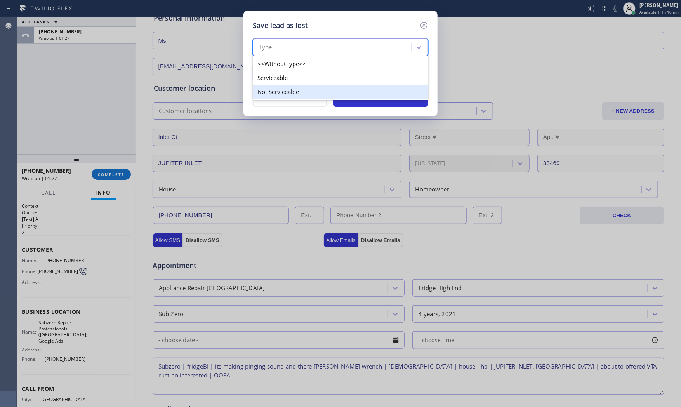
click at [290, 86] on div "Not Serviceable" at bounding box center [340, 92] width 175 height 14
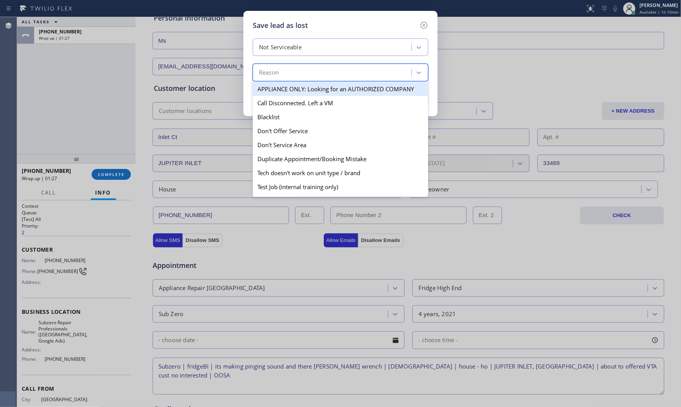
click at [289, 73] on div "Reason" at bounding box center [333, 73] width 156 height 14
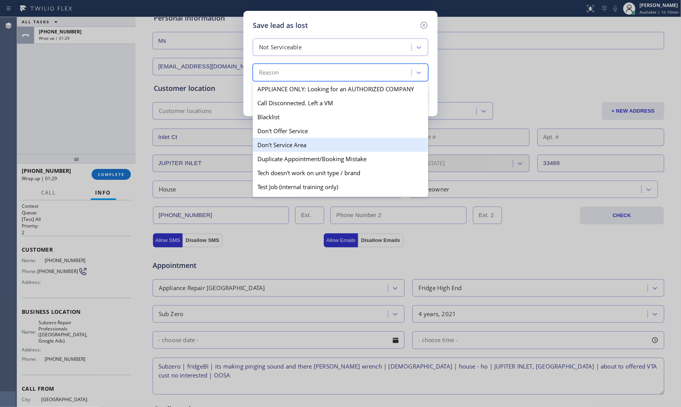
click at [284, 142] on div "Don't Service Area" at bounding box center [340, 145] width 175 height 14
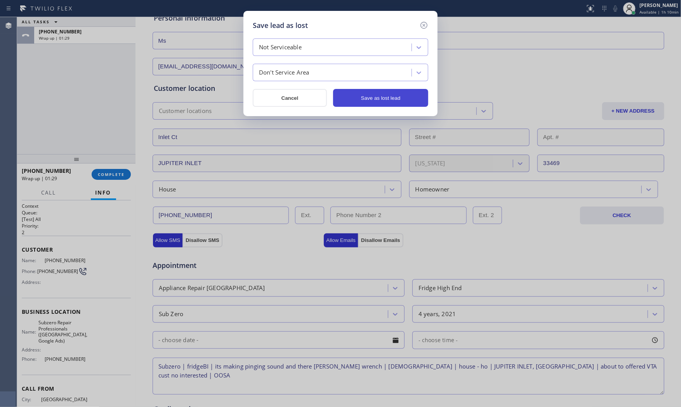
click at [381, 96] on button "Save as lost lead" at bounding box center [380, 98] width 95 height 18
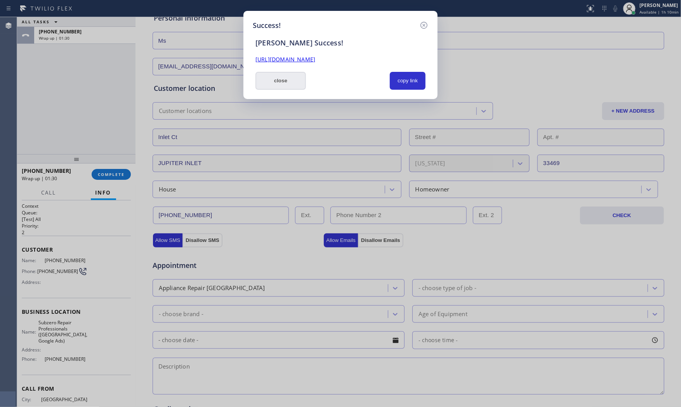
click at [279, 87] on button "close" at bounding box center [280, 81] width 50 height 18
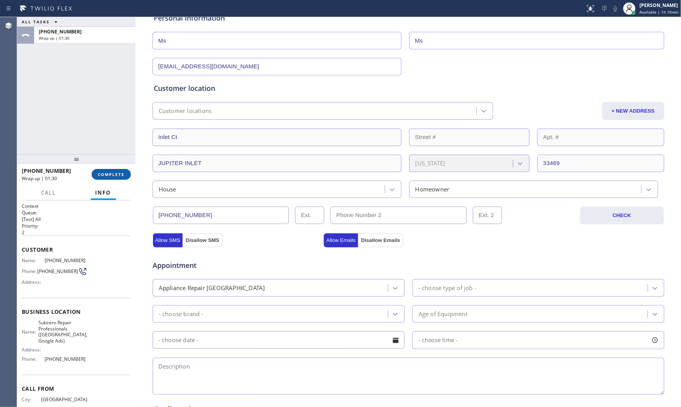
click at [123, 173] on span "COMPLETE" at bounding box center [111, 173] width 27 height 5
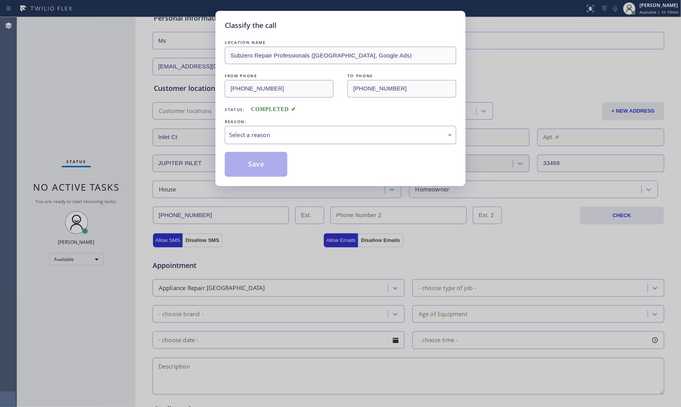
click at [303, 138] on div "Select a reason" at bounding box center [340, 134] width 223 height 9
click at [267, 167] on button "Save" at bounding box center [256, 164] width 62 height 25
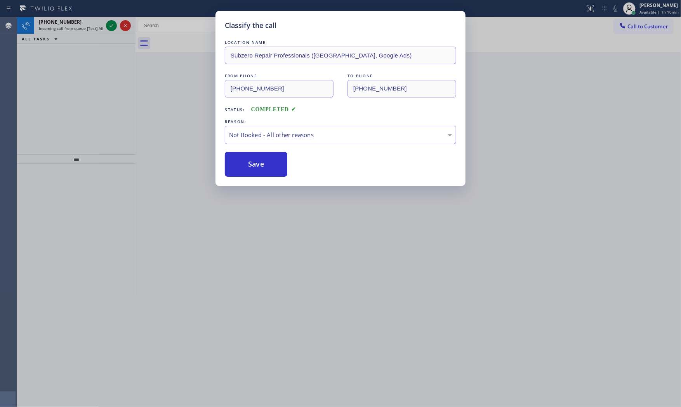
click at [267, 167] on button "Save" at bounding box center [256, 164] width 62 height 25
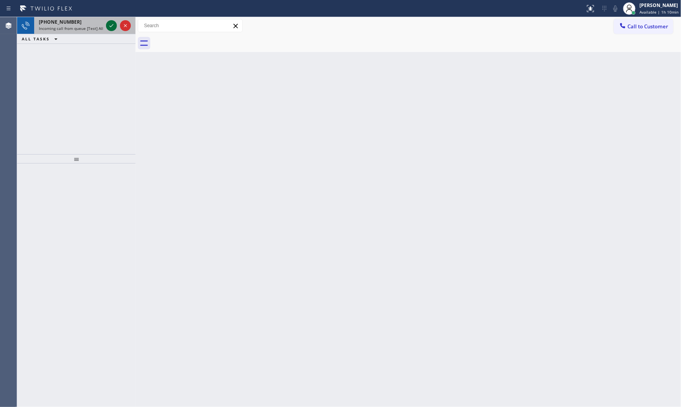
click at [110, 28] on icon at bounding box center [111, 25] width 9 height 9
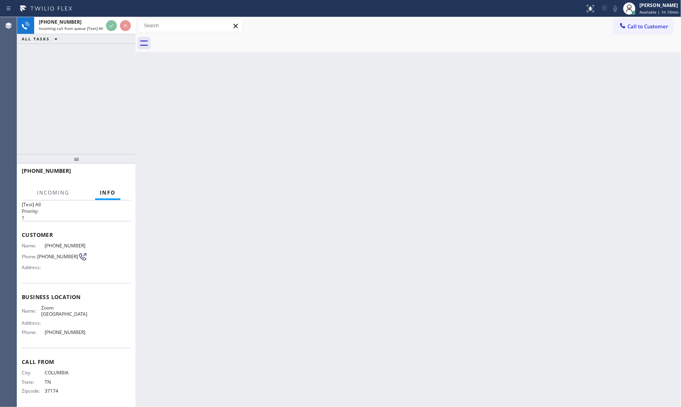
scroll to position [16, 0]
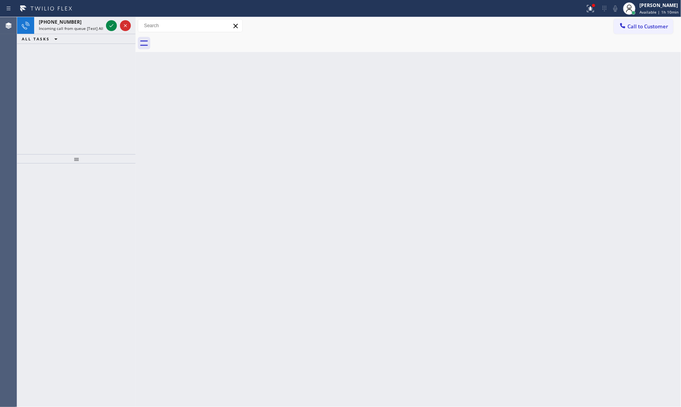
click at [88, 74] on div "+19316981109 Incoming call from queue [Test] All ALL TASKS ALL TASKS ACTIVE TAS…" at bounding box center [76, 85] width 118 height 137
click at [113, 24] on icon at bounding box center [111, 25] width 9 height 9
click at [107, 26] on icon at bounding box center [111, 25] width 9 height 9
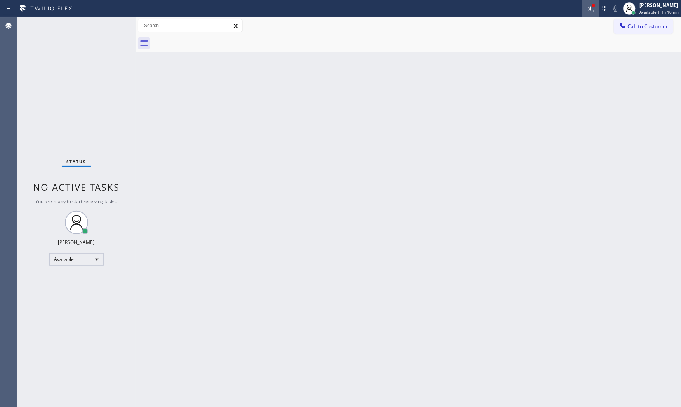
click at [582, 13] on button at bounding box center [590, 8] width 17 height 17
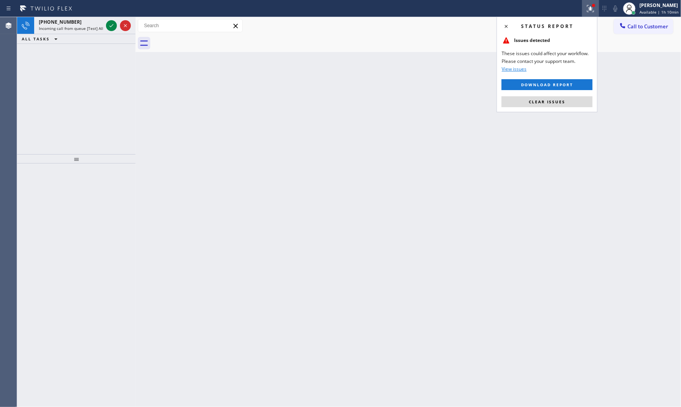
click at [546, 107] on div "Status report Issues detected These issues could affect your workflow. Please c…" at bounding box center [546, 64] width 101 height 95
click at [545, 106] on button "Clear issues" at bounding box center [546, 101] width 91 height 11
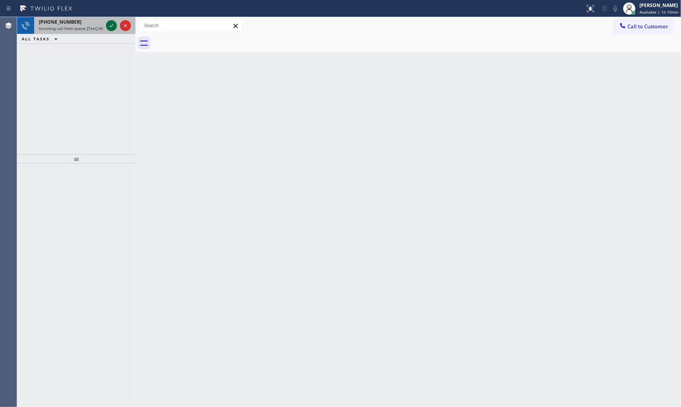
click at [111, 24] on icon at bounding box center [111, 25] width 9 height 9
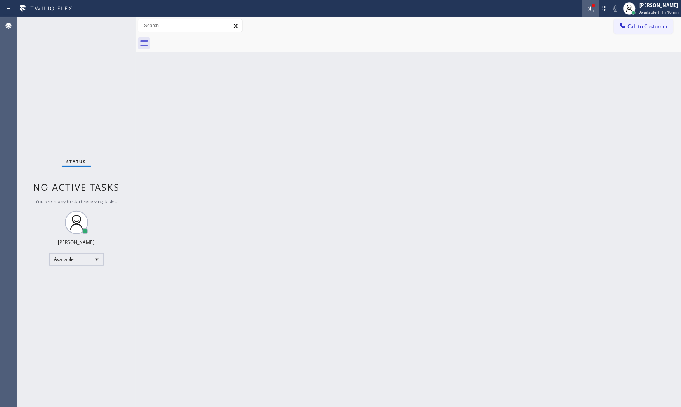
click at [590, 13] on icon at bounding box center [589, 8] width 9 height 9
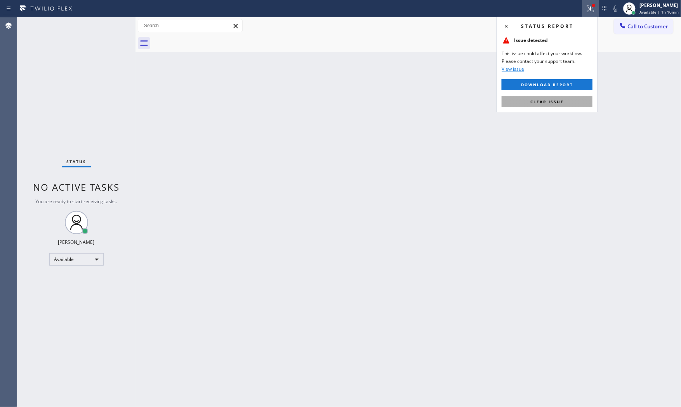
click at [565, 104] on button "Clear issue" at bounding box center [546, 101] width 91 height 11
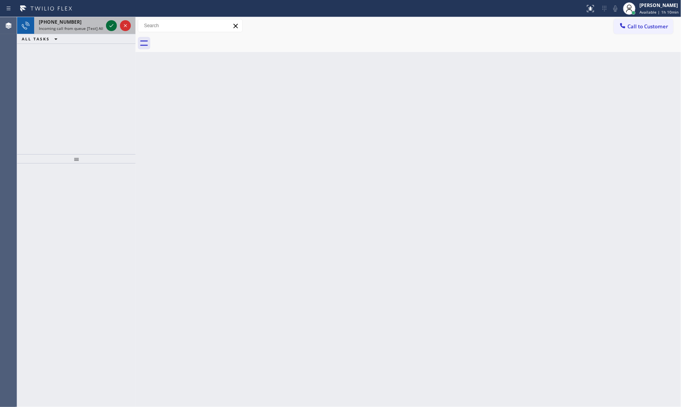
click at [109, 27] on icon at bounding box center [111, 25] width 9 height 9
click at [111, 25] on icon at bounding box center [111, 25] width 9 height 9
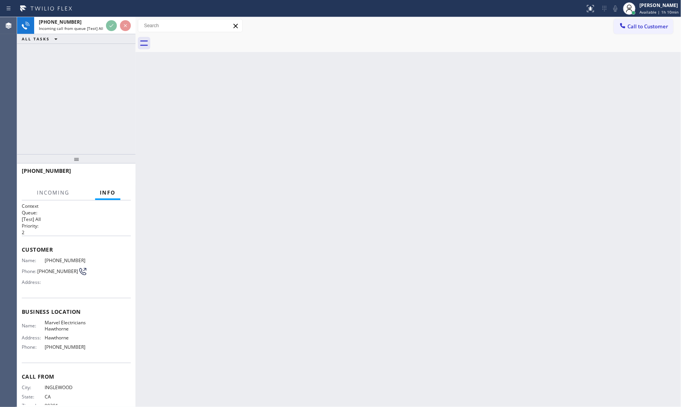
click at [179, 179] on div "Back to Dashboard Change Sender ID Customers Technicians Select a contact Outbo…" at bounding box center [407, 212] width 545 height 390
click at [180, 179] on div "Back to Dashboard Change Sender ID Customers Technicians Select a contact Outbo…" at bounding box center [407, 212] width 545 height 390
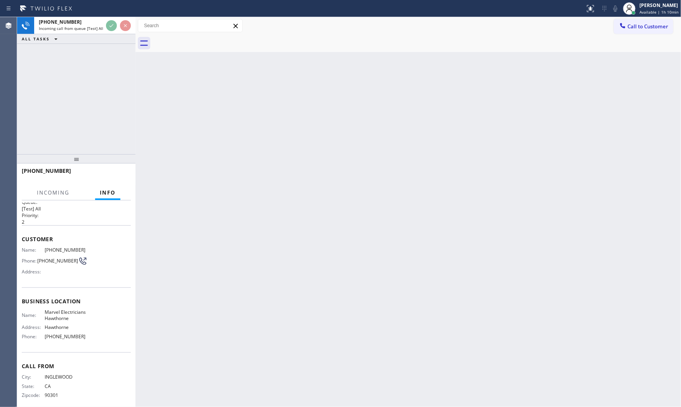
scroll to position [21, 0]
click at [222, 214] on div "Back to Dashboard Change Sender ID Customers Technicians Select a contact Outbo…" at bounding box center [407, 212] width 545 height 390
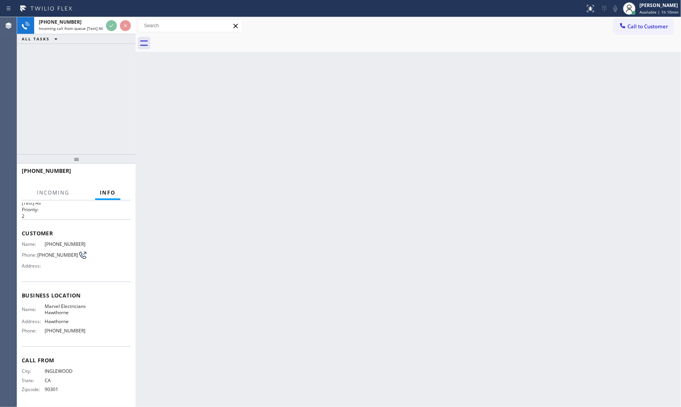
click at [222, 214] on div "Back to Dashboard Change Sender ID Customers Technicians Select a contact Outbo…" at bounding box center [407, 212] width 545 height 390
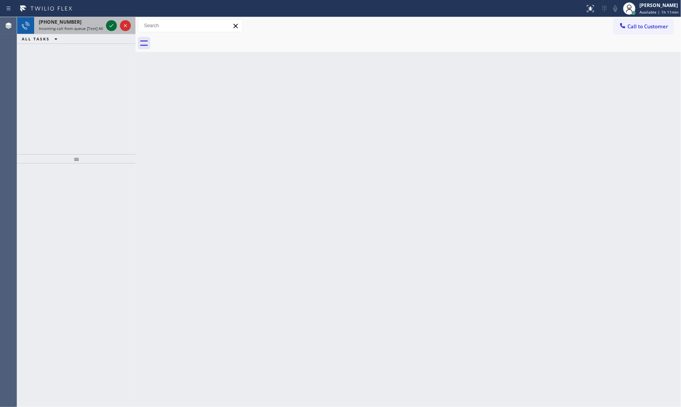
click at [110, 28] on icon at bounding box center [111, 25] width 9 height 9
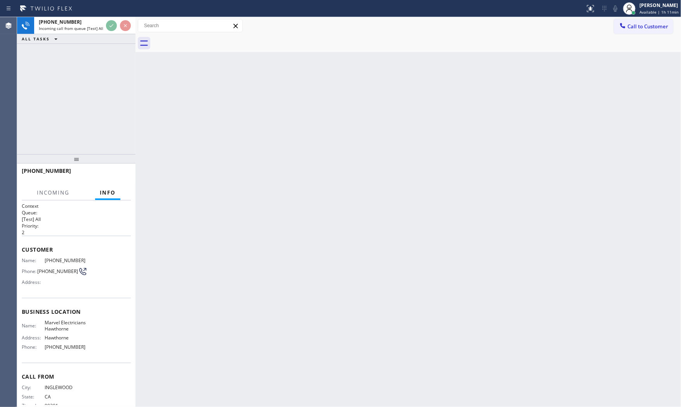
click at [197, 135] on div "Back to Dashboard Change Sender ID Customers Technicians Select a contact Outbo…" at bounding box center [407, 212] width 545 height 390
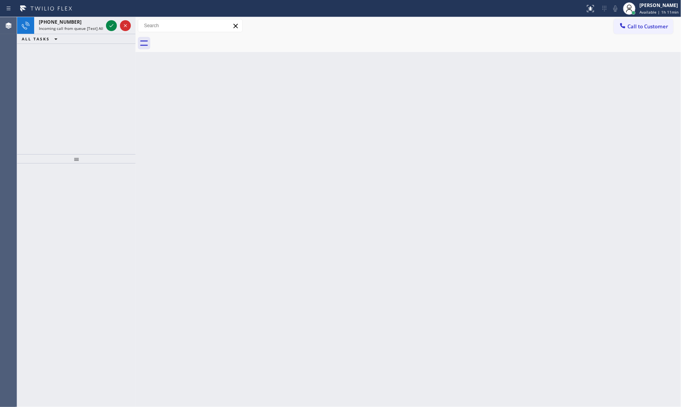
click at [197, 134] on div "Back to Dashboard Change Sender ID Customers Technicians Select a contact Outbo…" at bounding box center [407, 212] width 545 height 390
click at [106, 25] on div at bounding box center [111, 25] width 11 height 9
click at [109, 28] on icon at bounding box center [111, 25] width 9 height 9
click at [112, 31] on div at bounding box center [118, 25] width 28 height 17
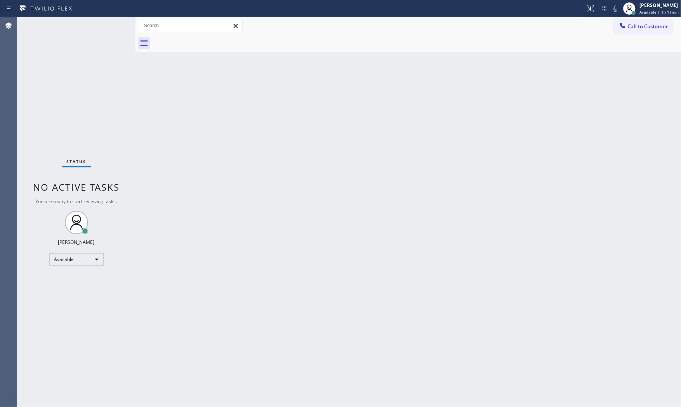
click at [111, 28] on div "Status No active tasks You are ready to start receiving tasks. [PERSON_NAME] Av…" at bounding box center [76, 212] width 118 height 390
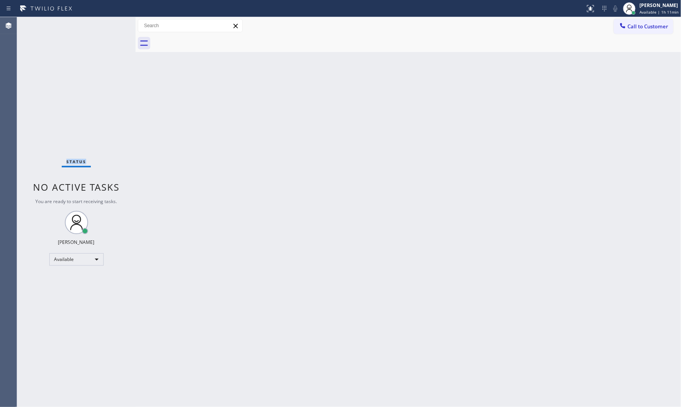
click at [111, 28] on div "Status No active tasks You are ready to start receiving tasks. [PERSON_NAME] Av…" at bounding box center [76, 212] width 118 height 390
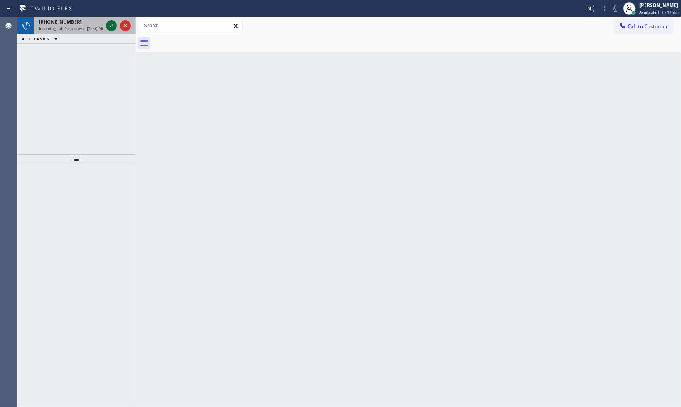
click at [109, 26] on icon at bounding box center [111, 25] width 9 height 9
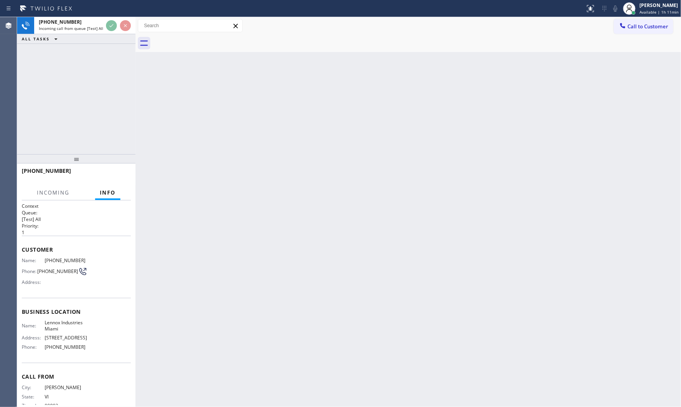
click at [172, 129] on div "Back to Dashboard Change Sender ID Customers Technicians Select a contact Outbo…" at bounding box center [407, 212] width 545 height 390
drag, startPoint x: 172, startPoint y: 129, endPoint x: 146, endPoint y: 105, distance: 35.4
click at [170, 126] on div "Back to Dashboard Change Sender ID Customers Technicians Select a contact Outbo…" at bounding box center [407, 212] width 545 height 390
click at [108, 28] on icon at bounding box center [111, 25] width 9 height 9
click at [218, 177] on div "Back to Dashboard Change Sender ID Customers Technicians Select a contact Outbo…" at bounding box center [407, 212] width 545 height 390
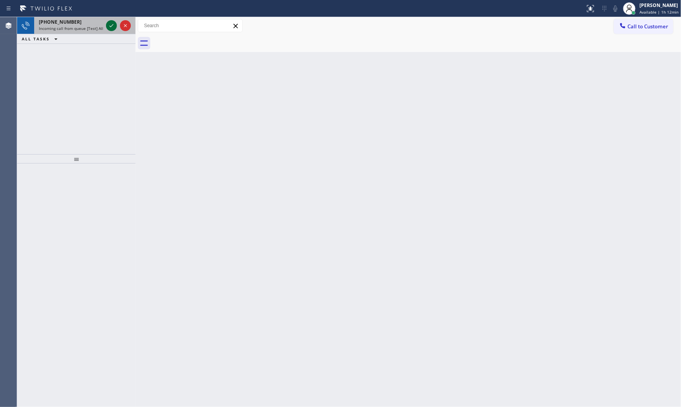
click at [110, 26] on icon at bounding box center [111, 25] width 4 height 3
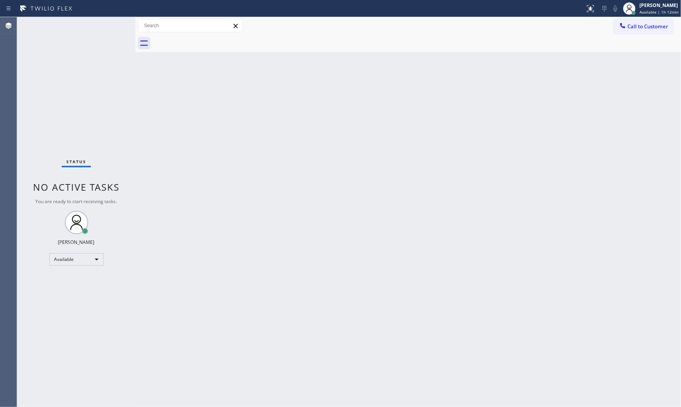
click at [109, 28] on div "Status No active tasks You are ready to start receiving tasks. [PERSON_NAME] Av…" at bounding box center [76, 212] width 118 height 390
click at [112, 26] on div "Status No active tasks You are ready to start receiving tasks. [PERSON_NAME] Av…" at bounding box center [76, 212] width 118 height 390
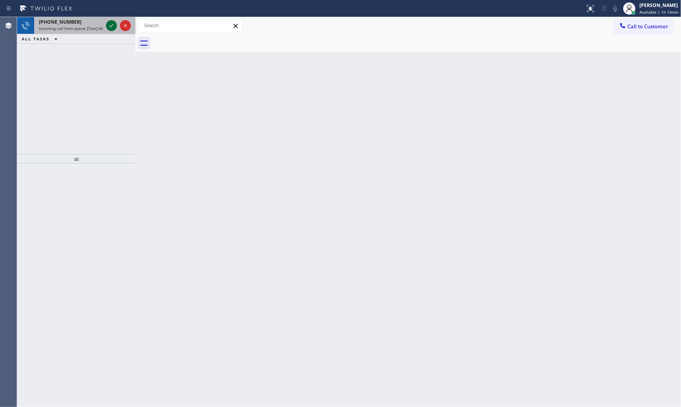
click at [112, 25] on icon at bounding box center [111, 25] width 9 height 9
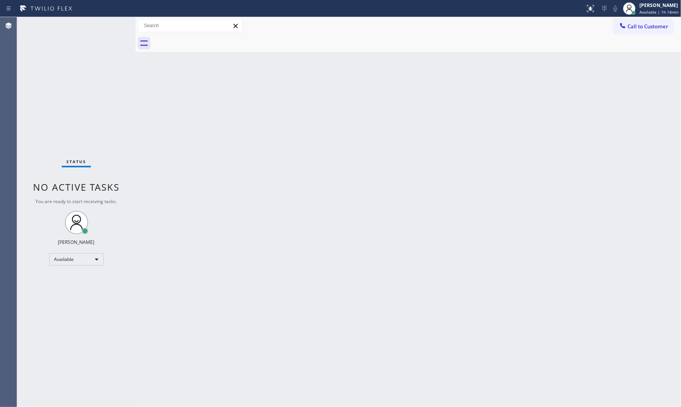
click at [192, 147] on div "Back to Dashboard Change Sender ID Customers Technicians Select a contact Outbo…" at bounding box center [407, 212] width 545 height 390
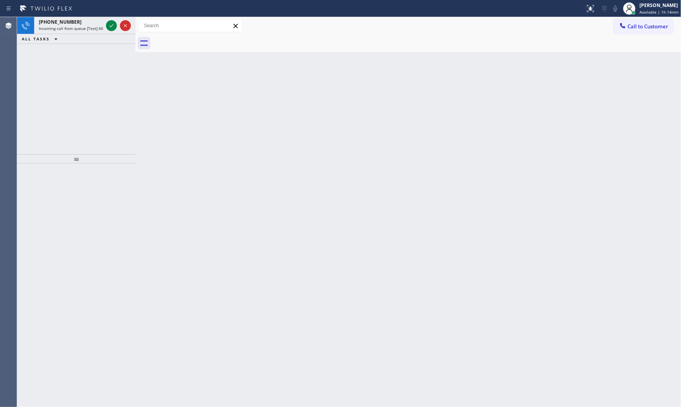
click at [192, 147] on div "Back to Dashboard Change Sender ID Customers Technicians Select a contact Outbo…" at bounding box center [407, 212] width 545 height 390
click at [107, 24] on icon at bounding box center [111, 25] width 9 height 9
click at [108, 24] on icon at bounding box center [111, 25] width 9 height 9
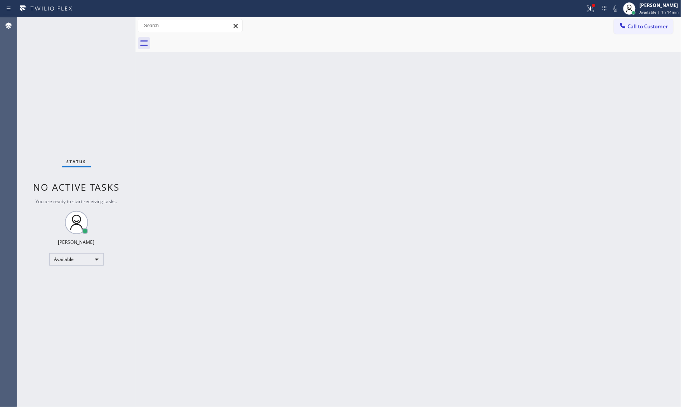
click at [108, 24] on div "Status No active tasks You are ready to start receiving tasks. [PERSON_NAME] Av…" at bounding box center [76, 212] width 118 height 390
click at [451, 406] on div "Back to Dashboard Change Sender ID Customers Technicians Select a contact Outbo…" at bounding box center [407, 212] width 545 height 390
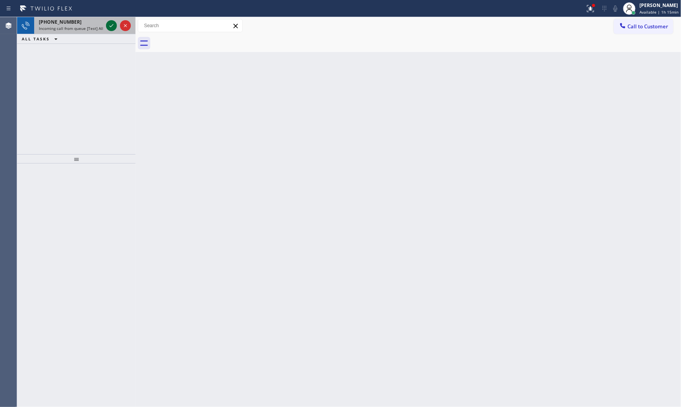
click at [109, 26] on icon at bounding box center [111, 25] width 9 height 9
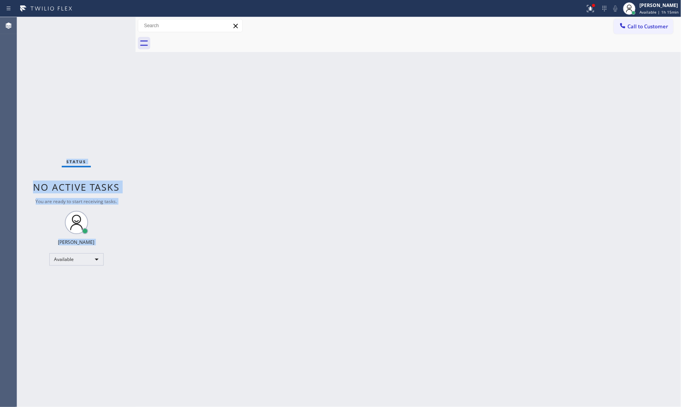
click at [109, 26] on div "Status No active tasks You are ready to start receiving tasks. [PERSON_NAME] Av…" at bounding box center [76, 212] width 118 height 390
click at [105, 24] on div "Status No active tasks You are ready to start receiving tasks. [PERSON_NAME] Av…" at bounding box center [76, 212] width 118 height 390
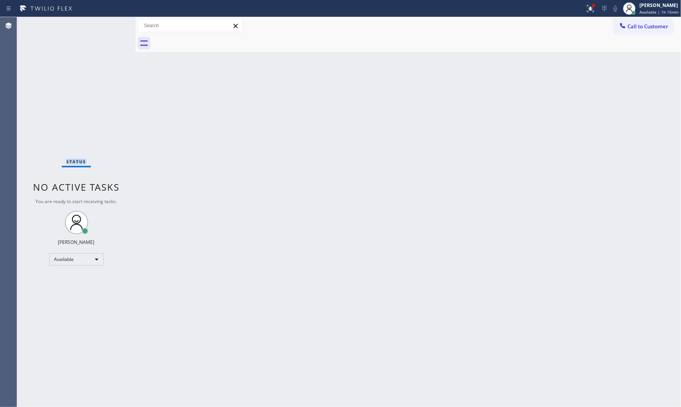
click at [106, 24] on div "Status No active tasks You are ready to start receiving tasks. [PERSON_NAME] Av…" at bounding box center [76, 212] width 118 height 390
click at [594, 17] on div "Call to Customer Outbound call Location Viking Repair Service Your caller id ph…" at bounding box center [407, 25] width 545 height 17
click at [594, 15] on button at bounding box center [590, 8] width 17 height 17
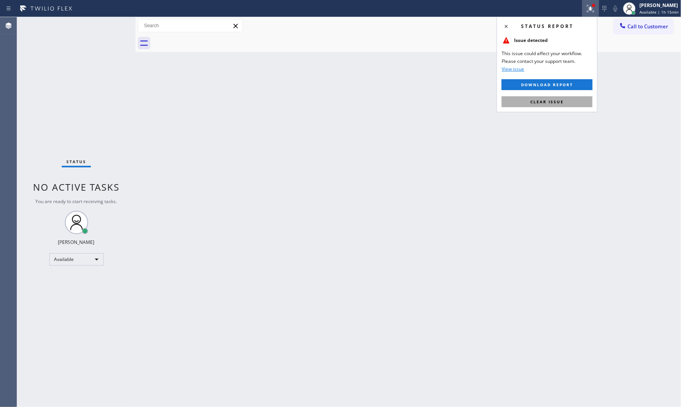
click at [572, 98] on button "Clear issue" at bounding box center [546, 101] width 91 height 11
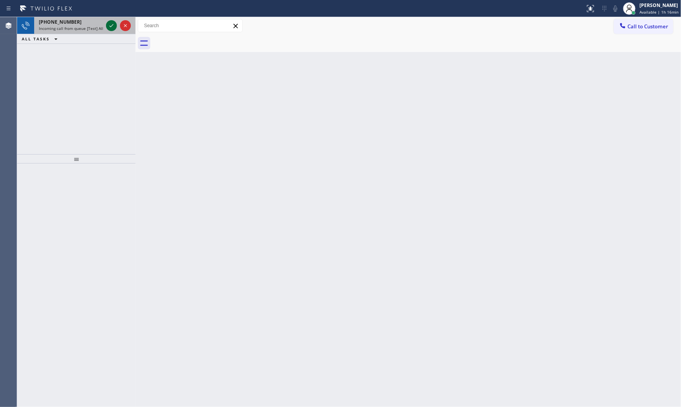
click at [113, 26] on icon at bounding box center [111, 25] width 9 height 9
click at [113, 28] on icon at bounding box center [111, 25] width 9 height 9
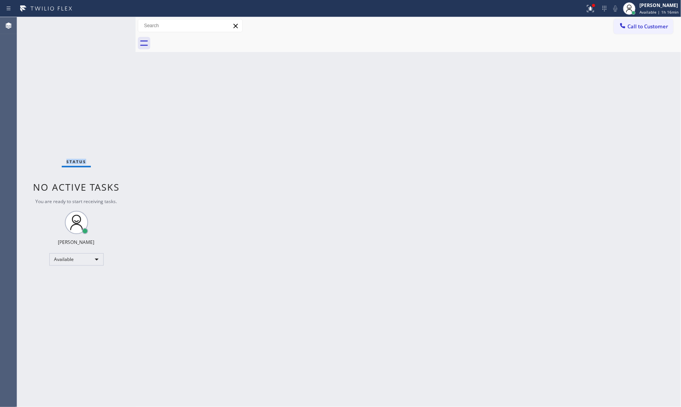
click at [113, 28] on div "Status No active tasks You are ready to start receiving tasks. [PERSON_NAME] Av…" at bounding box center [76, 212] width 118 height 390
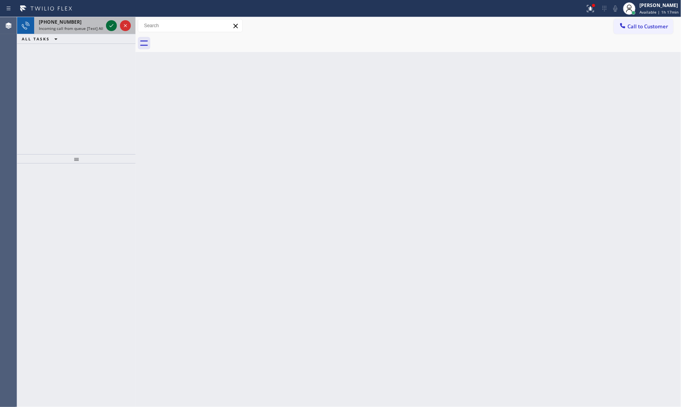
click at [110, 25] on icon at bounding box center [111, 25] width 9 height 9
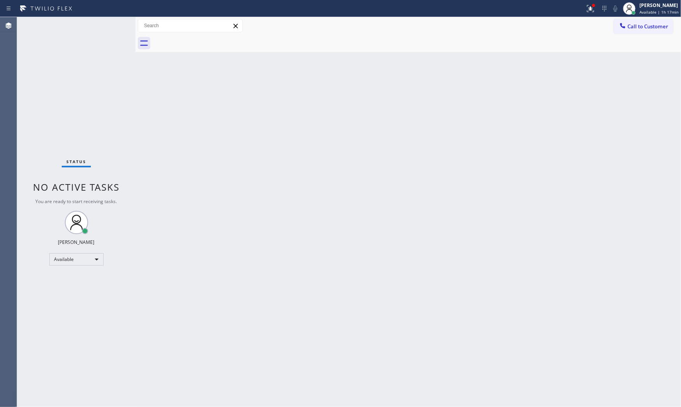
click at [122, 24] on div "Status No active tasks You are ready to start receiving tasks. [PERSON_NAME] Av…" at bounding box center [76, 212] width 118 height 390
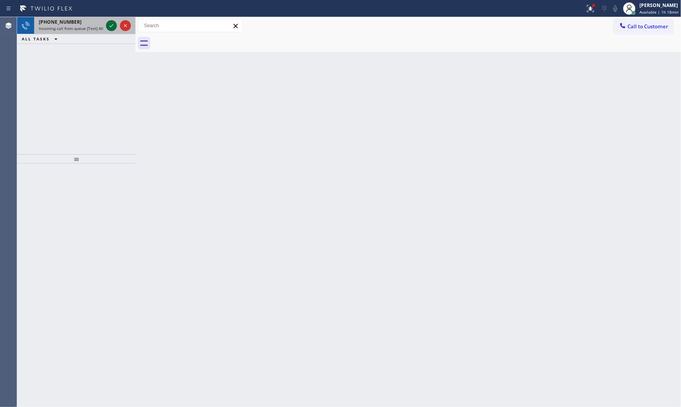
click at [114, 27] on icon at bounding box center [111, 25] width 9 height 9
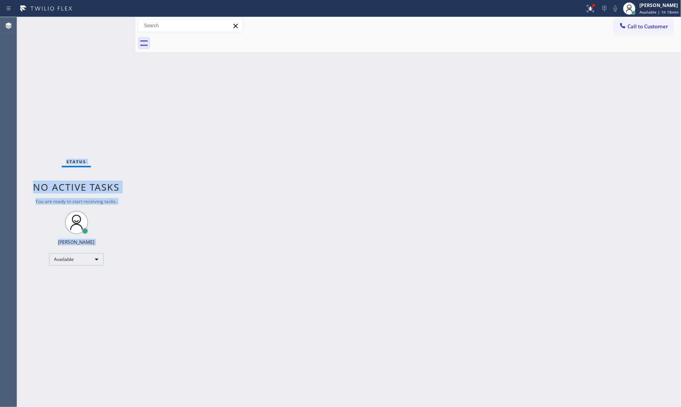
click at [114, 27] on div "Status No active tasks You are ready to start receiving tasks. [PERSON_NAME] Av…" at bounding box center [76, 212] width 118 height 390
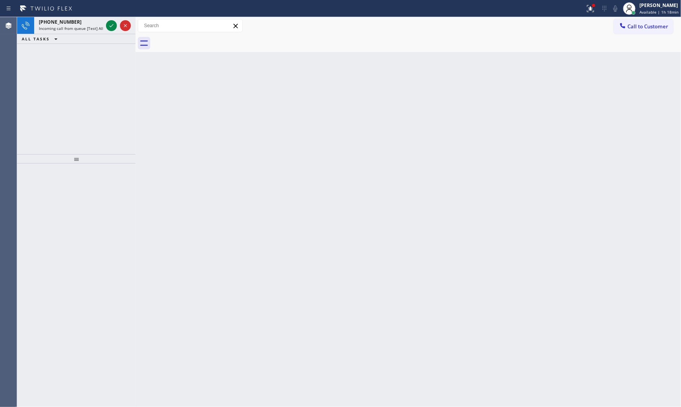
click at [114, 27] on icon at bounding box center [111, 25] width 9 height 9
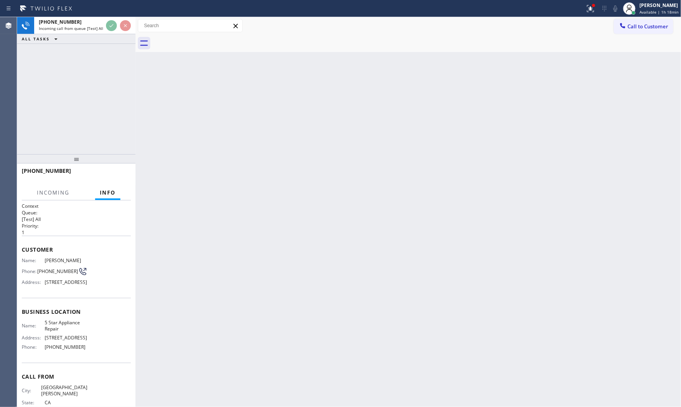
click at [225, 111] on div "Back to Dashboard Change Sender ID Customers Technicians Select a contact Outbo…" at bounding box center [407, 212] width 545 height 390
click at [222, 110] on div "Back to Dashboard Change Sender ID Customers Technicians Select a contact Outbo…" at bounding box center [407, 212] width 545 height 390
drag, startPoint x: 220, startPoint y: 109, endPoint x: 203, endPoint y: 97, distance: 20.1
click at [218, 107] on div "Back to Dashboard Change Sender ID Customers Technicians Select a contact Outbo…" at bounding box center [407, 212] width 545 height 390
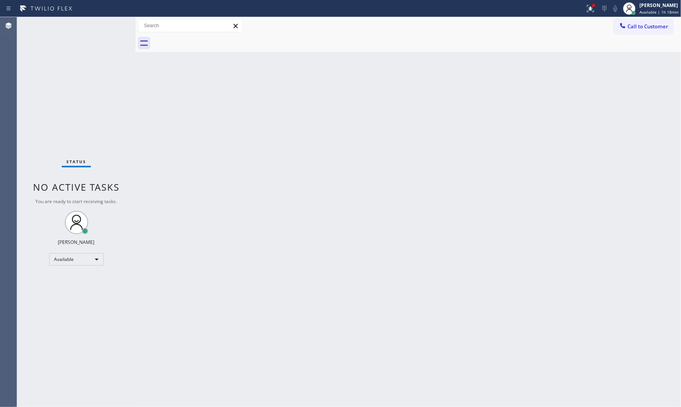
click at [122, 74] on div "Status No active tasks You are ready to start receiving tasks. [PERSON_NAME] Av…" at bounding box center [76, 212] width 118 height 390
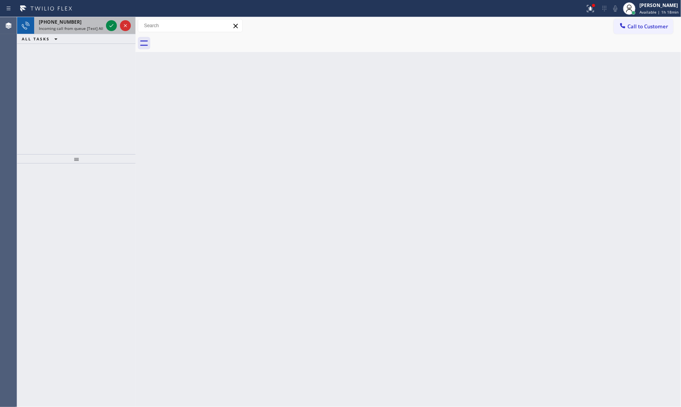
click at [102, 28] on div "Incoming call from queue [Test] All" at bounding box center [71, 28] width 64 height 5
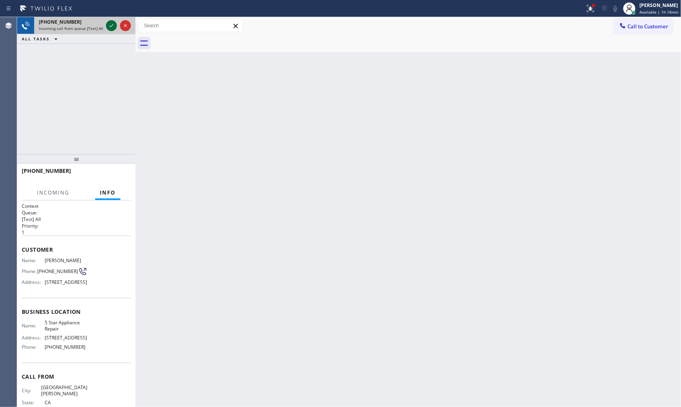
click at [107, 26] on div at bounding box center [111, 25] width 11 height 9
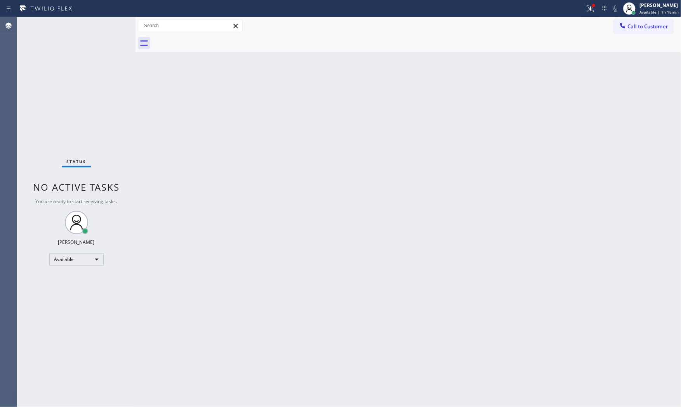
click at [110, 26] on div "Status No active tasks You are ready to start receiving tasks. [PERSON_NAME] Av…" at bounding box center [76, 212] width 118 height 390
click at [593, 13] on button at bounding box center [590, 8] width 17 height 17
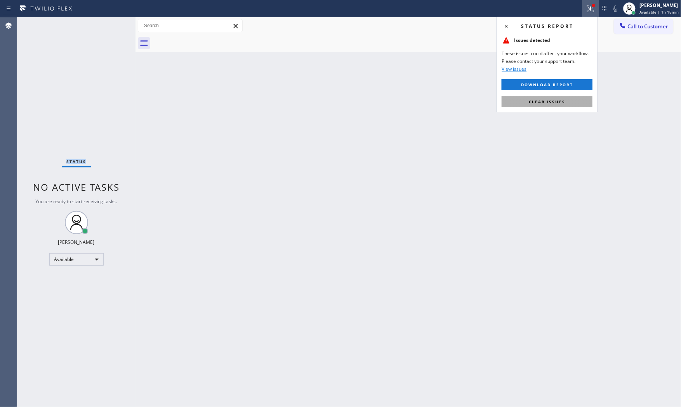
click at [558, 104] on span "Clear issues" at bounding box center [546, 101] width 36 height 5
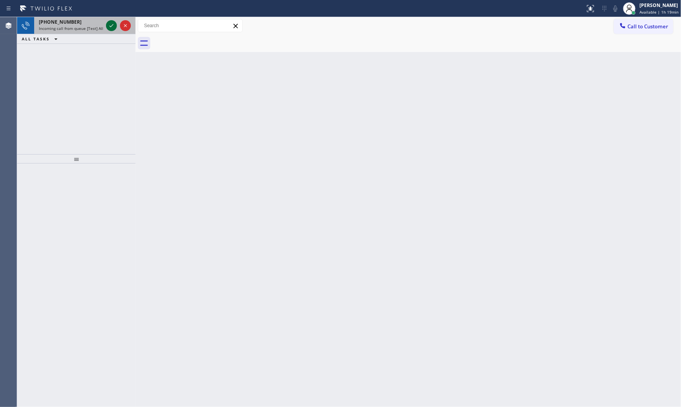
click at [111, 26] on icon at bounding box center [111, 25] width 4 height 3
click at [112, 24] on icon at bounding box center [111, 25] width 9 height 9
click at [107, 25] on icon at bounding box center [111, 25] width 9 height 9
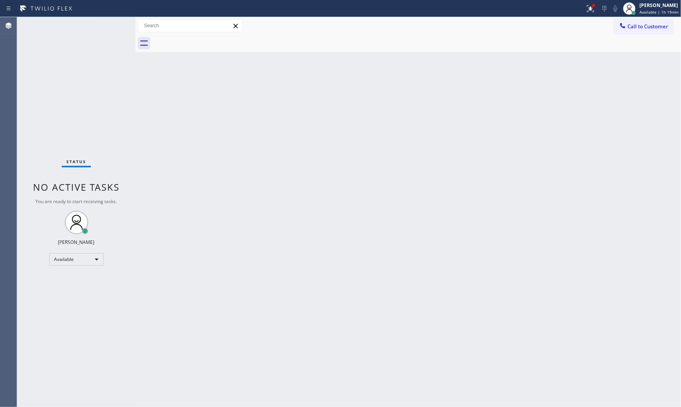
click at [107, 25] on div "Status No active tasks You are ready to start receiving tasks. [PERSON_NAME] Av…" at bounding box center [76, 212] width 118 height 390
click at [109, 26] on div "Status No active tasks You are ready to start receiving tasks. [PERSON_NAME] Av…" at bounding box center [76, 212] width 118 height 390
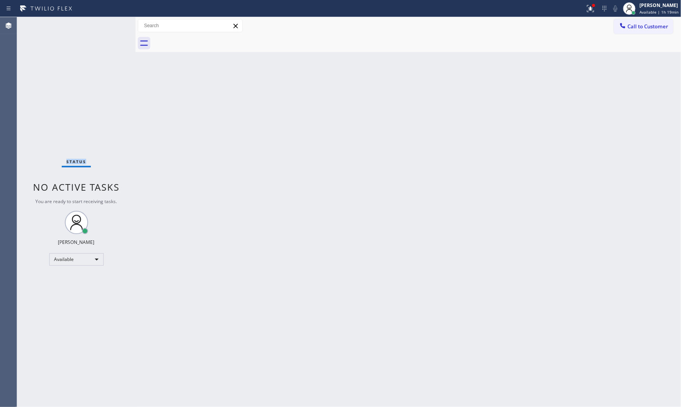
click at [109, 26] on div "Status No active tasks You are ready to start receiving tasks. [PERSON_NAME] Av…" at bounding box center [76, 212] width 118 height 390
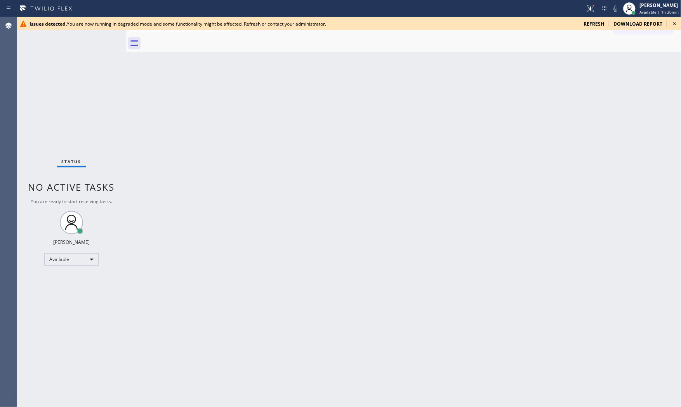
click at [94, 33] on div "Status No active tasks You are ready to start receiving tasks. Mark Paul Dacula…" at bounding box center [71, 212] width 109 height 390
click at [594, 25] on span "refresh" at bounding box center [593, 24] width 21 height 7
click at [85, 87] on div "[PHONE_NUMBER] Incoming call from queue [Test] All ALL TASKS ALL TASKS ACTIVE T…" at bounding box center [71, 85] width 109 height 137
click at [675, 24] on icon at bounding box center [674, 23] width 3 height 3
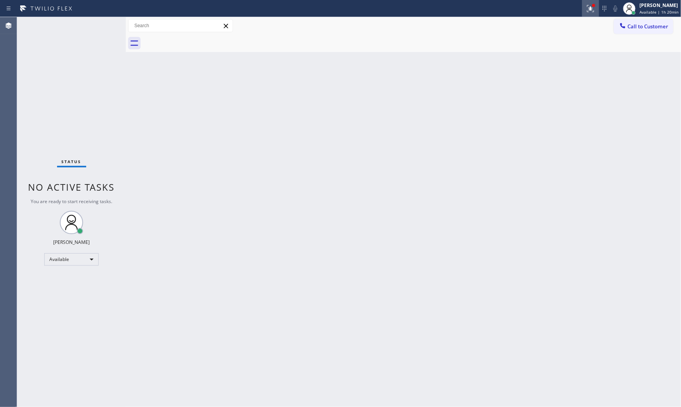
click at [587, 8] on icon at bounding box center [589, 8] width 9 height 9
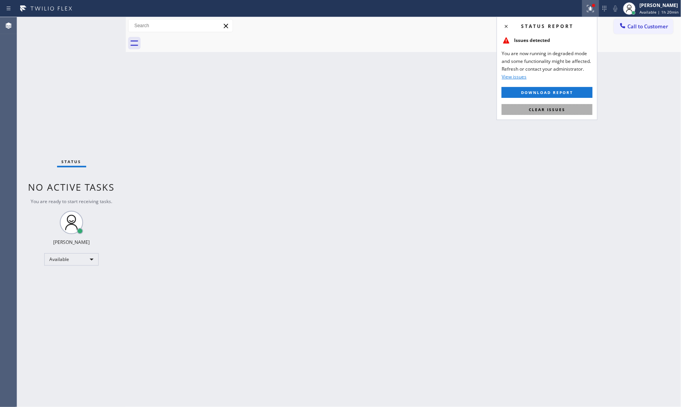
click at [552, 105] on button "Clear issues" at bounding box center [546, 109] width 91 height 11
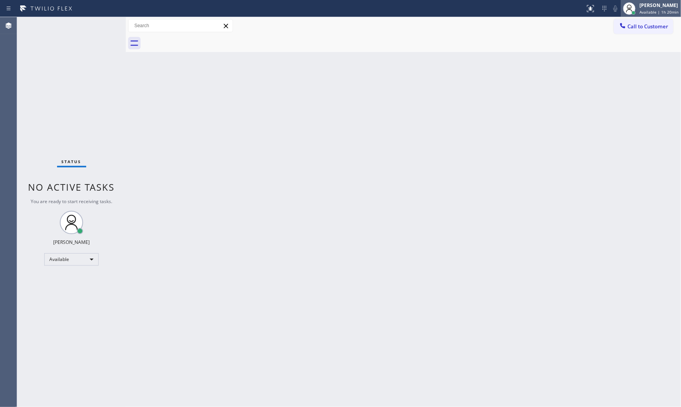
click at [658, 8] on div "[PERSON_NAME]" at bounding box center [658, 5] width 39 height 7
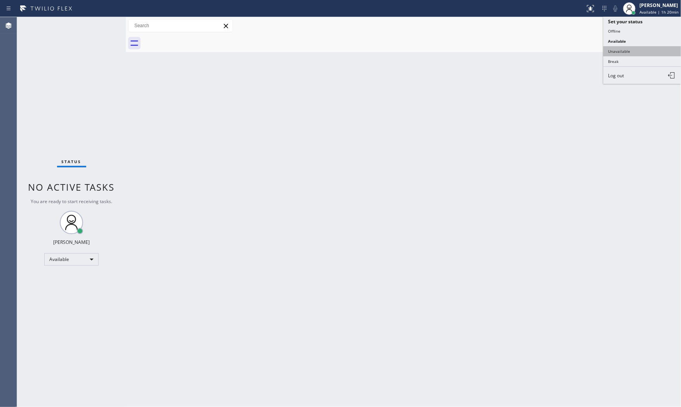
click at [641, 53] on button "Unavailable" at bounding box center [642, 51] width 78 height 10
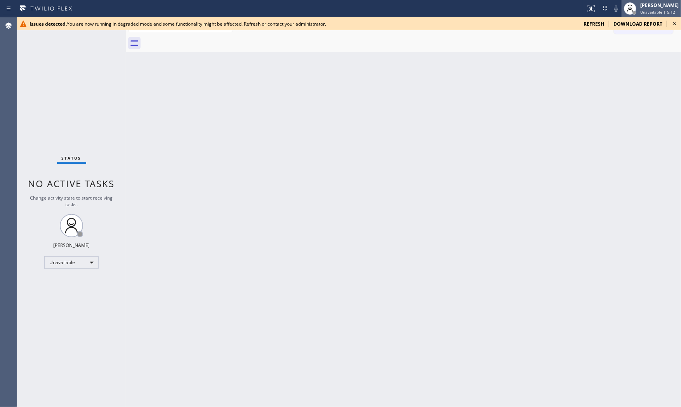
click at [664, 4] on div "[PERSON_NAME]" at bounding box center [659, 5] width 38 height 7
click at [638, 39] on button "Available" at bounding box center [642, 41] width 78 height 10
click at [591, 21] on span "refresh" at bounding box center [593, 24] width 21 height 7
click at [641, 10] on span "Available | 32s" at bounding box center [654, 11] width 28 height 5
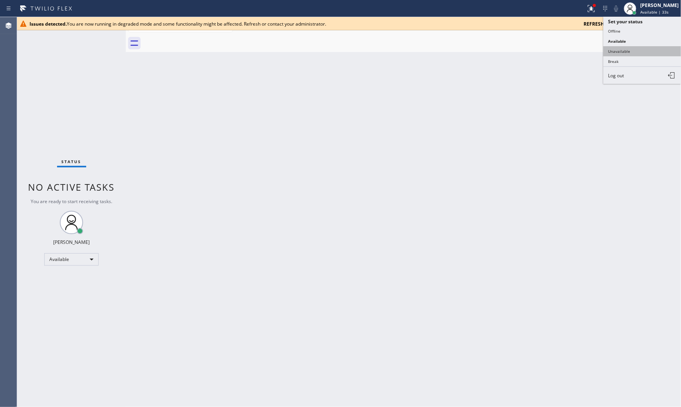
click at [620, 46] on button "Unavailable" at bounding box center [642, 51] width 78 height 10
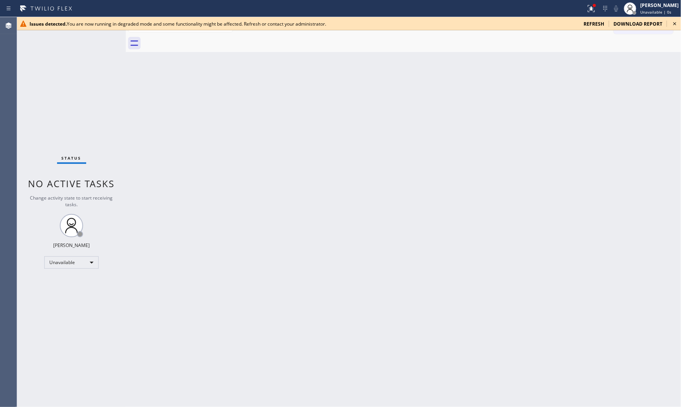
click at [590, 22] on span "refresh" at bounding box center [593, 24] width 21 height 7
click at [598, 23] on span "refresh" at bounding box center [593, 24] width 21 height 7
click at [589, 24] on span "refresh" at bounding box center [593, 24] width 21 height 7
click at [596, 24] on span "refresh" at bounding box center [593, 24] width 21 height 7
click at [665, 12] on span "Unavailable | 8:01" at bounding box center [657, 11] width 35 height 5
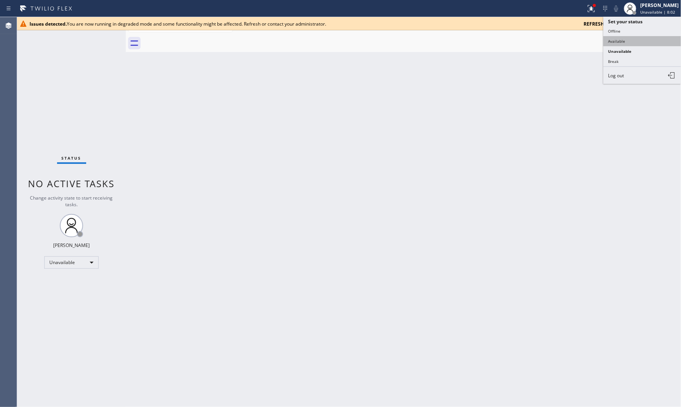
click at [643, 38] on button "Available" at bounding box center [642, 41] width 78 height 10
click at [603, 23] on span "refresh" at bounding box center [593, 24] width 21 height 7
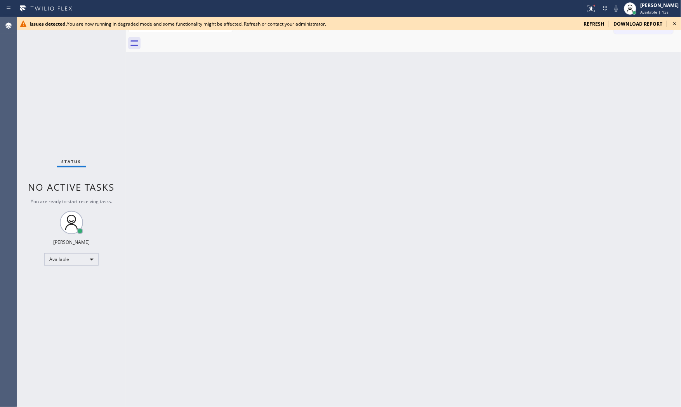
click at [94, 110] on div "Status No active tasks You are ready to start receiving tasks. [PERSON_NAME] Av…" at bounding box center [71, 212] width 109 height 390
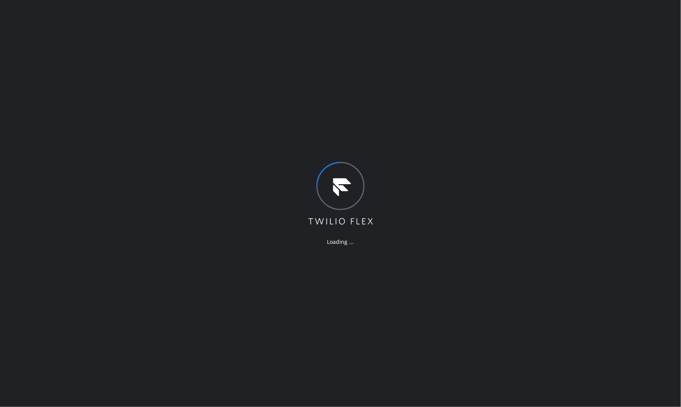
drag, startPoint x: 158, startPoint y: 109, endPoint x: 204, endPoint y: 155, distance: 65.6
click at [158, 109] on div "Loading ..." at bounding box center [340, 203] width 681 height 407
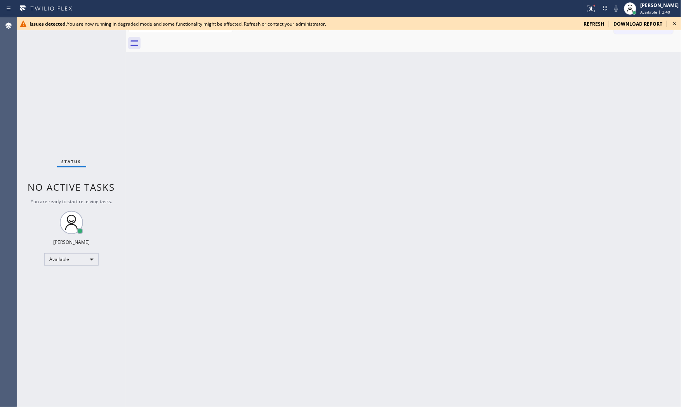
click at [294, 94] on div "Back to Dashboard Change Sender ID Customers Technicians Select a contact Outbo…" at bounding box center [403, 212] width 555 height 390
click at [672, 24] on icon at bounding box center [674, 23] width 9 height 9
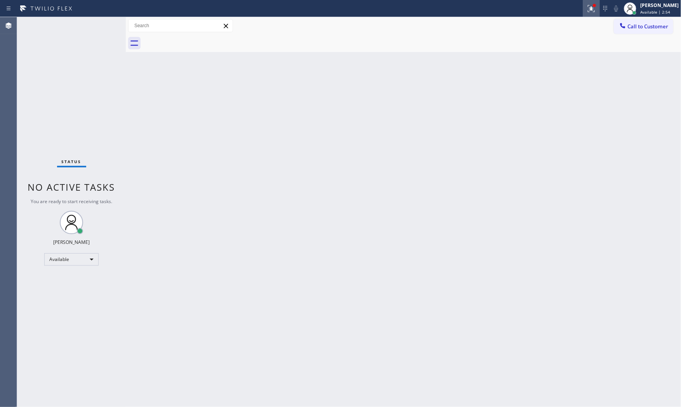
click at [588, 12] on icon at bounding box center [590, 8] width 9 height 9
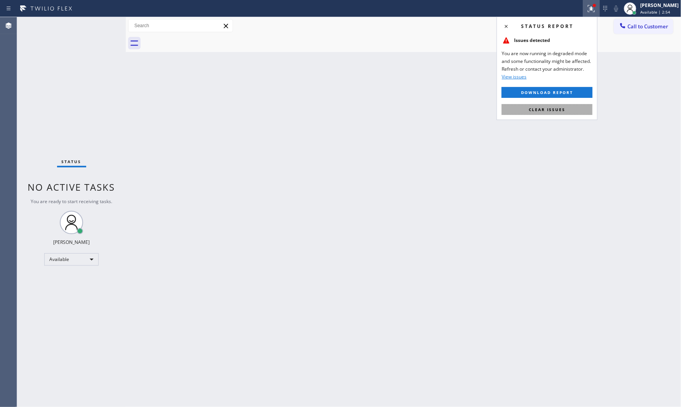
click at [563, 113] on button "Clear issues" at bounding box center [546, 109] width 91 height 11
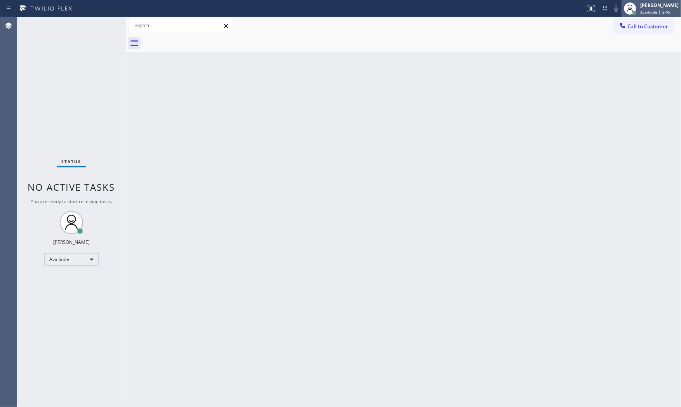
click at [656, 9] on span "Available | 3:45" at bounding box center [655, 11] width 30 height 5
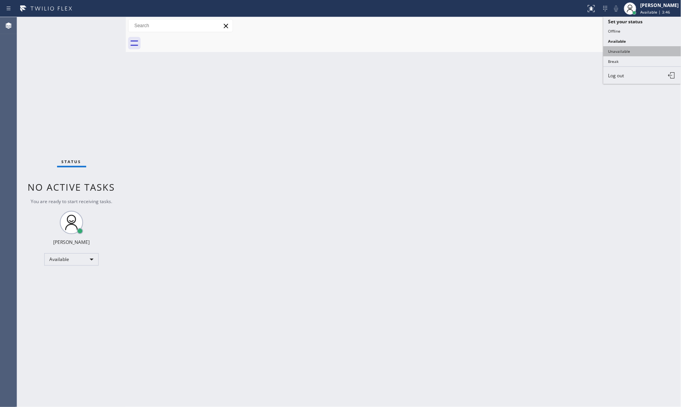
click at [631, 48] on button "Unavailable" at bounding box center [642, 51] width 78 height 10
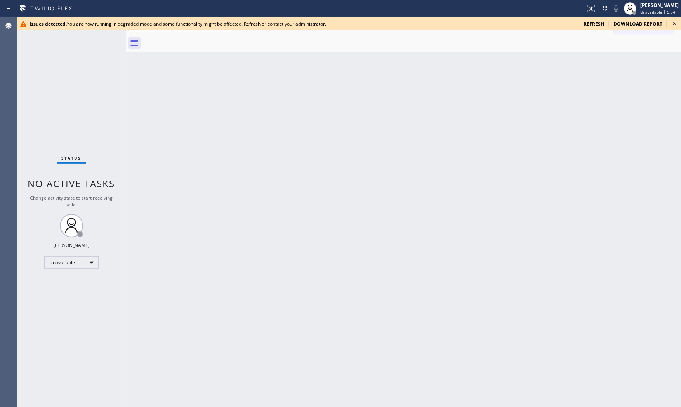
click at [602, 21] on span "refresh" at bounding box center [593, 24] width 21 height 7
click at [589, 25] on span "refresh" at bounding box center [593, 24] width 21 height 7
click at [586, 8] on icon at bounding box center [590, 8] width 9 height 9
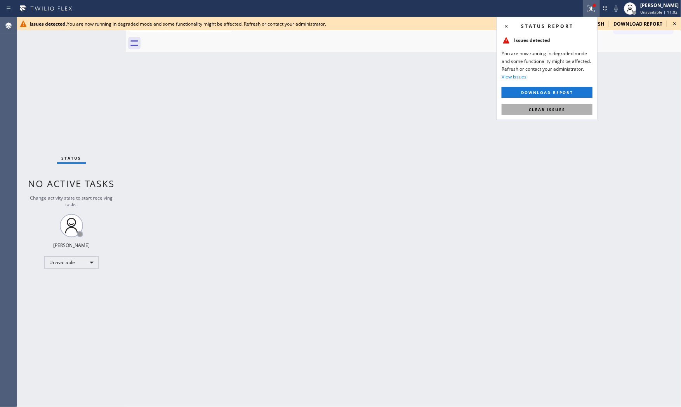
click at [558, 109] on span "Clear issues" at bounding box center [546, 109] width 36 height 5
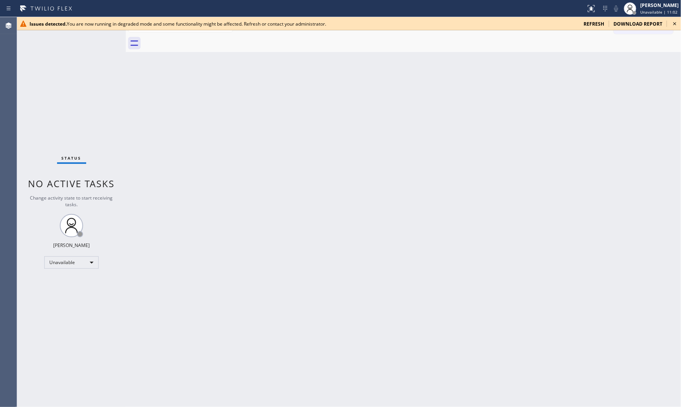
click at [599, 25] on span "refresh" at bounding box center [593, 24] width 21 height 7
click at [592, 5] on div at bounding box center [593, 5] width 3 height 3
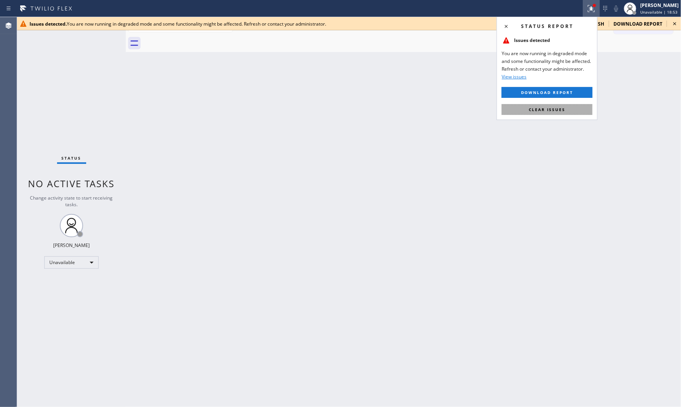
click at [557, 113] on button "Clear issues" at bounding box center [546, 109] width 91 height 11
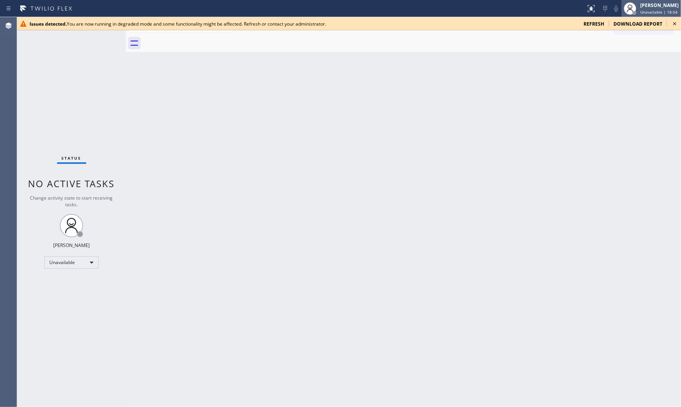
click at [643, 14] on span "Unavailable | 18:54" at bounding box center [658, 11] width 37 height 5
click at [635, 41] on button "Available" at bounding box center [642, 41] width 78 height 10
click at [675, 23] on icon at bounding box center [674, 23] width 3 height 3
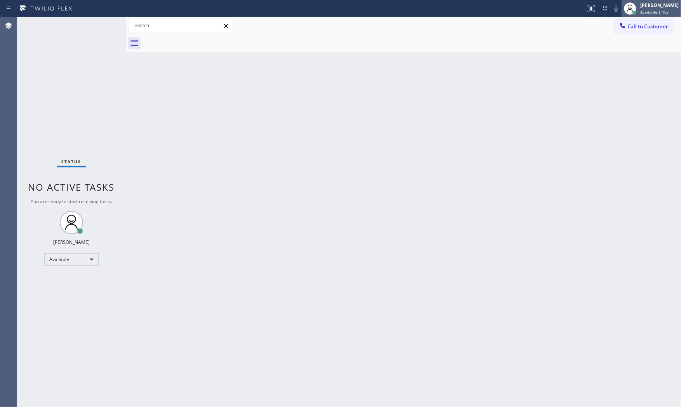
click at [636, 13] on div at bounding box center [629, 8] width 17 height 17
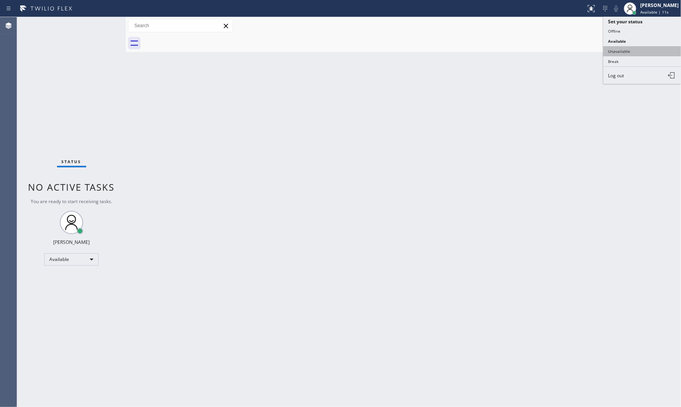
click at [637, 49] on button "Unavailable" at bounding box center [642, 51] width 78 height 10
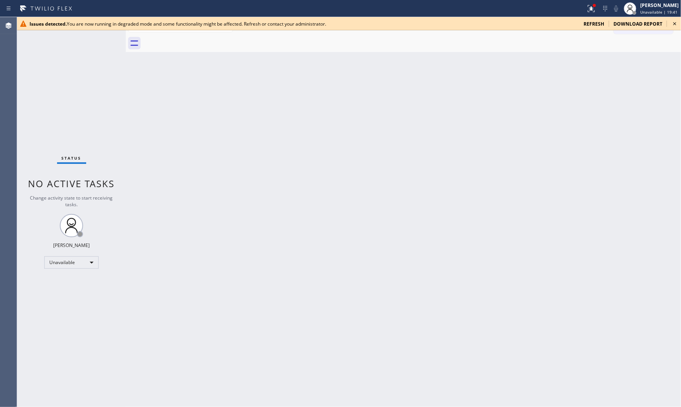
click at [588, 24] on span "refresh" at bounding box center [593, 24] width 21 height 7
click at [588, 21] on span "refresh" at bounding box center [593, 24] width 21 height 7
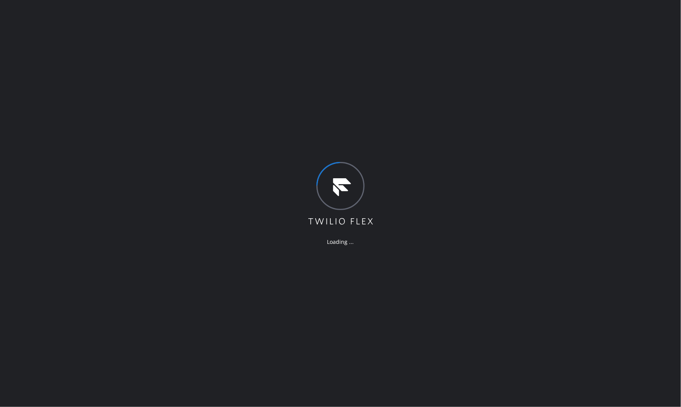
click at [70, 111] on div "Loading ..." at bounding box center [340, 203] width 681 height 407
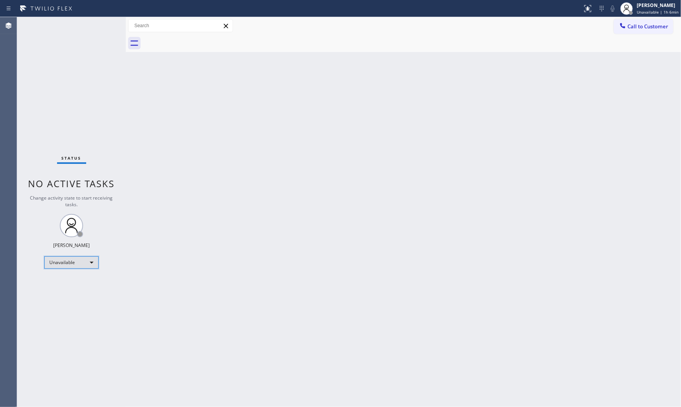
click at [73, 267] on div "Unavailable" at bounding box center [71, 262] width 54 height 12
click at [70, 282] on li "Available" at bounding box center [71, 282] width 53 height 9
click at [213, 114] on div "Back to Dashboard Change Sender ID Customers Technicians Select a contact Outbo…" at bounding box center [403, 212] width 555 height 390
click at [639, 23] on span "Call to Customer" at bounding box center [647, 26] width 41 height 7
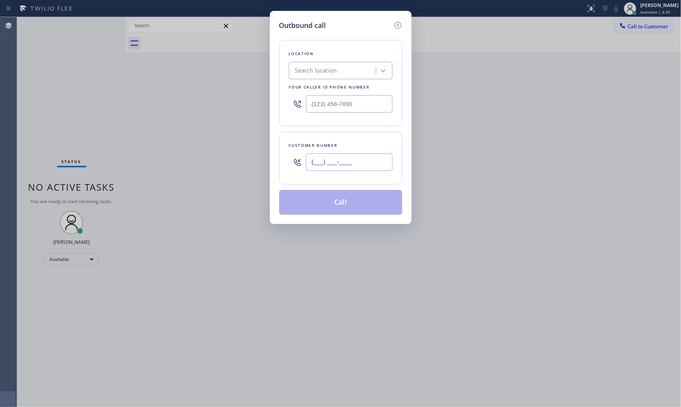
click at [324, 162] on input "(___) ___-____" at bounding box center [349, 161] width 87 height 17
paste input "602) 807-1427"
type input "[PHONE_NUMBER]"
click at [345, 106] on input "(___) ___-____" at bounding box center [349, 103] width 87 height 17
paste input "760) 388-9774"
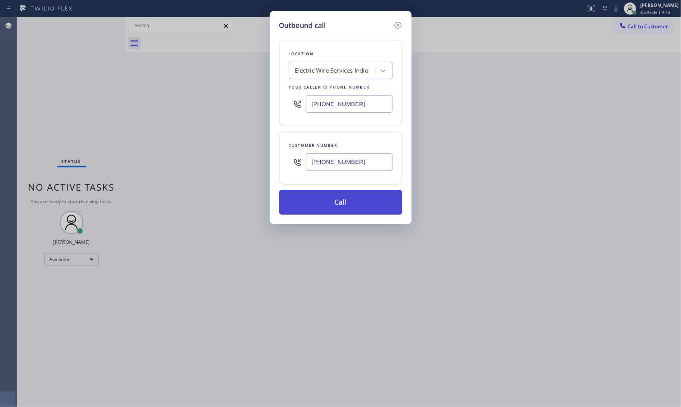
type input "[PHONE_NUMBER]"
click at [327, 199] on button "Call" at bounding box center [340, 202] width 123 height 25
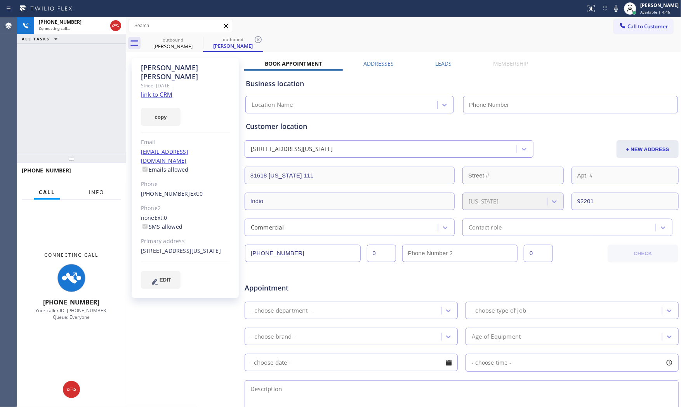
click at [100, 189] on span "Info" at bounding box center [96, 192] width 15 height 7
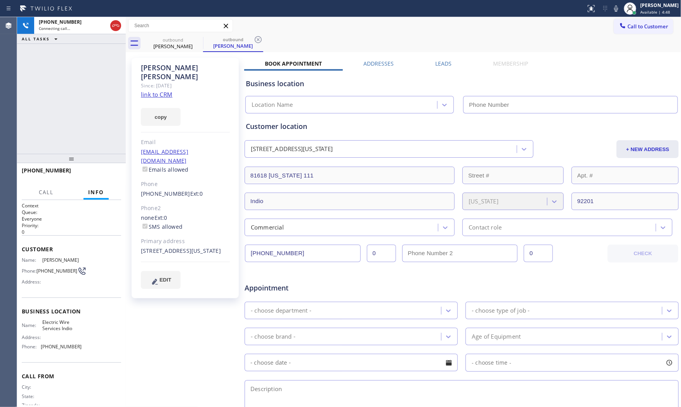
type input "[PHONE_NUMBER]"
click at [67, 106] on div "[PHONE_NUMBER] Live | 00:00 ALL TASKS ALL TASKS ACTIVE TASKS TASKS IN WRAP UP" at bounding box center [71, 85] width 109 height 137
click at [53, 192] on span "Call" at bounding box center [46, 192] width 15 height 7
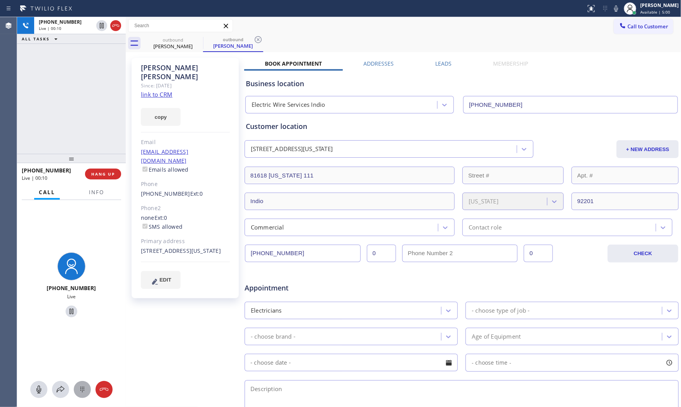
click at [88, 389] on div at bounding box center [82, 389] width 17 height 9
click at [40, 263] on span "1" at bounding box center [39, 259] width 4 height 9
click at [167, 352] on div "[PERSON_NAME] Since: [DATE] link to CRM copy Email [EMAIL_ADDRESS][DOMAIN_NAME]…" at bounding box center [186, 305] width 116 height 503
click at [104, 198] on div at bounding box center [96, 199] width 24 height 2
click at [102, 194] on span "Info" at bounding box center [96, 192] width 15 height 7
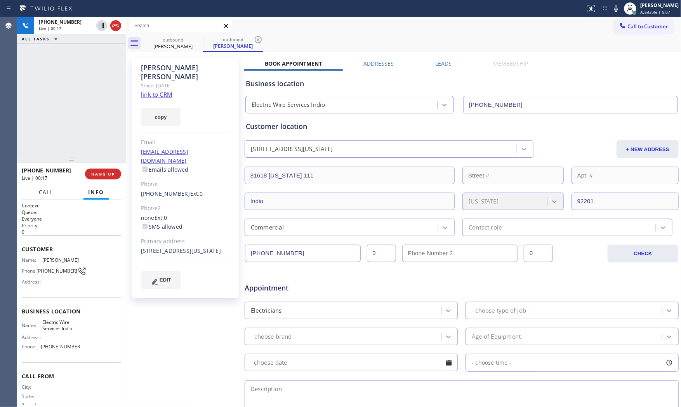
click at [43, 192] on span "Call" at bounding box center [46, 192] width 15 height 7
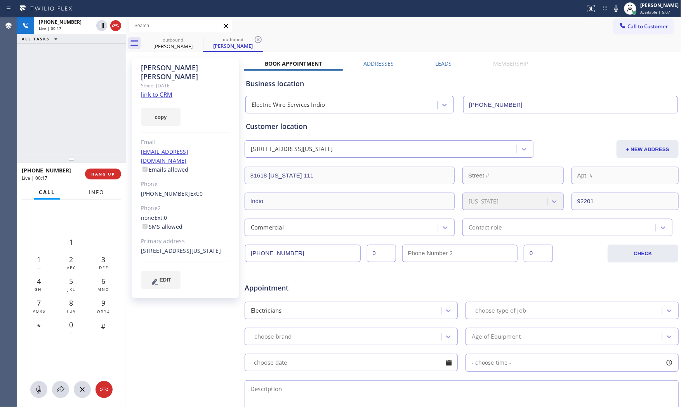
click at [99, 194] on span "Info" at bounding box center [96, 192] width 15 height 7
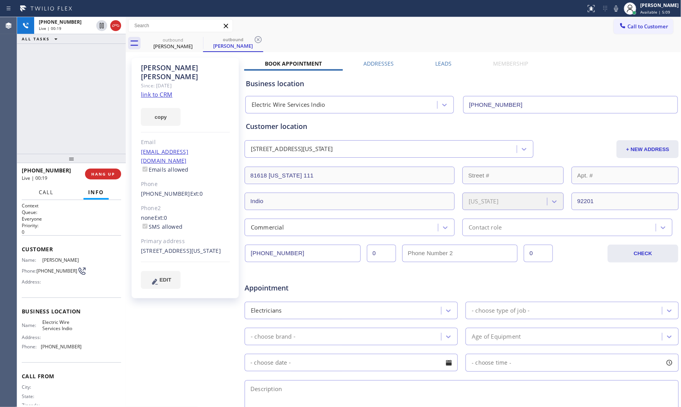
click at [46, 193] on span "Call" at bounding box center [46, 192] width 15 height 7
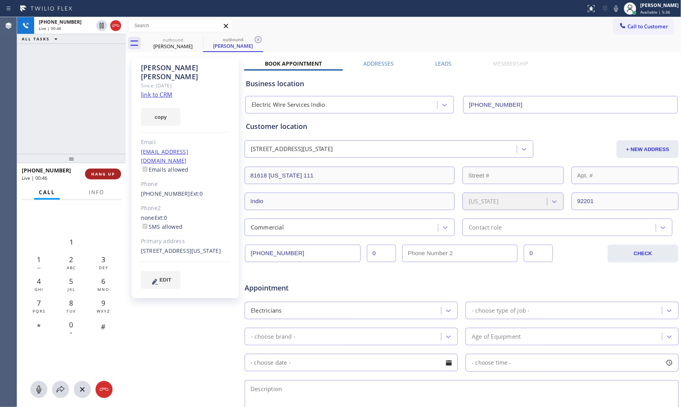
click at [103, 176] on span "HANG UP" at bounding box center [103, 173] width 24 height 5
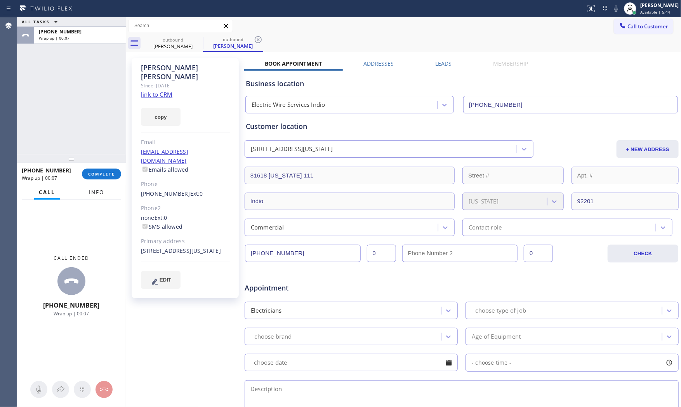
click at [90, 195] on span "Info" at bounding box center [96, 192] width 15 height 7
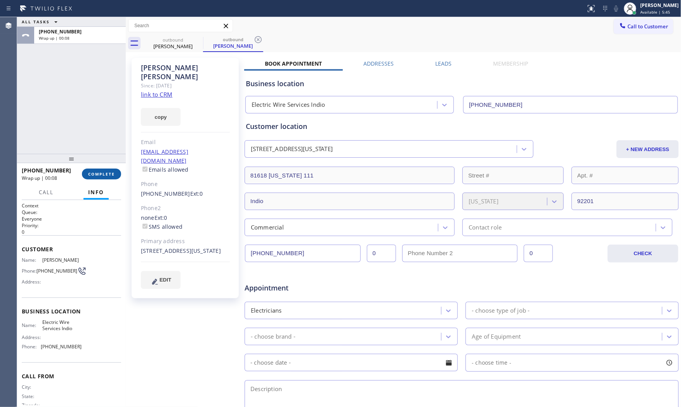
click at [99, 175] on span "COMPLETE" at bounding box center [101, 173] width 27 height 5
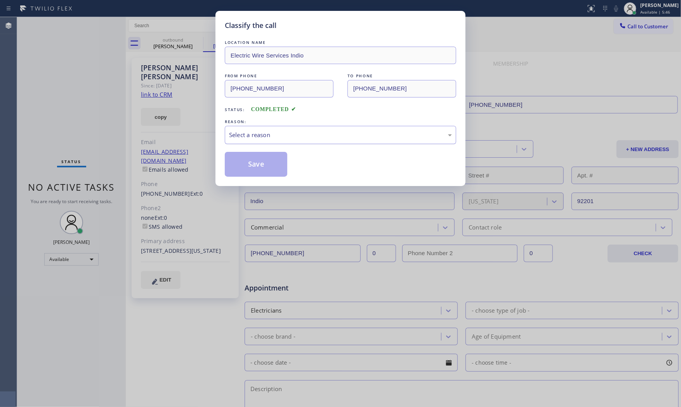
click at [287, 132] on div "Select a reason" at bounding box center [340, 134] width 223 height 9
click at [265, 161] on button "Save" at bounding box center [256, 164] width 62 height 25
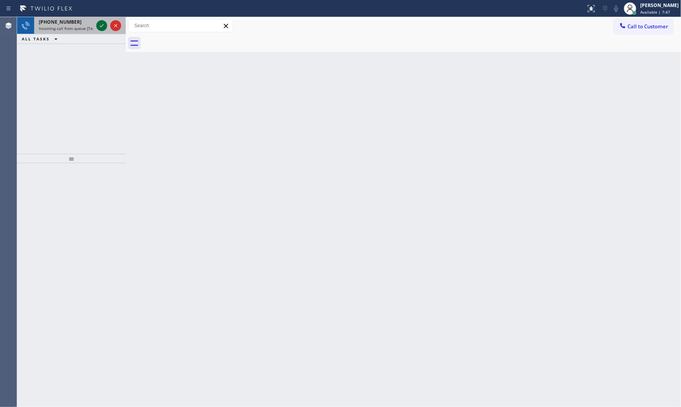
click at [104, 28] on icon at bounding box center [101, 25] width 9 height 9
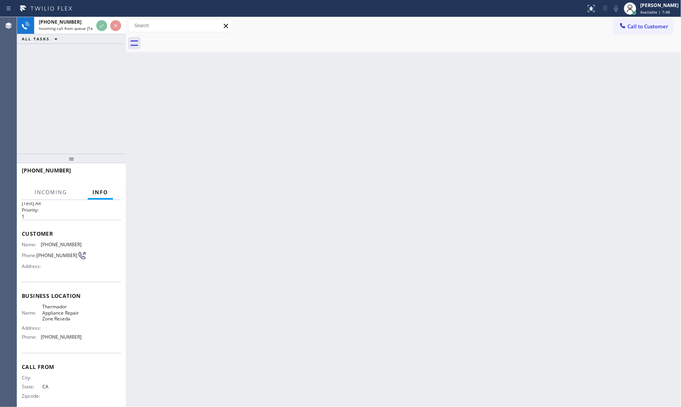
scroll to position [30, 0]
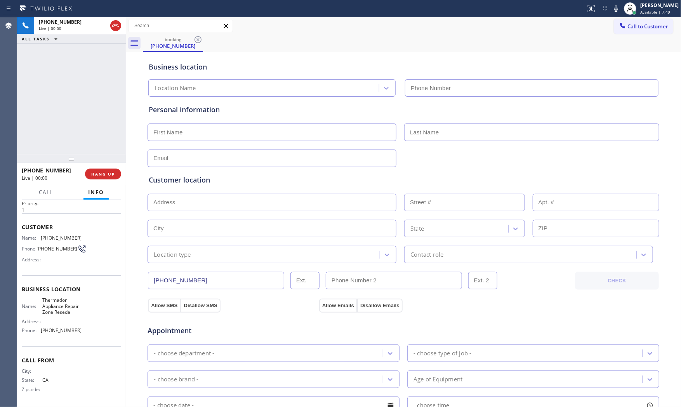
type input "[PHONE_NUMBER]"
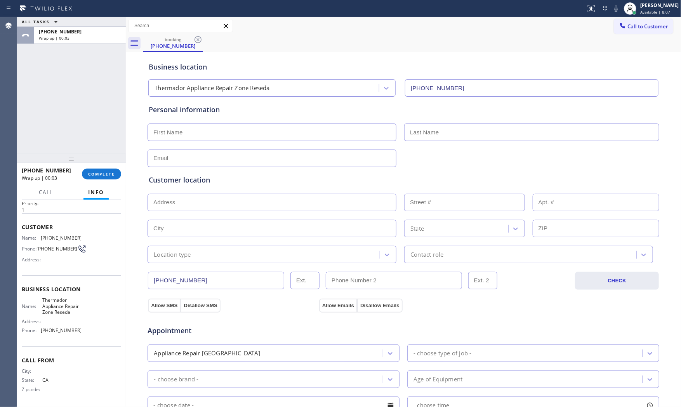
click at [83, 141] on div "ALL TASKS ALL TASKS ACTIVE TASKS TASKS IN WRAP UP [PHONE_NUMBER] Wrap up | 00:03" at bounding box center [71, 85] width 109 height 137
click at [104, 169] on button "COMPLETE" at bounding box center [101, 173] width 39 height 11
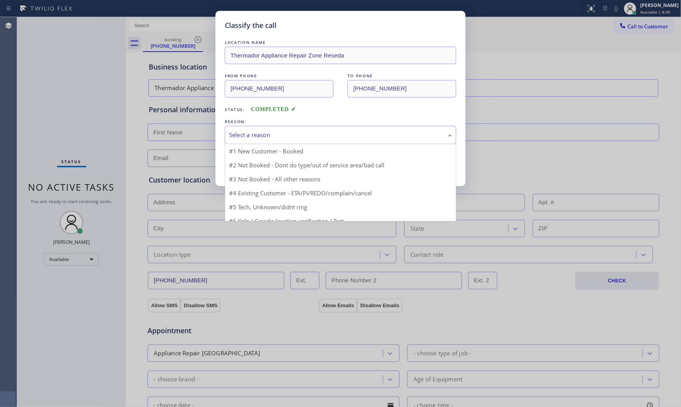
click at [272, 138] on div "Select a reason" at bounding box center [340, 134] width 223 height 9
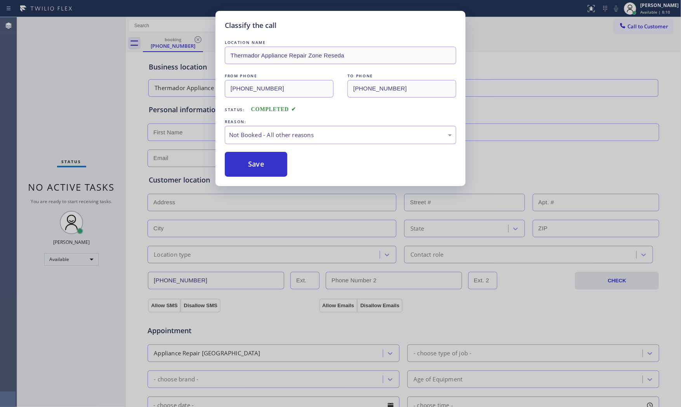
click at [262, 164] on button "Save" at bounding box center [256, 164] width 62 height 25
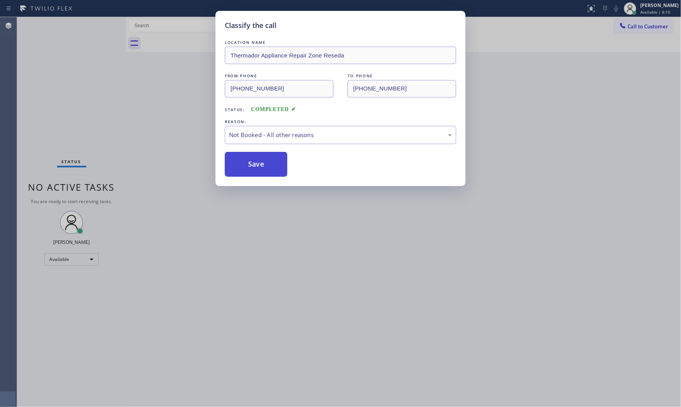
click at [262, 164] on button "Save" at bounding box center [256, 164] width 62 height 25
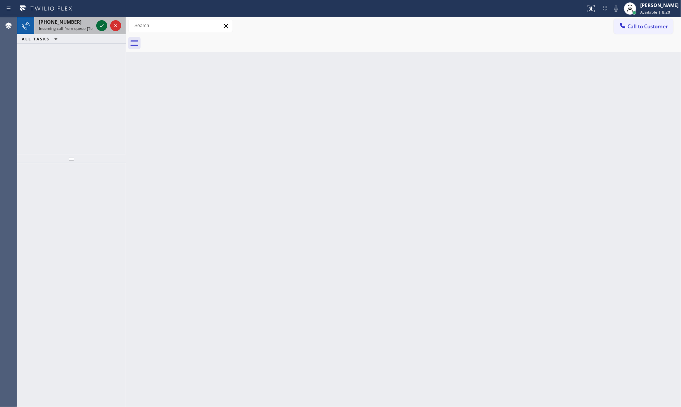
click at [102, 23] on icon at bounding box center [101, 25] width 9 height 9
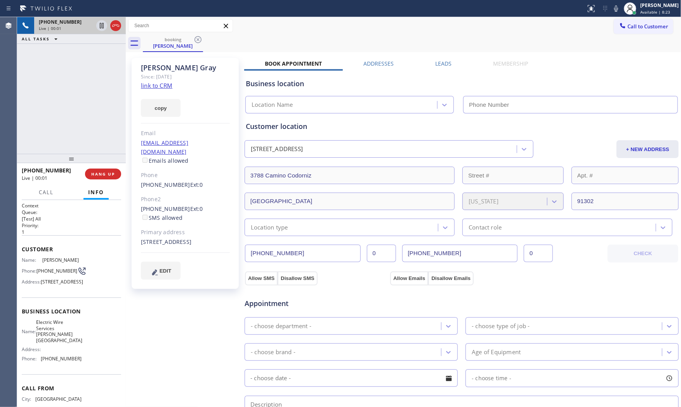
type input "[PHONE_NUMBER]"
click at [161, 83] on link "link to CRM" at bounding box center [156, 85] width 31 height 8
click at [613, 8] on icon at bounding box center [615, 8] width 9 height 9
click at [103, 26] on icon at bounding box center [102, 25] width 4 height 5
click at [56, 99] on div "[PHONE_NUMBER] Live | 04:05 ALL TASKS ALL TASKS ACTIVE TASKS TASKS IN WRAP UP" at bounding box center [71, 85] width 109 height 137
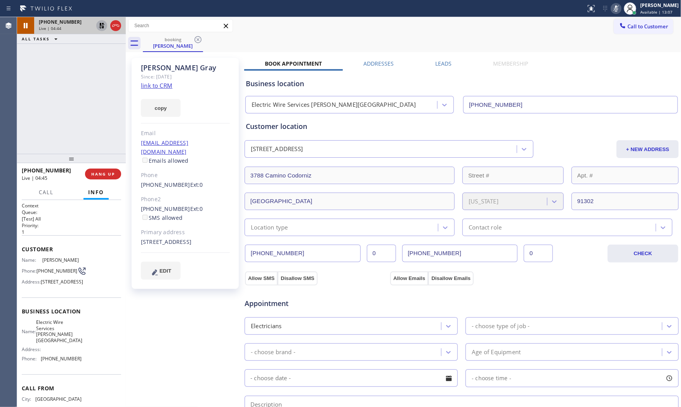
click at [615, 8] on icon at bounding box center [616, 8] width 4 height 6
click at [104, 30] on div at bounding box center [109, 25] width 28 height 17
click at [103, 29] on icon at bounding box center [101, 25] width 9 height 9
click at [614, 9] on icon at bounding box center [616, 8] width 4 height 6
click at [615, 4] on icon at bounding box center [615, 8] width 9 height 9
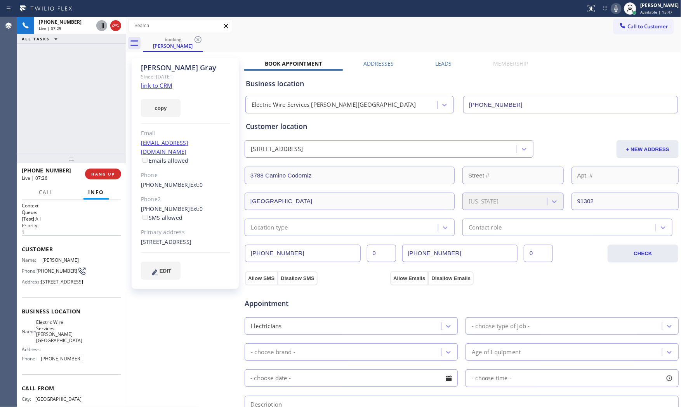
click at [49, 273] on span "[PHONE_NUMBER]" at bounding box center [56, 271] width 41 height 6
click at [50, 272] on span "[PHONE_NUMBER]" at bounding box center [56, 271] width 41 height 6
click at [49, 269] on span "[PHONE_NUMBER]" at bounding box center [56, 271] width 41 height 6
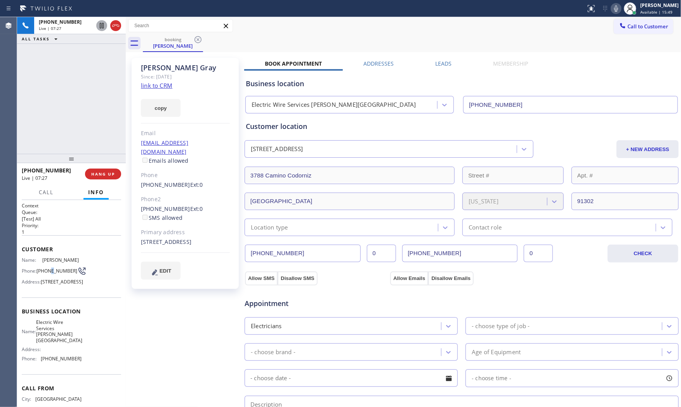
click at [49, 269] on span "[PHONE_NUMBER]" at bounding box center [56, 271] width 41 height 6
copy div "[PHONE_NUMBER]"
click at [110, 177] on button "HANG UP" at bounding box center [103, 173] width 36 height 11
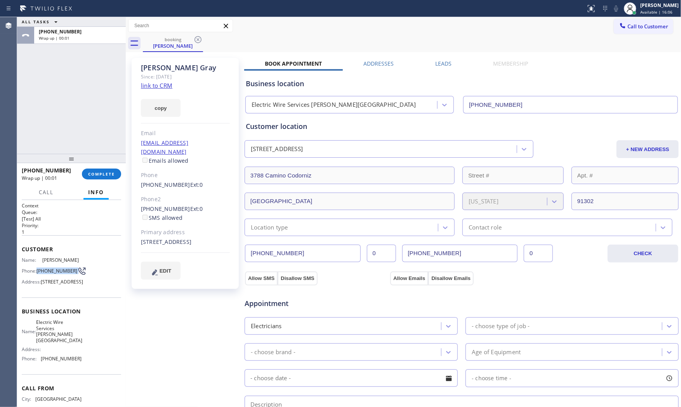
click at [164, 83] on link "link to CRM" at bounding box center [156, 85] width 31 height 8
click at [54, 361] on span "[PHONE_NUMBER]" at bounding box center [61, 358] width 41 height 6
click at [57, 364] on div "Name: Electric Wire Services [PERSON_NAME][GEOGRAPHIC_DATA] Address: Phone: [PH…" at bounding box center [52, 341] width 60 height 45
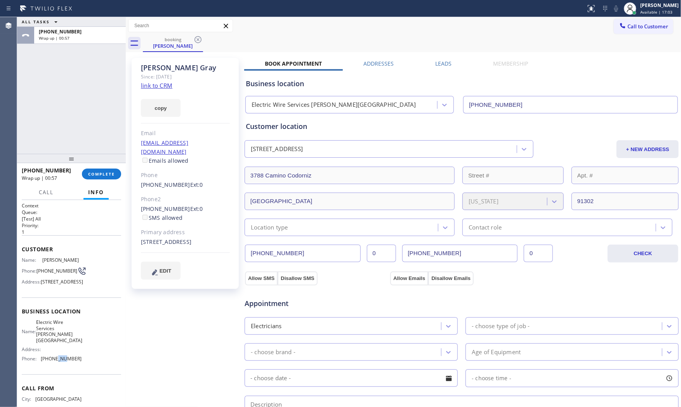
click at [58, 361] on span "[PHONE_NUMBER]" at bounding box center [61, 358] width 41 height 6
copy span "[PHONE_NUMBER]"
click at [57, 343] on span "Electric Wire Services [PERSON_NAME][GEOGRAPHIC_DATA]" at bounding box center [59, 331] width 46 height 24
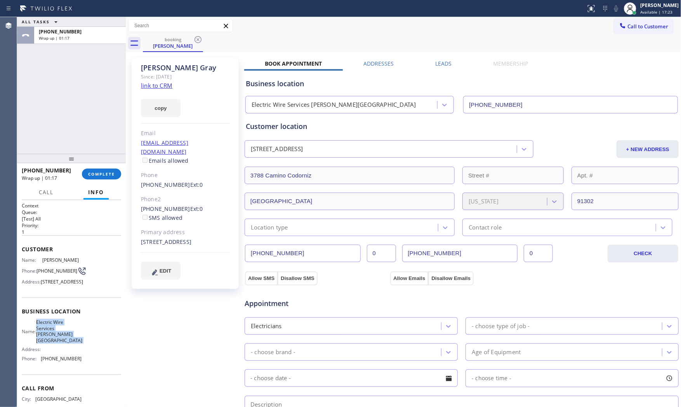
drag, startPoint x: 57, startPoint y: 351, endPoint x: 87, endPoint y: 342, distance: 31.2
click at [57, 343] on span "Electric Wire Services [PERSON_NAME][GEOGRAPHIC_DATA]" at bounding box center [59, 331] width 46 height 24
copy span "Electric Wire Services [PERSON_NAME][GEOGRAPHIC_DATA]"
click at [106, 170] on button "COMPLETE" at bounding box center [101, 173] width 39 height 11
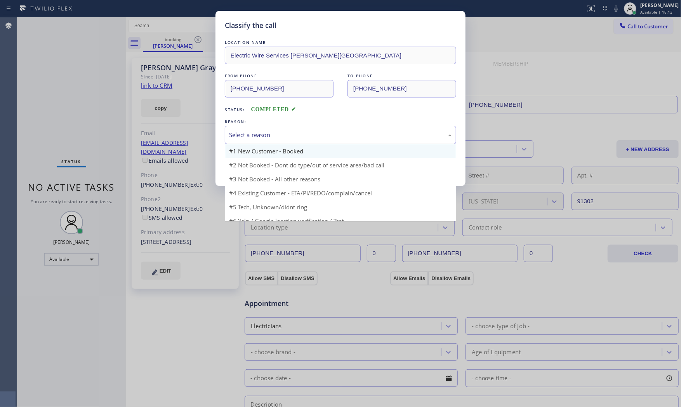
drag, startPoint x: 267, startPoint y: 128, endPoint x: 265, endPoint y: 147, distance: 18.7
click at [268, 129] on div "Select a reason" at bounding box center [340, 135] width 231 height 18
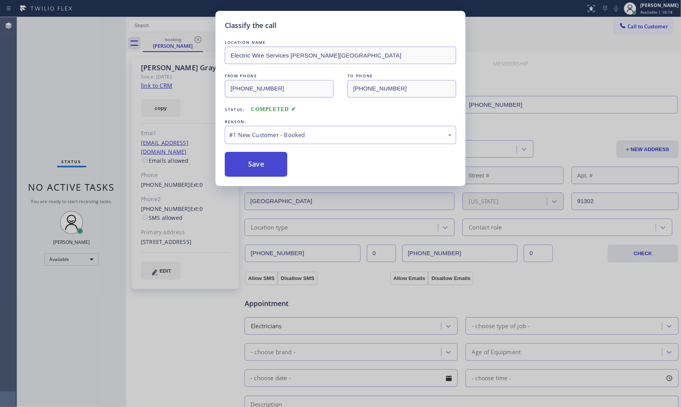
click at [262, 165] on button "Save" at bounding box center [256, 164] width 62 height 25
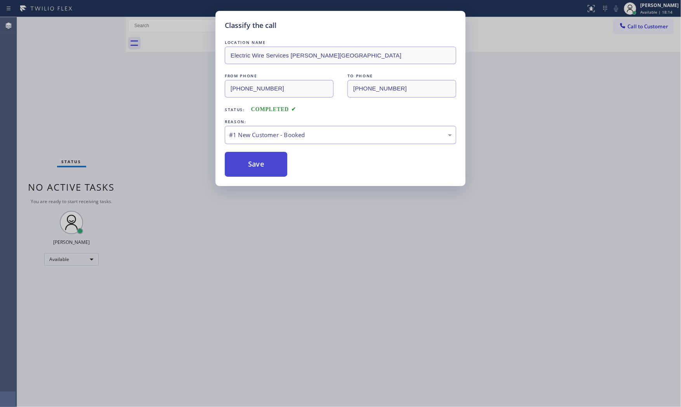
click at [262, 165] on button "Save" at bounding box center [256, 164] width 62 height 25
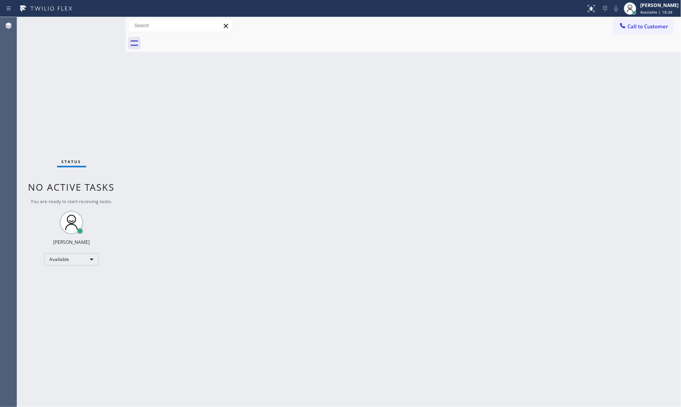
click at [103, 28] on div "Status No active tasks You are ready to start receiving tasks. [PERSON_NAME] Av…" at bounding box center [71, 212] width 109 height 390
click at [102, 26] on div "Status No active tasks You are ready to start receiving tasks. [PERSON_NAME] Av…" at bounding box center [71, 212] width 109 height 390
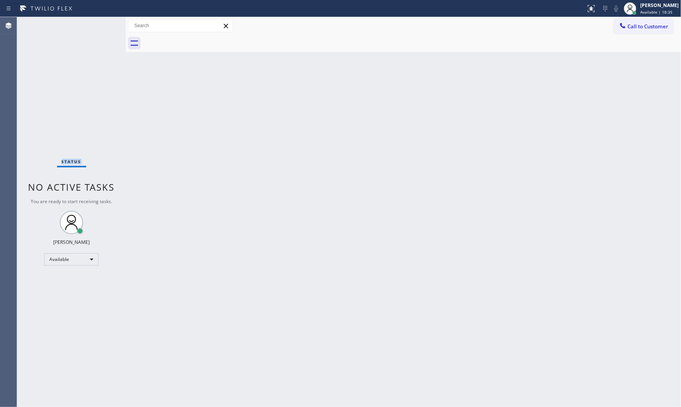
click at [65, 102] on div "Status No active tasks You are ready to start receiving tasks. [PERSON_NAME] Av…" at bounding box center [71, 212] width 109 height 390
click at [154, 152] on div "Back to Dashboard Change Sender ID Customers Technicians Select a contact Outbo…" at bounding box center [403, 212] width 555 height 390
drag, startPoint x: 126, startPoint y: 113, endPoint x: 115, endPoint y: 111, distance: 10.6
click at [115, 111] on div "Status No active tasks You are ready to start receiving tasks. [PERSON_NAME] Av…" at bounding box center [348, 212] width 663 height 390
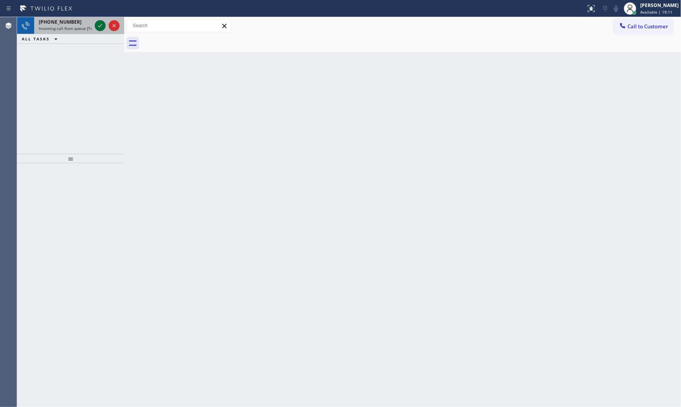
click at [98, 28] on icon at bounding box center [99, 25] width 9 height 9
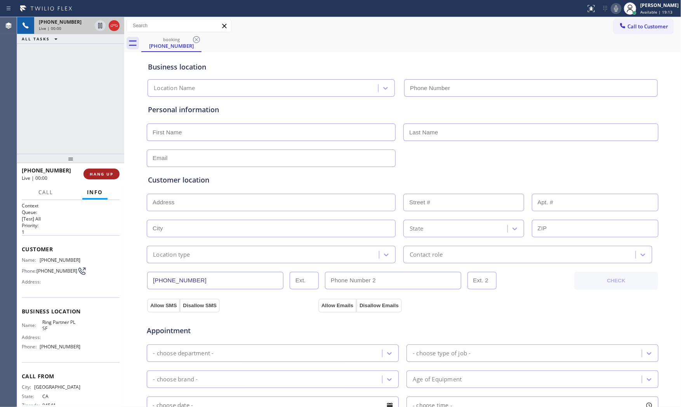
drag, startPoint x: 106, startPoint y: 173, endPoint x: 101, endPoint y: 171, distance: 4.7
click at [106, 174] on span "HANG UP" at bounding box center [102, 173] width 24 height 5
type input "[PHONE_NUMBER]"
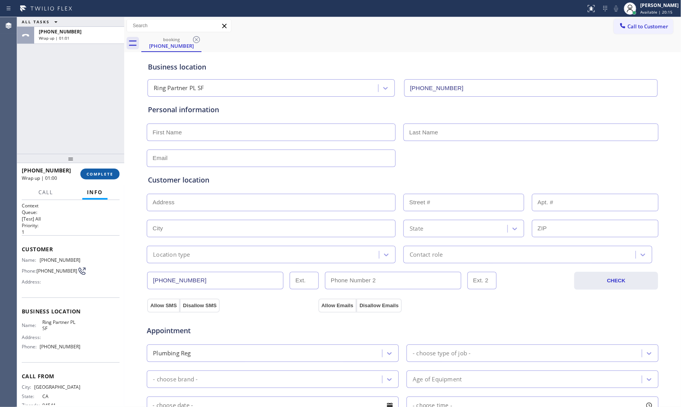
click at [108, 175] on span "COMPLETE" at bounding box center [100, 173] width 27 height 5
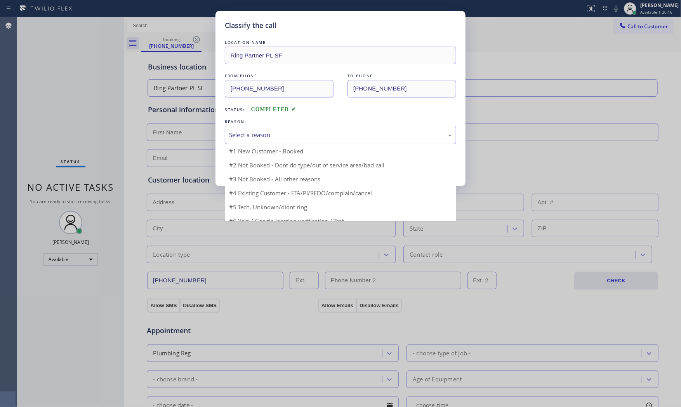
drag, startPoint x: 262, startPoint y: 135, endPoint x: 262, endPoint y: 141, distance: 5.9
click at [262, 136] on div "Select a reason" at bounding box center [340, 134] width 223 height 9
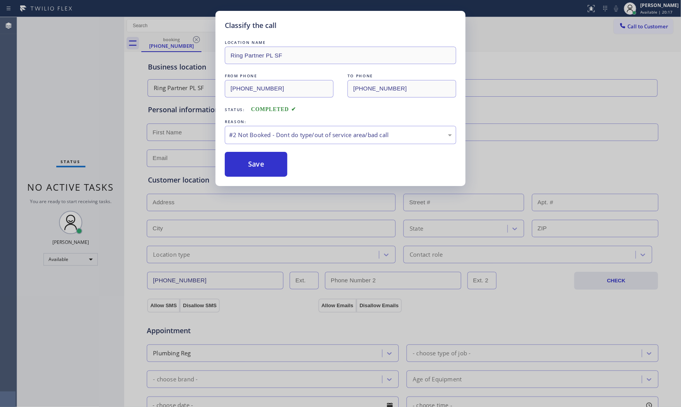
click at [253, 167] on button "Save" at bounding box center [256, 164] width 62 height 25
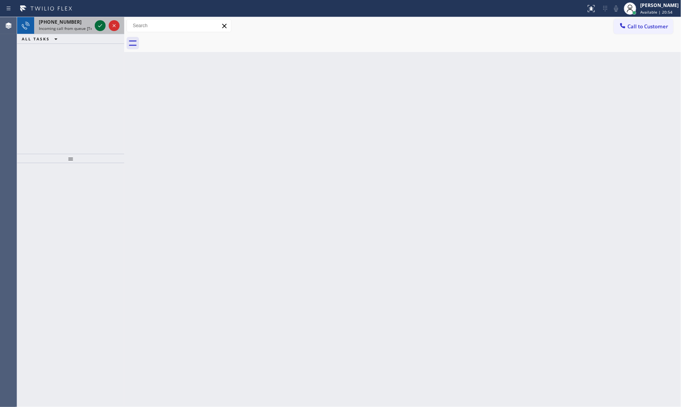
click at [101, 24] on icon at bounding box center [99, 25] width 9 height 9
click at [95, 24] on div at bounding box center [100, 25] width 11 height 9
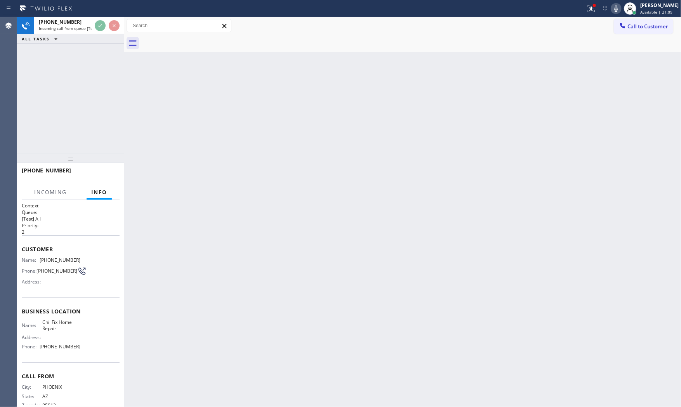
scroll to position [18, 0]
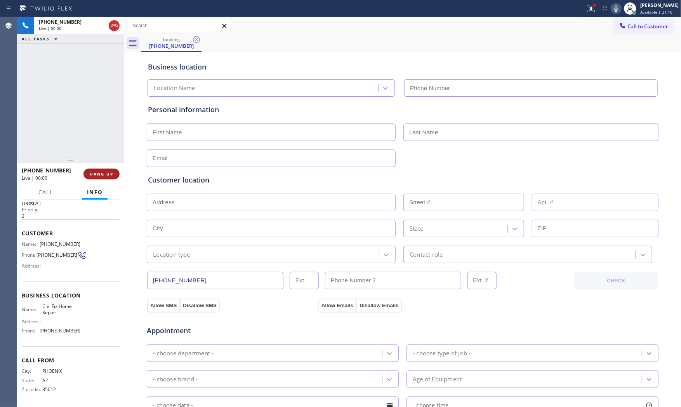
type input "[PHONE_NUMBER]"
click at [92, 172] on span "HANG UP" at bounding box center [102, 173] width 24 height 5
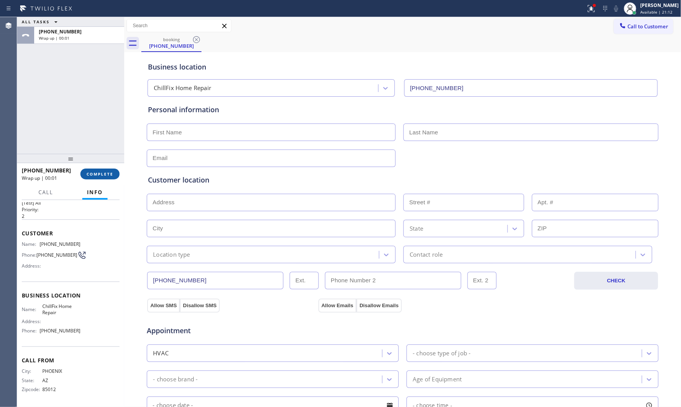
click at [114, 176] on button "COMPLETE" at bounding box center [99, 173] width 39 height 11
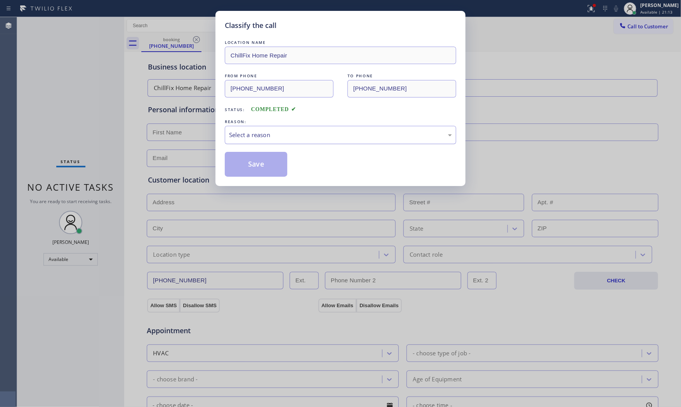
click at [249, 139] on div "Select a reason" at bounding box center [340, 134] width 223 height 9
click at [259, 167] on button "Save" at bounding box center [256, 164] width 62 height 25
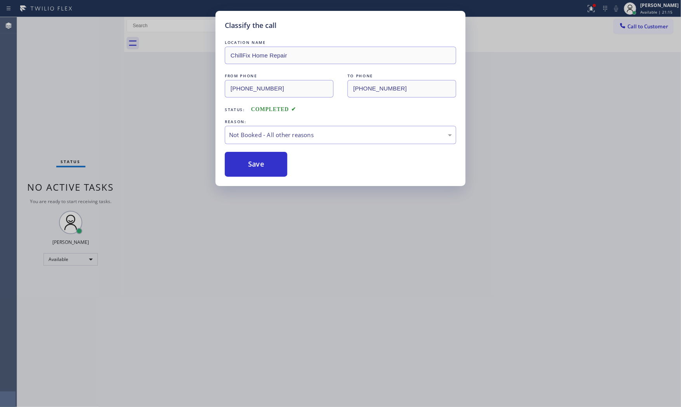
click at [259, 167] on button "Save" at bounding box center [256, 164] width 62 height 25
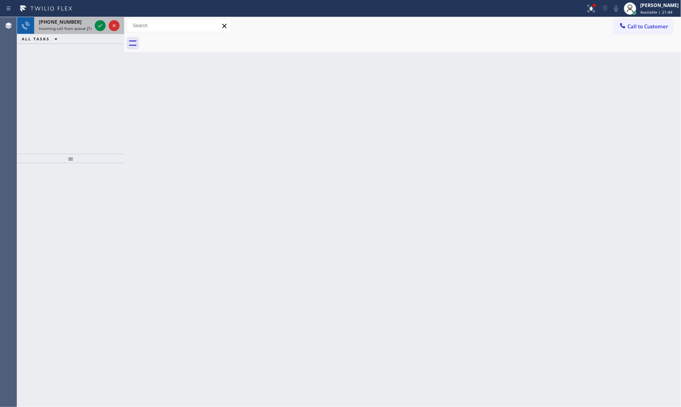
click at [106, 29] on div at bounding box center [107, 25] width 28 height 17
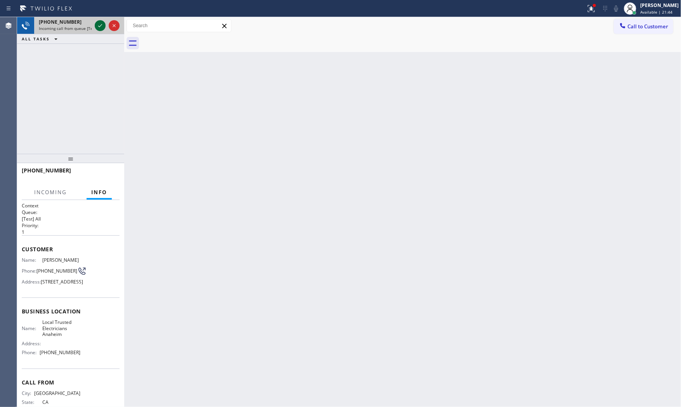
click at [103, 28] on icon at bounding box center [99, 25] width 9 height 9
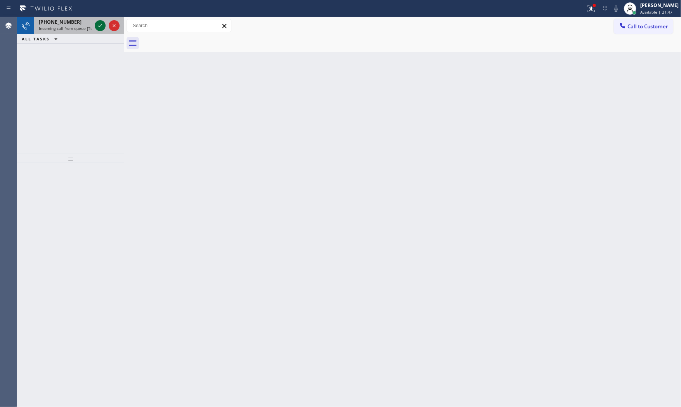
click at [99, 26] on icon at bounding box center [100, 25] width 4 height 3
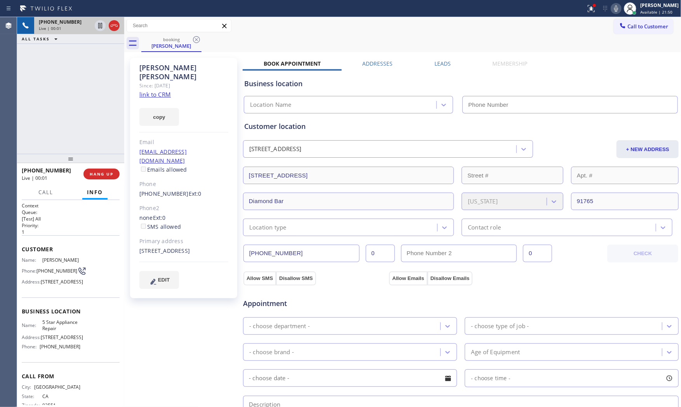
type input "[PHONE_NUMBER]"
click at [157, 90] on link "link to CRM" at bounding box center [154, 94] width 31 height 8
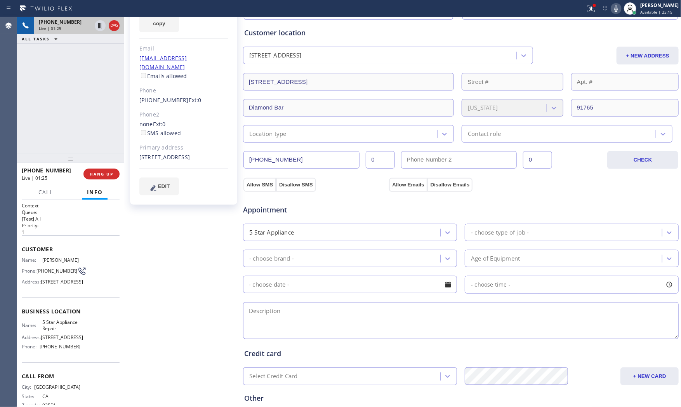
scroll to position [80, 0]
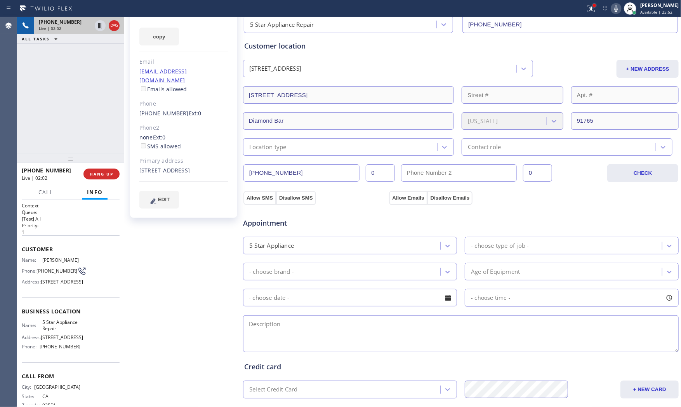
click at [592, 5] on div at bounding box center [593, 5] width 3 height 3
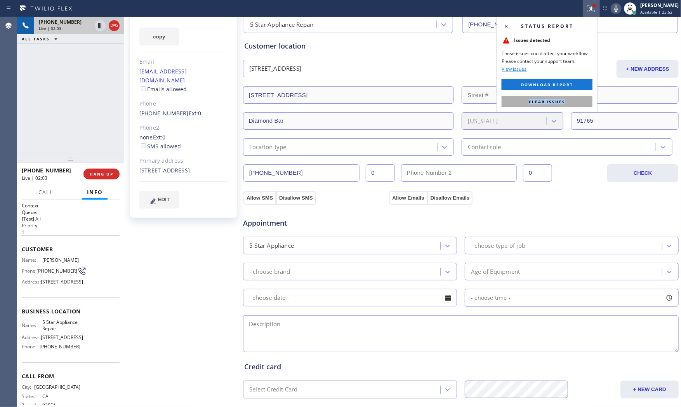
click at [568, 97] on div "Status report Issues detected These issues could affect your workflow. Please c…" at bounding box center [546, 64] width 101 height 95
click at [570, 102] on button "Clear issues" at bounding box center [546, 101] width 91 height 11
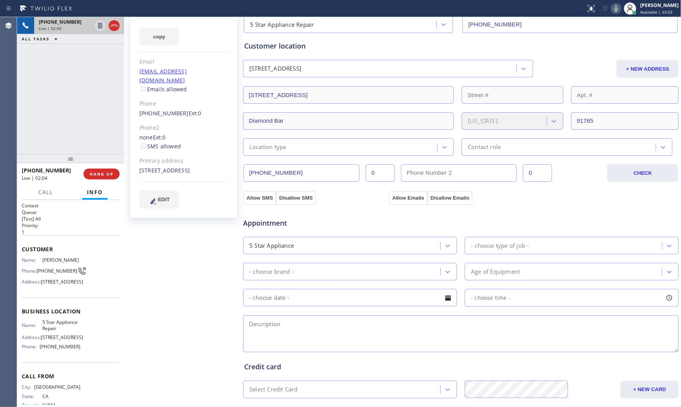
click at [615, 10] on icon at bounding box center [615, 8] width 9 height 9
click at [616, 10] on icon at bounding box center [615, 8] width 9 height 9
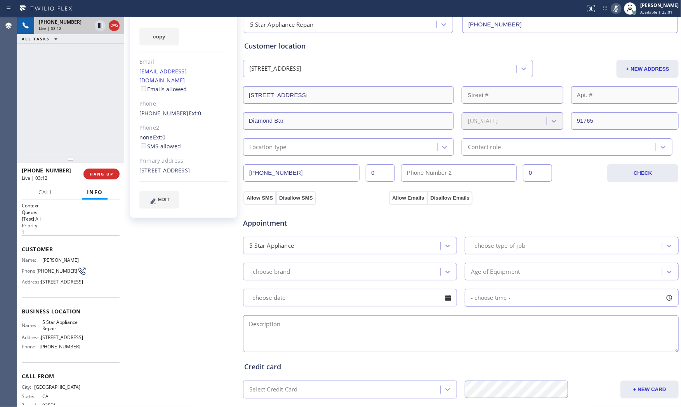
click at [617, 10] on icon at bounding box center [615, 8] width 9 height 9
click at [616, 12] on icon at bounding box center [615, 8] width 9 height 9
click at [615, 11] on icon at bounding box center [615, 8] width 9 height 9
click at [612, 12] on icon at bounding box center [615, 8] width 9 height 9
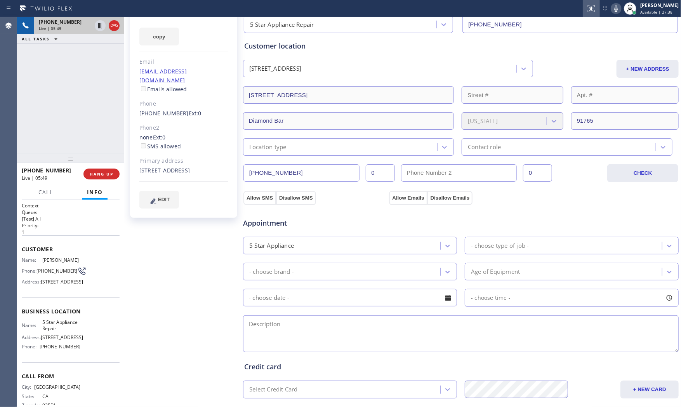
drag, startPoint x: 537, startPoint y: 16, endPoint x: 586, endPoint y: 16, distance: 49.3
click at [538, 16] on div "Status report No issues detected If you experience an issue, please download th…" at bounding box center [340, 8] width 681 height 17
click at [617, 12] on icon at bounding box center [615, 8] width 9 height 9
click at [616, 1] on div "Status report No issues detected If you experience an issue, please download th…" at bounding box center [631, 8] width 98 height 17
click at [615, 6] on icon at bounding box center [615, 8] width 9 height 9
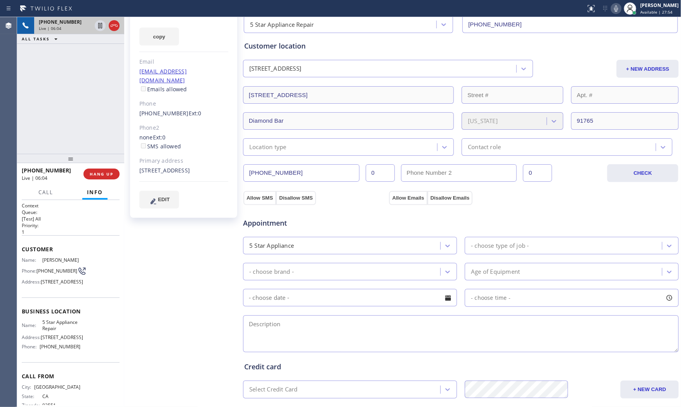
click at [615, 7] on icon at bounding box center [615, 8] width 9 height 9
click at [611, 9] on icon at bounding box center [615, 8] width 9 height 9
click at [612, 5] on icon at bounding box center [615, 8] width 9 height 9
click at [611, 7] on icon at bounding box center [615, 8] width 9 height 9
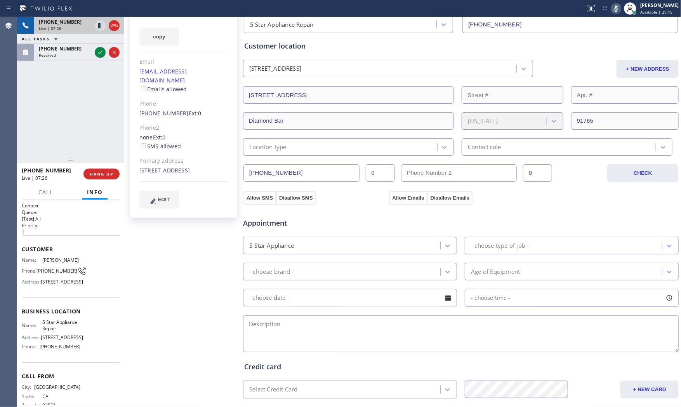
click at [611, 7] on icon at bounding box center [615, 8] width 9 height 9
drag, startPoint x: 137, startPoint y: 150, endPoint x: 203, endPoint y: 161, distance: 66.9
click at [203, 161] on div "[PERSON_NAME] Since: [DATE] link to CRM copy Email [EMAIL_ADDRESS][DOMAIN_NAME]…" at bounding box center [183, 97] width 107 height 240
copy div "[STREET_ADDRESS]"
click at [99, 175] on span "HANG UP" at bounding box center [102, 173] width 24 height 5
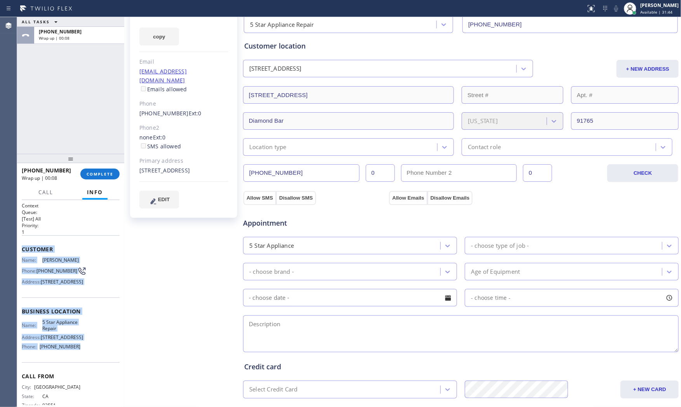
drag, startPoint x: 22, startPoint y: 246, endPoint x: 107, endPoint y: 351, distance: 135.1
click at [85, 367] on div "Context Queue: [Test] All Priority: 1 Customer Name: [PERSON_NAME] Phone: [PHON…" at bounding box center [71, 311] width 98 height 218
copy div "Customer Name: [PERSON_NAME] Phone: [PHONE_NUMBER] Address: [STREET_ADDRESS] Bu…"
click at [56, 331] on span "5 Star Appliance Repair" at bounding box center [61, 325] width 38 height 12
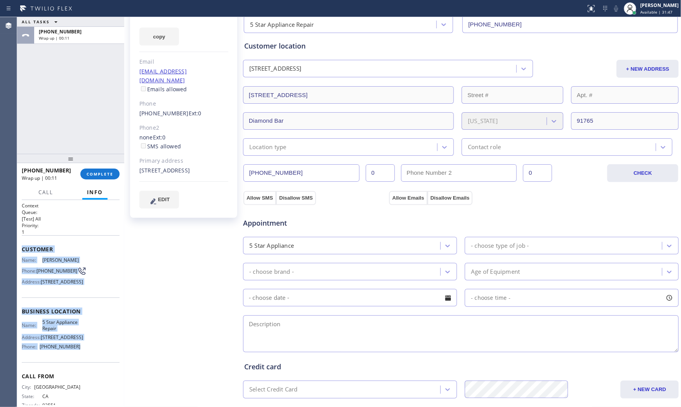
click at [51, 340] on span "[STREET_ADDRESS]" at bounding box center [62, 337] width 42 height 6
click at [55, 349] on span "[PHONE_NUMBER]" at bounding box center [60, 346] width 41 height 6
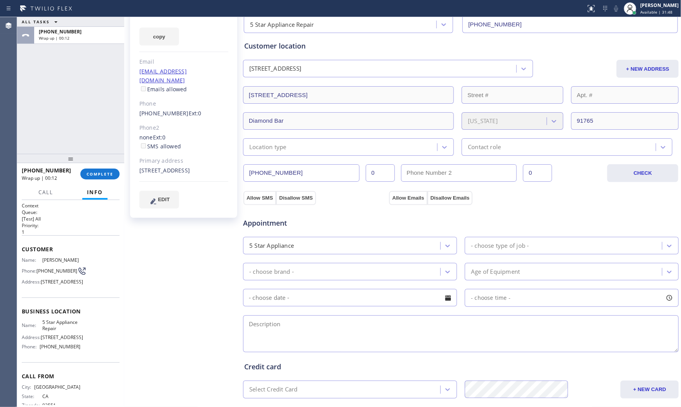
click at [149, 347] on div "[PERSON_NAME] Since: [DATE] link to CRM copy Email [EMAIL_ADDRESS][DOMAIN_NAME]…" at bounding box center [184, 233] width 116 height 518
click at [49, 331] on span "5 Star Appliance Repair" at bounding box center [61, 325] width 38 height 12
click at [52, 349] on span "[PHONE_NUMBER]" at bounding box center [60, 346] width 41 height 6
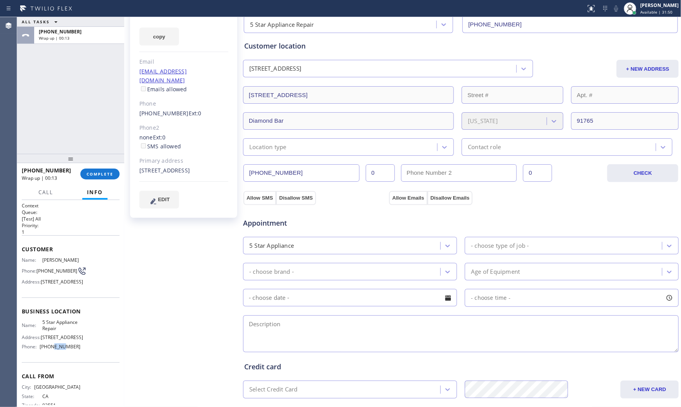
click at [52, 349] on span "[PHONE_NUMBER]" at bounding box center [60, 346] width 41 height 6
copy span "[PHONE_NUMBER]"
click at [42, 331] on span "5 Star Appliance Repair" at bounding box center [61, 325] width 38 height 12
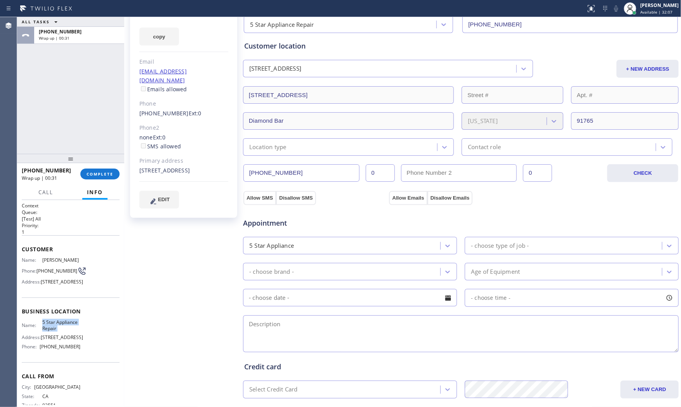
click at [42, 331] on span "5 Star Appliance Repair" at bounding box center [61, 325] width 38 height 12
copy span "5 Star Appliance Repair"
click at [65, 118] on div "ALL TASKS ALL TASKS ACTIVE TASKS TASKS IN WRAP UP [PHONE_NUMBER] Wrap up | 00:56" at bounding box center [70, 85] width 107 height 137
click at [96, 175] on span "COMPLETE" at bounding box center [100, 173] width 27 height 5
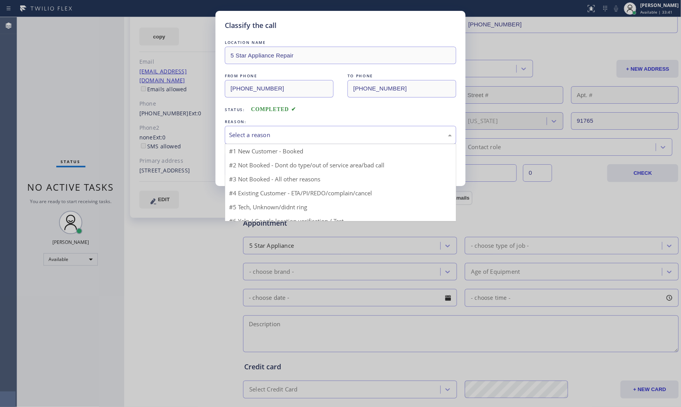
click at [260, 140] on div "Select a reason" at bounding box center [340, 135] width 231 height 18
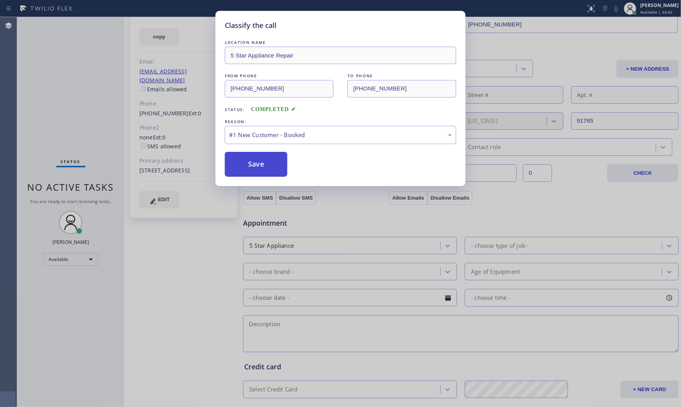
click at [256, 157] on button "Save" at bounding box center [256, 164] width 62 height 25
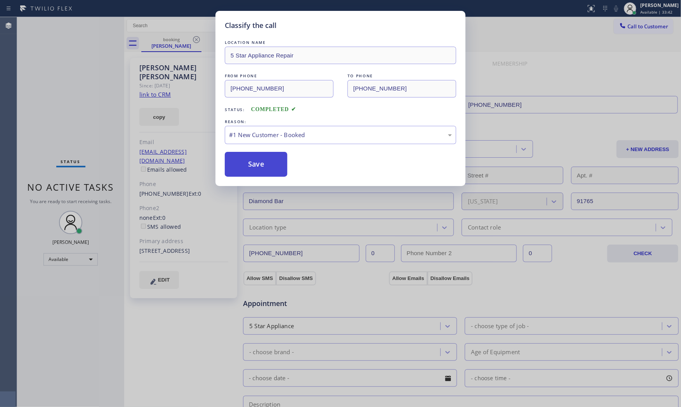
click at [256, 158] on button "Save" at bounding box center [256, 164] width 62 height 25
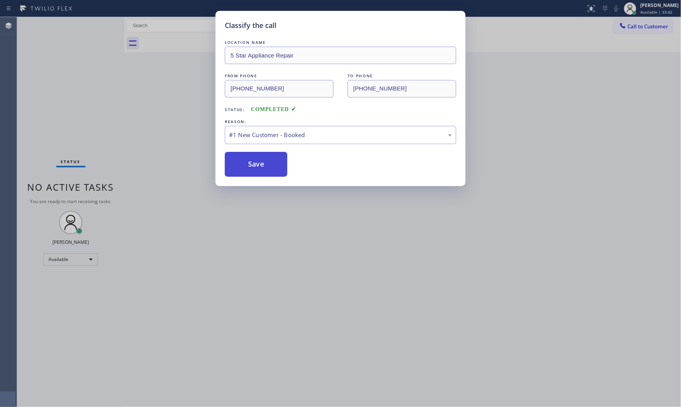
click at [256, 158] on button "Save" at bounding box center [256, 164] width 62 height 25
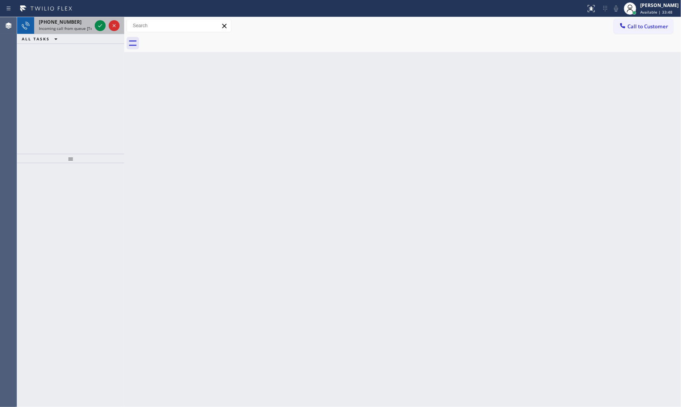
click at [78, 29] on span "Incoming call from queue [Test] All" at bounding box center [71, 28] width 64 height 5
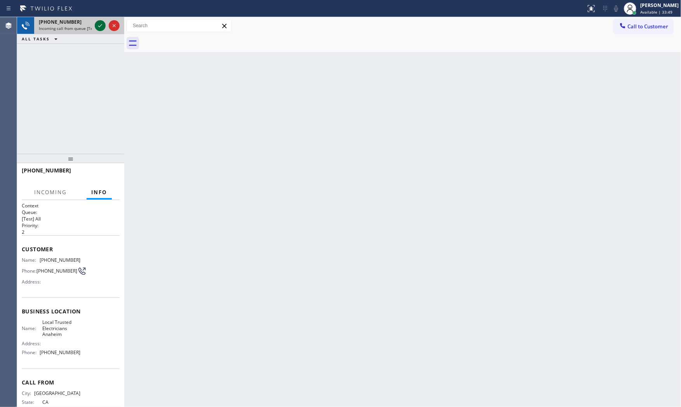
click at [101, 25] on icon at bounding box center [99, 25] width 9 height 9
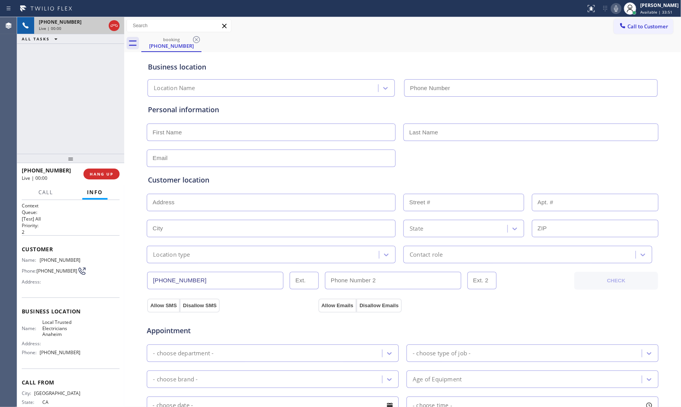
type input "[PHONE_NUMBER]"
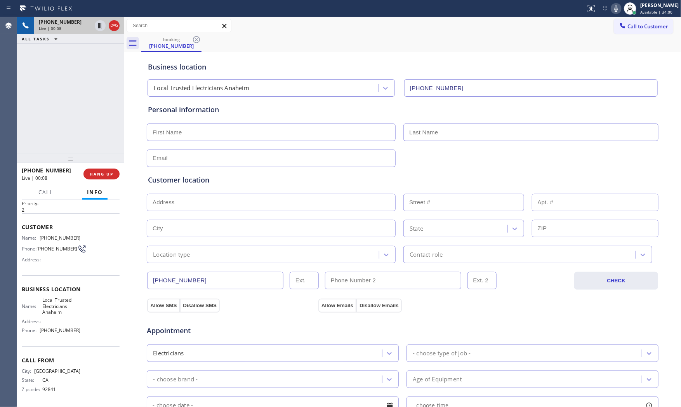
click at [578, 62] on div "Business location" at bounding box center [402, 67] width 509 height 10
drag, startPoint x: 614, startPoint y: 8, endPoint x: 589, endPoint y: 12, distance: 26.0
click at [614, 8] on icon at bounding box center [616, 8] width 4 height 6
click at [100, 25] on icon at bounding box center [99, 25] width 9 height 9
click at [84, 108] on div "[PHONE_NUMBER] Live | 03:18 ALL TASKS ALL TASKS ACTIVE TASKS TASKS IN WRAP UP" at bounding box center [70, 85] width 107 height 137
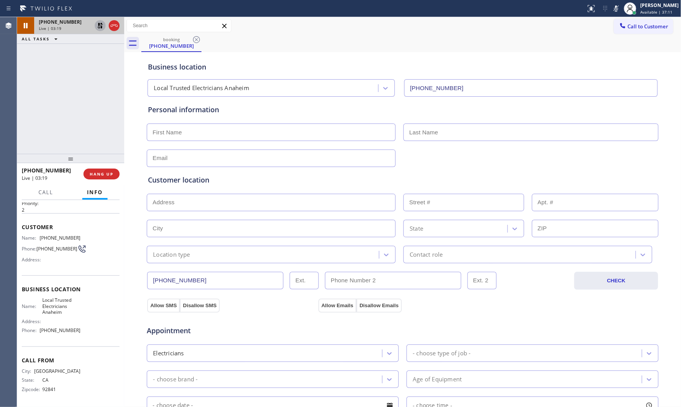
click at [185, 130] on input "text" at bounding box center [271, 131] width 249 height 17
click at [74, 111] on div "[PHONE_NUMBER] Live | 03:46 ALL TASKS ALL TASKS ACTIVE TASKS TASKS IN WRAP UP" at bounding box center [70, 85] width 107 height 137
click at [91, 104] on div "[PHONE_NUMBER] Live | 03:48 ALL TASKS ALL TASKS ACTIVE TASKS TASKS IN WRAP UP" at bounding box center [70, 85] width 107 height 137
drag, startPoint x: 74, startPoint y: 89, endPoint x: 379, endPoint y: 60, distance: 306.4
click at [76, 90] on div "[PHONE_NUMBER] Live | 05:31 ALL TASKS ALL TASKS ACTIVE TASKS TASKS IN WRAP UP" at bounding box center [70, 85] width 107 height 137
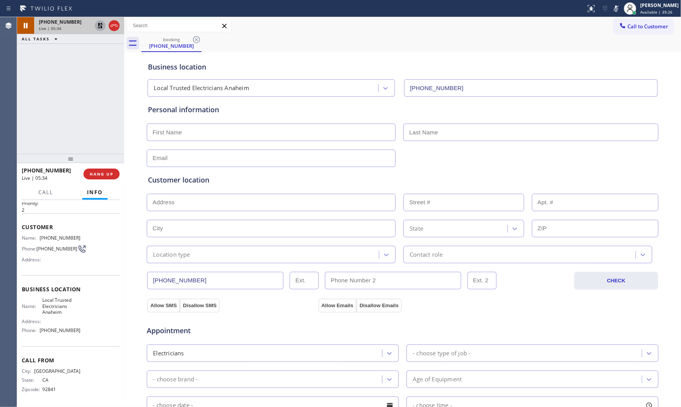
click at [87, 98] on div "[PHONE_NUMBER] Live | 05:34 ALL TASKS ALL TASKS ACTIVE TASKS TASKS IN WRAP UP" at bounding box center [70, 85] width 107 height 137
click at [611, 10] on icon at bounding box center [615, 8] width 9 height 9
click at [98, 28] on icon at bounding box center [99, 25] width 9 height 9
click at [87, 82] on div "[PHONE_NUMBER] Live | 05:55 ALL TASKS ALL TASKS ACTIVE TASKS TASKS IN WRAP UP" at bounding box center [70, 85] width 107 height 137
click at [611, 10] on icon at bounding box center [615, 8] width 9 height 9
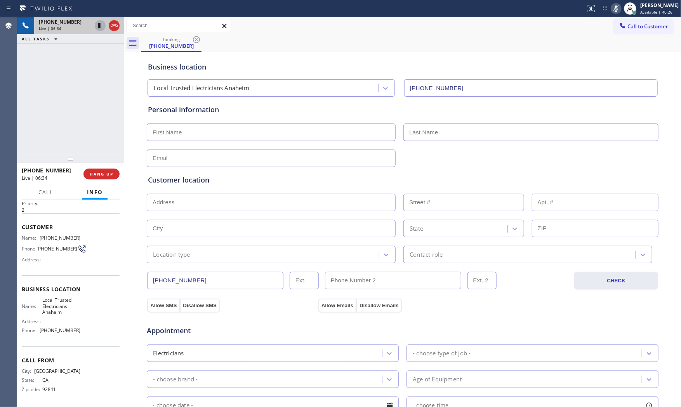
click at [99, 28] on icon at bounding box center [100, 25] width 4 height 5
click at [611, 11] on icon at bounding box center [615, 8] width 9 height 9
click at [97, 23] on icon at bounding box center [99, 25] width 9 height 9
click at [611, 10] on icon at bounding box center [615, 8] width 9 height 9
click at [611, 13] on icon at bounding box center [615, 8] width 9 height 9
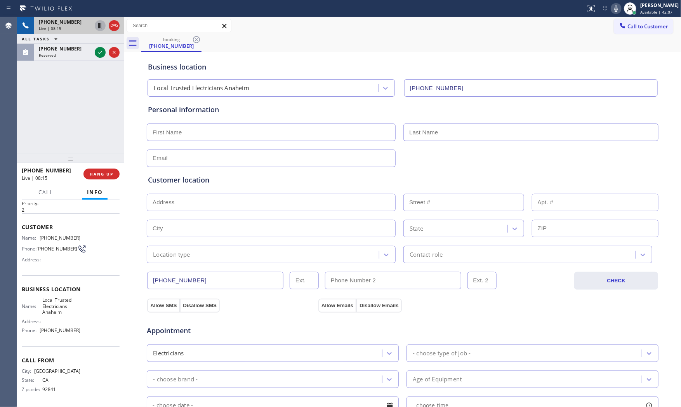
click at [616, 9] on icon at bounding box center [615, 8] width 9 height 9
click at [612, 7] on icon at bounding box center [615, 8] width 9 height 9
click at [612, 10] on icon at bounding box center [615, 8] width 9 height 9
click at [63, 111] on div "[PHONE_NUMBER] Live | 10:12 ALL TASKS ALL TASKS ACTIVE TASKS TASKS IN WRAP UP" at bounding box center [70, 85] width 107 height 137
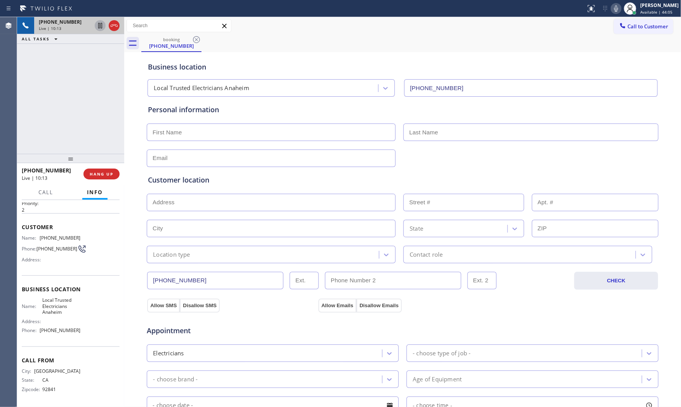
scroll to position [0, 0]
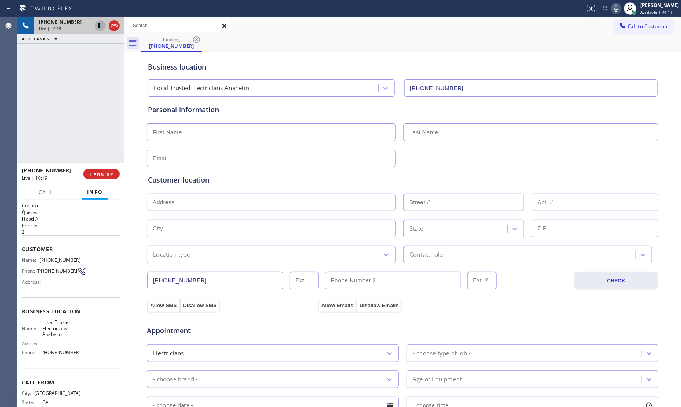
click at [52, 260] on span "[PHONE_NUMBER]" at bounding box center [60, 260] width 41 height 6
copy span "[PHONE_NUMBER]"
click at [108, 172] on span "HANG UP" at bounding box center [102, 173] width 24 height 5
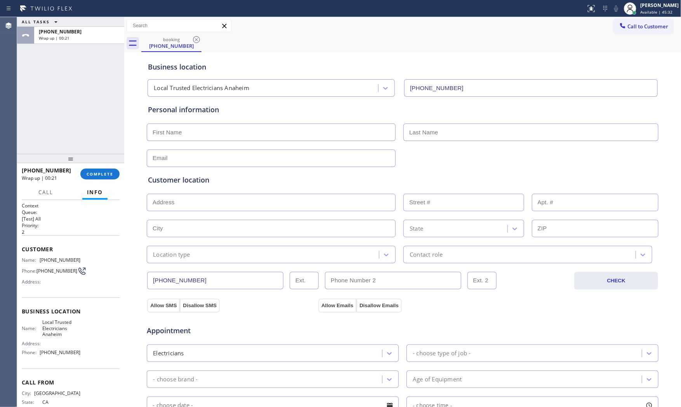
click at [61, 326] on span "Local Trusted Electricians Anaheim" at bounding box center [61, 328] width 38 height 18
copy span "Local Trusted Electricians Anaheim"
click at [90, 88] on div "ALL TASKS ALL TASKS ACTIVE TASKS TASKS IN WRAP UP [PHONE_NUMBER] Wrap up | 00:45" at bounding box center [70, 85] width 107 height 137
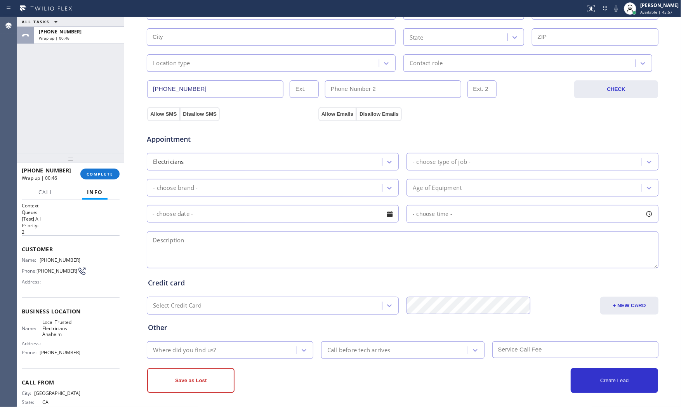
scroll to position [194, 0]
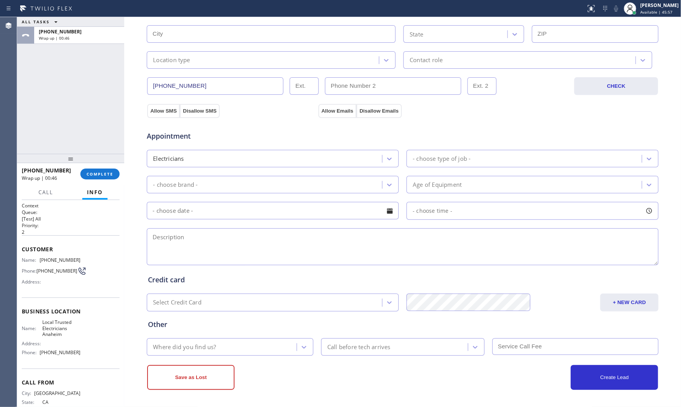
click at [202, 246] on textarea at bounding box center [402, 246] width 511 height 37
paste textarea "12-3 Residential - 499$+ inspection report that theres some bunch of outlet its…"
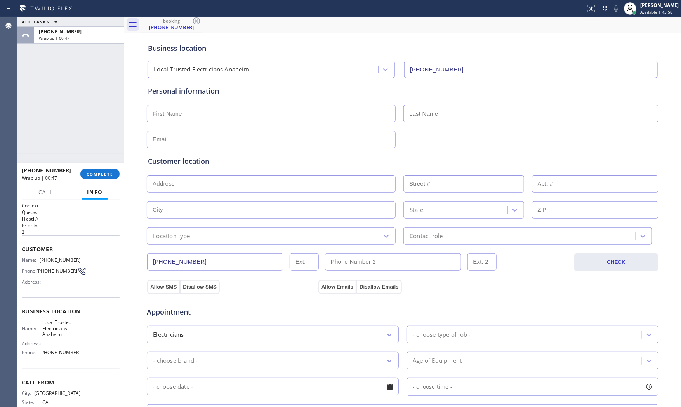
scroll to position [0, 0]
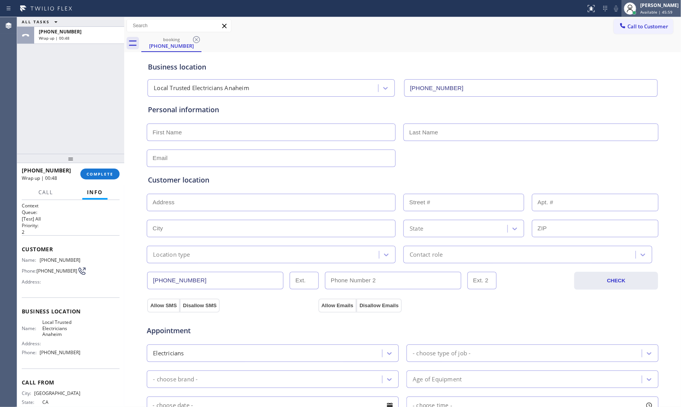
type textarea "12-3 Residential - 499$+ inspection report that theres some bunch of outlet its…"
click at [222, 129] on input "text" at bounding box center [271, 131] width 249 height 17
paste input "[PERSON_NAME]"
type input "[PERSON_NAME]"
click at [424, 126] on input "text" at bounding box center [530, 131] width 255 height 17
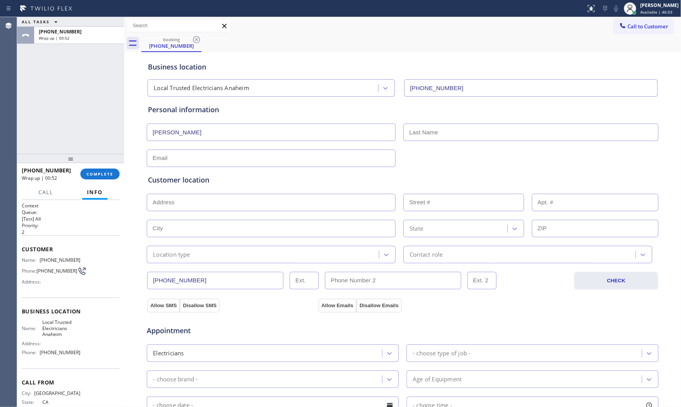
paste input "[PERSON_NAME]"
type input "[PERSON_NAME]"
click at [232, 156] on input "text" at bounding box center [271, 157] width 249 height 17
paste input "[EMAIL_ADDRESS][DOMAIN_NAME]"
type input "[EMAIL_ADDRESS][DOMAIN_NAME]"
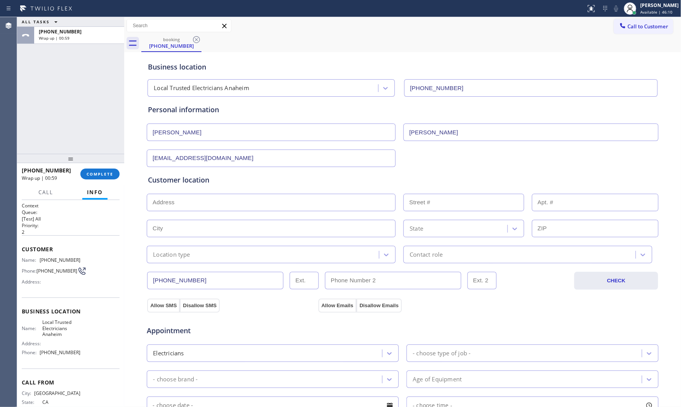
click at [270, 204] on input "text" at bounding box center [271, 202] width 249 height 17
paste input "[STREET_ADDRESS][PERSON_NAME]"
type input "[STREET_ADDRESS][PERSON_NAME]"
type input "917"
type input "Orange"
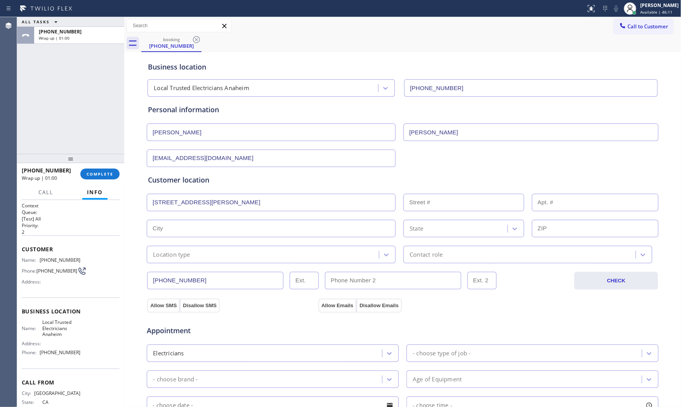
type input "92867"
click at [192, 262] on div "Location type" at bounding box center [271, 254] width 249 height 17
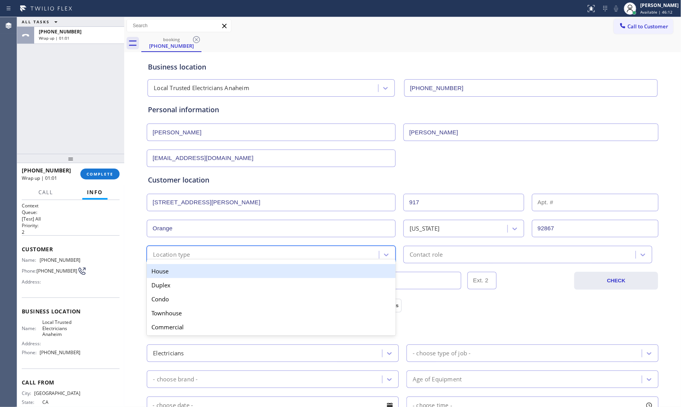
click at [185, 275] on div "House" at bounding box center [271, 271] width 249 height 14
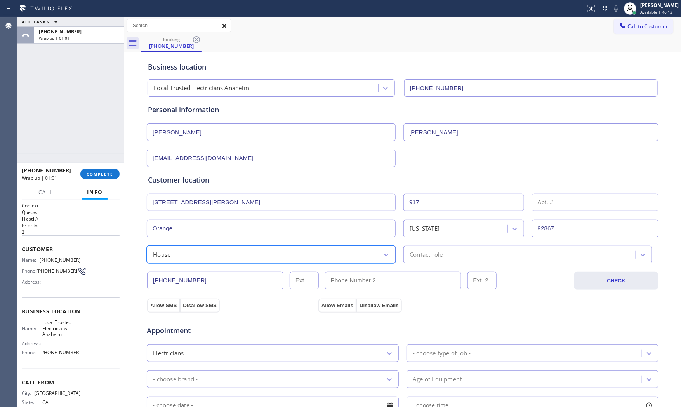
click at [441, 263] on div "[PHONE_NUMBER] CHECK" at bounding box center [402, 276] width 512 height 26
click at [443, 255] on div "Contact role" at bounding box center [520, 255] width 230 height 14
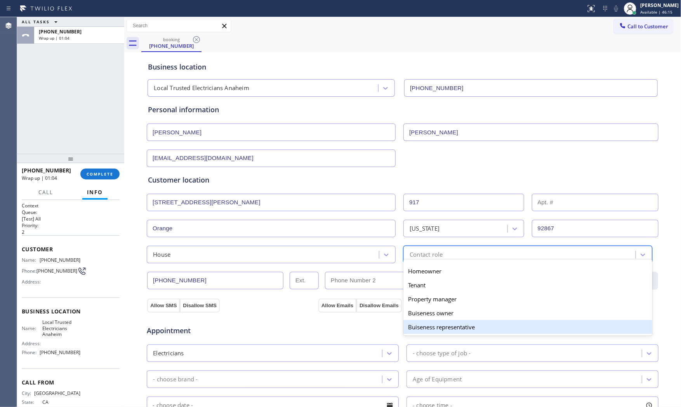
drag, startPoint x: 436, startPoint y: 326, endPoint x: 412, endPoint y: 321, distance: 24.2
click at [435, 326] on div "Buiseness representative" at bounding box center [527, 327] width 249 height 14
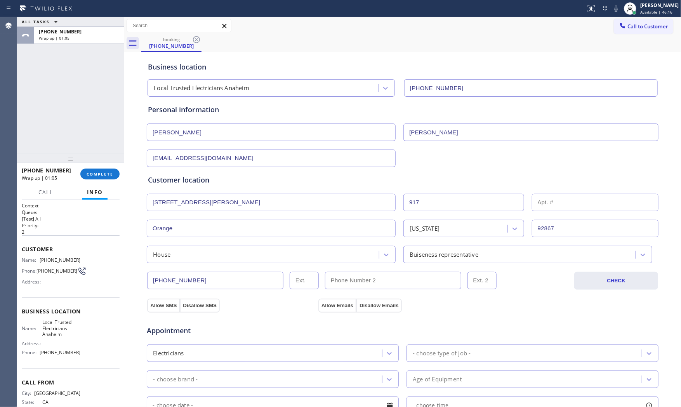
click at [163, 309] on div "Appointment Electricians - choose type of job - - choose brand - Age of Equipme…" at bounding box center [402, 385] width 512 height 152
click at [161, 306] on button "Allow SMS" at bounding box center [163, 305] width 33 height 14
click at [330, 305] on button "Allow Emails" at bounding box center [337, 305] width 38 height 14
drag, startPoint x: 440, startPoint y: 359, endPoint x: 443, endPoint y: 352, distance: 8.4
click at [441, 359] on div "- choose type of job -" at bounding box center [525, 353] width 233 height 14
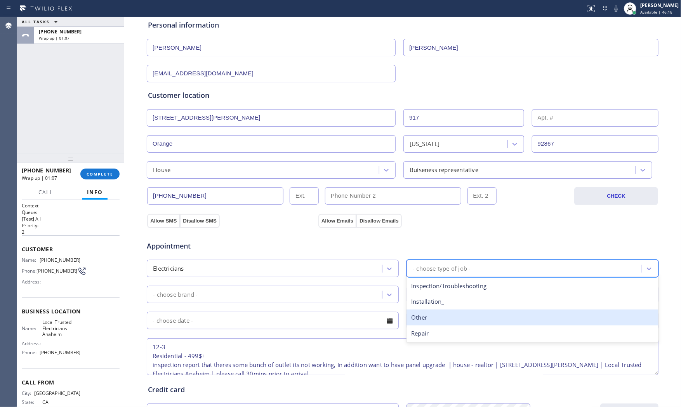
scroll to position [86, 0]
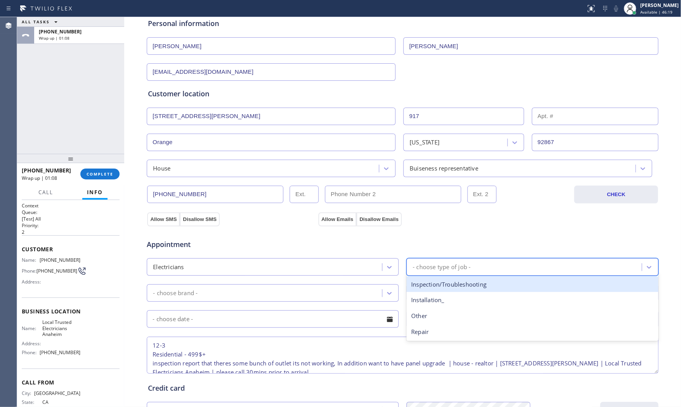
click at [449, 290] on div "Inspection/Troubleshooting" at bounding box center [532, 284] width 252 height 16
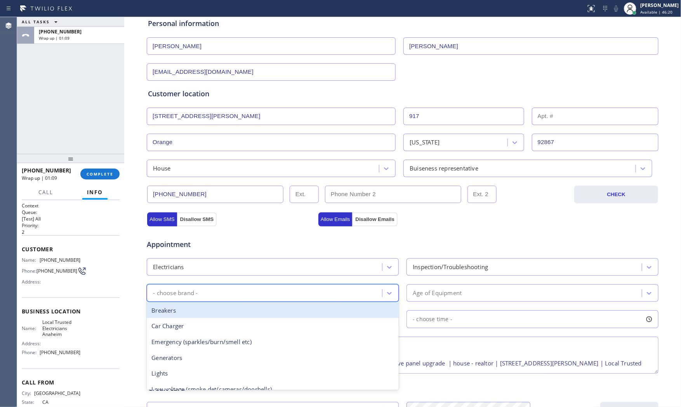
click at [346, 290] on div "- choose brand -" at bounding box center [265, 293] width 233 height 14
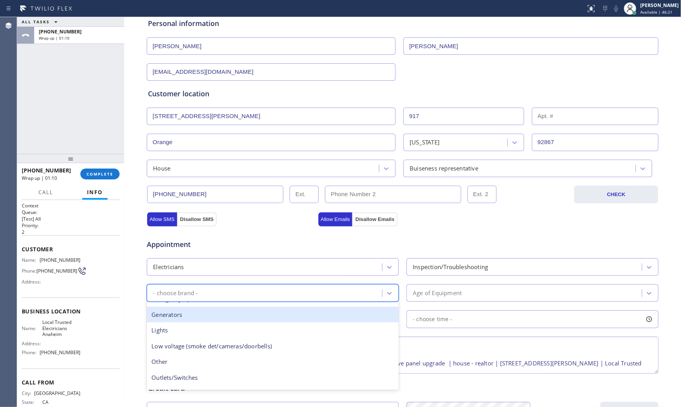
scroll to position [0, 0]
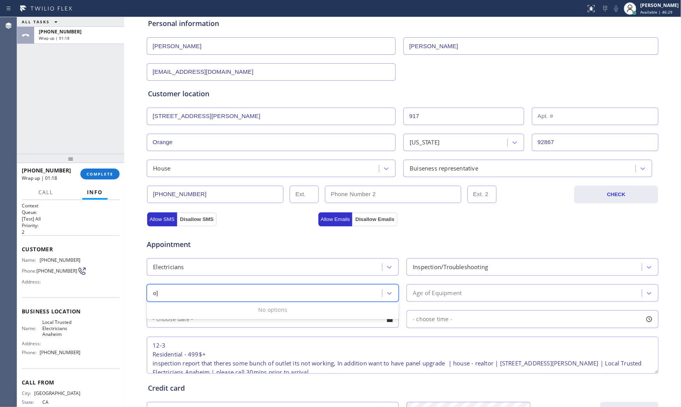
type input "o"
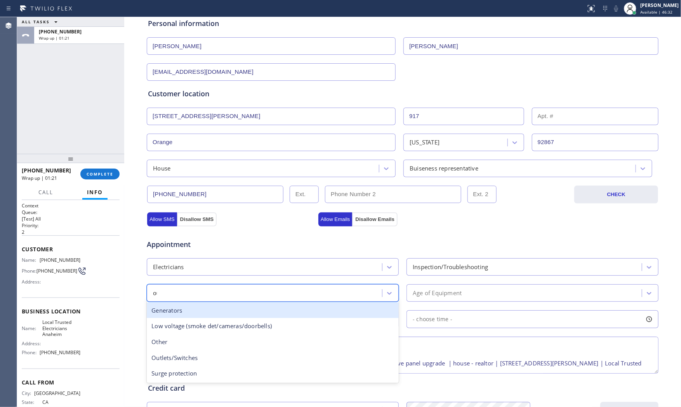
type input "out"
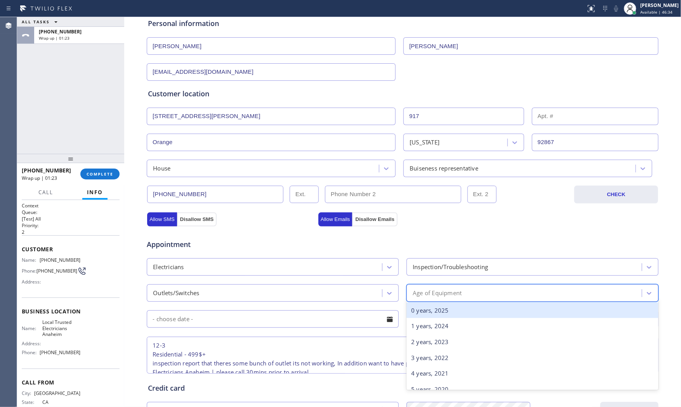
click at [475, 300] on div "Age of Equipment" at bounding box center [532, 292] width 252 height 17
click at [453, 309] on div "0 years, 2025" at bounding box center [532, 310] width 252 height 16
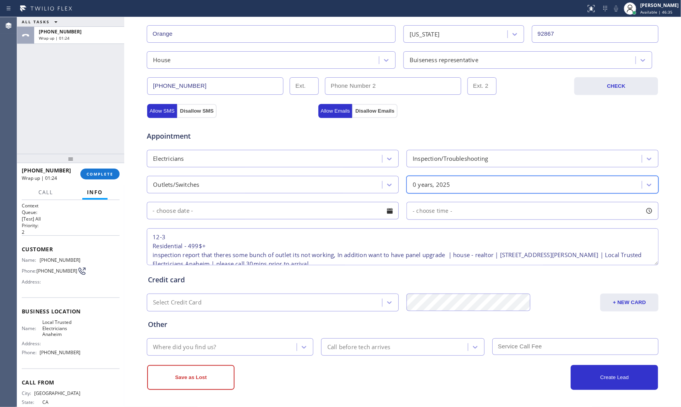
scroll to position [16, 0]
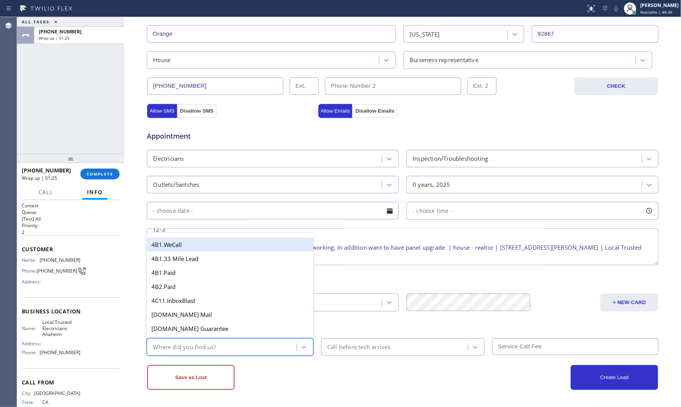
click at [231, 338] on div "Where did you find us?" at bounding box center [230, 346] width 166 height 17
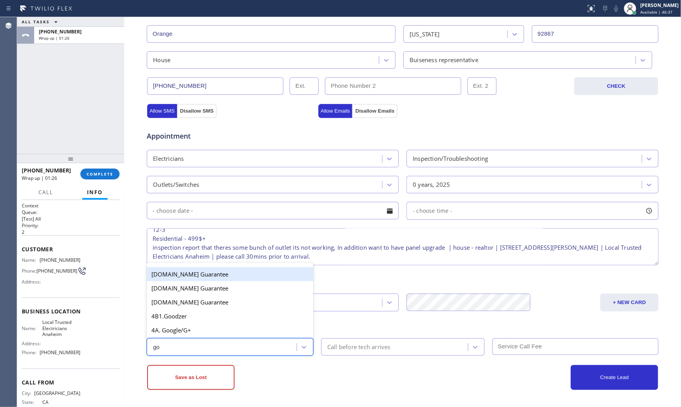
type input "goo"
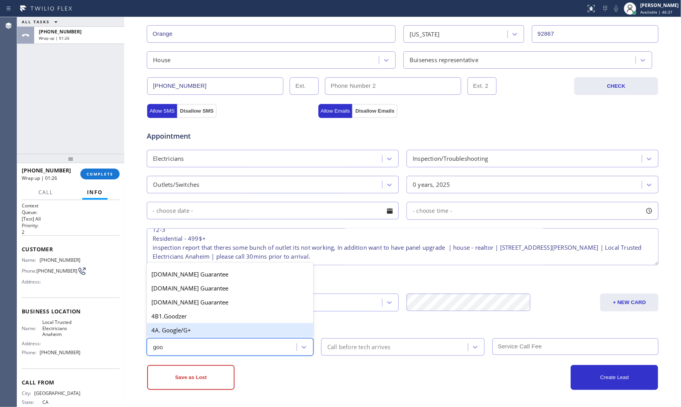
drag, startPoint x: 222, startPoint y: 331, endPoint x: 281, endPoint y: 343, distance: 60.3
click at [223, 331] on div "4A. Google/G+" at bounding box center [230, 330] width 166 height 14
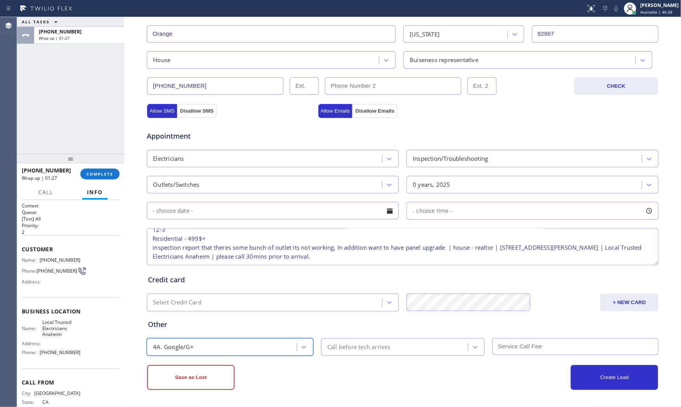
click at [335, 349] on div "Call before tech arrives" at bounding box center [358, 346] width 63 height 9
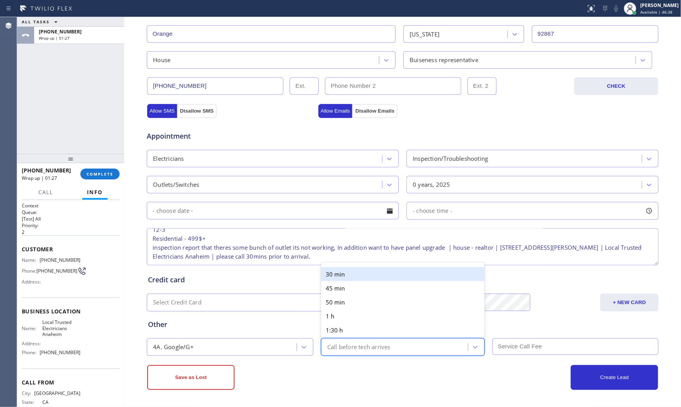
click at [343, 273] on div "30 min" at bounding box center [402, 274] width 163 height 14
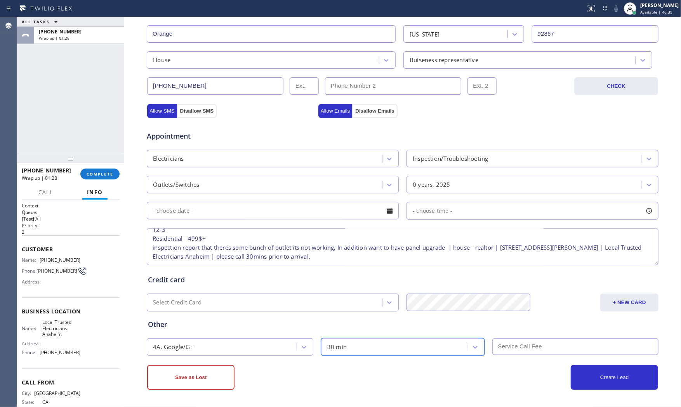
click at [497, 342] on input "text" at bounding box center [575, 346] width 166 height 17
click at [622, 303] on button "+ NEW CARD" at bounding box center [629, 302] width 58 height 18
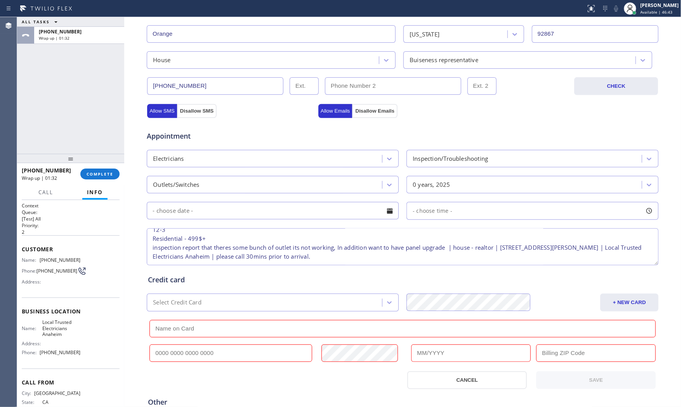
click at [196, 324] on input "text" at bounding box center [402, 328] width 506 height 17
paste input "[CREDIT_CARD_NUMBER]"
type input "[CREDIT_CARD_NUMBER]"
click at [229, 350] on input "text" at bounding box center [230, 352] width 163 height 17
paste input "[CREDIT_CARD_NUMBER]"
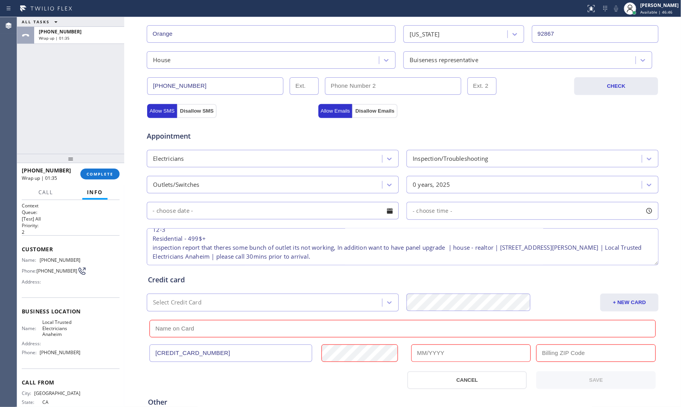
type input "[CREDIT_CARD_NUMBER]"
click at [433, 350] on input "text" at bounding box center [471, 352] width 120 height 17
type input "02/2028"
click at [547, 359] on input "text" at bounding box center [596, 352] width 120 height 17
paste input "92870"
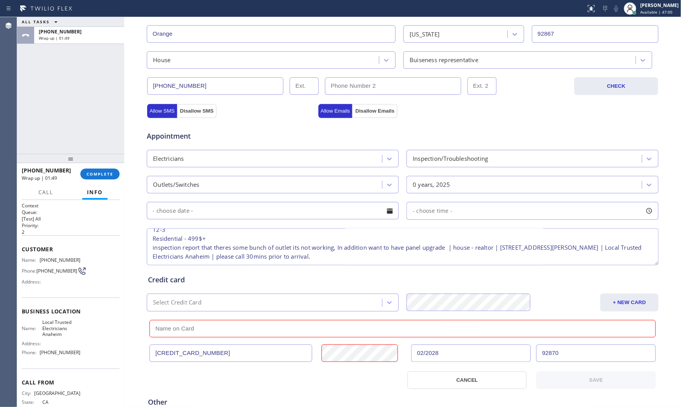
type input "92870"
drag, startPoint x: 215, startPoint y: 332, endPoint x: 215, endPoint y: 338, distance: 6.3
click at [215, 332] on input "text" at bounding box center [402, 328] width 506 height 17
paste input "[PERSON_NAME]"
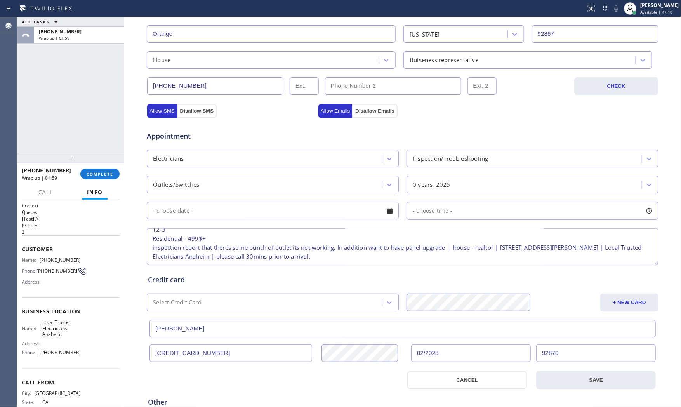
type input "[PERSON_NAME]"
drag, startPoint x: 249, startPoint y: 383, endPoint x: 281, endPoint y: 367, distance: 35.2
click at [250, 383] on div at bounding box center [274, 380] width 258 height 18
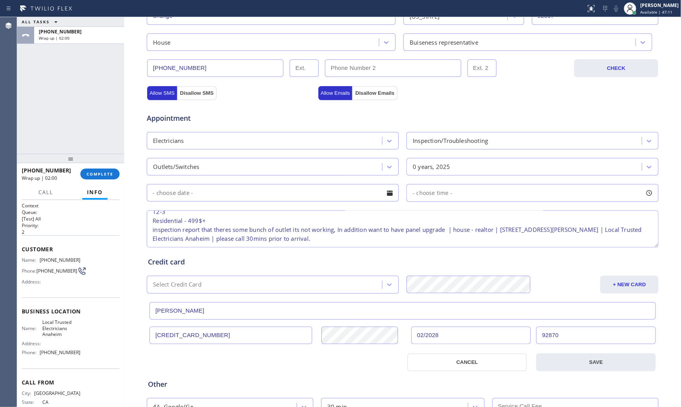
scroll to position [272, 0]
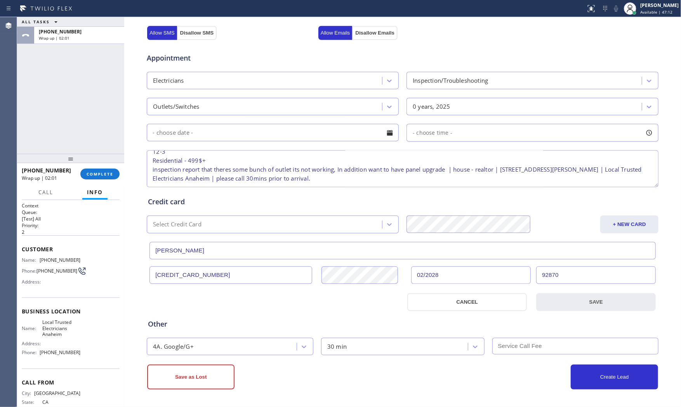
click at [566, 305] on button "SAVE" at bounding box center [596, 302] width 120 height 18
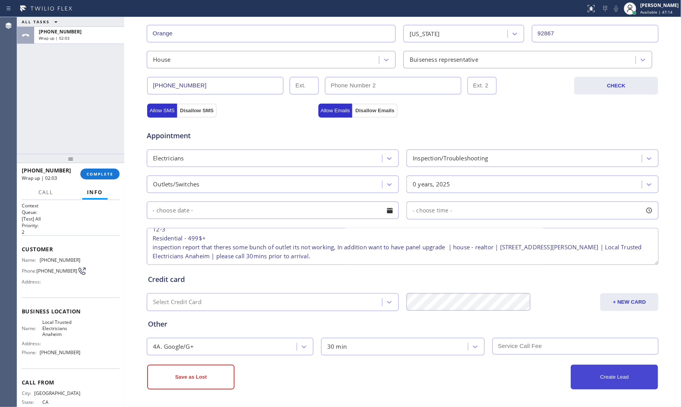
click at [578, 374] on button "Create Lead" at bounding box center [613, 376] width 87 height 25
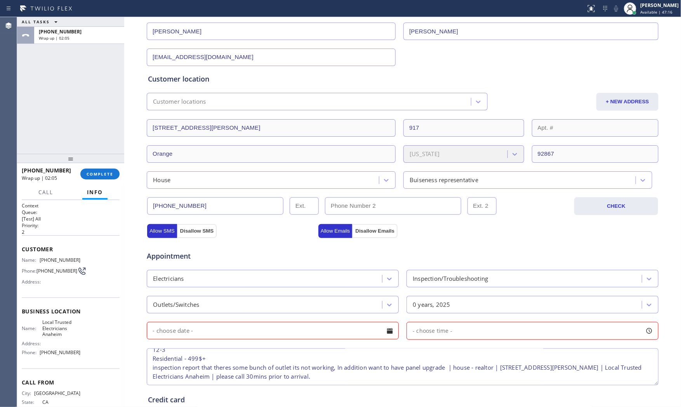
scroll to position [221, 0]
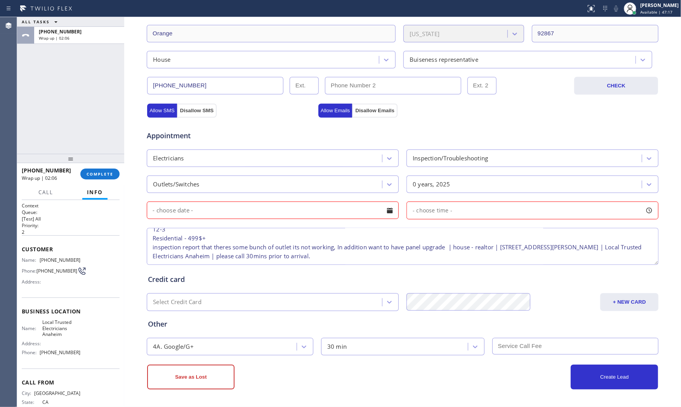
click at [255, 206] on input "text" at bounding box center [273, 209] width 252 height 17
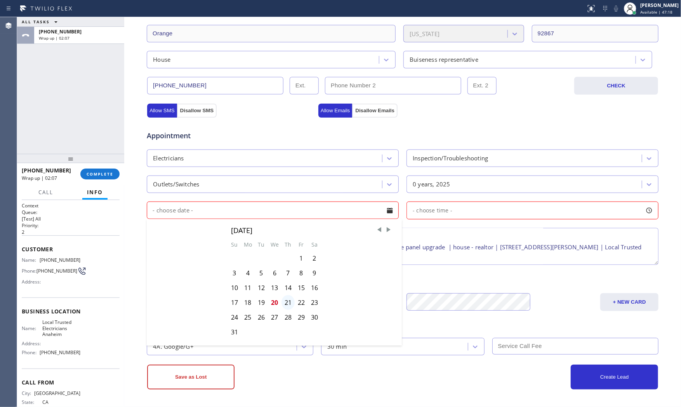
click at [283, 302] on div "21" at bounding box center [287, 302] width 13 height 15
type input "[DATE]"
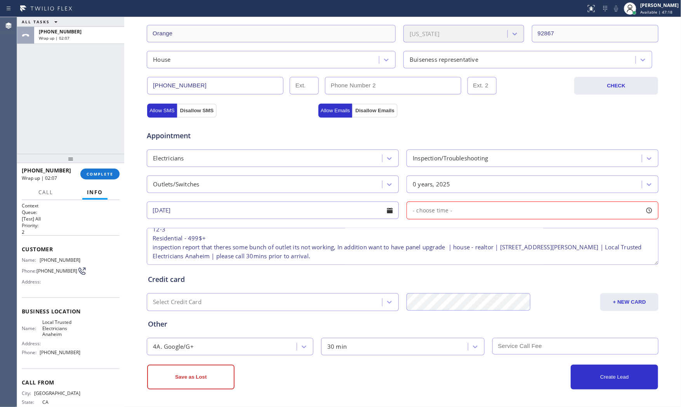
click at [447, 215] on div "- choose time -" at bounding box center [429, 210] width 45 height 9
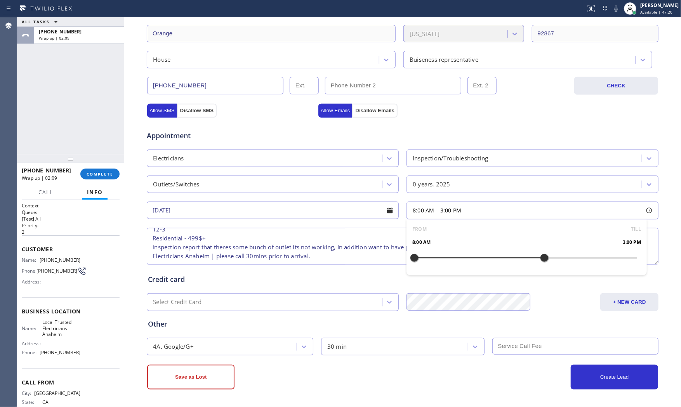
drag, startPoint x: 408, startPoint y: 258, endPoint x: 537, endPoint y: 260, distance: 128.8
click at [539, 260] on div at bounding box center [543, 257] width 9 height 16
drag, startPoint x: 428, startPoint y: 258, endPoint x: 485, endPoint y: 261, distance: 57.1
click at [485, 261] on div at bounding box center [488, 257] width 9 height 16
click at [336, 268] on div "Credit card Select Credit Card + NEW CARD [PERSON_NAME] [CREDIT_CARD_NUMBER] 02…" at bounding box center [402, 288] width 512 height 45
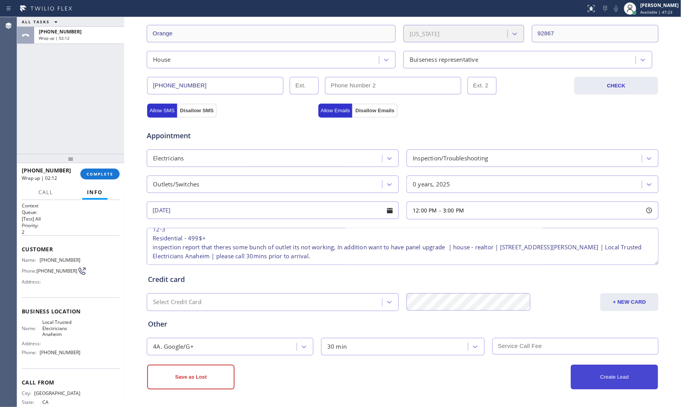
click at [605, 385] on button "Create Lead" at bounding box center [613, 376] width 87 height 25
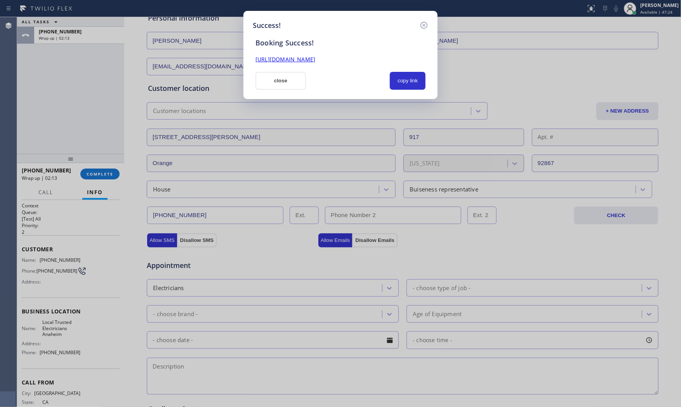
scroll to position [0, 0]
click at [412, 77] on button "copy link" at bounding box center [408, 81] width 36 height 18
click at [285, 82] on button "close" at bounding box center [280, 81] width 50 height 18
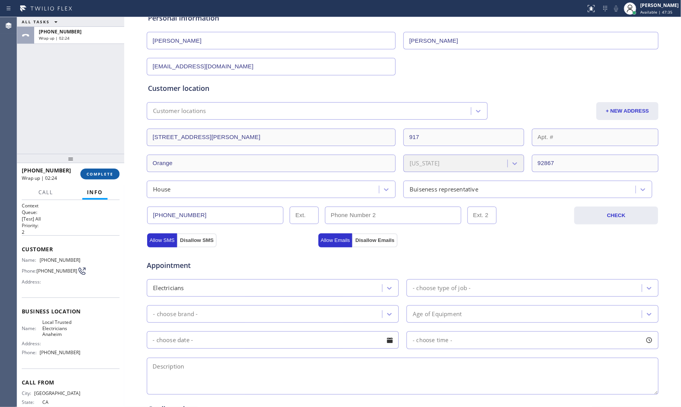
click at [93, 175] on span "COMPLETE" at bounding box center [100, 173] width 27 height 5
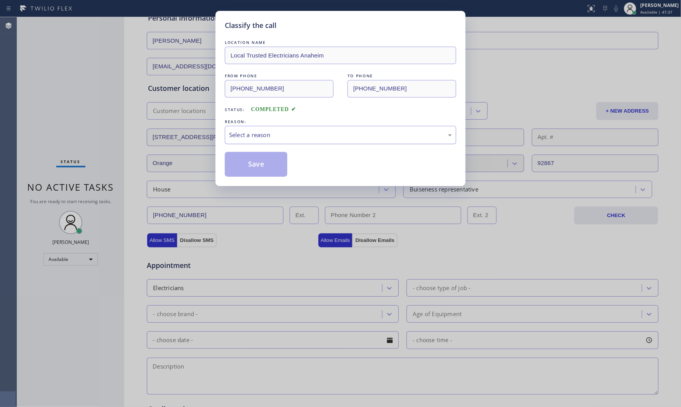
drag, startPoint x: 239, startPoint y: 126, endPoint x: 242, endPoint y: 137, distance: 10.7
click at [239, 127] on div "Select a reason" at bounding box center [340, 135] width 231 height 18
click at [247, 165] on button "Save" at bounding box center [256, 164] width 62 height 25
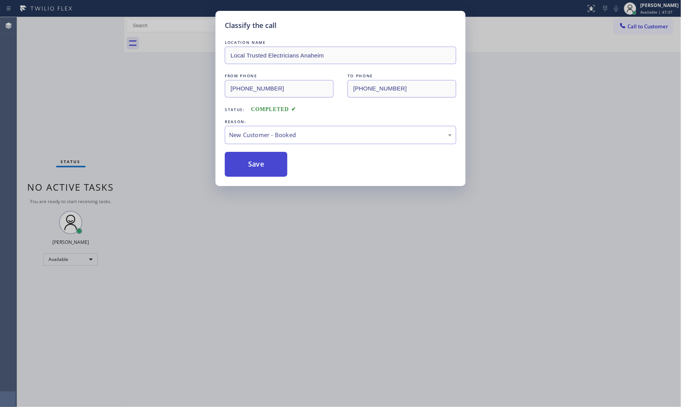
click at [249, 165] on button "Save" at bounding box center [256, 164] width 62 height 25
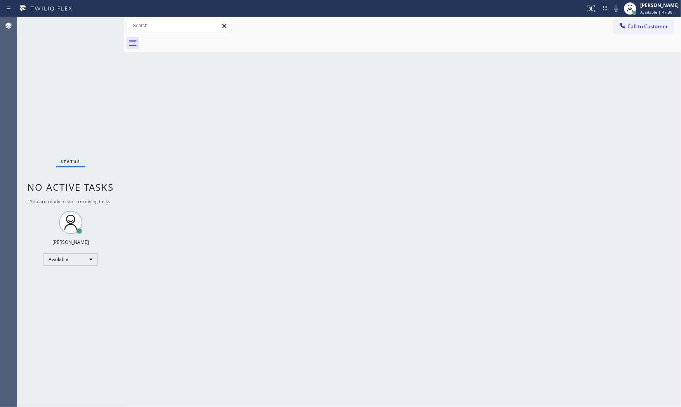
click at [657, 6] on div "[PERSON_NAME]" at bounding box center [659, 5] width 38 height 7
click at [630, 32] on button "Offline" at bounding box center [642, 31] width 78 height 10
drag, startPoint x: 553, startPoint y: 10, endPoint x: 618, endPoint y: 10, distance: 65.2
click at [553, 10] on div at bounding box center [292, 8] width 579 height 12
click at [653, 10] on span "Offline | 52s" at bounding box center [652, 11] width 24 height 5
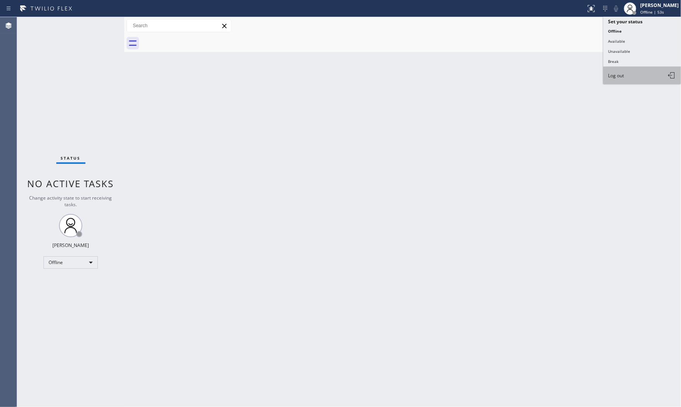
click at [629, 77] on button "Log out" at bounding box center [642, 75] width 78 height 17
